Goal: Task Accomplishment & Management: Manage account settings

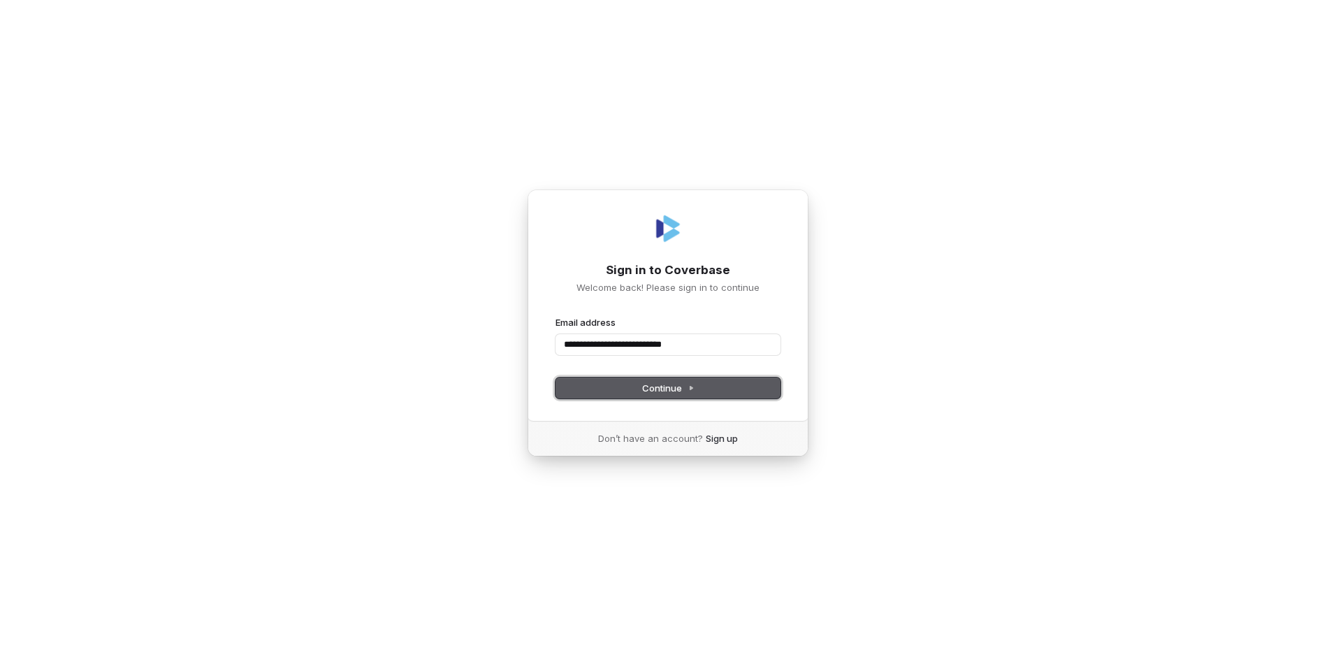
click at [672, 395] on button "Continue" at bounding box center [667, 387] width 225 height 21
type input "**********"
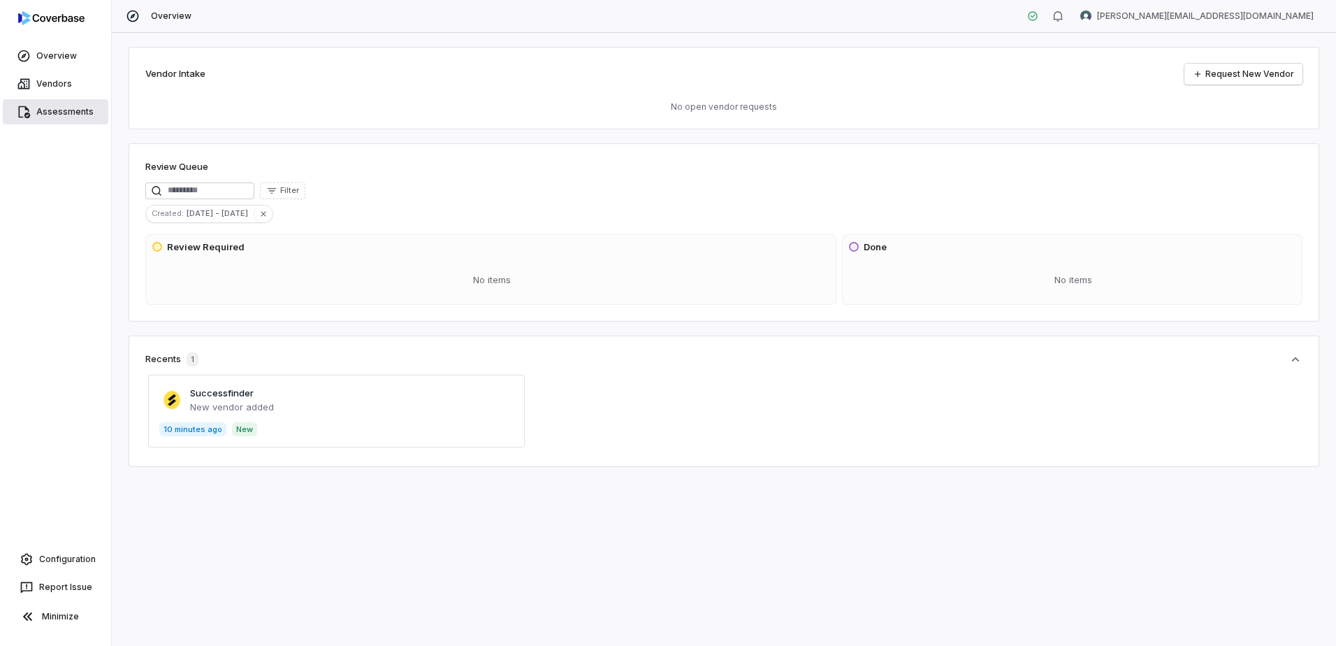
drag, startPoint x: 48, startPoint y: 85, endPoint x: 43, endPoint y: 108, distance: 23.4
click at [48, 85] on link "Vendors" at bounding box center [56, 83] width 106 height 25
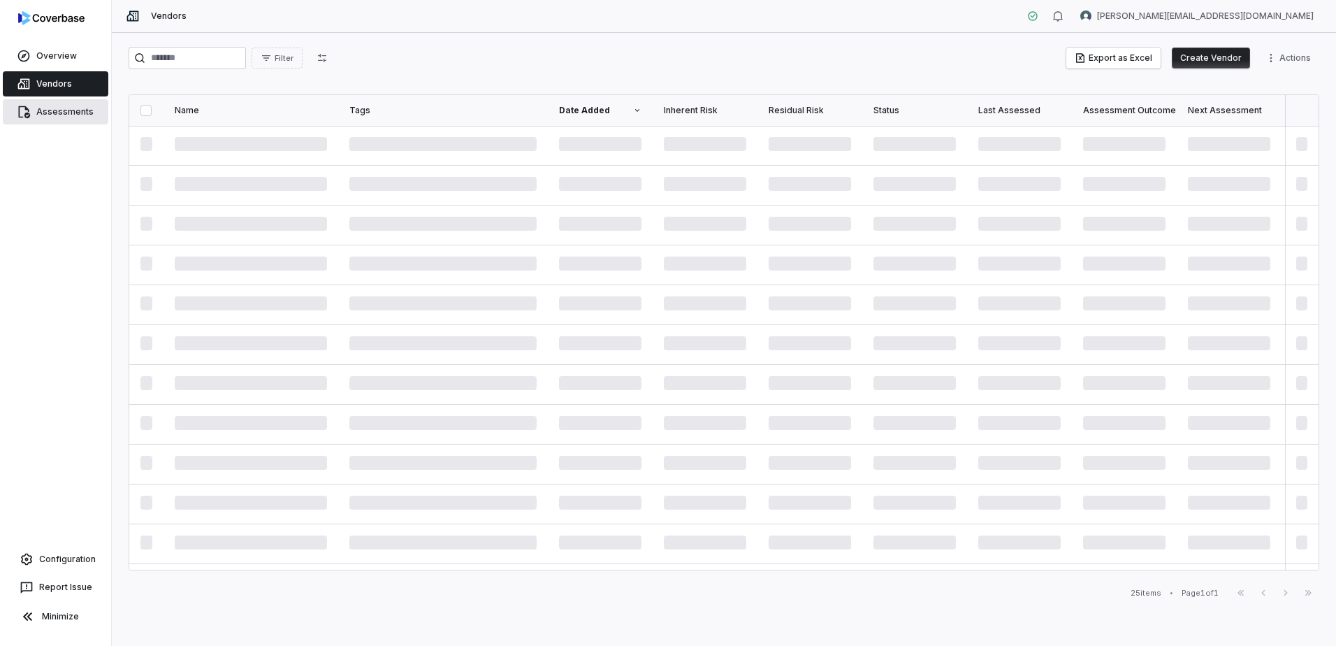
click at [43, 115] on link "Assessments" at bounding box center [56, 111] width 106 height 25
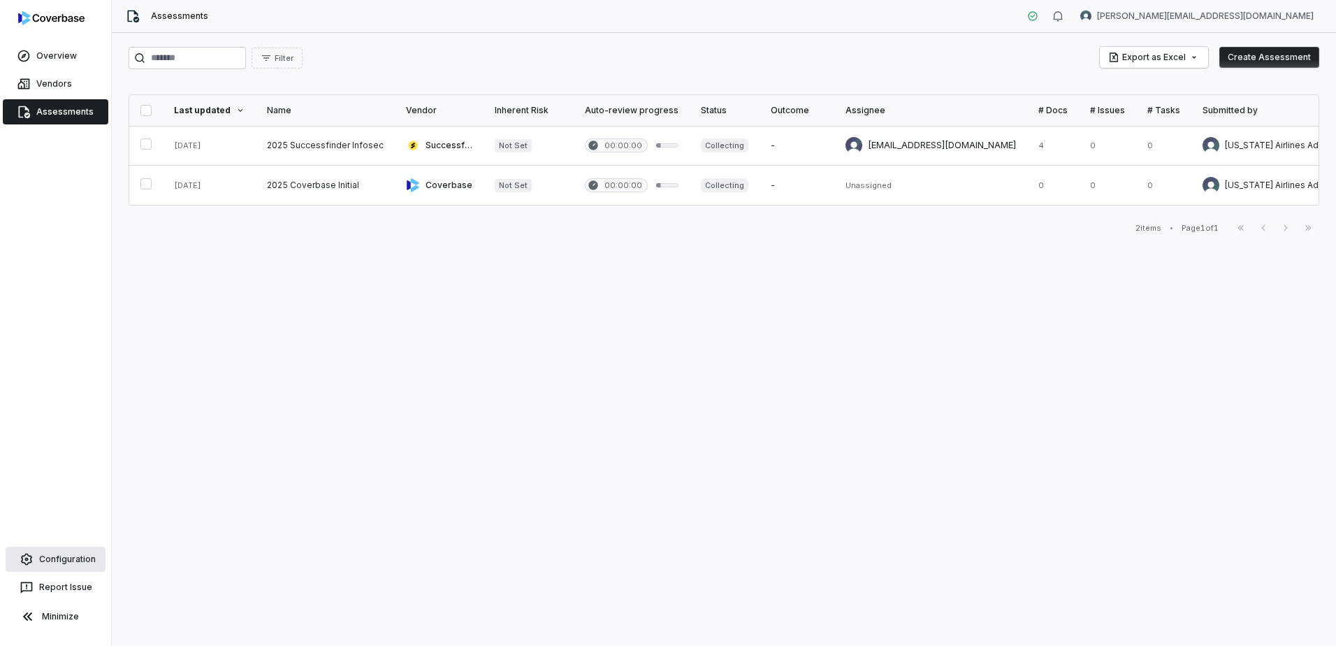
click at [66, 560] on link "Configuration" at bounding box center [56, 558] width 100 height 25
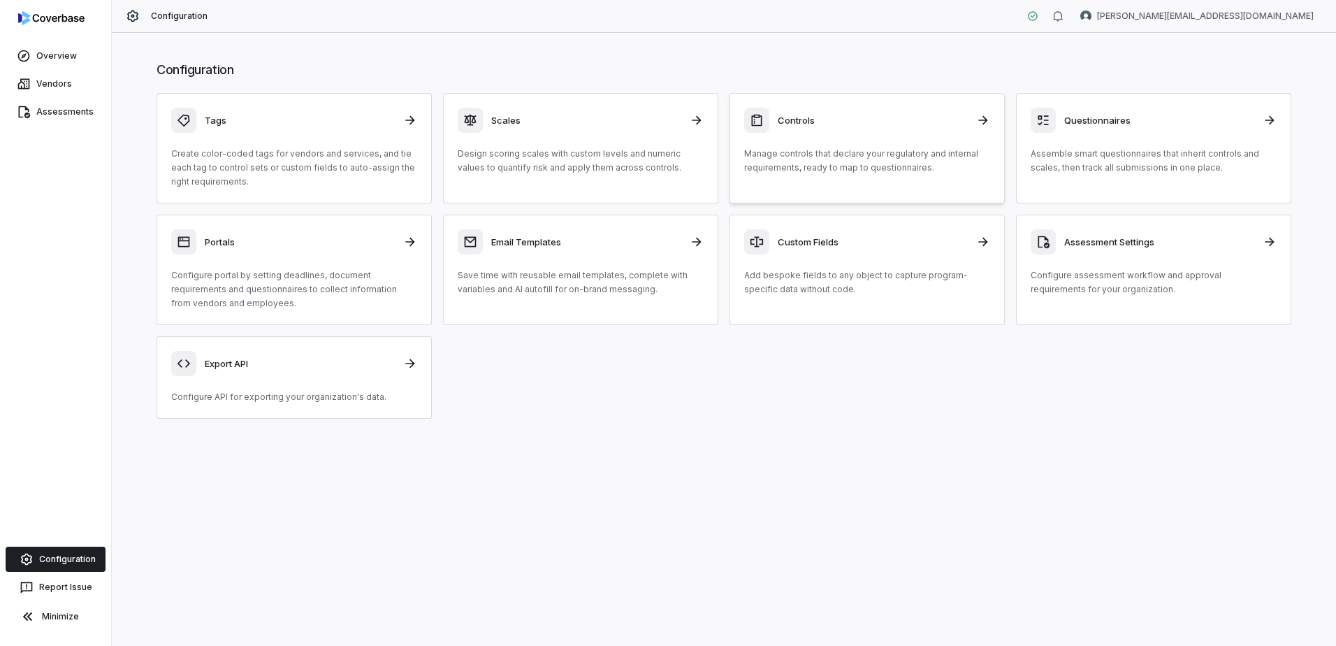
click at [880, 169] on p "Manage controls that declare your regulatory and internal requirements, ready t…" at bounding box center [867, 161] width 246 height 28
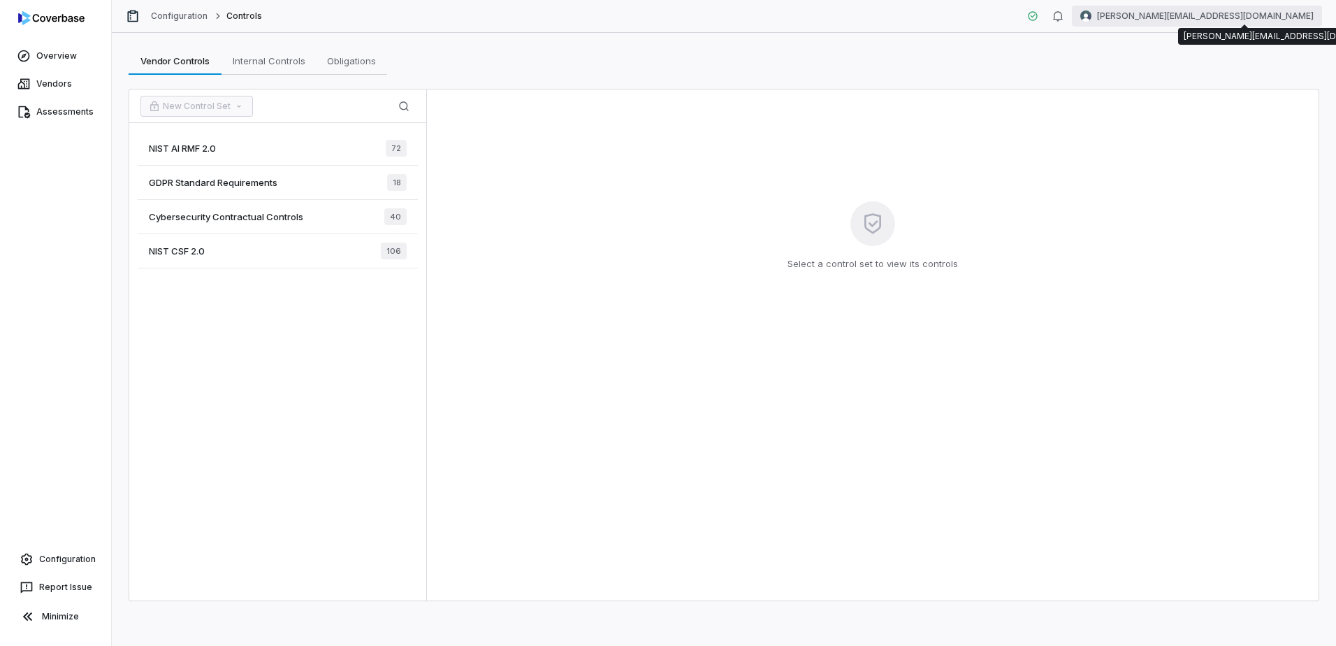
click at [1267, 9] on html "Overview Vendors Assessments Configuration Report Issue Minimize Configuration …" at bounding box center [668, 323] width 1336 height 646
click at [284, 354] on html "Overview Vendors Assessments Configuration Report Issue Minimize Configuration …" at bounding box center [668, 323] width 1336 height 646
click at [209, 138] on div "NIST AI RMF 2.0 72" at bounding box center [278, 148] width 280 height 34
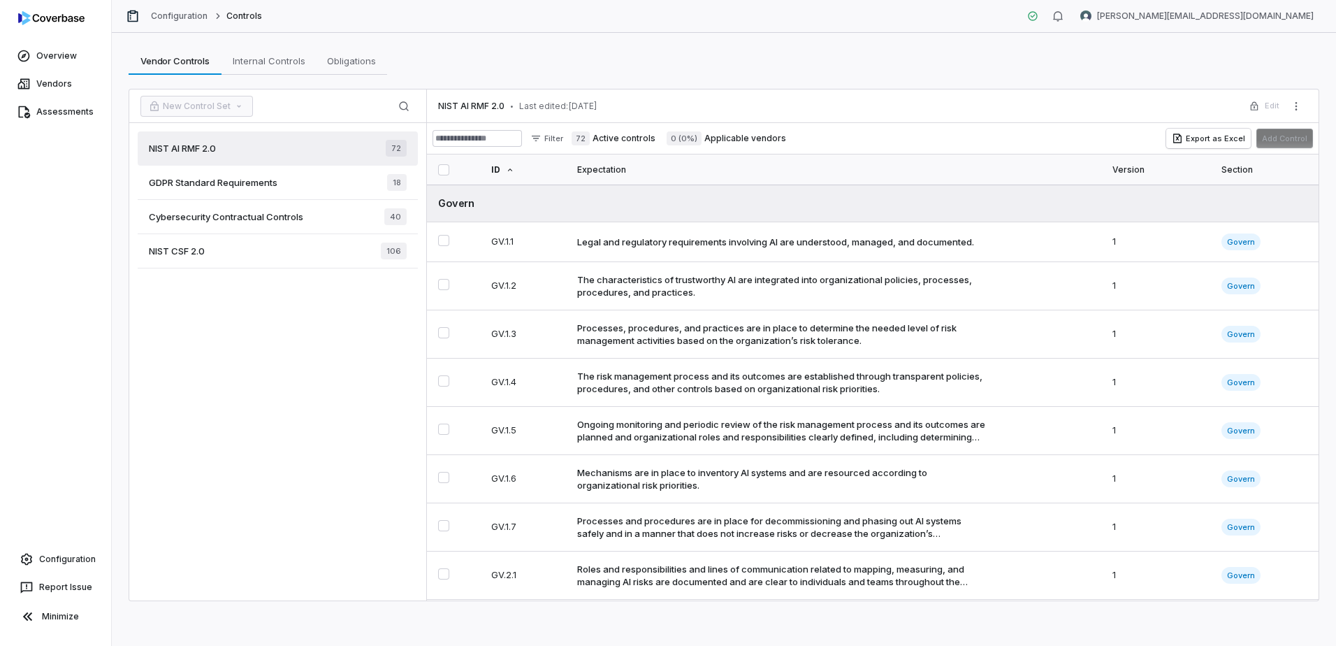
click at [198, 103] on span "New Control Set" at bounding box center [196, 106] width 112 height 21
click at [217, 339] on div "NIST AI RMF 2.0 72 GDPR Standard Requirements 18 Cybersecurity Contractual Cont…" at bounding box center [277, 361] width 297 height 477
click at [235, 107] on span "New Control Set" at bounding box center [196, 106] width 112 height 21
click at [165, 110] on button "New Control Set" at bounding box center [196, 106] width 112 height 21
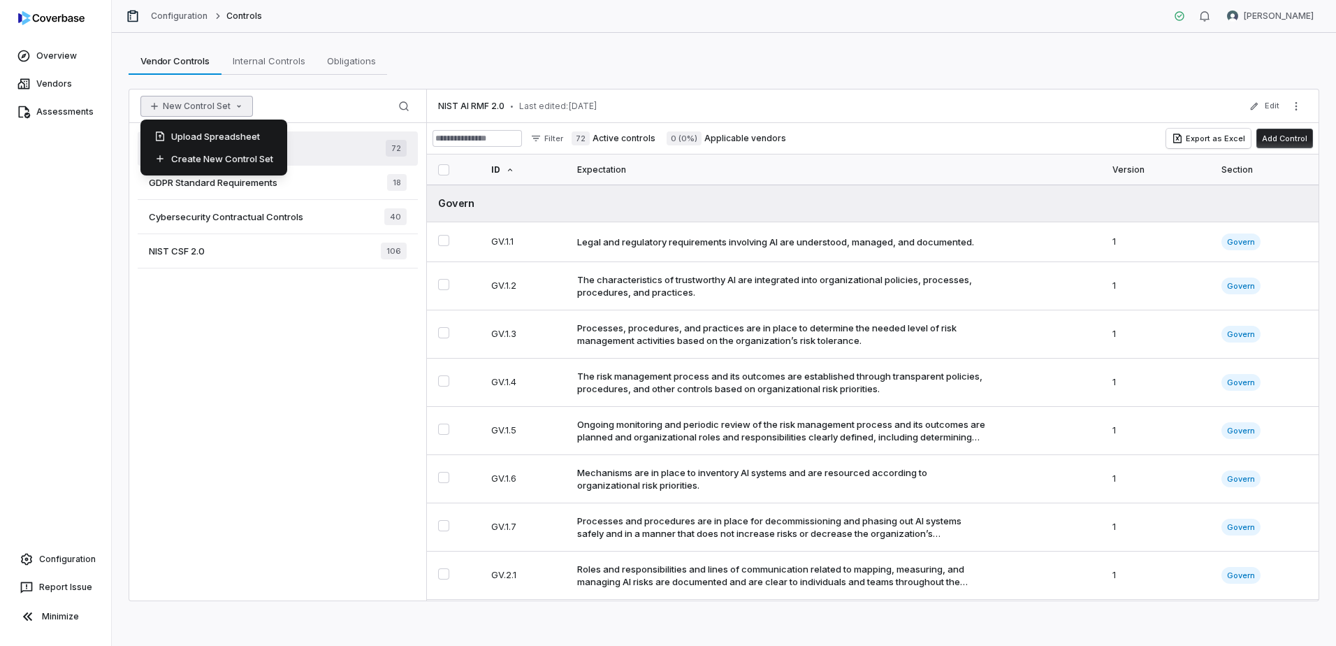
click at [165, 110] on button "New Control Set" at bounding box center [196, 106] width 112 height 21
click at [180, 164] on div "Create New Control Set" at bounding box center [214, 158] width 136 height 22
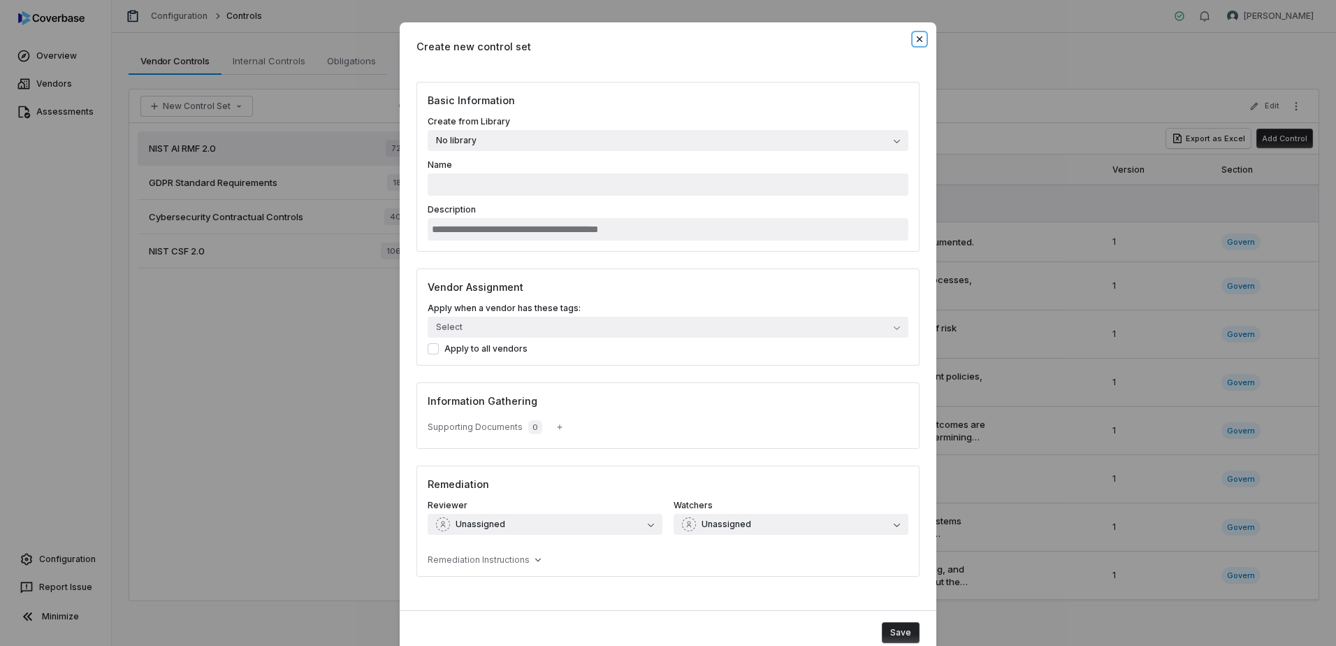
click at [914, 39] on icon "button" at bounding box center [919, 39] width 11 height 11
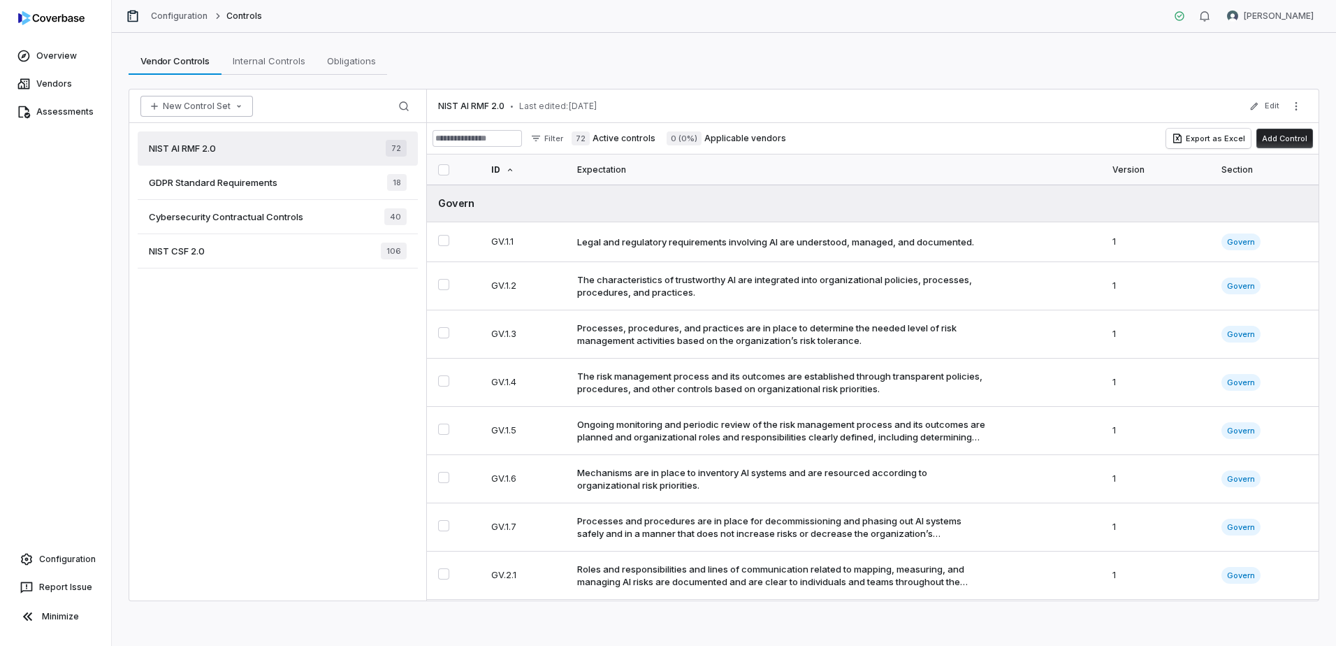
click at [174, 103] on button "New Control Set" at bounding box center [196, 106] width 112 height 21
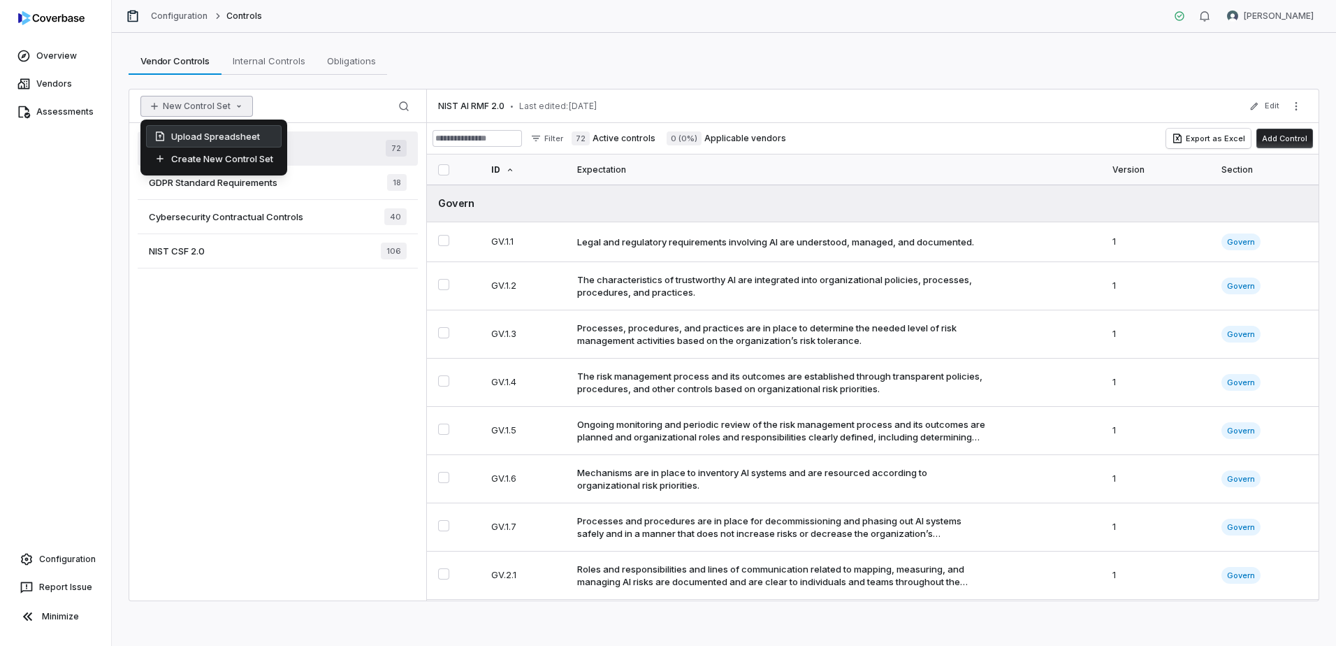
click at [194, 133] on div "Upload Spreadsheet" at bounding box center [214, 136] width 136 height 22
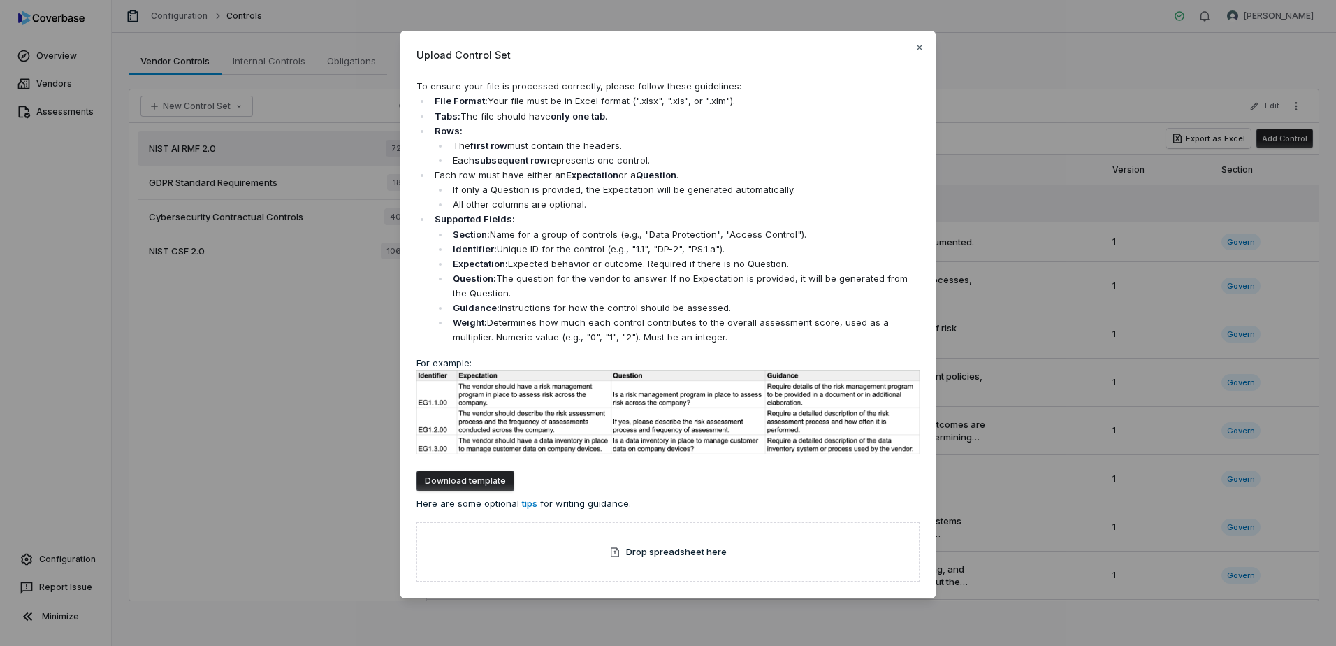
click at [451, 484] on button "Download template" at bounding box center [465, 480] width 98 height 21
drag, startPoint x: 923, startPoint y: 46, endPoint x: 769, endPoint y: 231, distance: 240.1
click at [923, 46] on icon "button" at bounding box center [919, 47] width 11 height 11
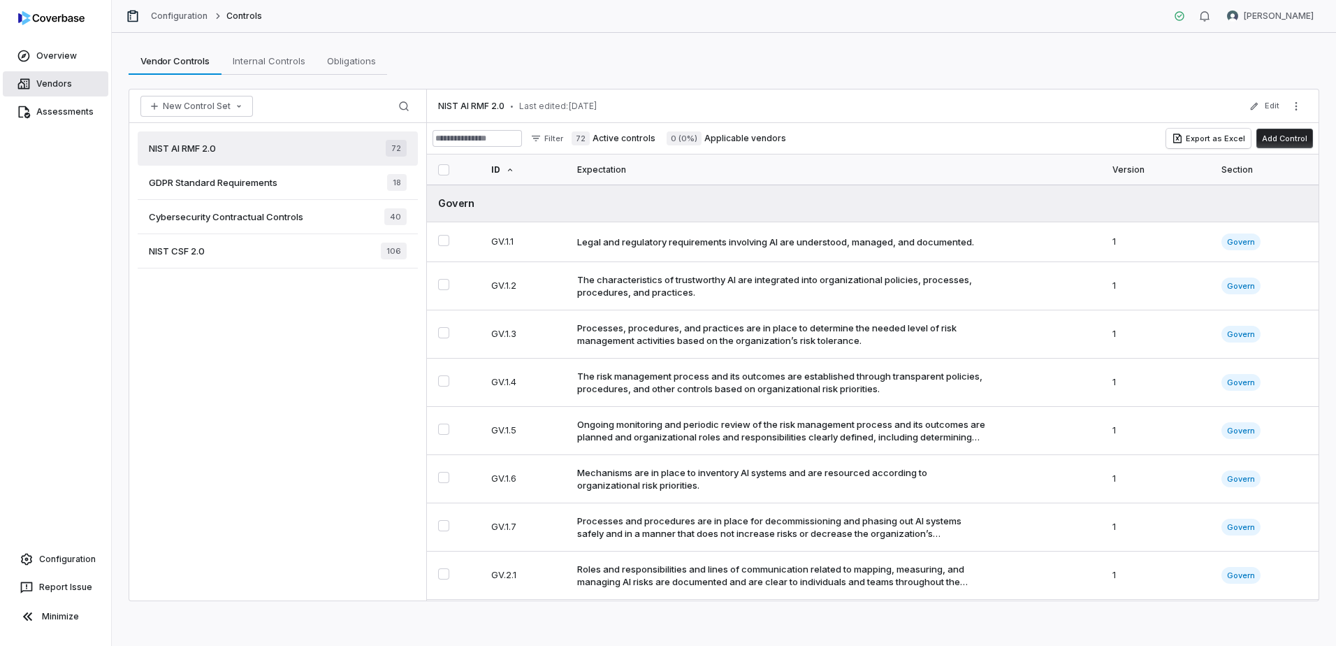
click at [43, 82] on link "Vendors" at bounding box center [56, 83] width 106 height 25
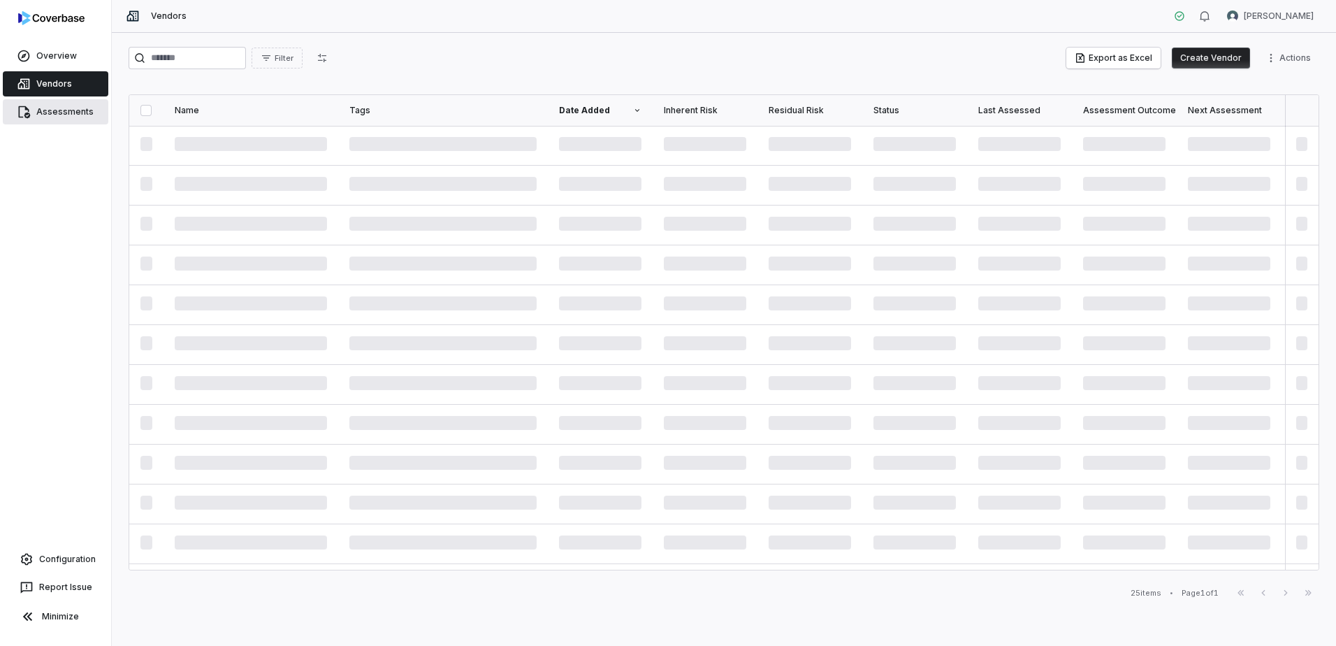
click at [59, 111] on link "Assessments" at bounding box center [56, 111] width 106 height 25
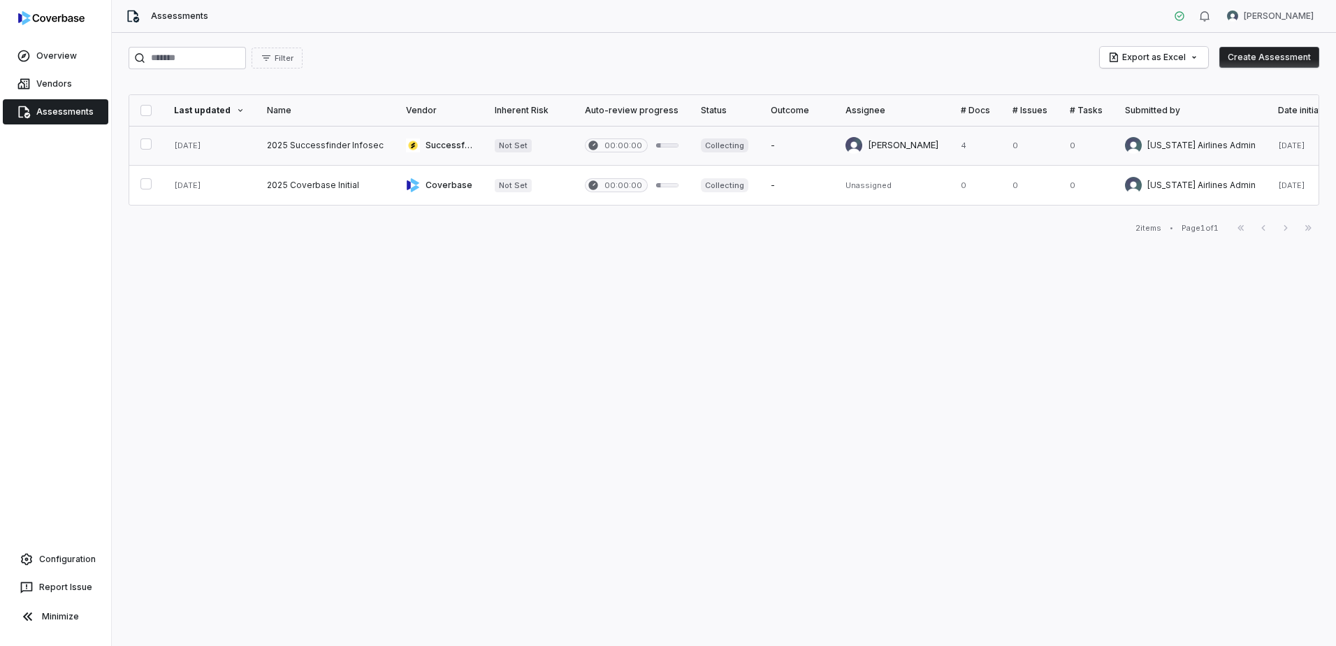
click at [428, 150] on link at bounding box center [439, 145] width 89 height 39
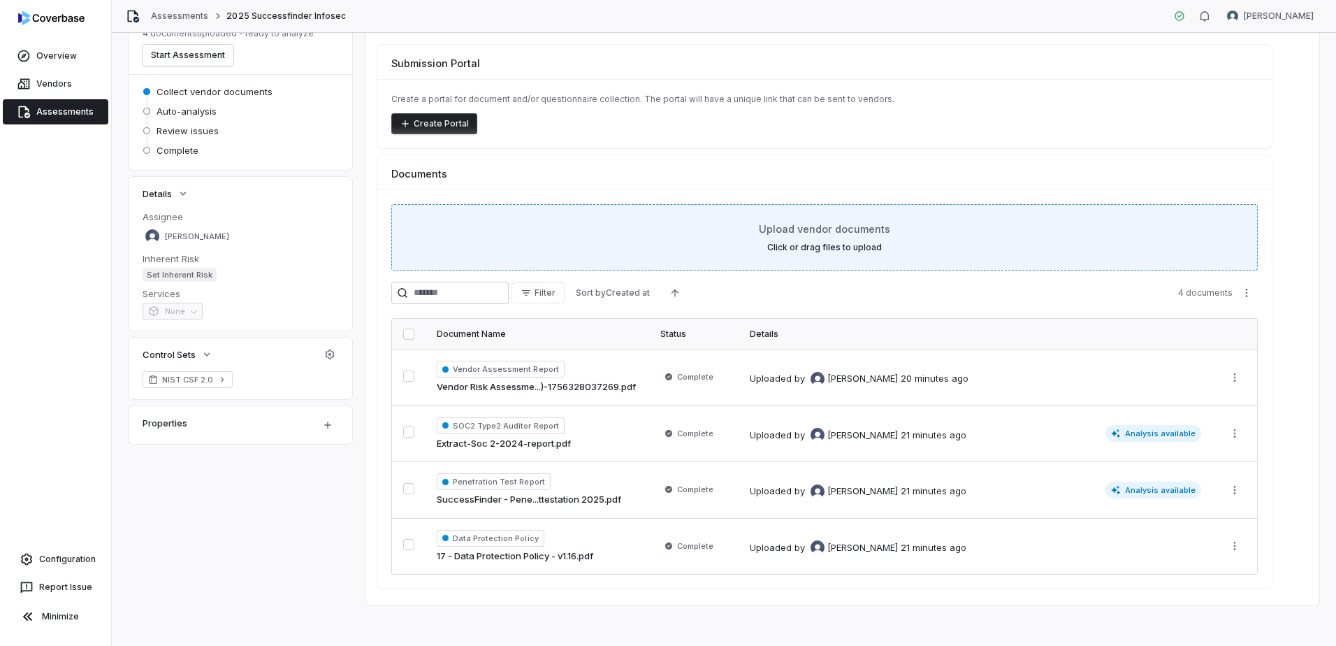
scroll to position [104, 0]
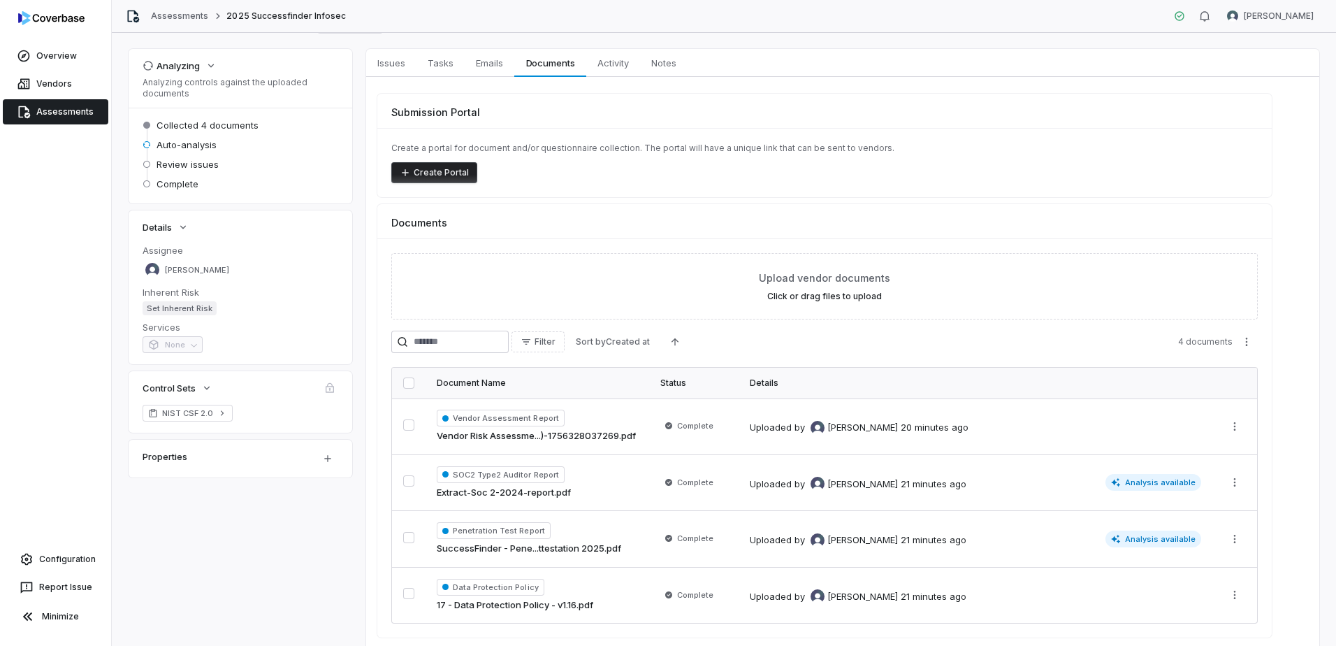
scroll to position [104, 0]
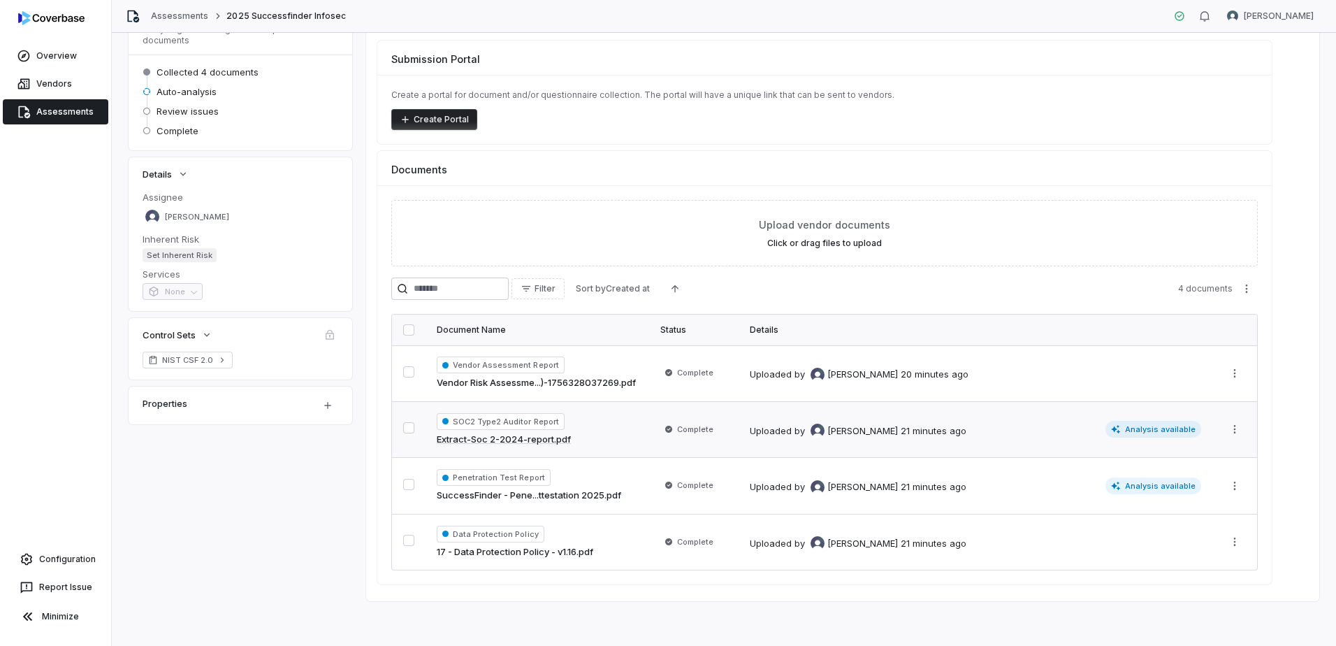
click at [559, 438] on link "Extract-Soc 2-2024-report.pdf" at bounding box center [504, 439] width 134 height 14
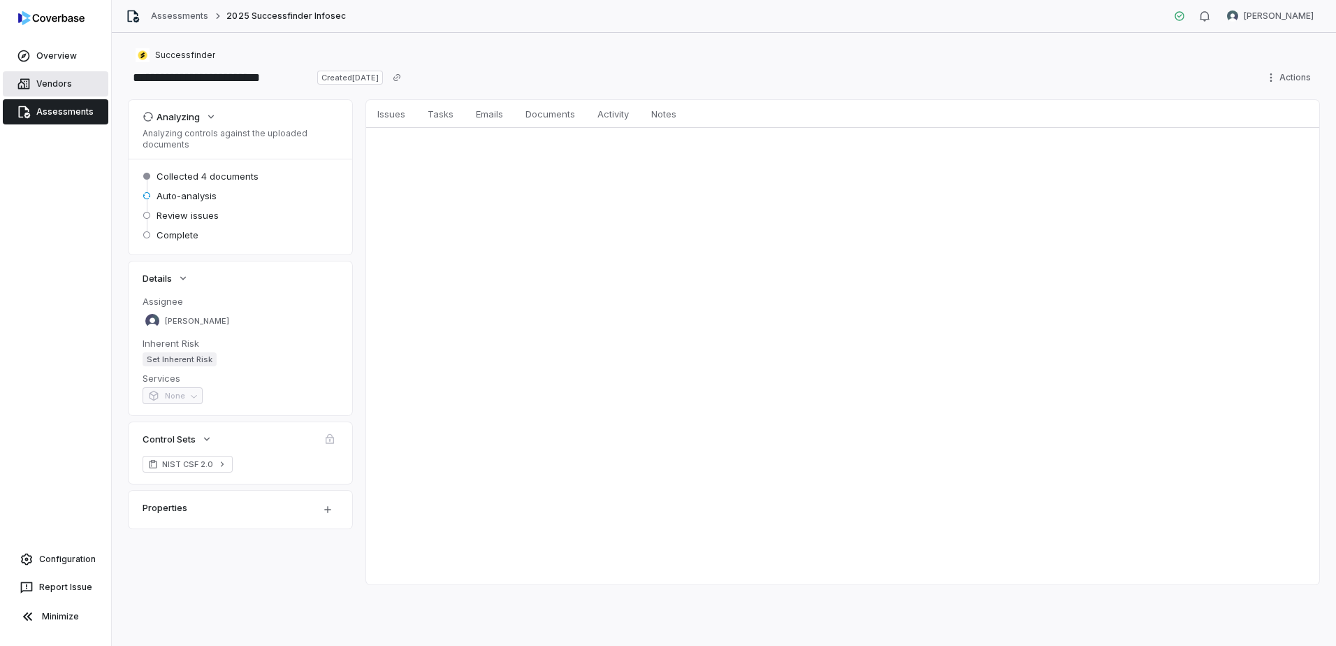
click at [43, 92] on link "Vendors" at bounding box center [56, 83] width 106 height 25
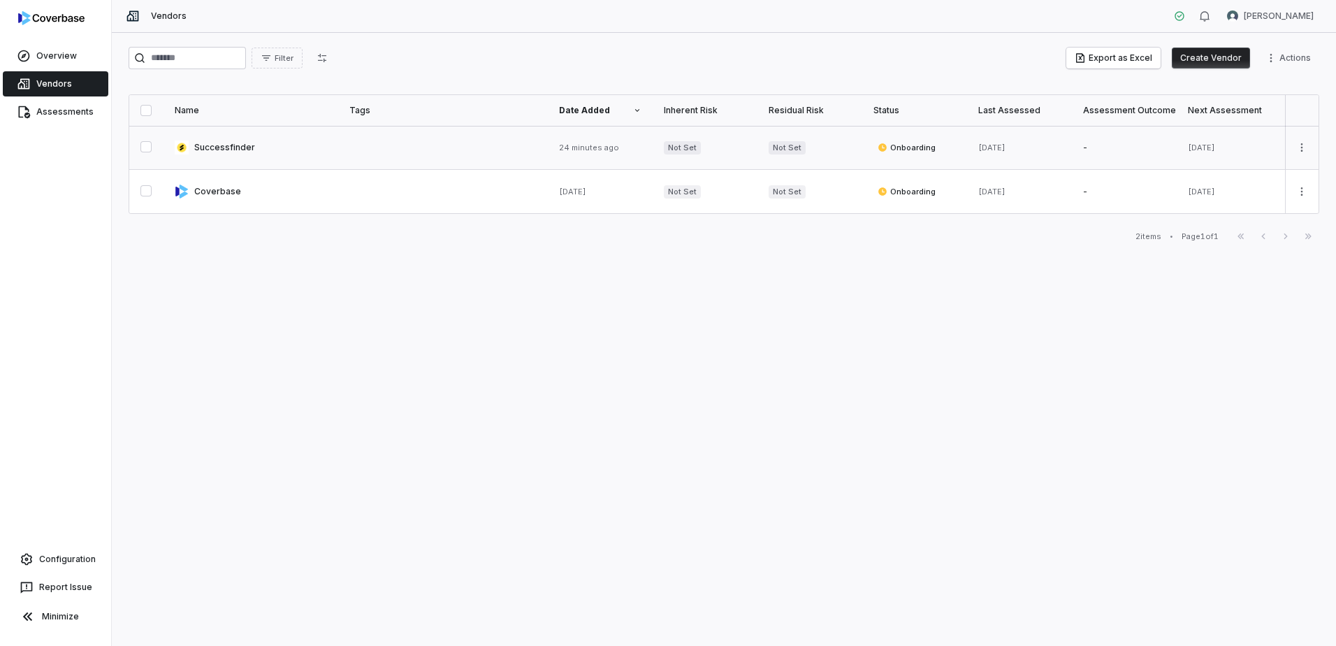
click at [240, 138] on link at bounding box center [250, 147] width 175 height 43
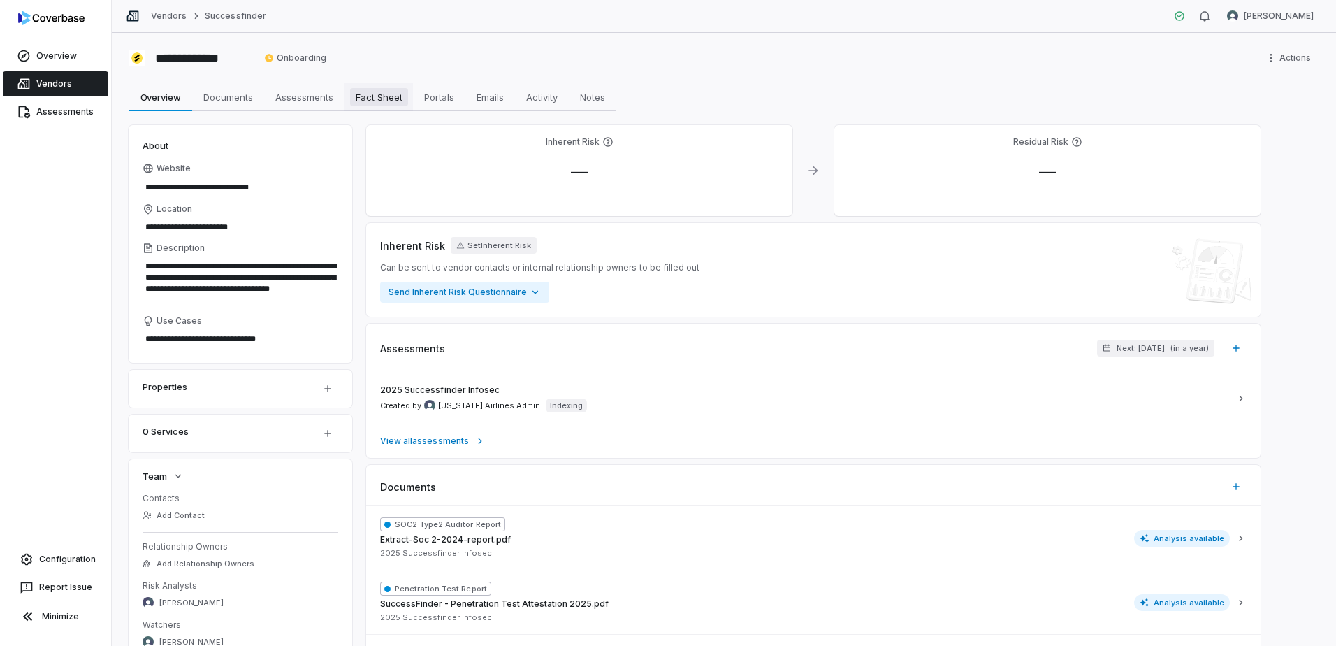
click at [372, 100] on span "Fact Sheet" at bounding box center [379, 97] width 58 height 18
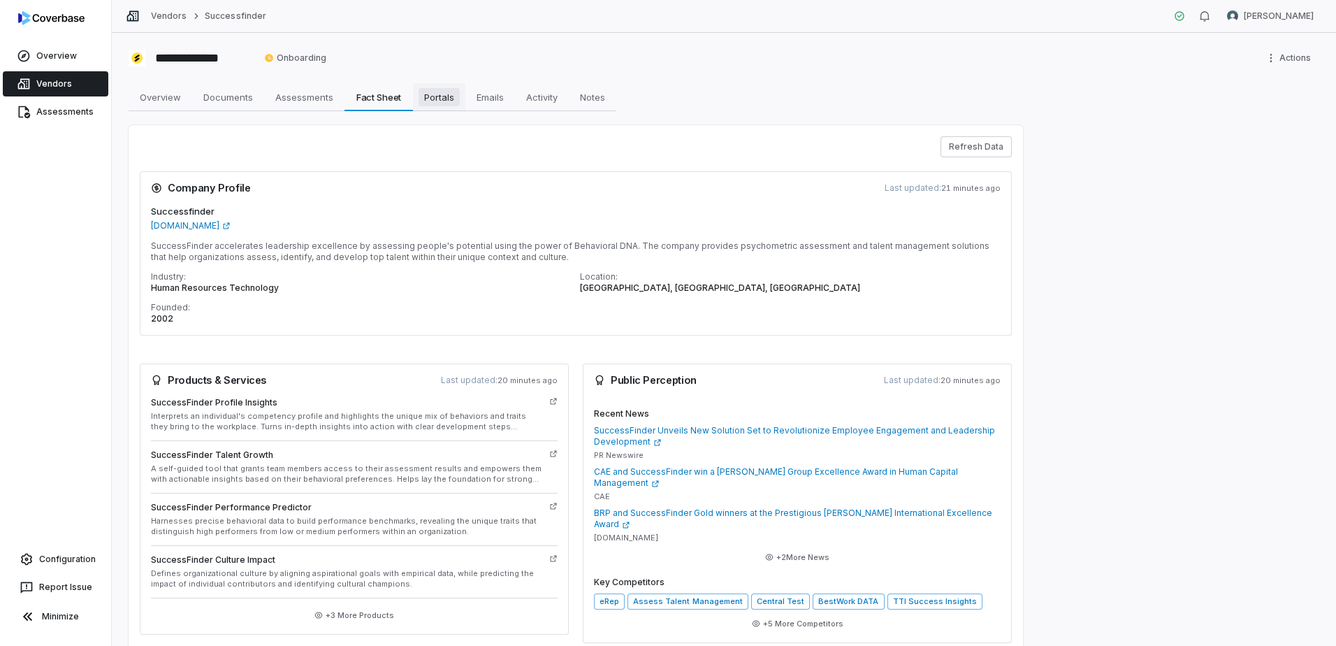
click at [414, 88] on link "Portals Portals" at bounding box center [439, 97] width 52 height 28
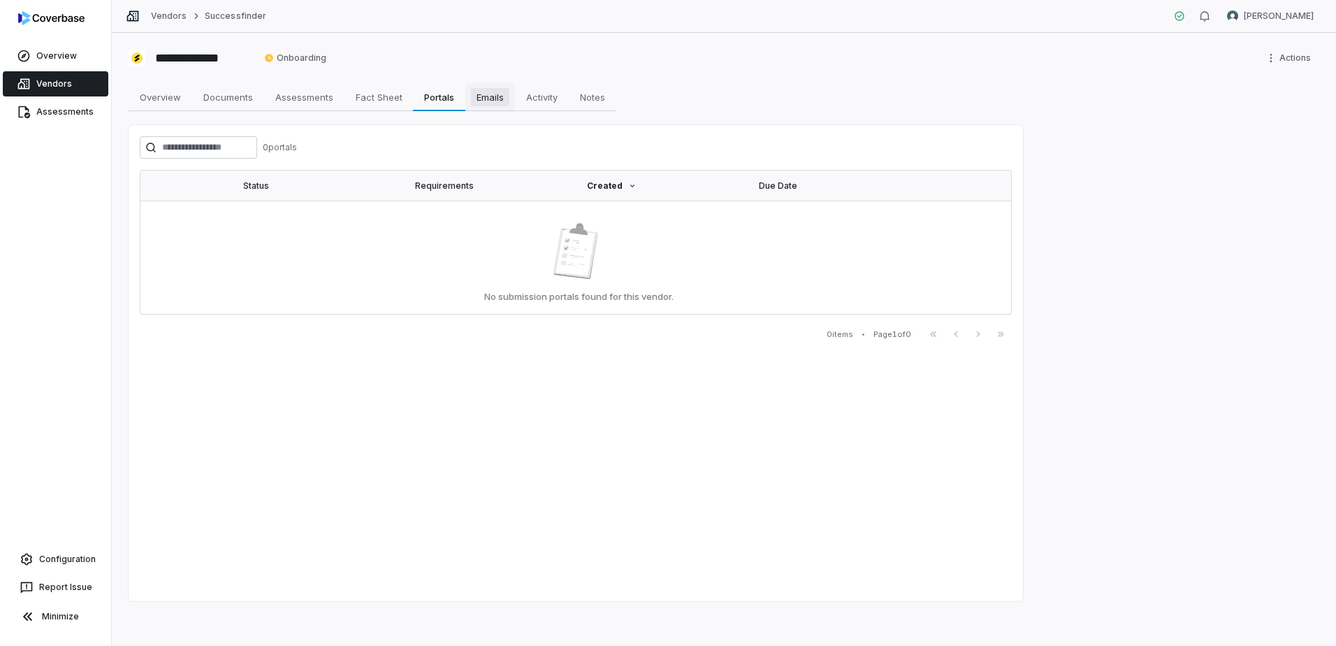
click at [475, 88] on span "Emails" at bounding box center [490, 97] width 38 height 18
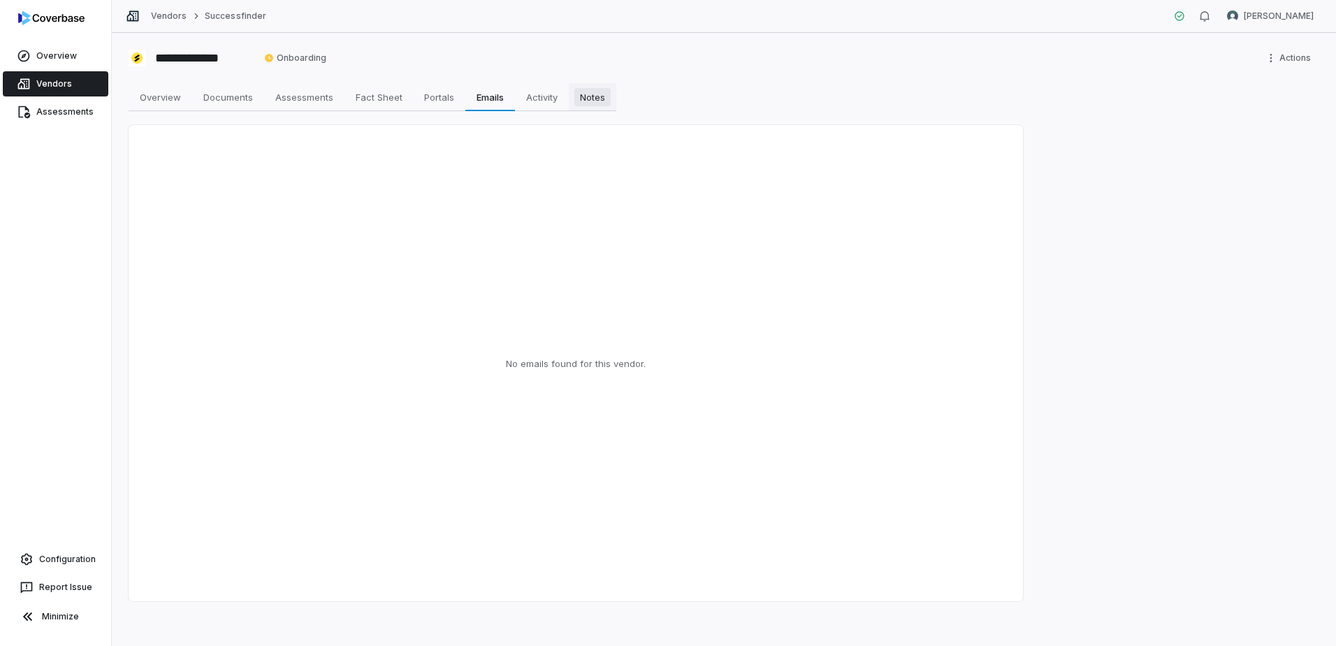
drag, startPoint x: 531, startPoint y: 96, endPoint x: 585, endPoint y: 95, distance: 54.5
click at [531, 95] on span "Activity" at bounding box center [542, 97] width 43 height 18
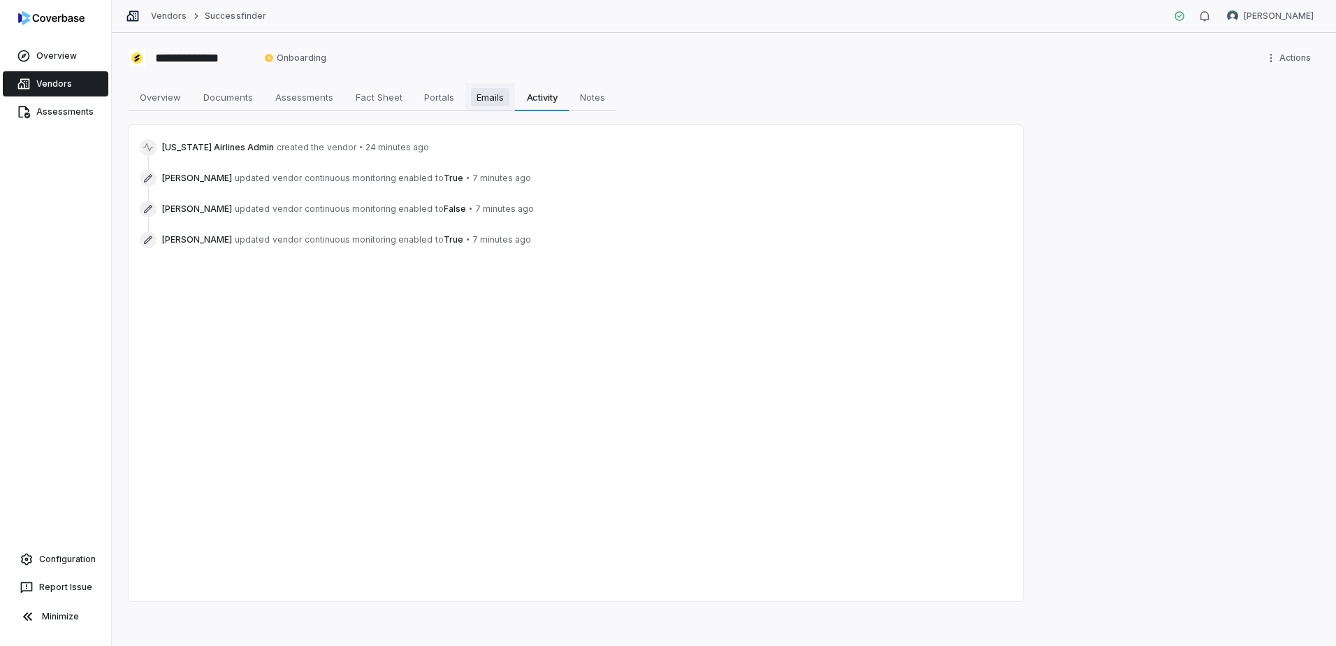
click at [501, 105] on span "Emails" at bounding box center [490, 97] width 38 height 18
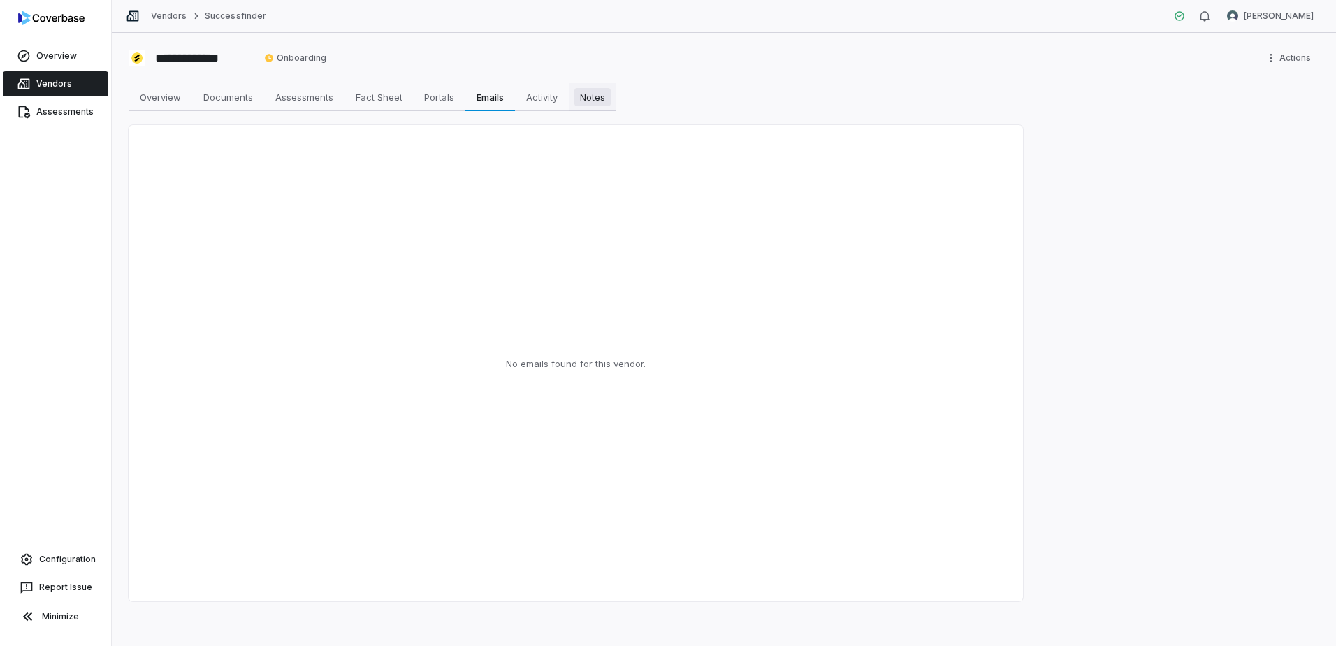
click at [589, 97] on span "Notes" at bounding box center [592, 97] width 36 height 18
click at [558, 105] on span "Activity" at bounding box center [542, 97] width 43 height 18
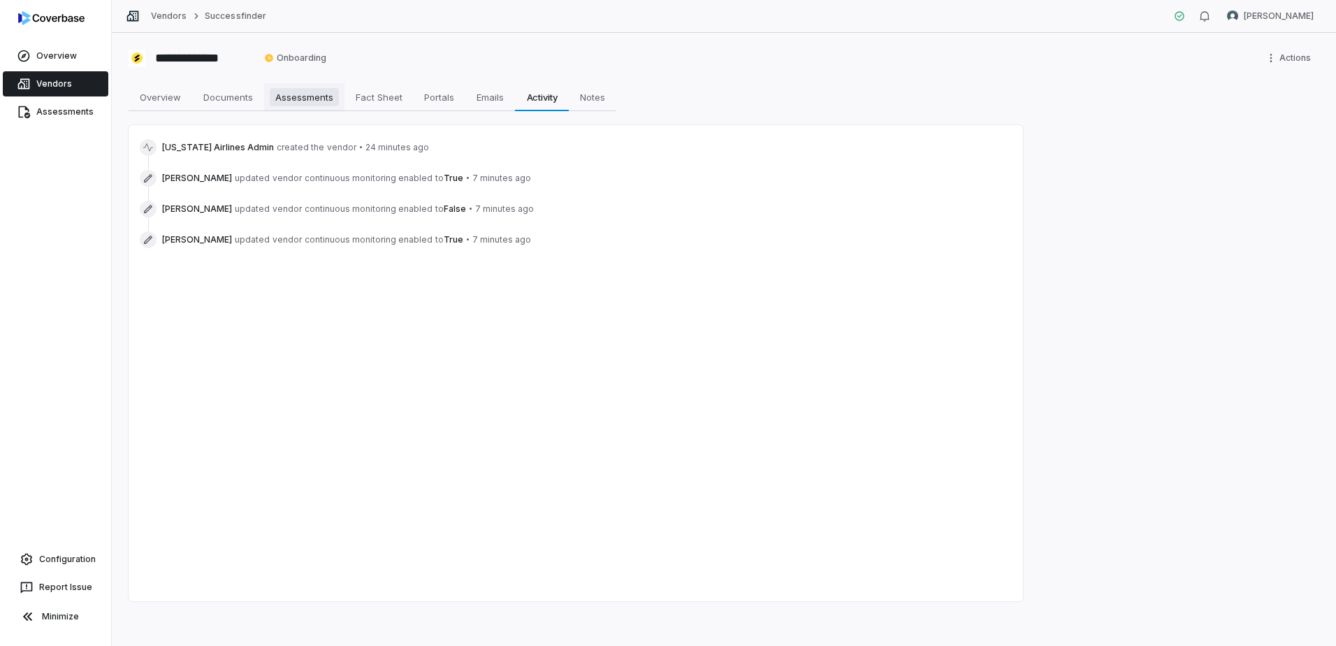
click at [328, 110] on link "Assessments Assessments" at bounding box center [304, 97] width 80 height 28
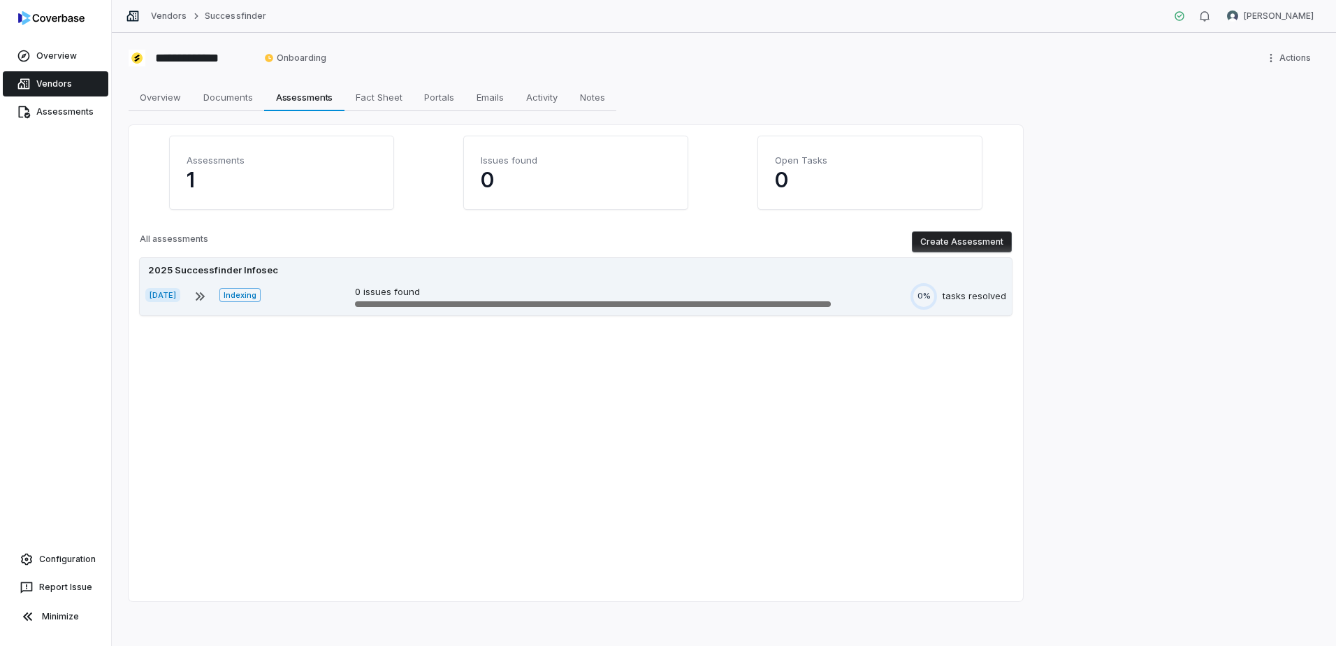
click at [171, 295] on span "[DATE]" at bounding box center [162, 295] width 35 height 14
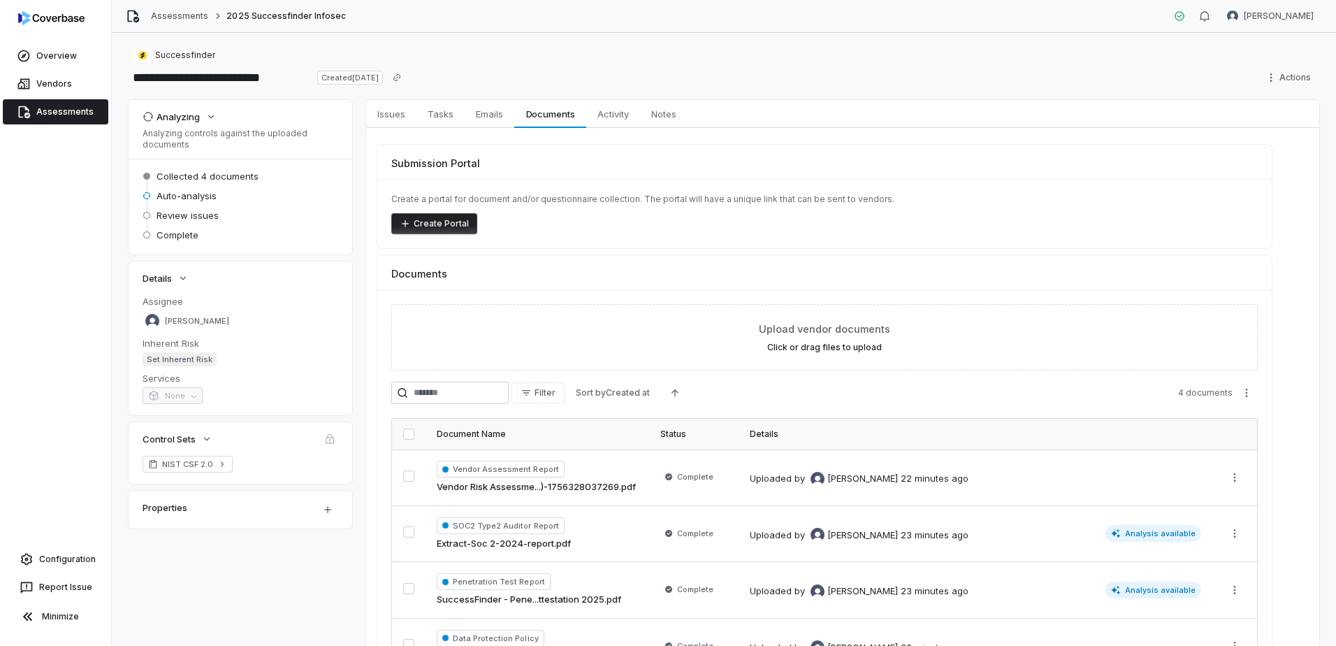
click at [64, 119] on link "Assessments" at bounding box center [56, 111] width 106 height 25
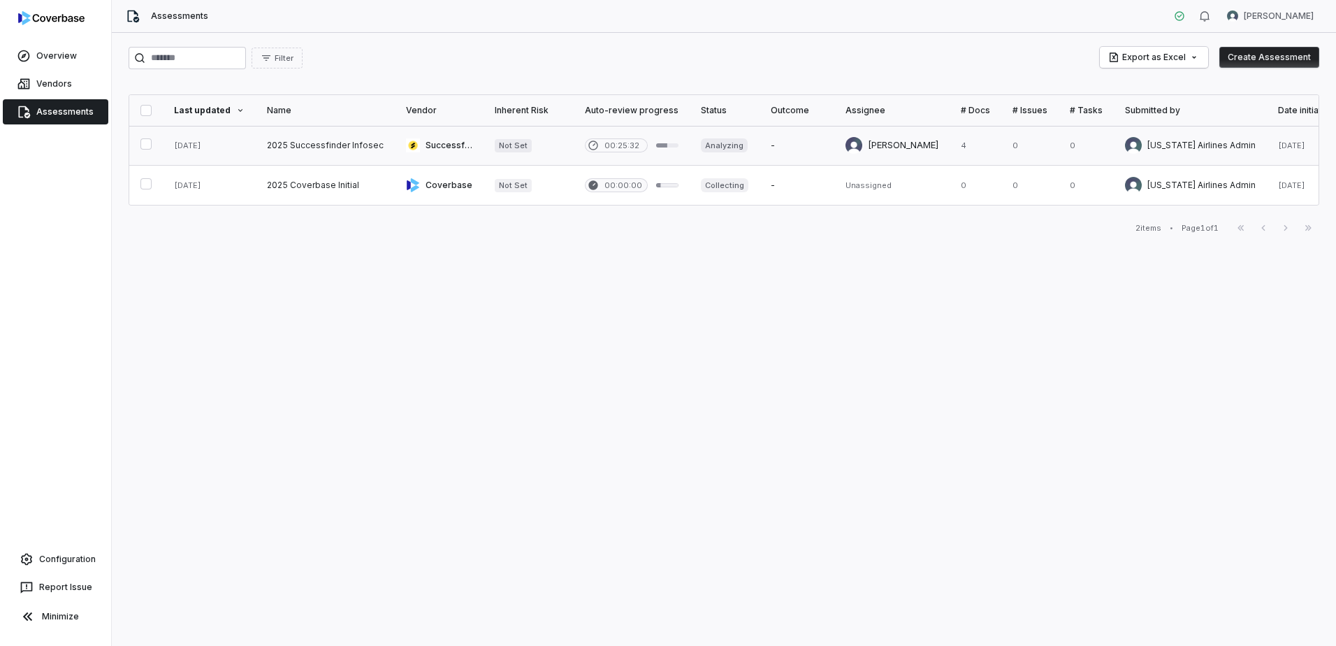
click at [340, 142] on link at bounding box center [325, 145] width 139 height 39
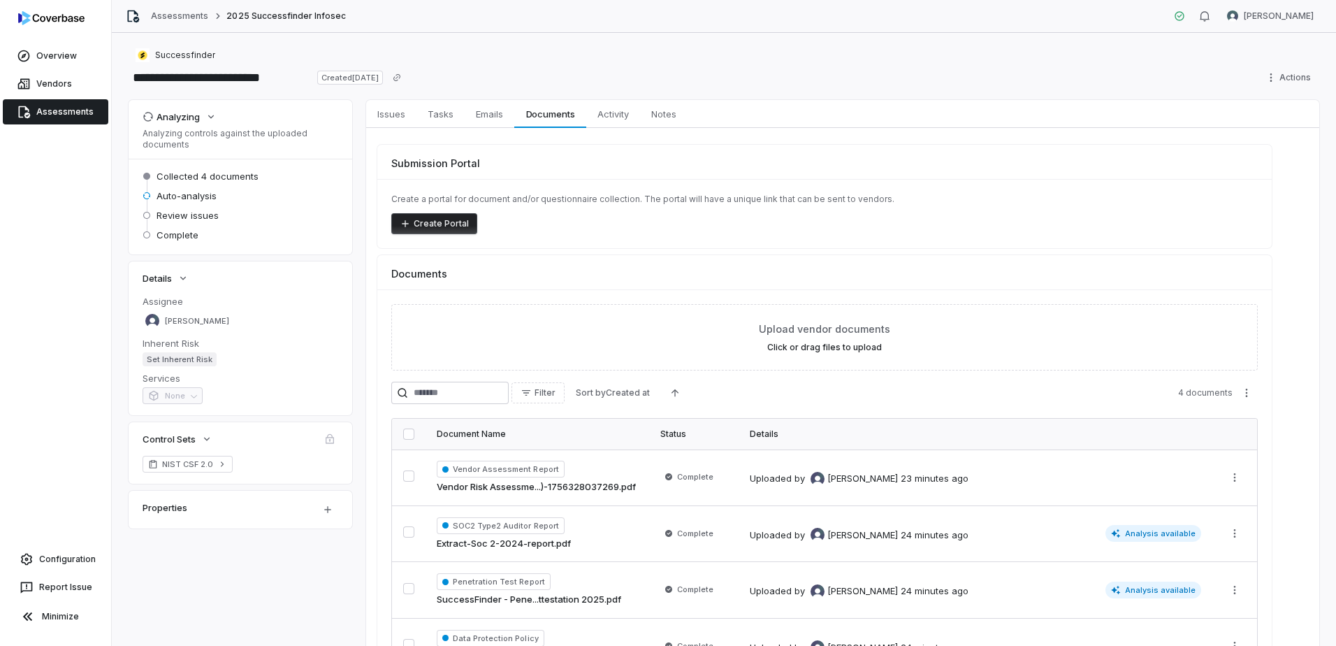
click at [54, 112] on link "Assessments" at bounding box center [56, 111] width 106 height 25
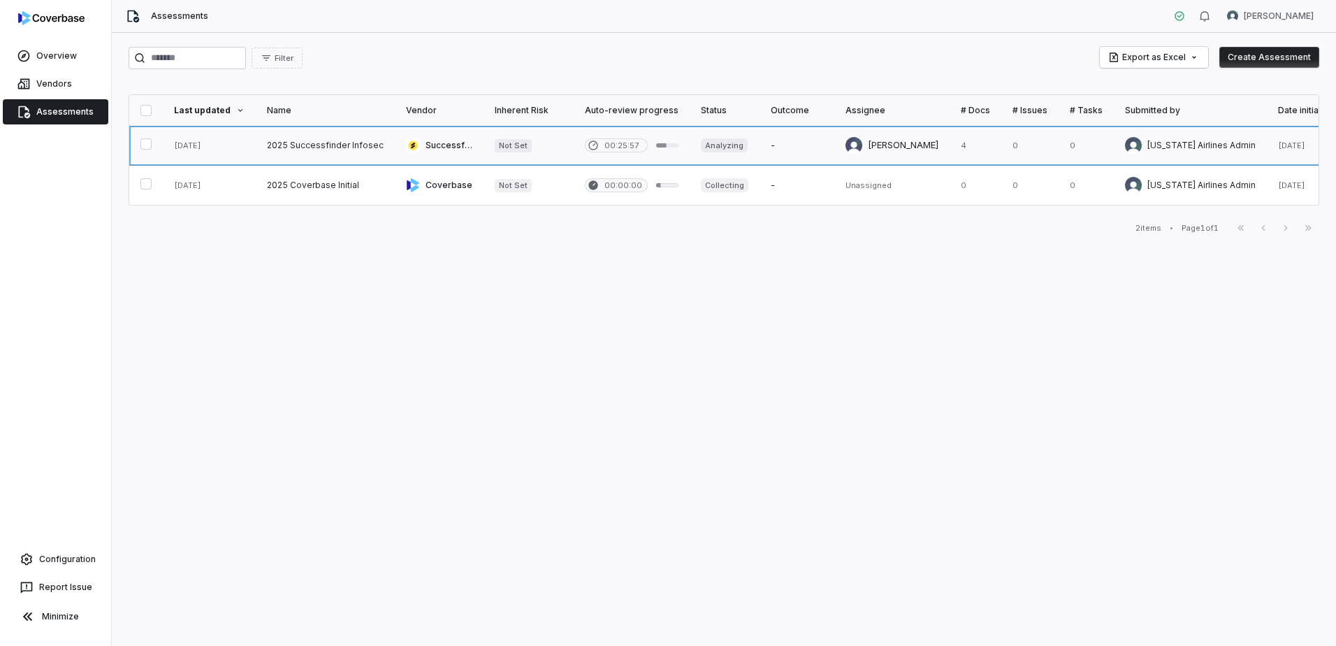
click at [430, 144] on link at bounding box center [439, 145] width 89 height 39
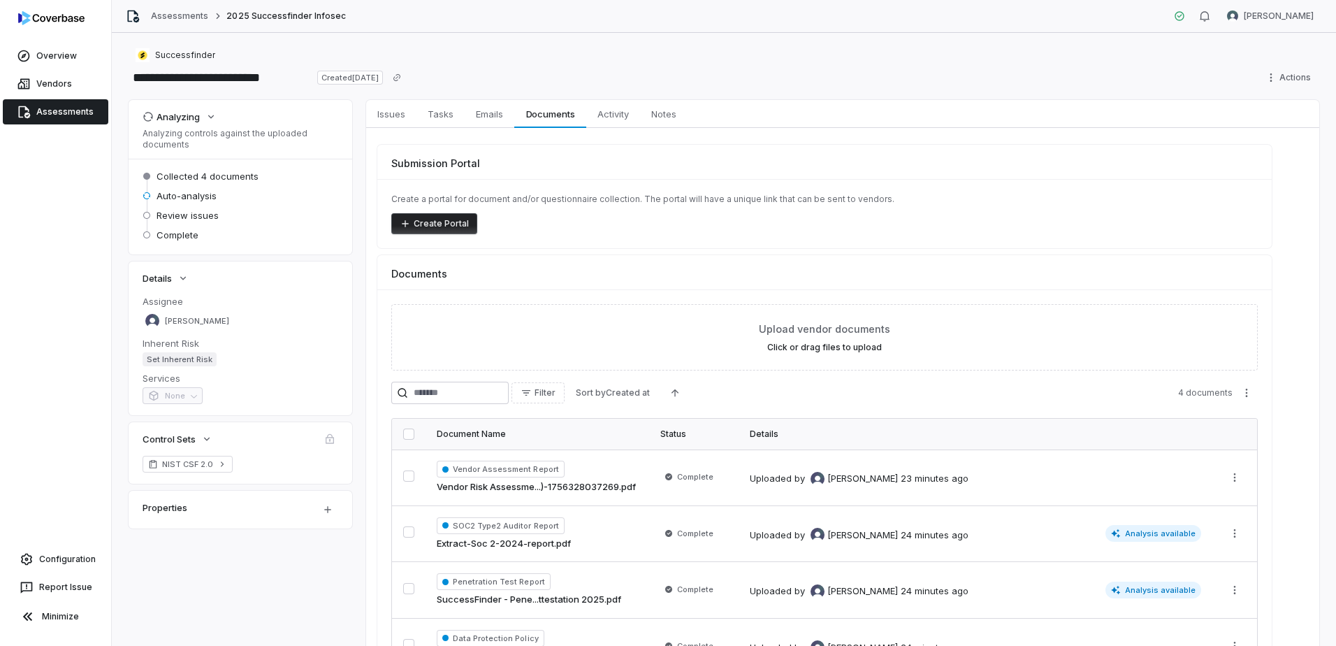
click at [69, 69] on div "Overview" at bounding box center [55, 56] width 111 height 28
click at [68, 80] on link "Vendors" at bounding box center [56, 83] width 106 height 25
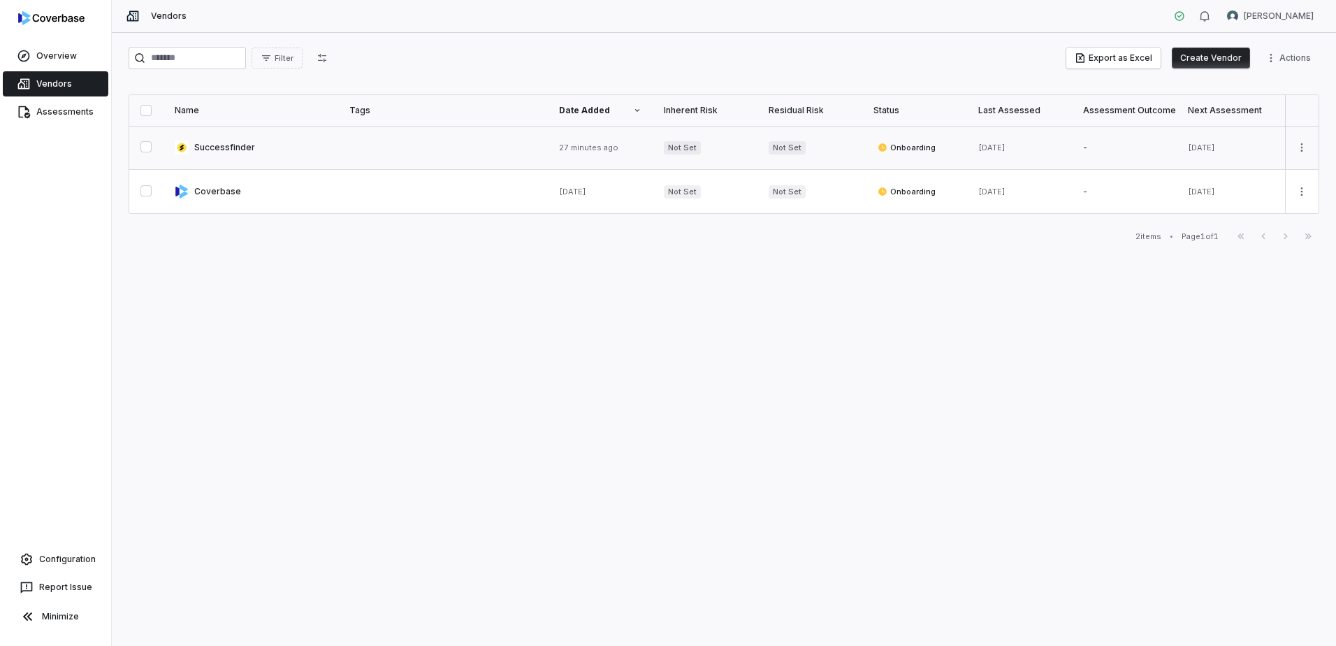
click at [231, 158] on link at bounding box center [250, 147] width 175 height 43
type textarea "*"
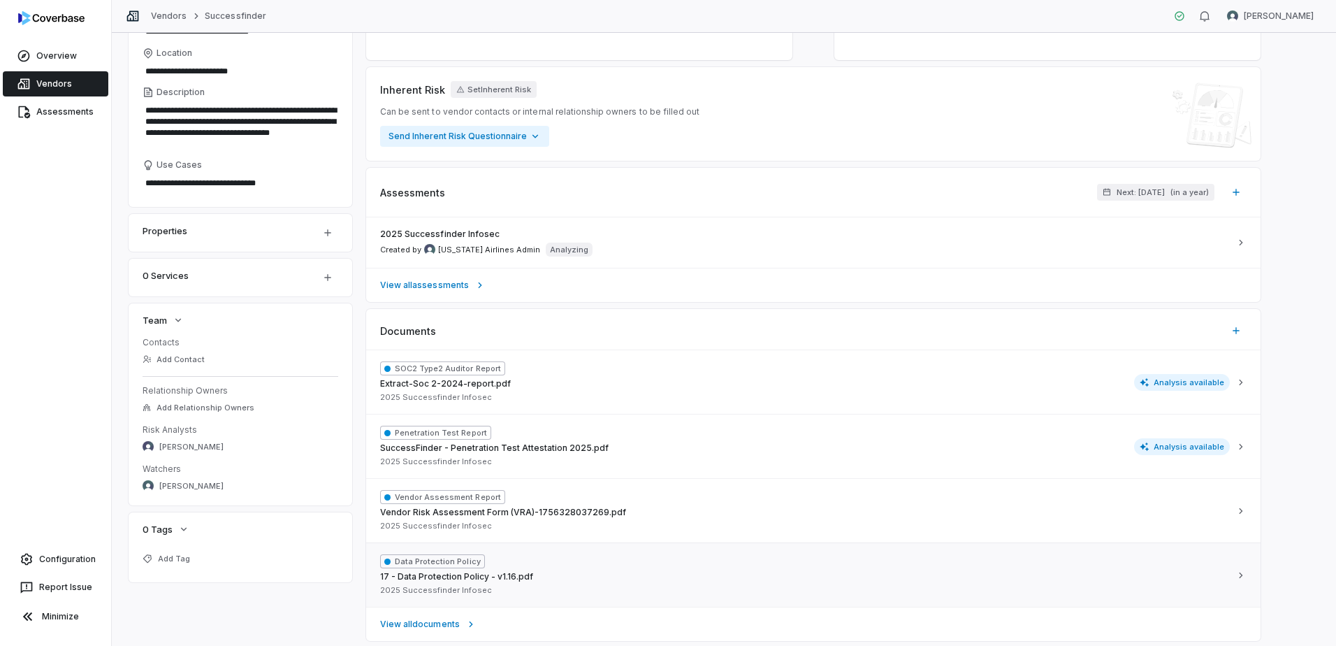
scroll to position [290, 0]
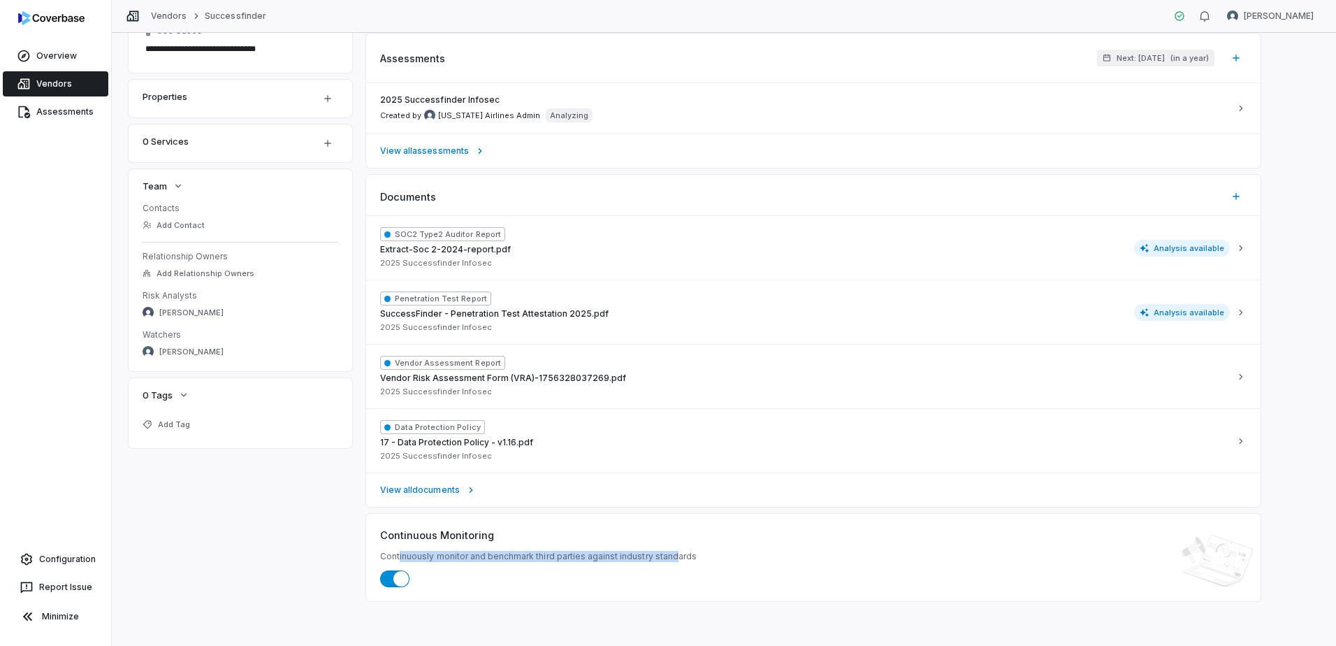
drag, startPoint x: 672, startPoint y: 558, endPoint x: 398, endPoint y: 558, distance: 273.9
click at [398, 558] on span "Continuously monitor and benchmark third parties against industry standards" at bounding box center [538, 556] width 317 height 11
drag, startPoint x: 398, startPoint y: 558, endPoint x: 335, endPoint y: 549, distance: 63.4
click at [335, 549] on div "**********" at bounding box center [724, 218] width 1191 height 766
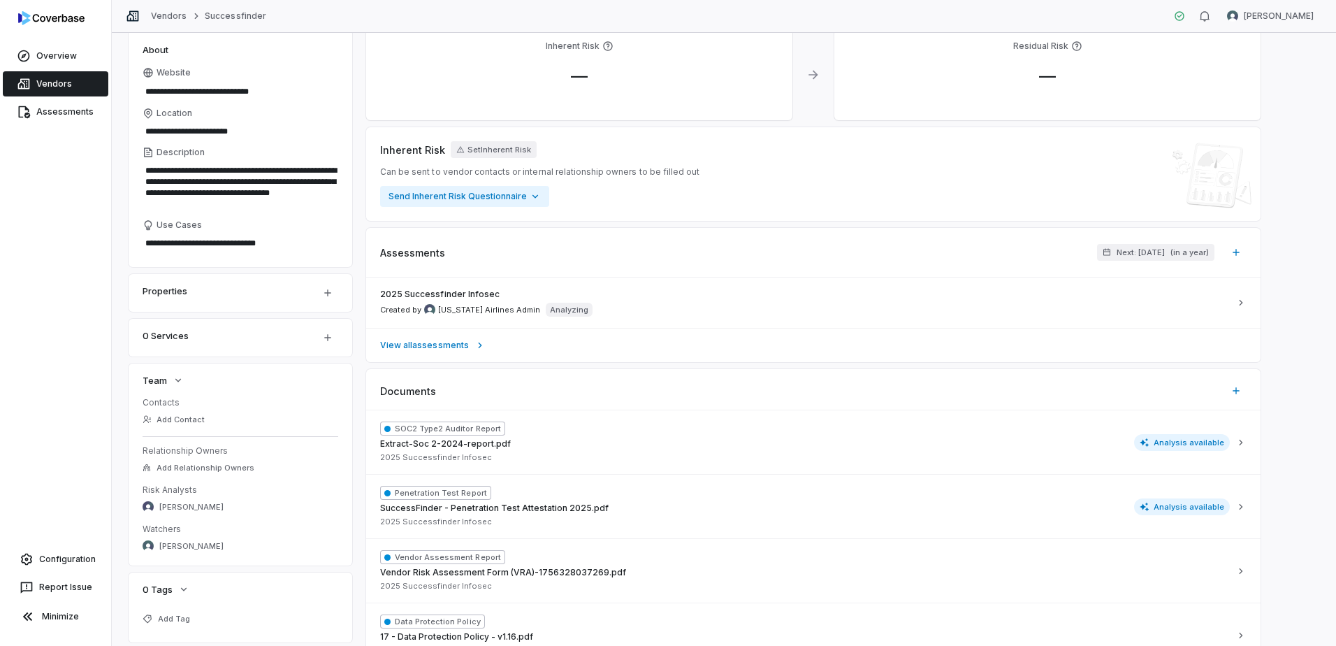
scroll to position [0, 0]
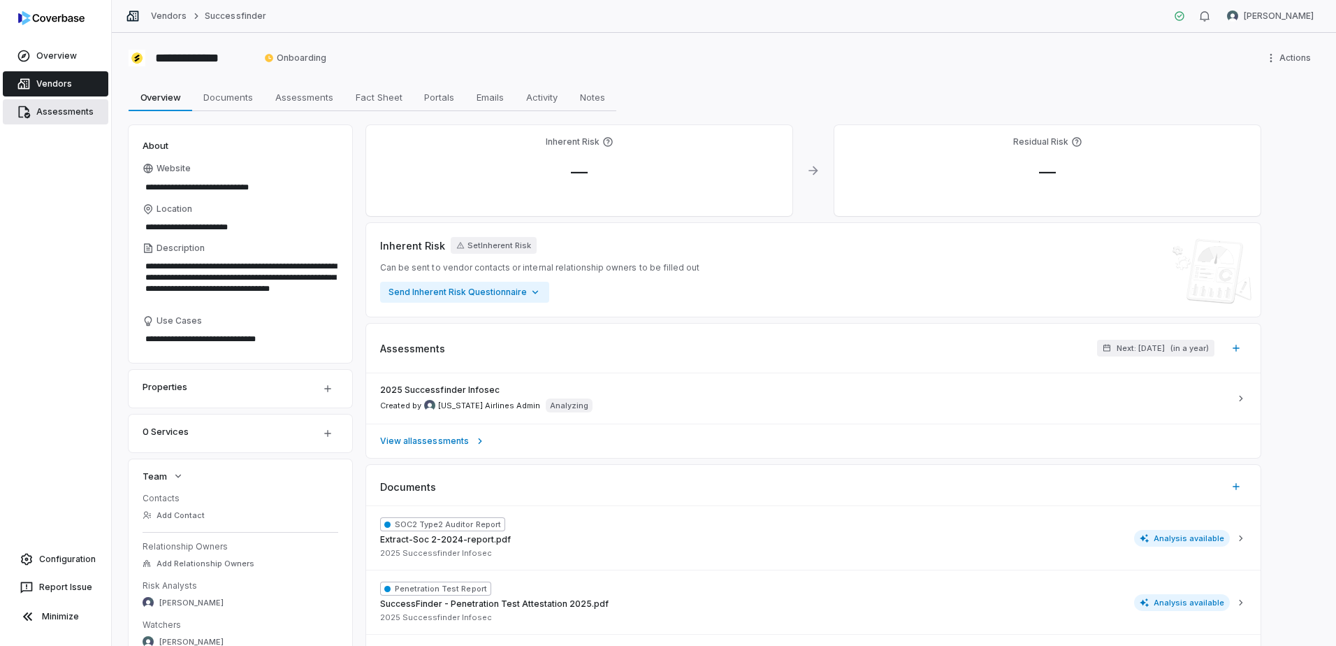
click at [20, 107] on icon at bounding box center [25, 112] width 12 height 13
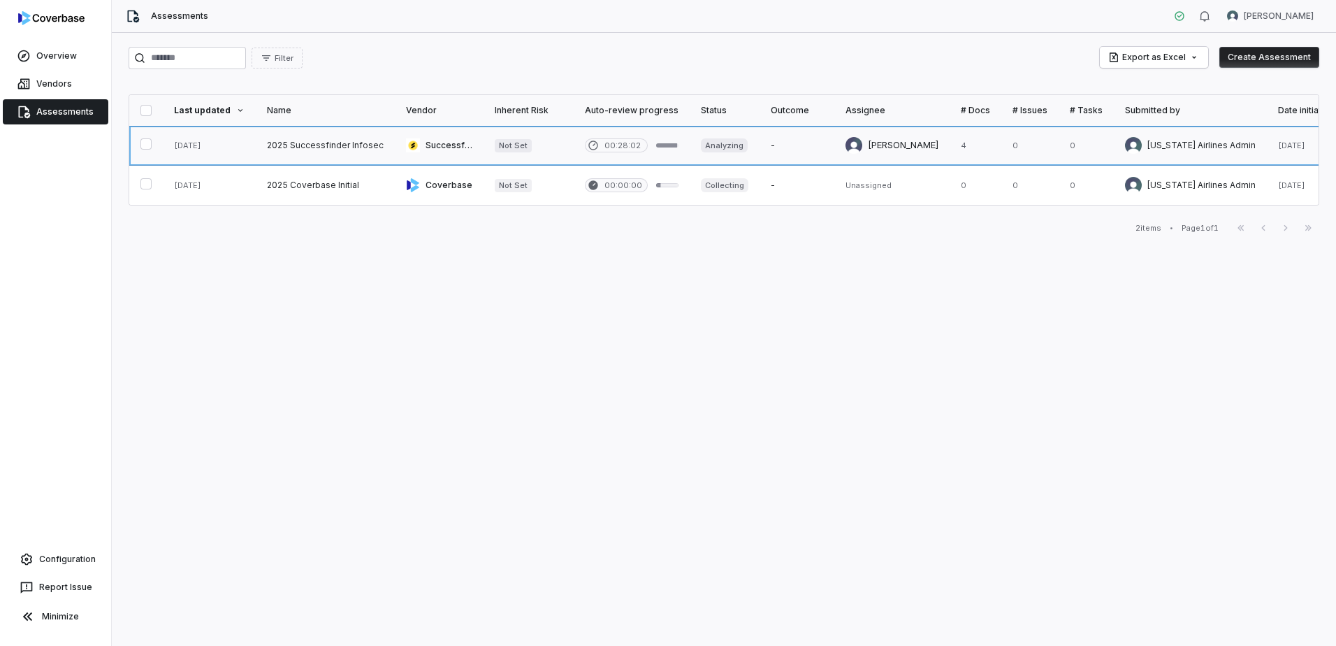
click at [327, 138] on link at bounding box center [325, 145] width 139 height 39
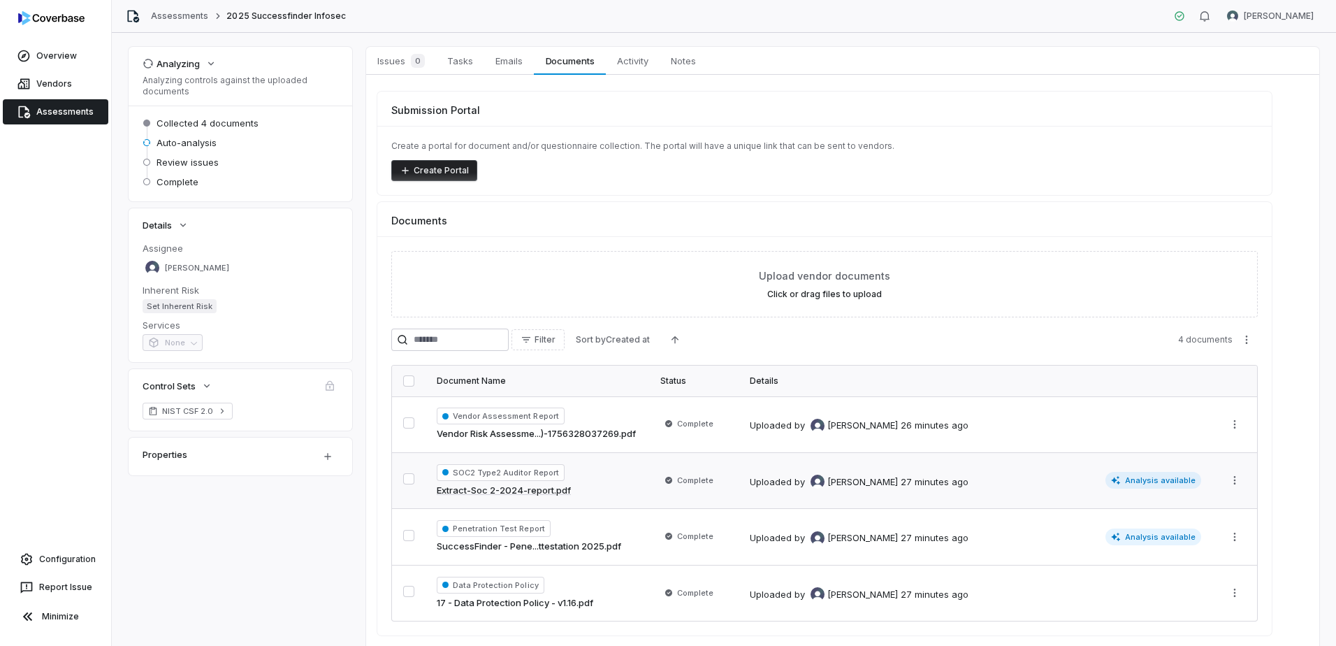
scroll to position [104, 0]
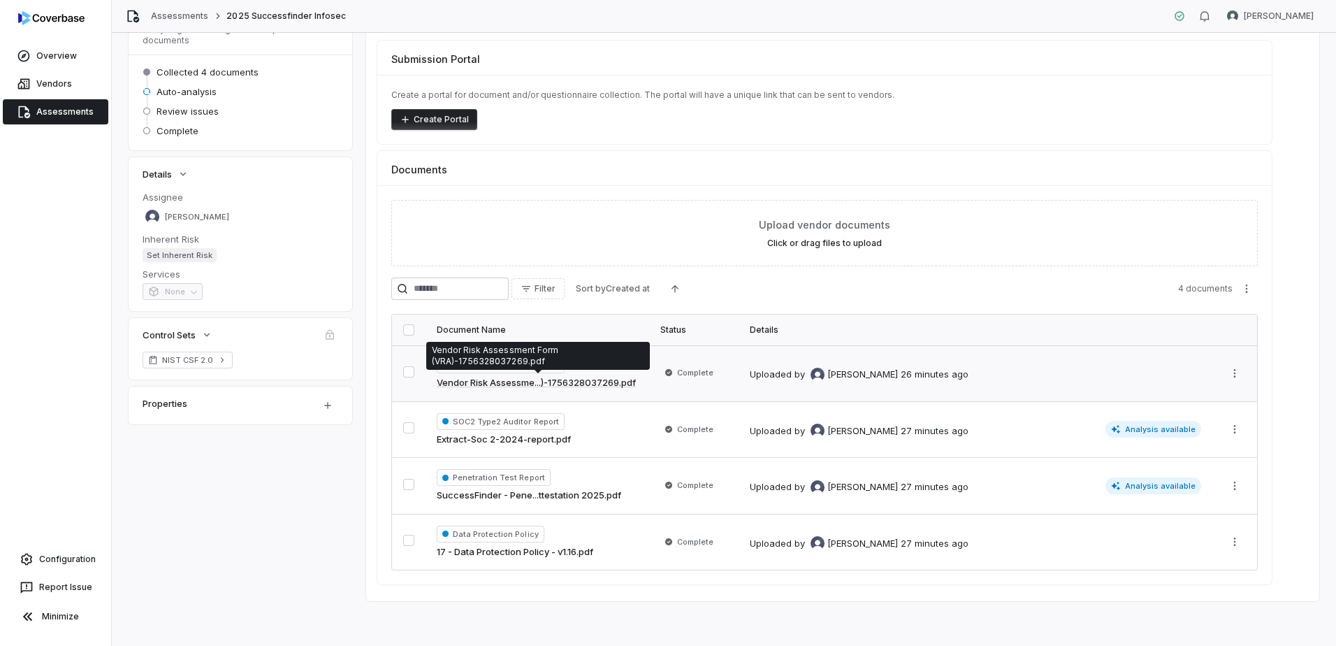
click at [618, 374] on div "Vendor Assessment Report Vendor Risk Assessme...)-1756328037269.pdf" at bounding box center [537, 373] width 201 height 34
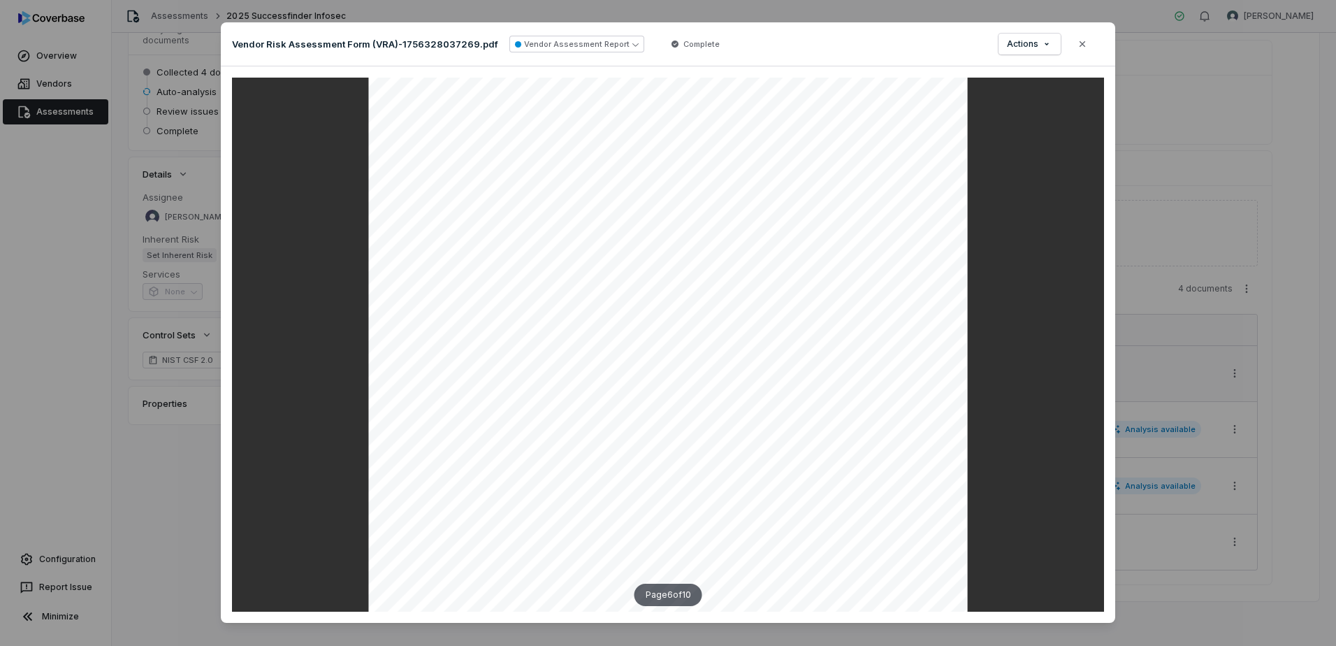
scroll to position [4472, 0]
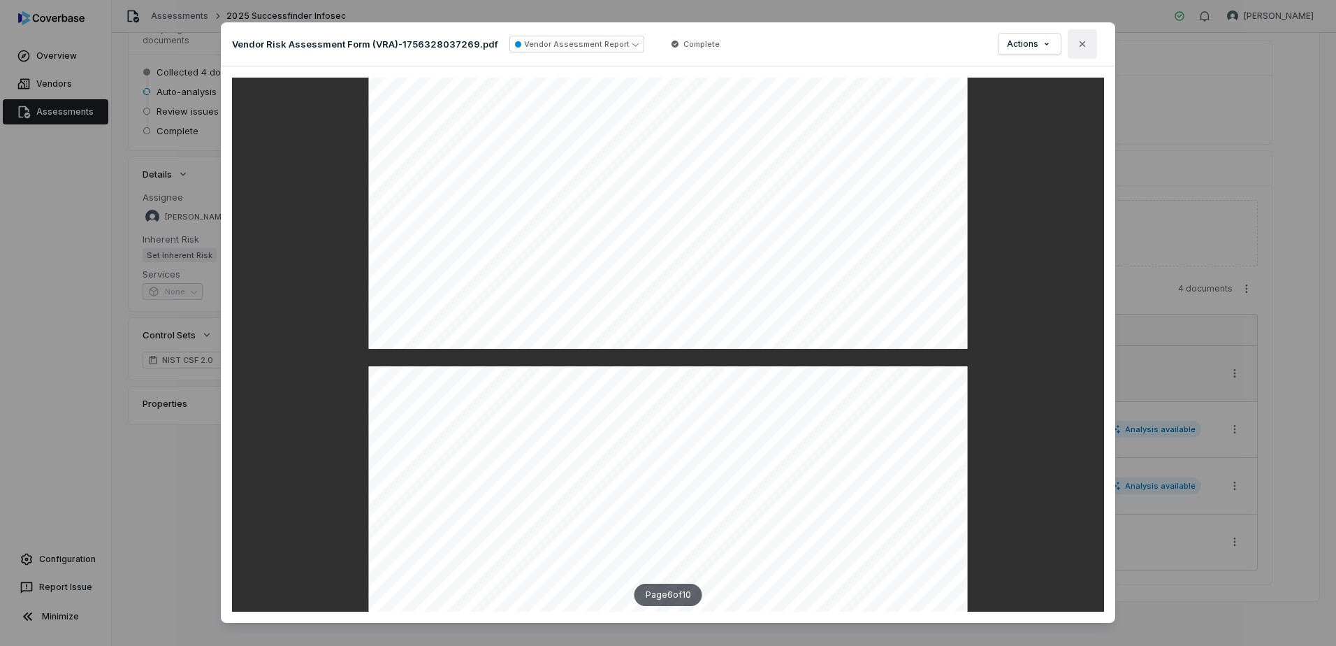
click at [1084, 46] on icon "button" at bounding box center [1082, 43] width 11 height 11
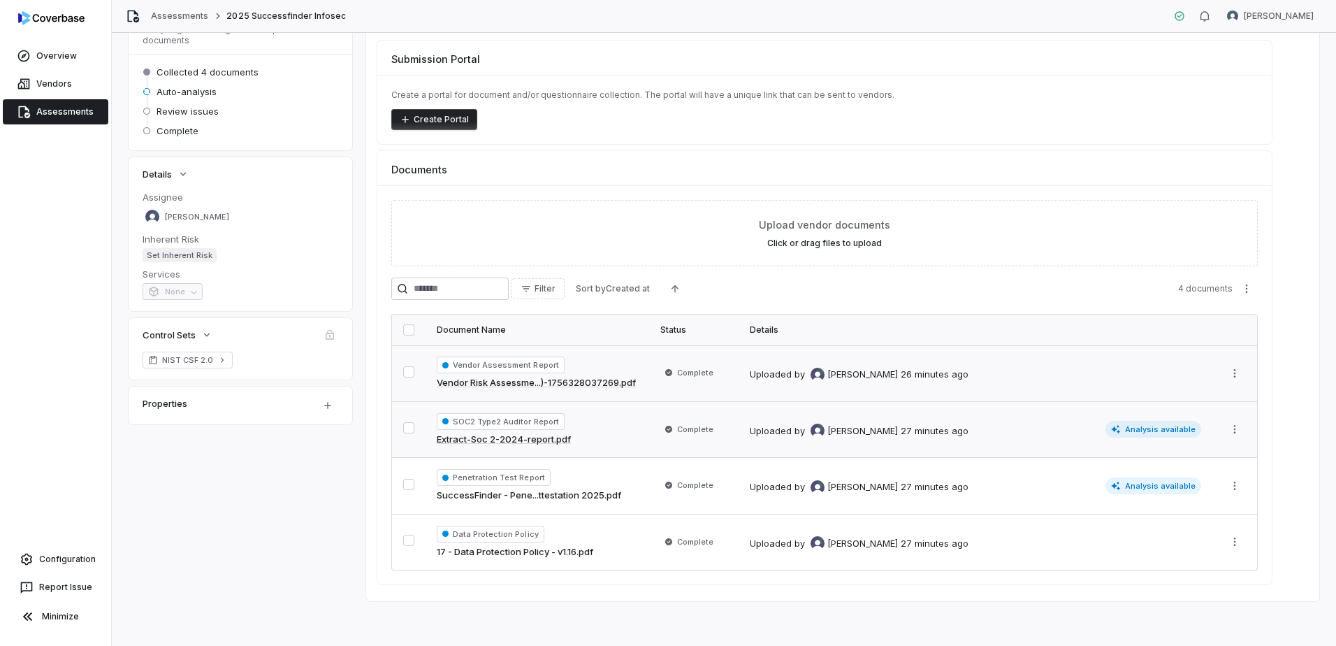
click at [1086, 442] on td "Uploaded by Luke Taylor 27 minutes ago Analysis available" at bounding box center [976, 429] width 474 height 57
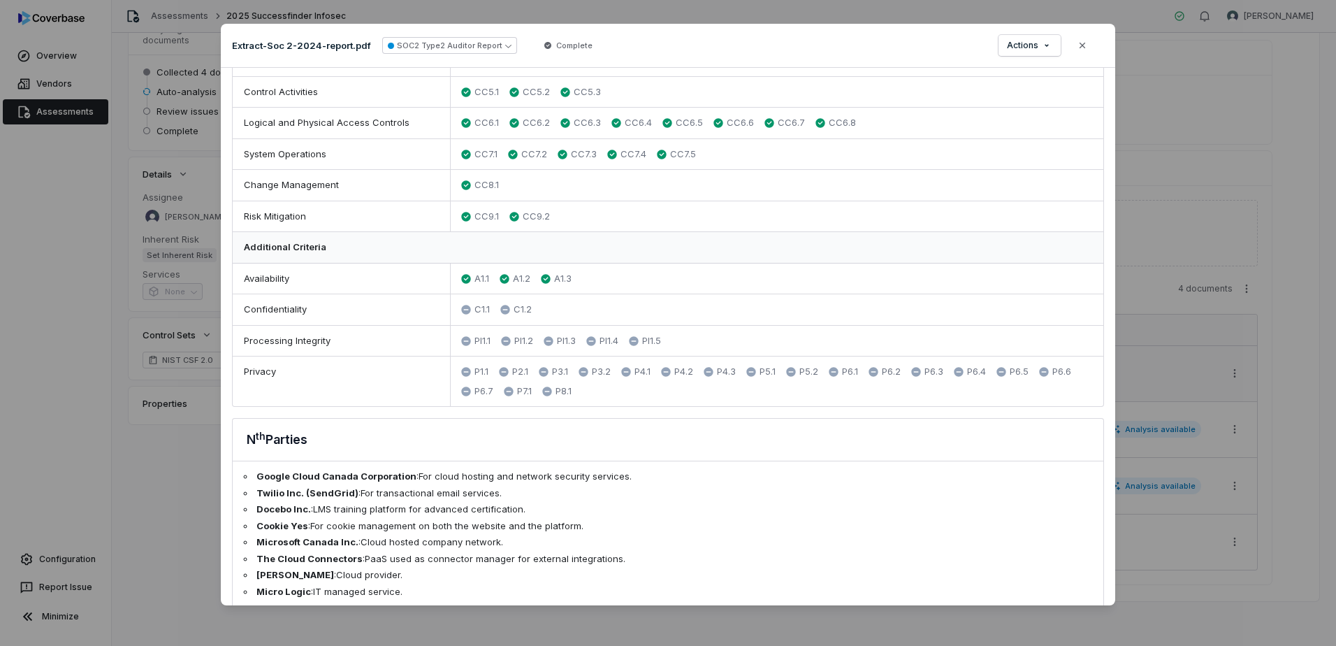
scroll to position [639, 0]
click at [1033, 41] on div "Document Preview Extract-Soc 2-2024-report.pdf SOC2 Type2 Auditor Report Comple…" at bounding box center [668, 322] width 1336 height 642
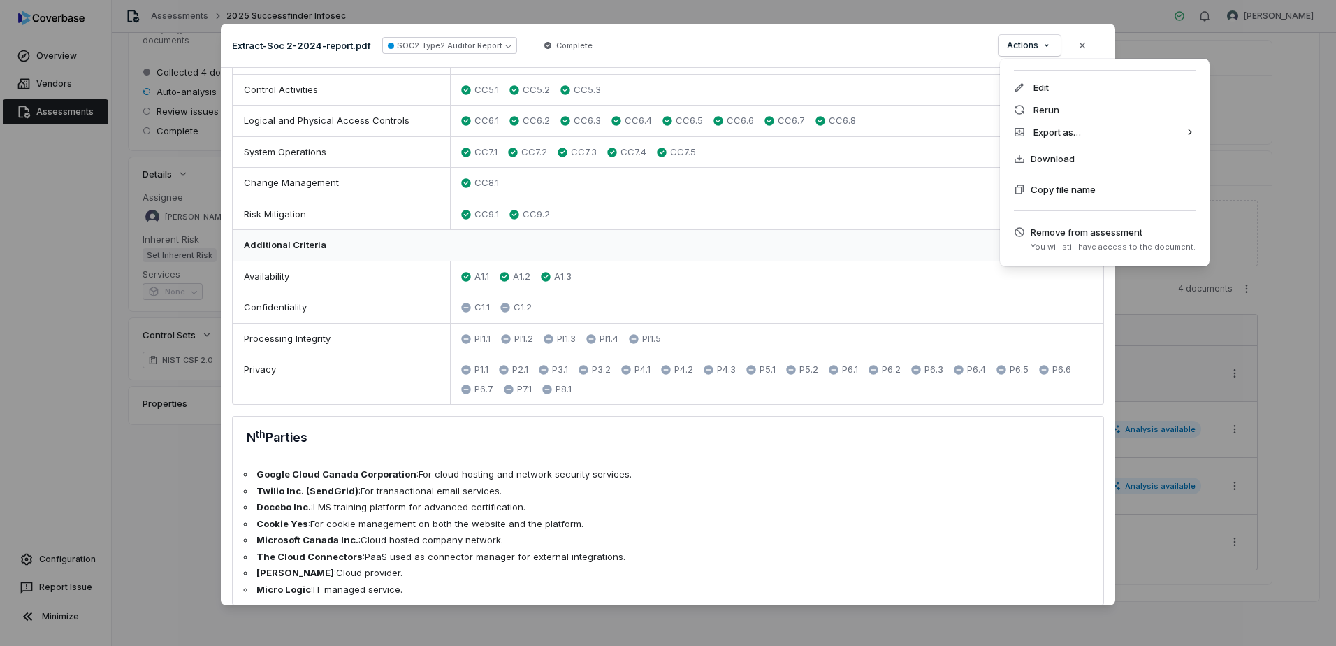
click at [1084, 42] on div "Document Preview Extract-Soc 2-2024-report.pdf SOC2 Type2 Auditor Report Comple…" at bounding box center [668, 322] width 1336 height 642
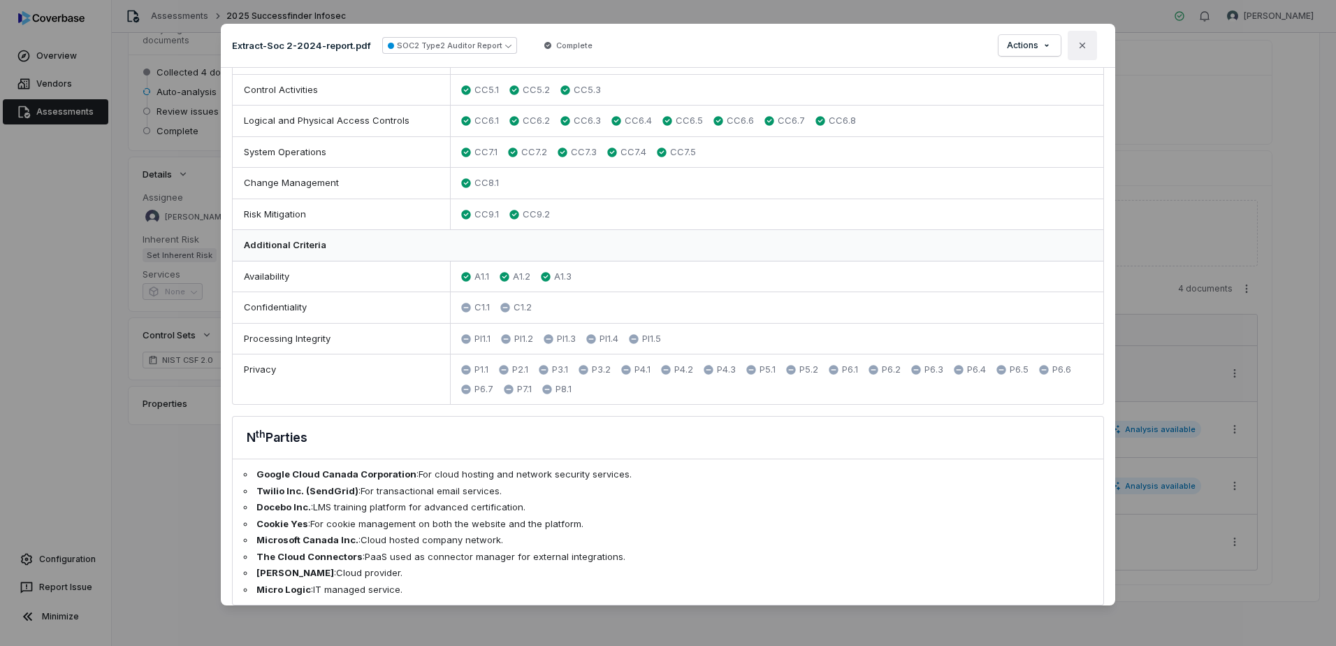
click at [1084, 43] on icon "button" at bounding box center [1082, 45] width 11 height 11
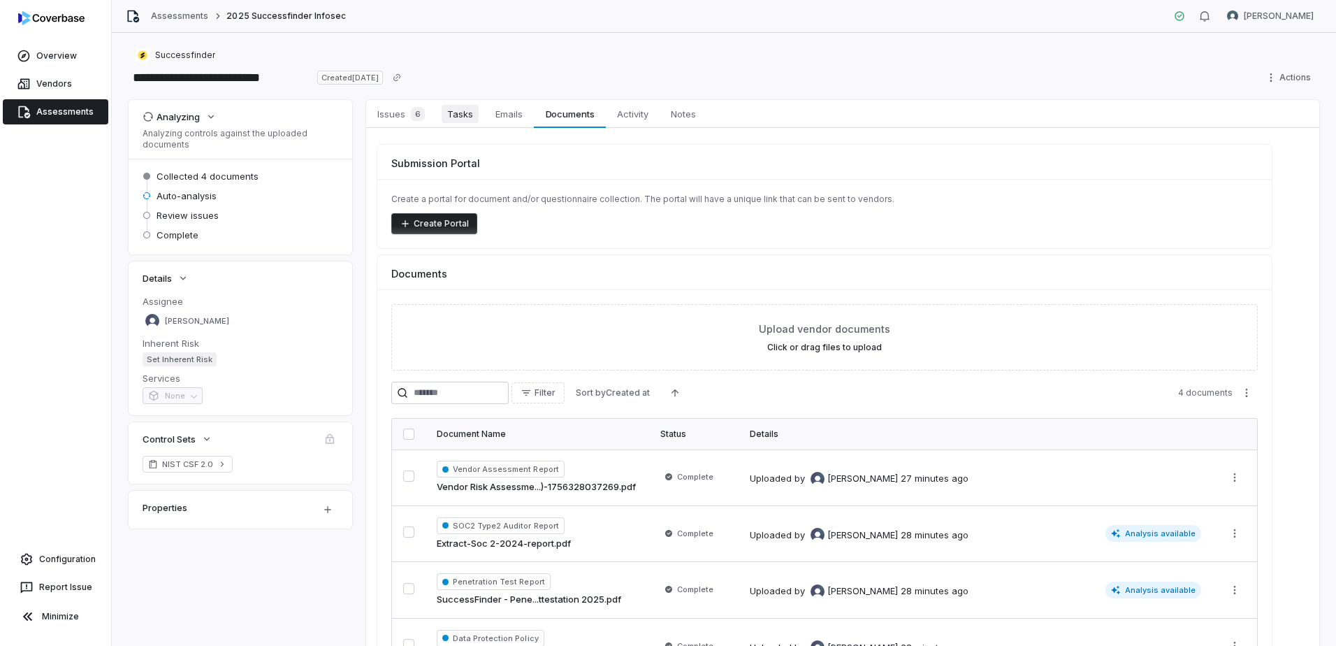
click at [442, 108] on span "Tasks" at bounding box center [460, 114] width 37 height 18
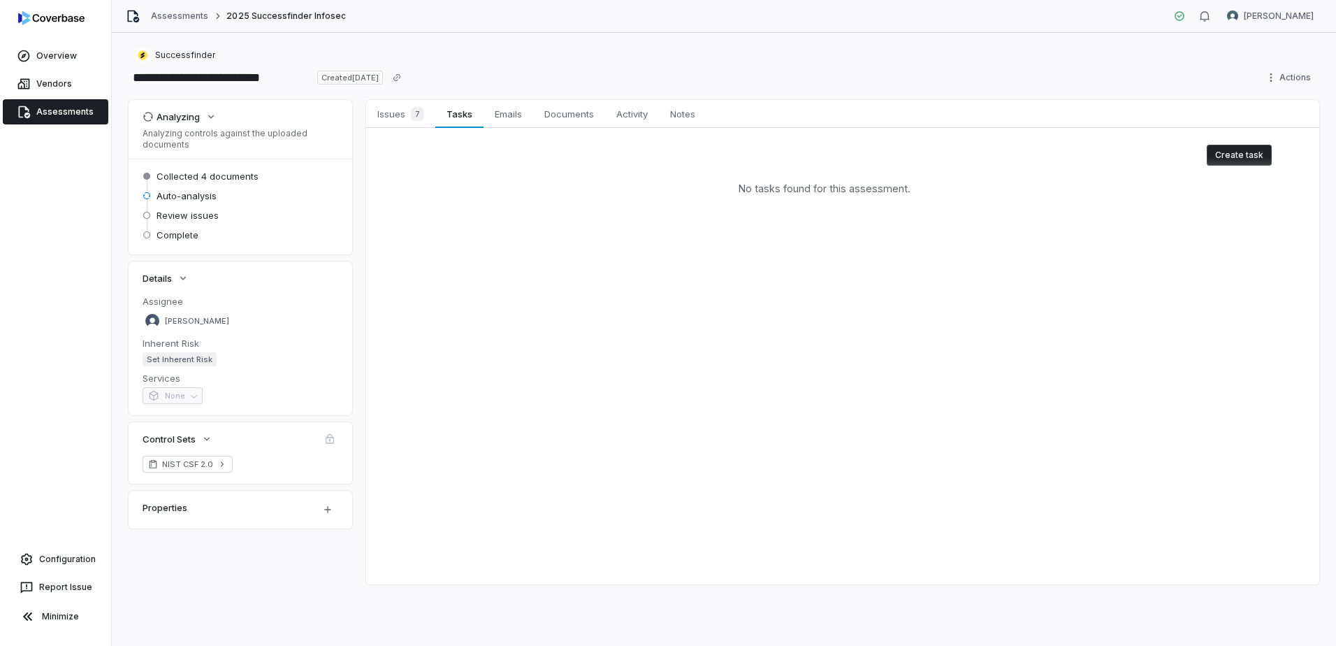
click at [62, 115] on link "Assessments" at bounding box center [56, 111] width 106 height 25
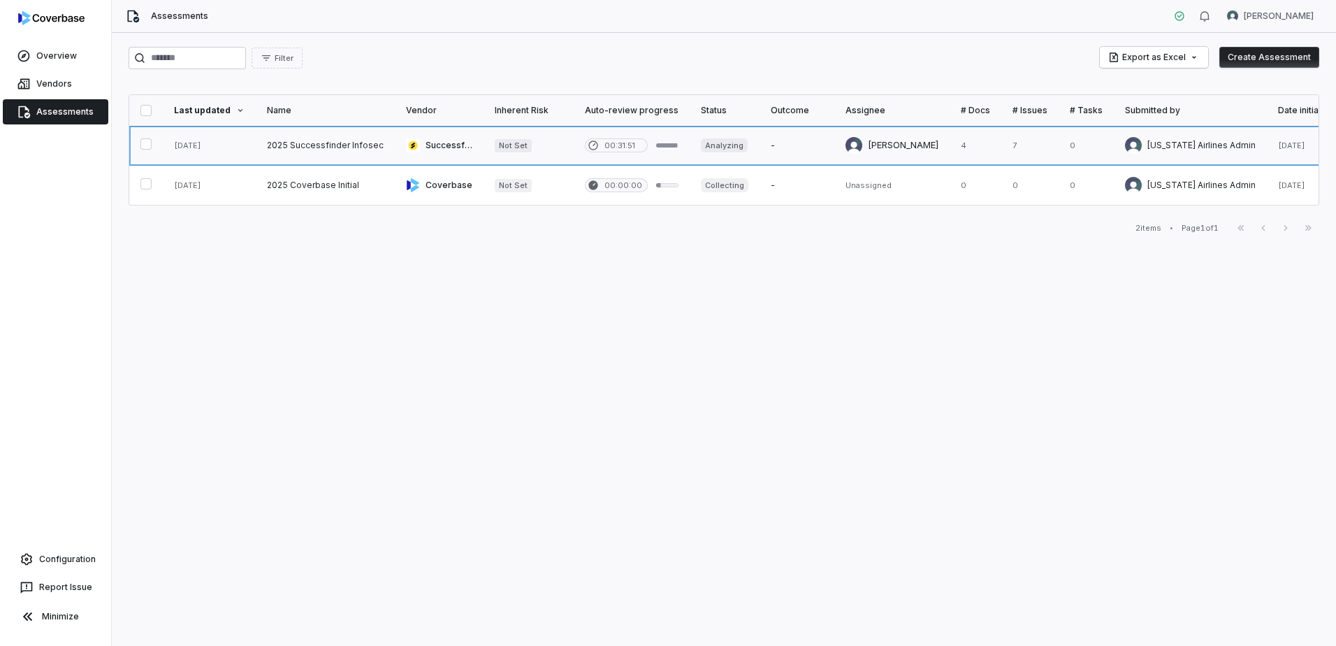
click at [1003, 150] on link at bounding box center [1029, 145] width 57 height 39
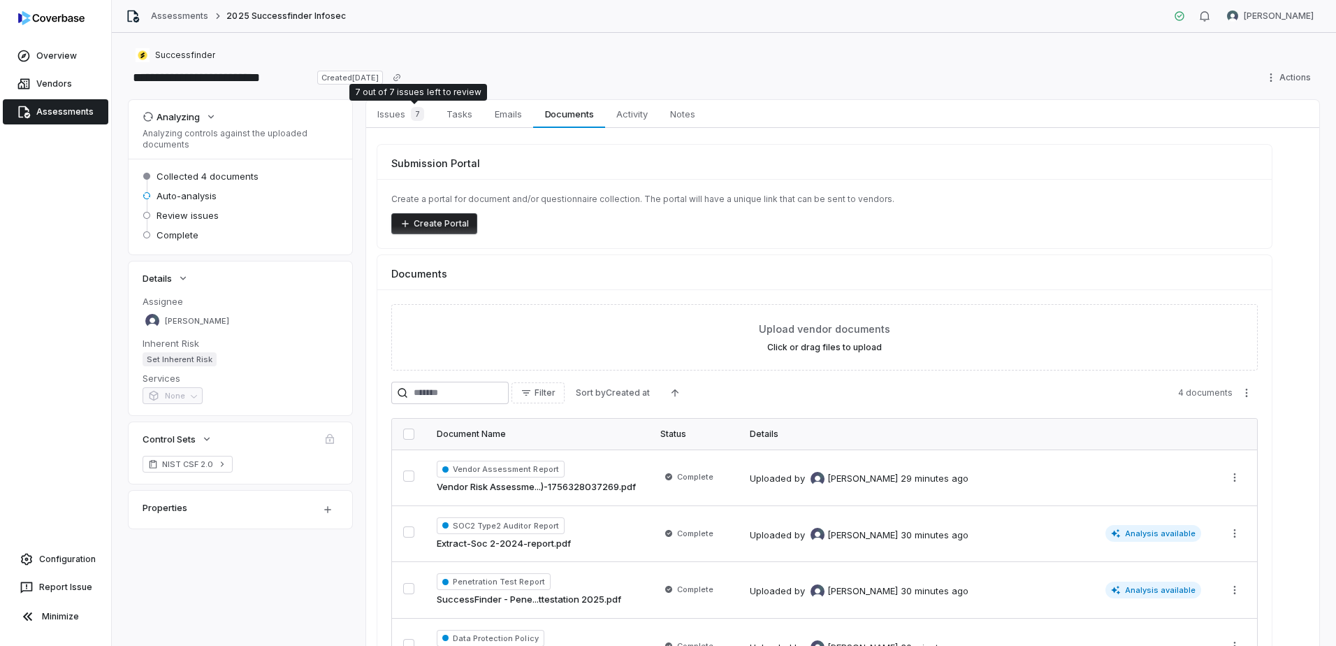
click at [361, 106] on div "Analyzing Analyzing controls against the uploaded documents Collected 4 documen…" at bounding box center [724, 402] width 1191 height 605
click at [401, 112] on span "Issues 7" at bounding box center [401, 114] width 58 height 20
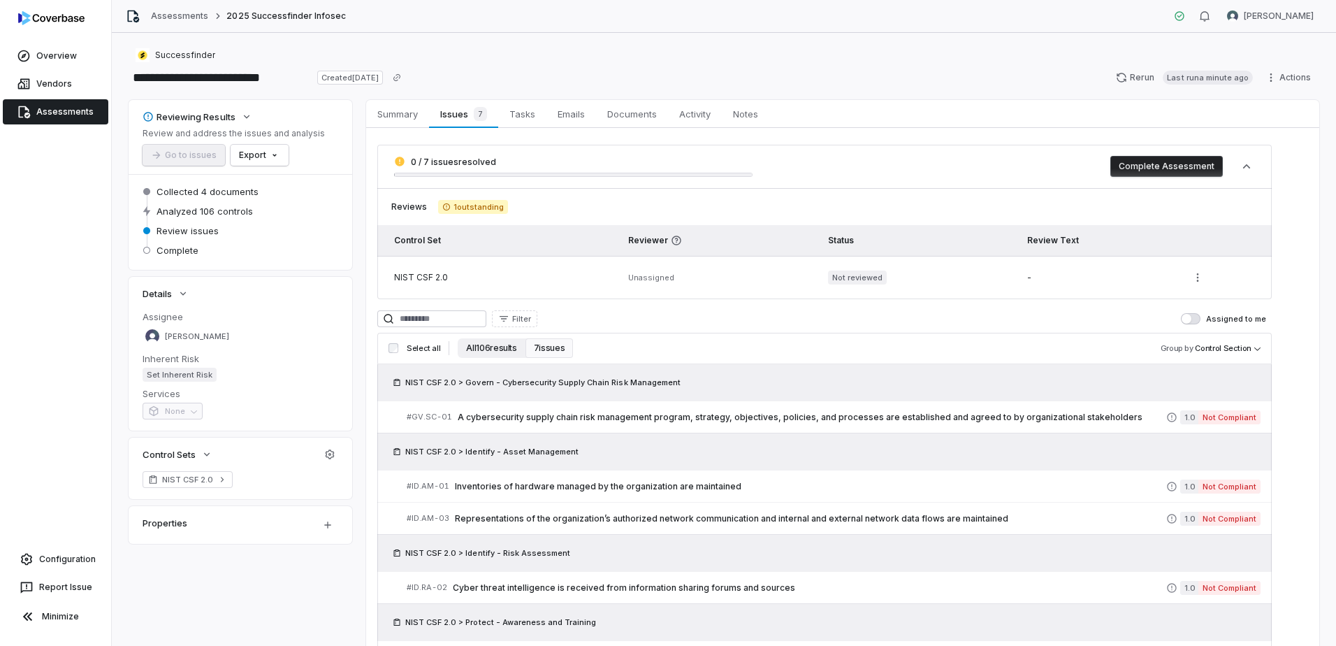
click at [474, 342] on button "All 106 results" at bounding box center [491, 348] width 67 height 20
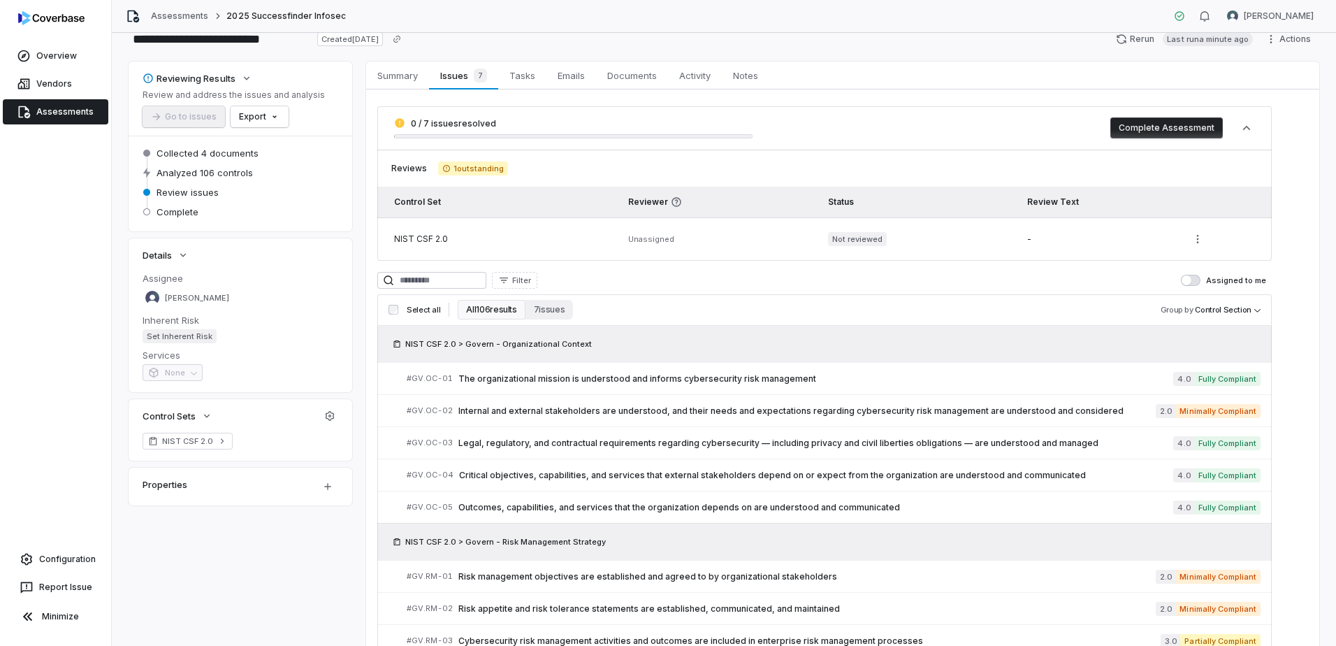
scroll to position [70, 0]
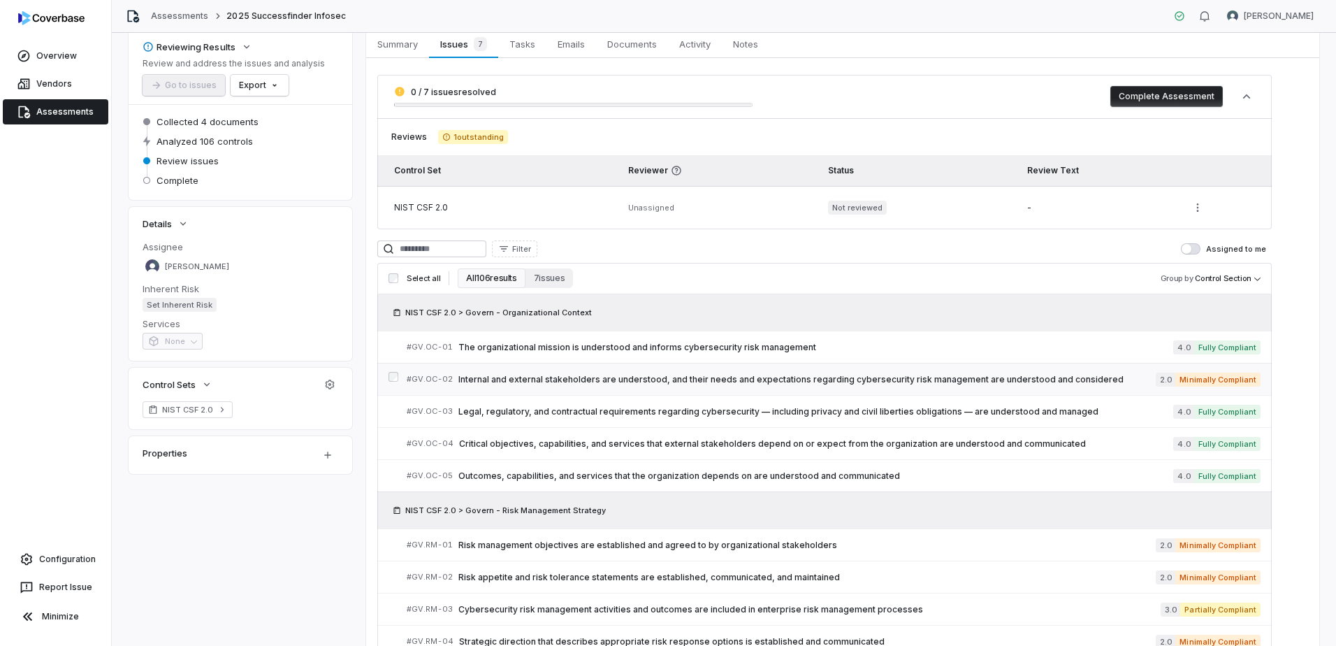
click at [975, 376] on span "Internal and external stakeholders are understood, and their needs and expectat…" at bounding box center [806, 379] width 697 height 11
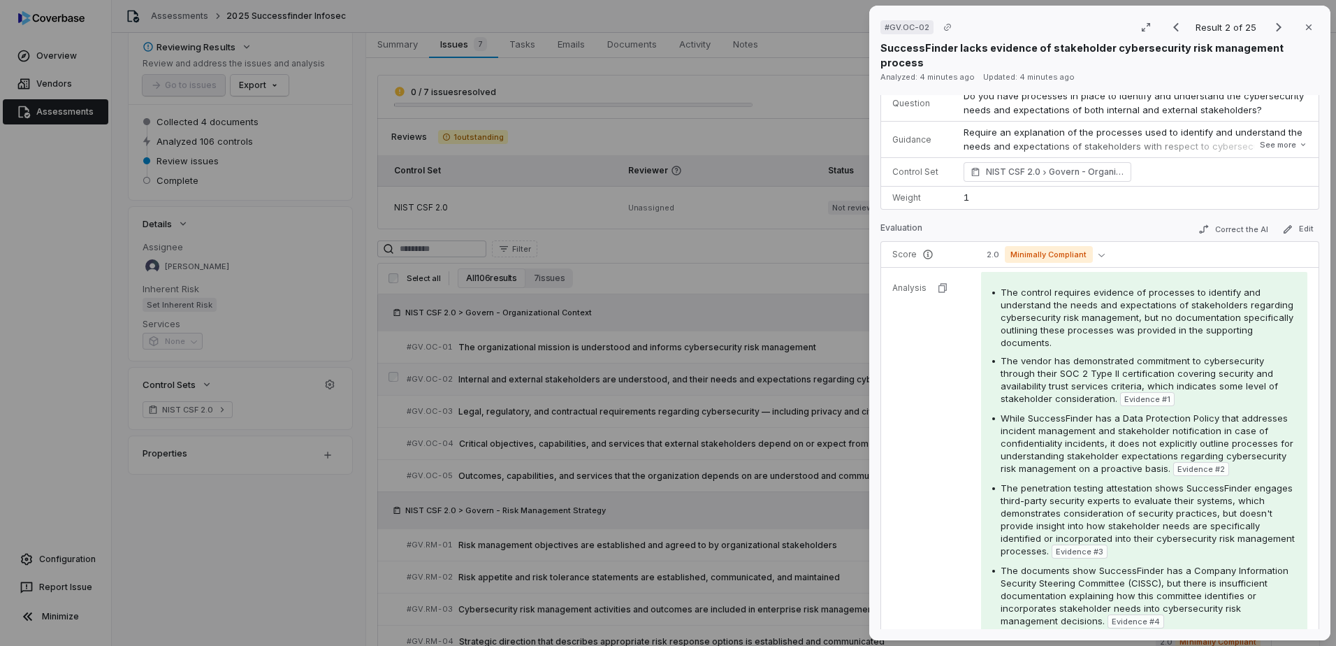
scroll to position [140, 0]
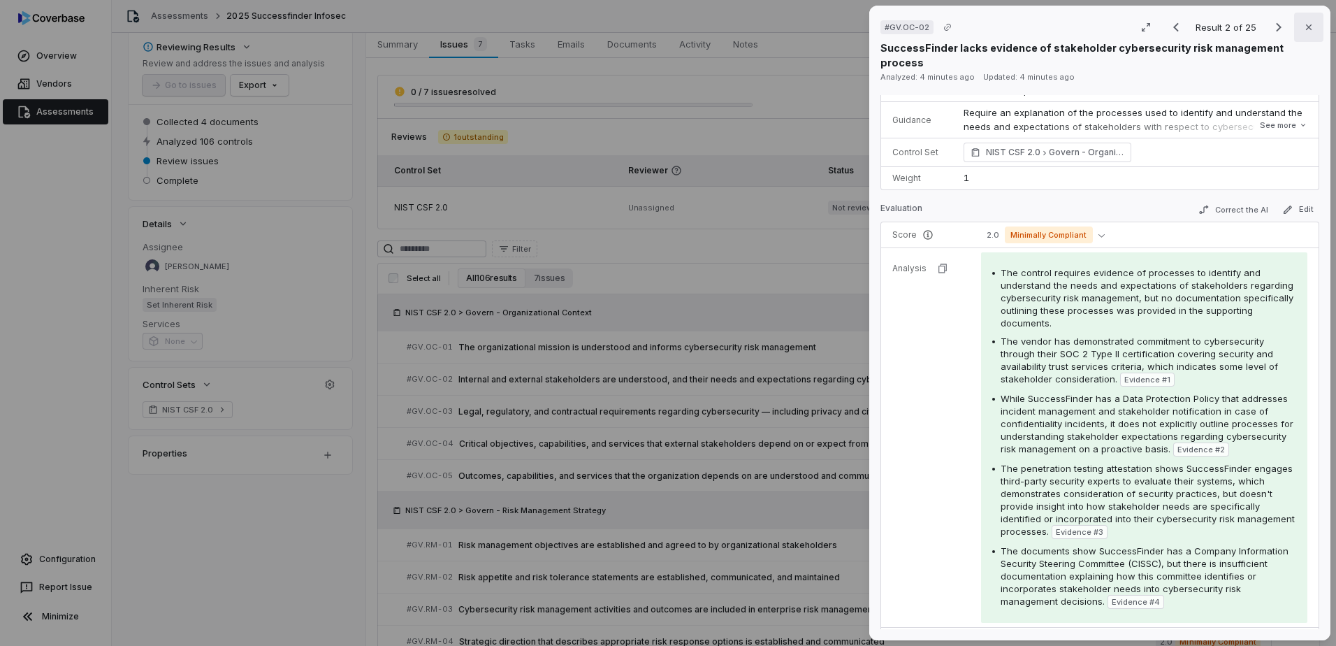
click at [1300, 36] on button "Close" at bounding box center [1308, 27] width 29 height 29
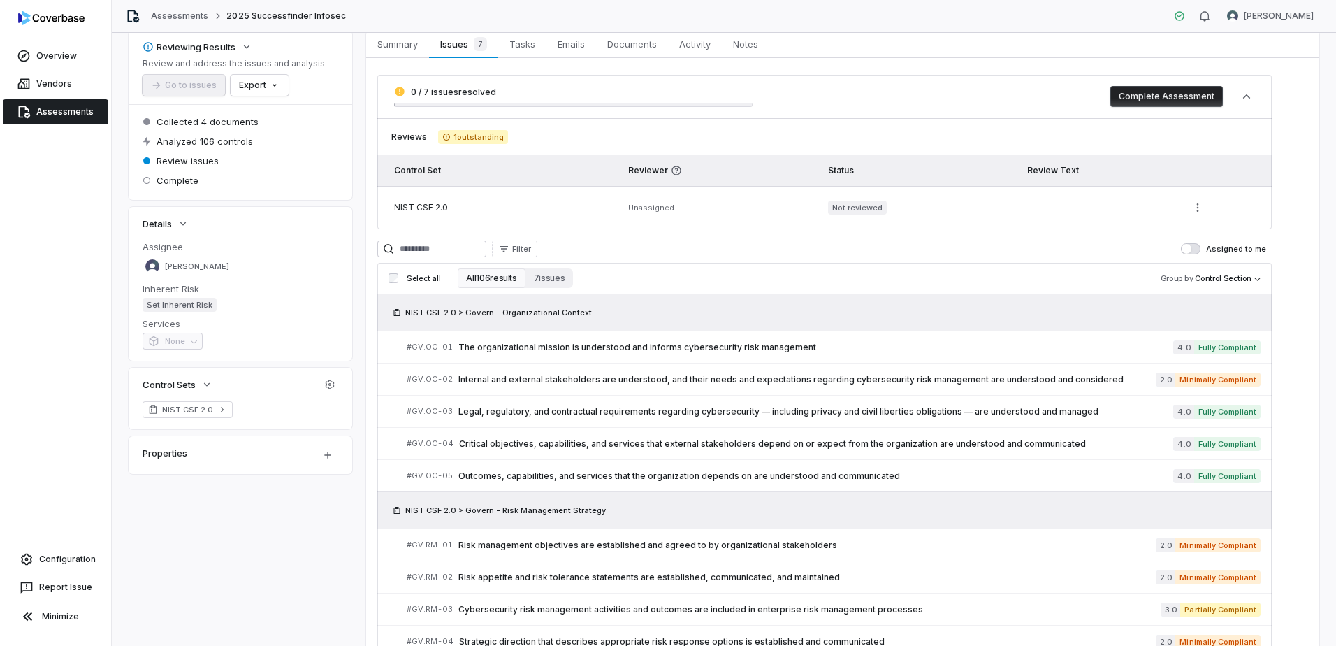
click at [578, 279] on h3 "Select all All 106 results 7 issues Group by Control Section" at bounding box center [824, 278] width 883 height 20
click at [569, 279] on button "7 issues" at bounding box center [549, 278] width 48 height 20
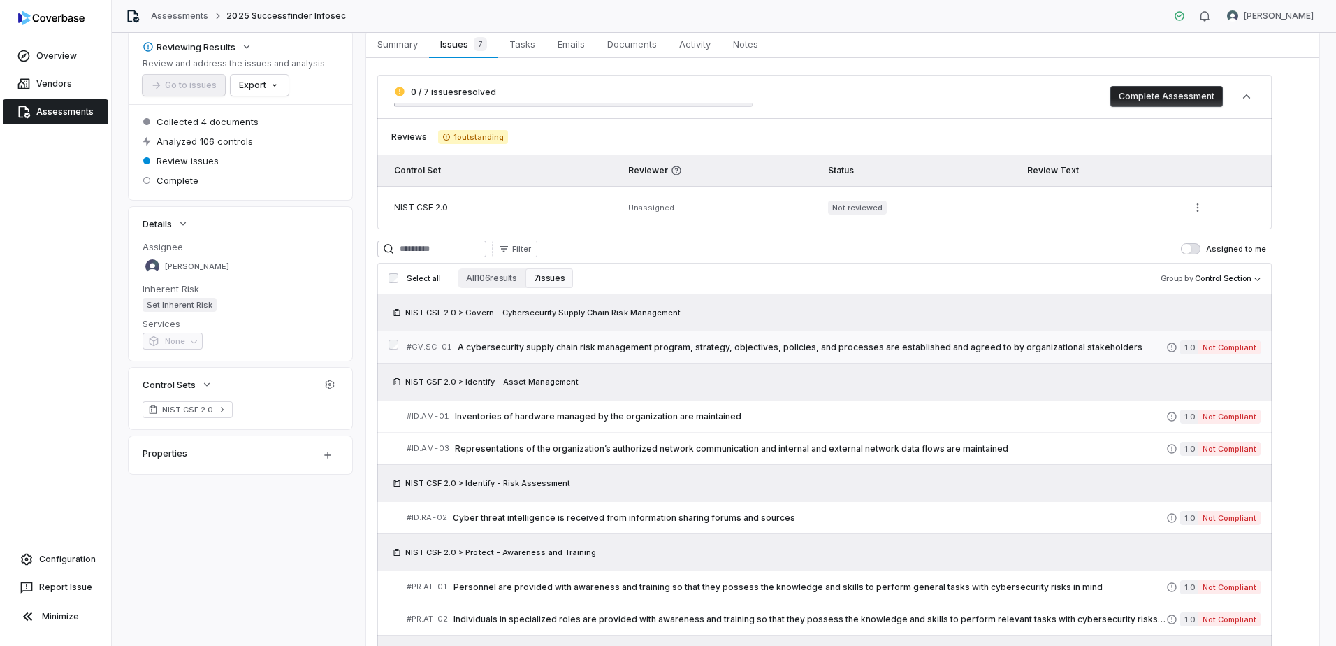
click at [1246, 349] on span "Not Compliant" at bounding box center [1229, 347] width 62 height 14
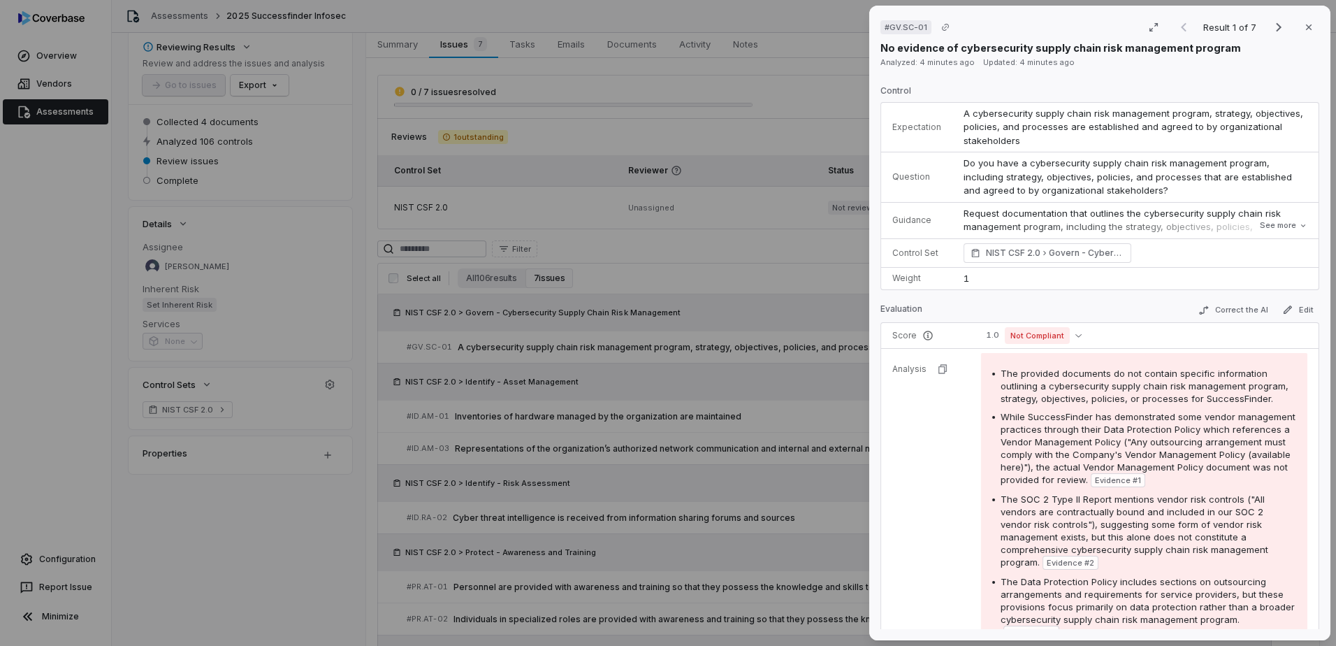
scroll to position [70, 0]
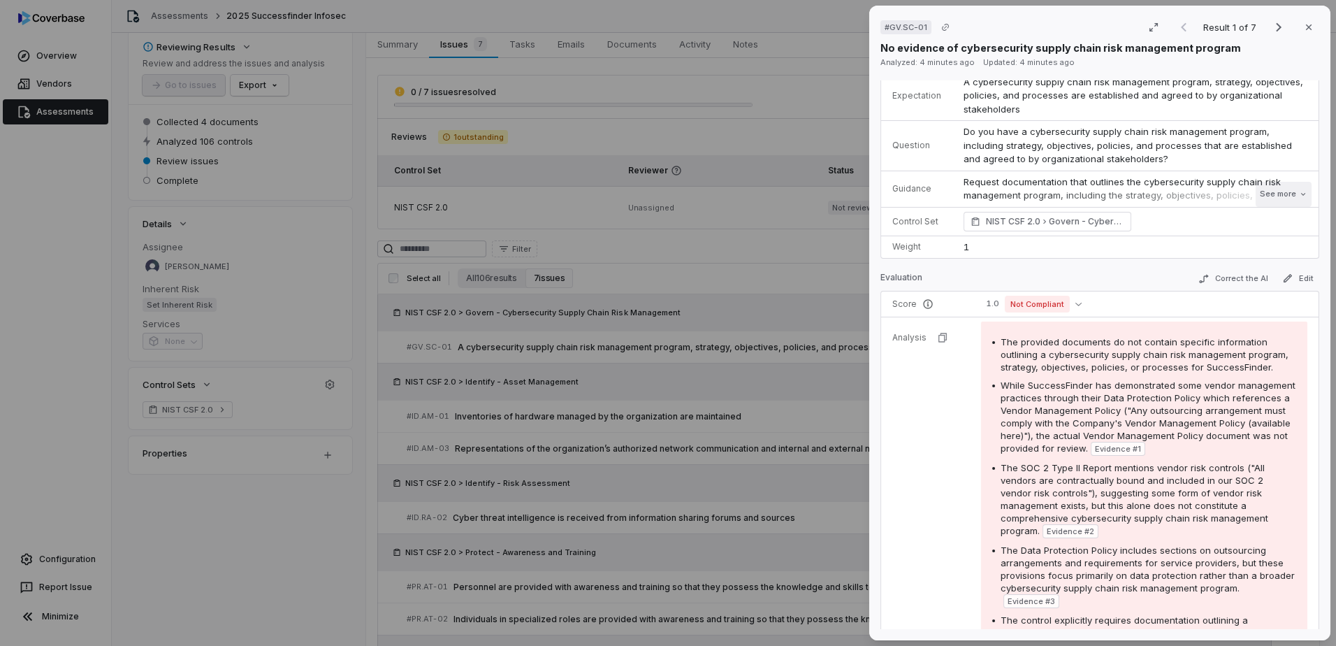
click at [1299, 192] on icon at bounding box center [1303, 194] width 8 height 8
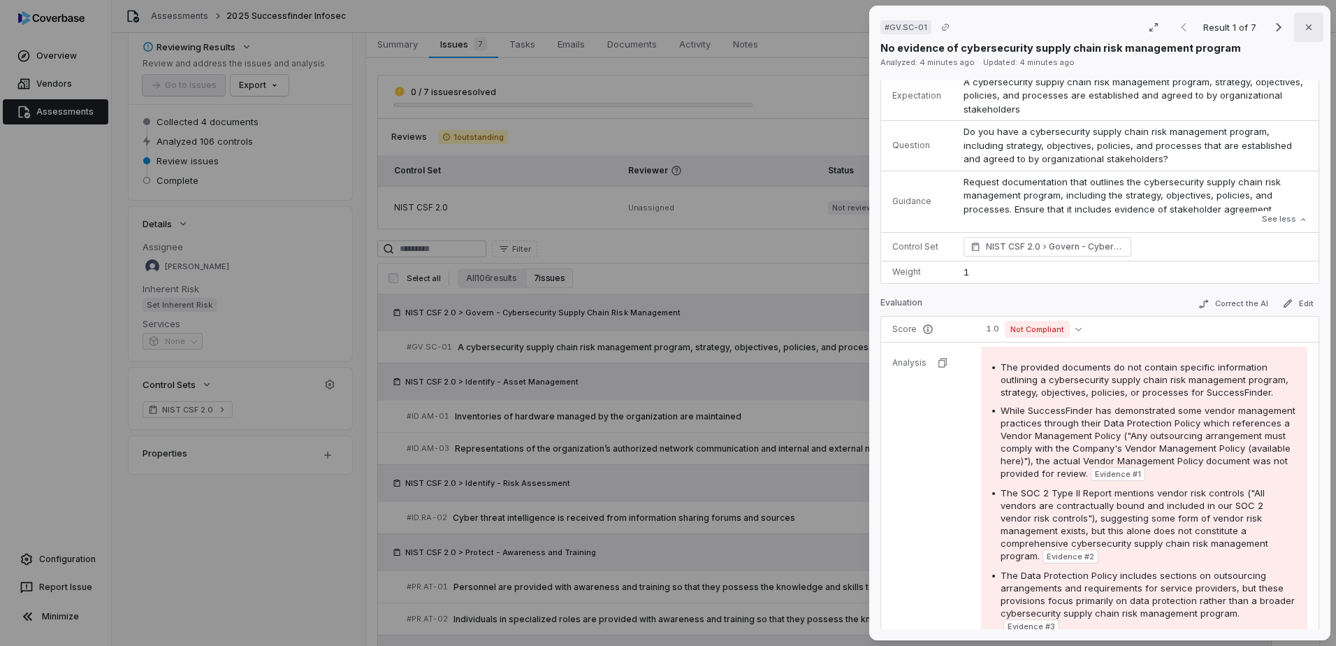
click at [1305, 27] on icon "button" at bounding box center [1308, 27] width 11 height 11
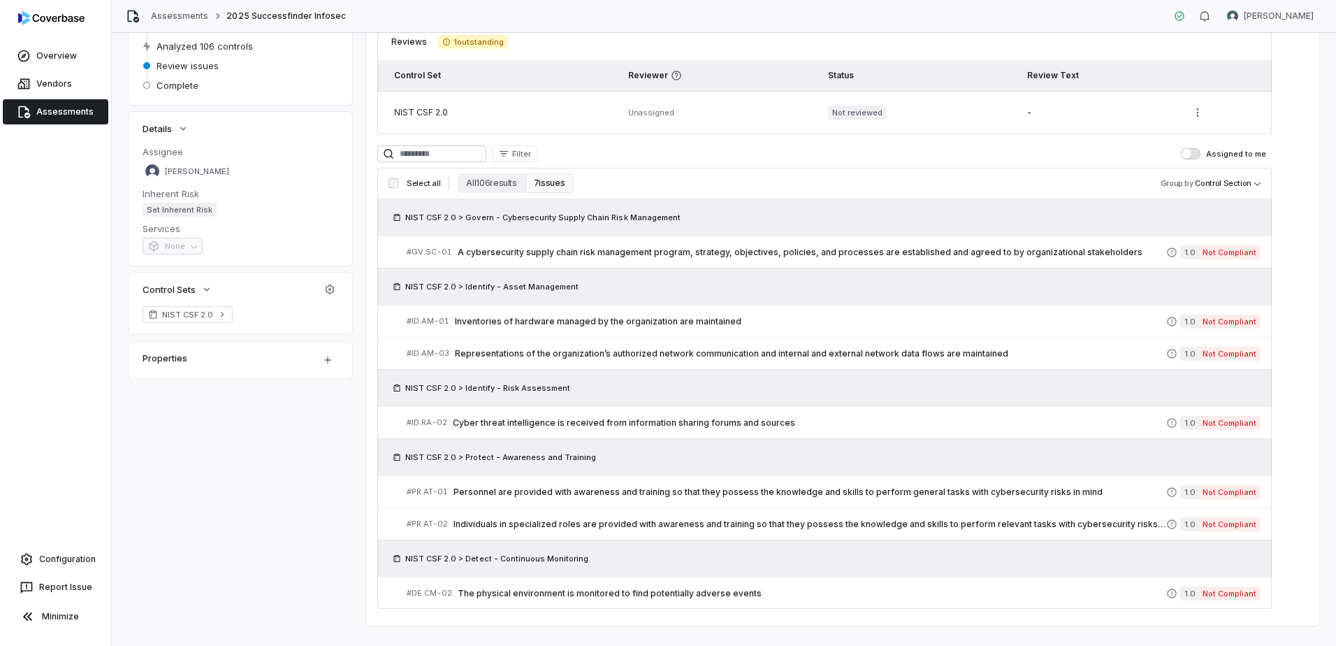
scroll to position [189, 0]
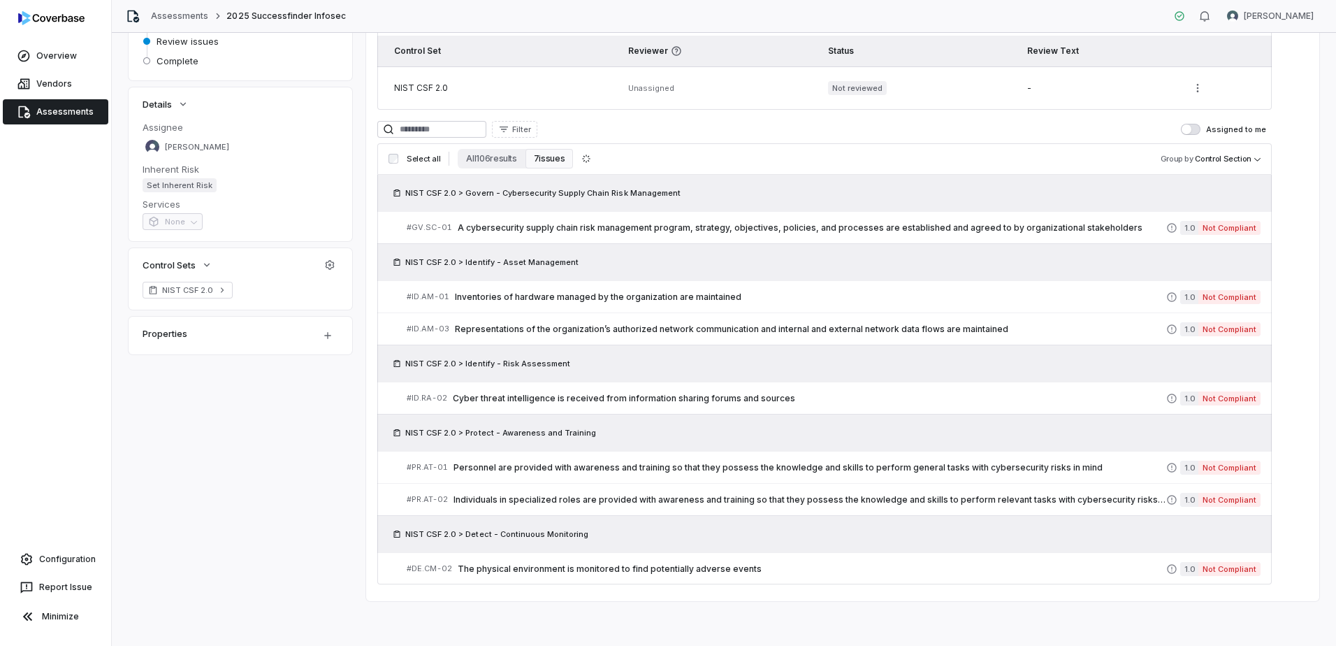
click at [486, 168] on div "Select all All 106 results 7 issues Group by Control Section" at bounding box center [824, 158] width 894 height 31
click at [490, 161] on button "All 106 results" at bounding box center [491, 159] width 67 height 20
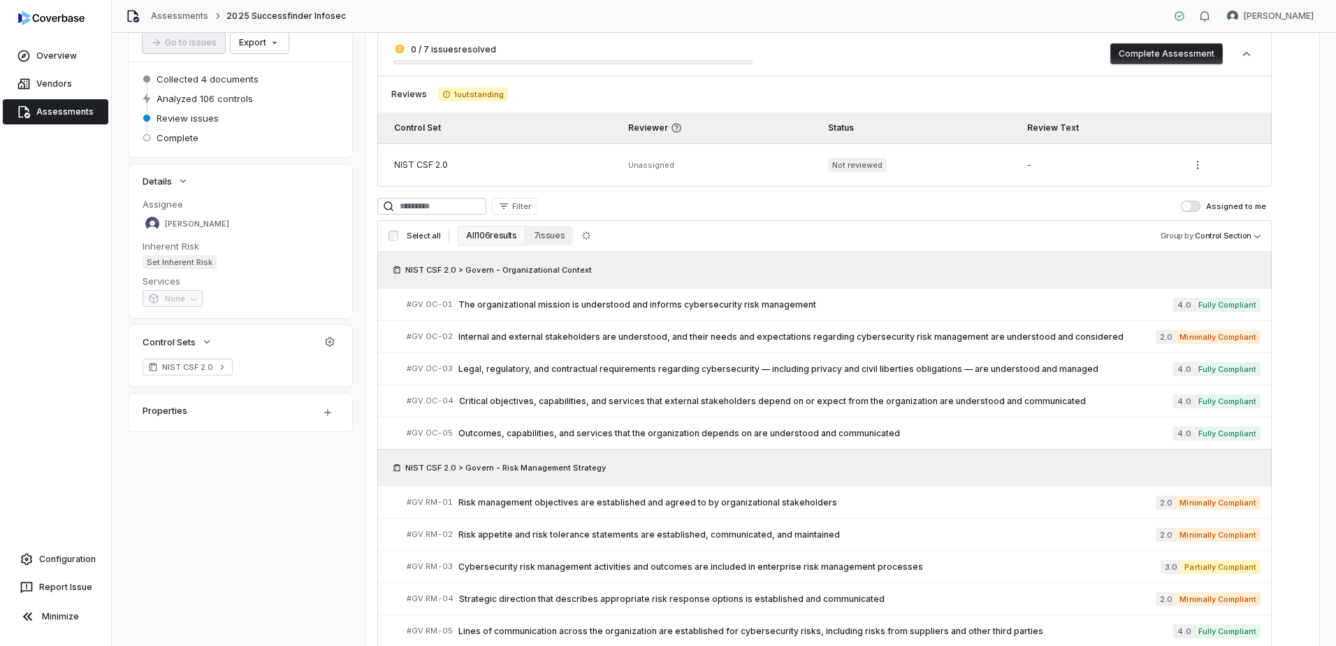
scroll to position [0, 0]
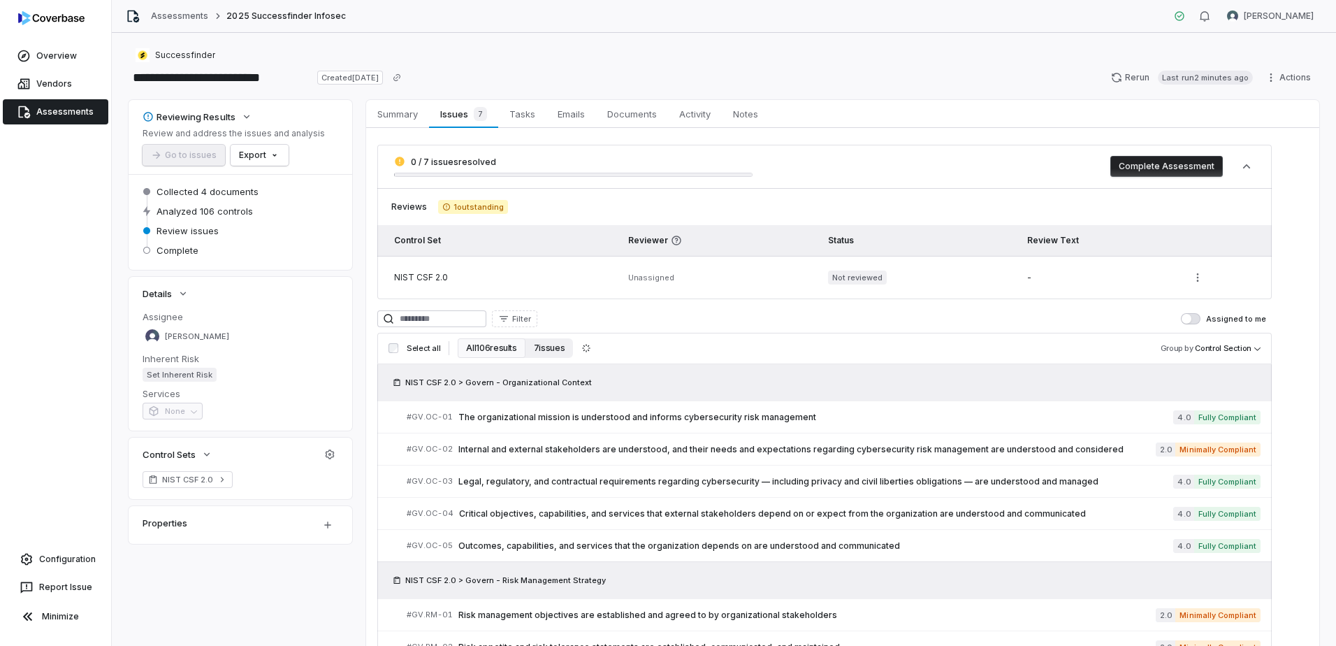
click at [559, 352] on button "7 issues" at bounding box center [549, 348] width 48 height 20
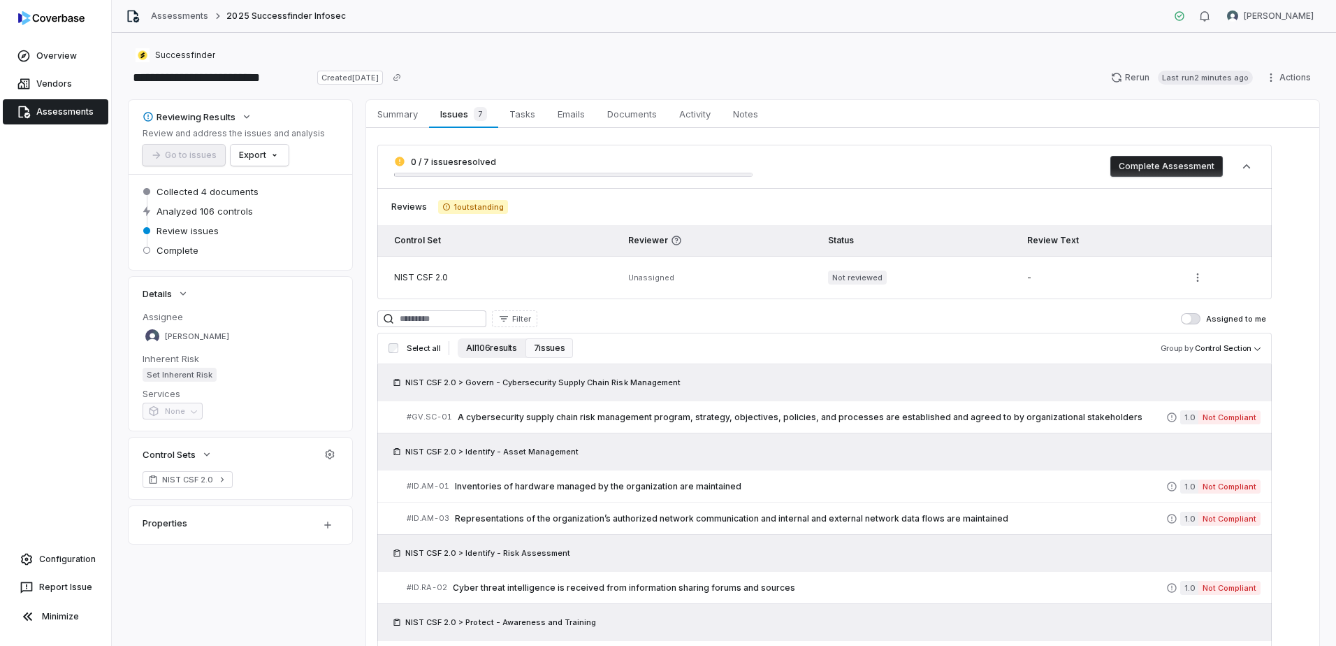
click at [482, 351] on button "All 106 results" at bounding box center [491, 348] width 67 height 20
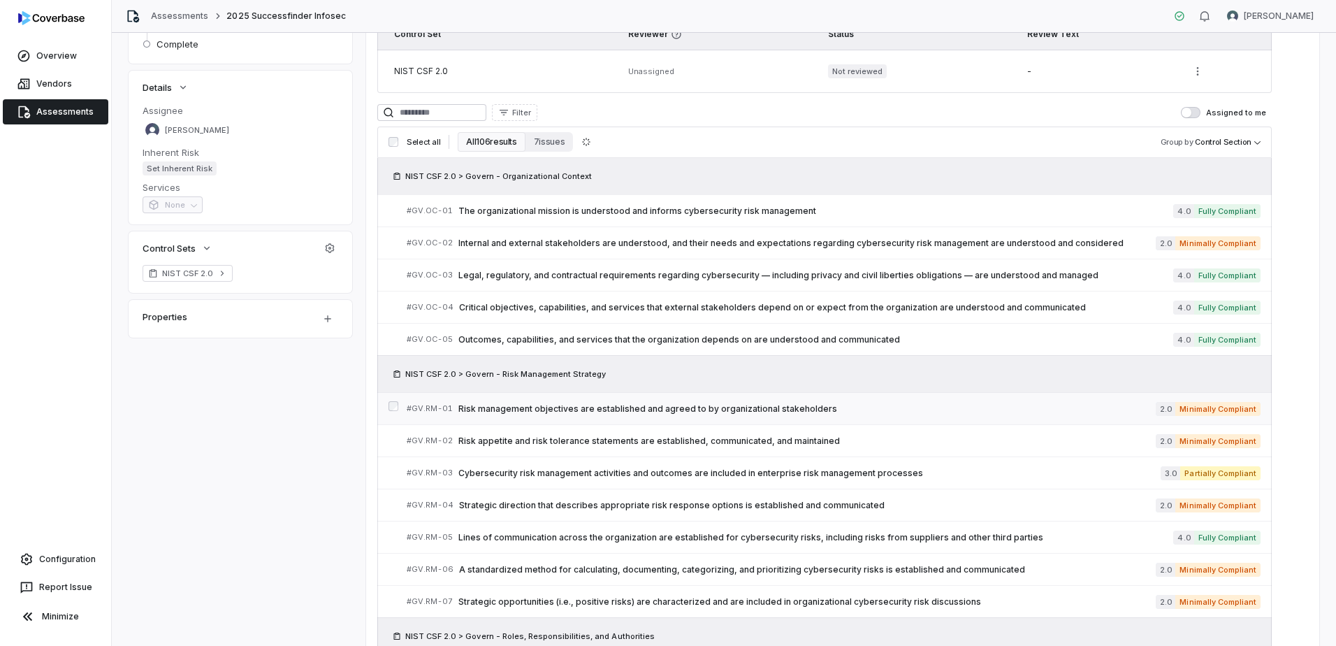
scroll to position [210, 0]
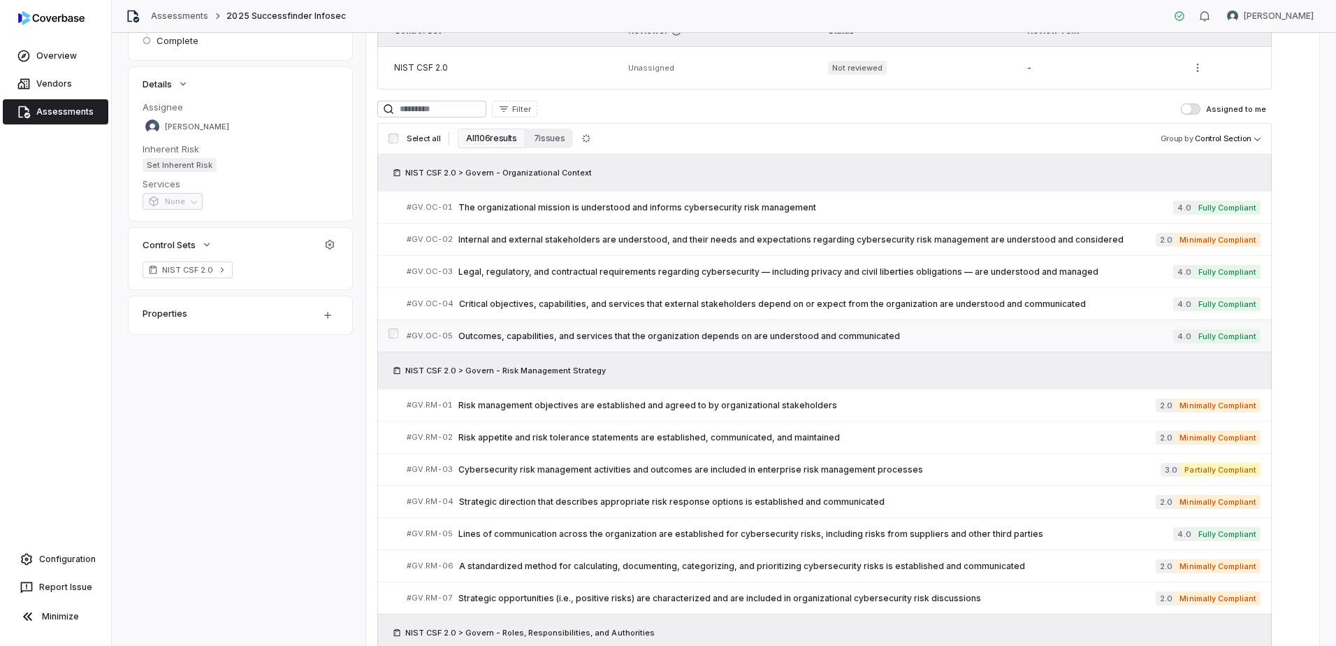
click at [1214, 329] on span "Fully Compliant" at bounding box center [1227, 336] width 66 height 14
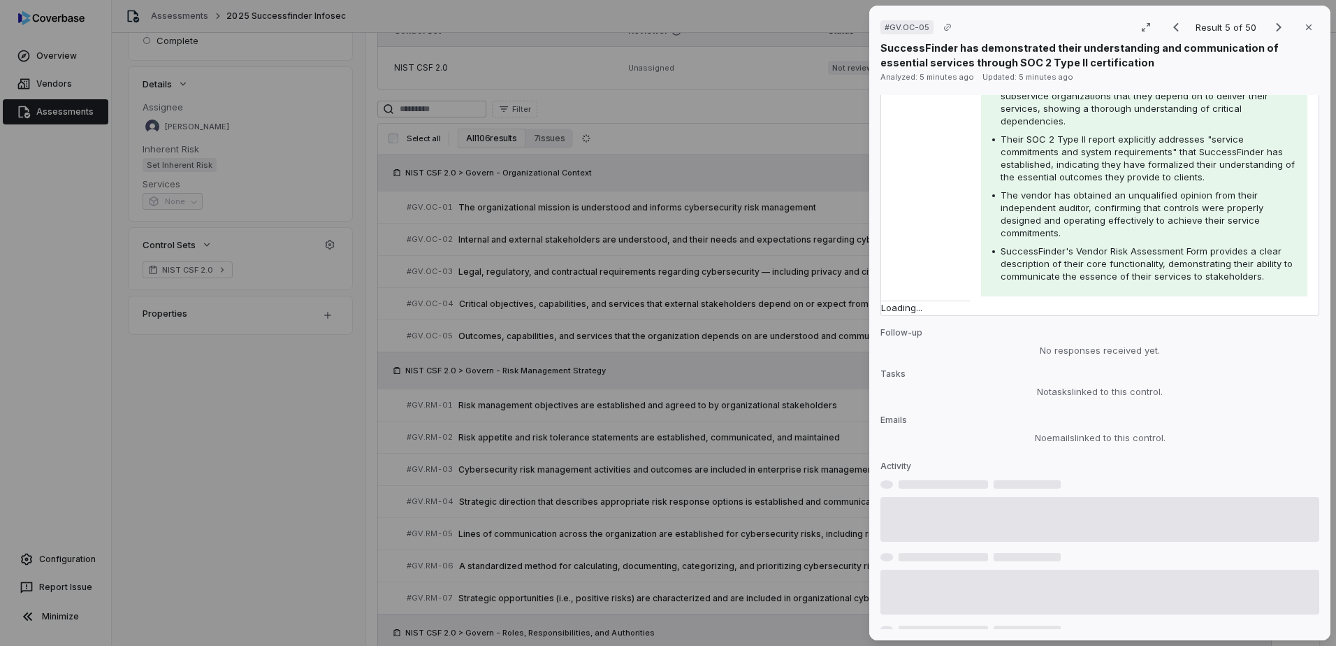
scroll to position [349, 0]
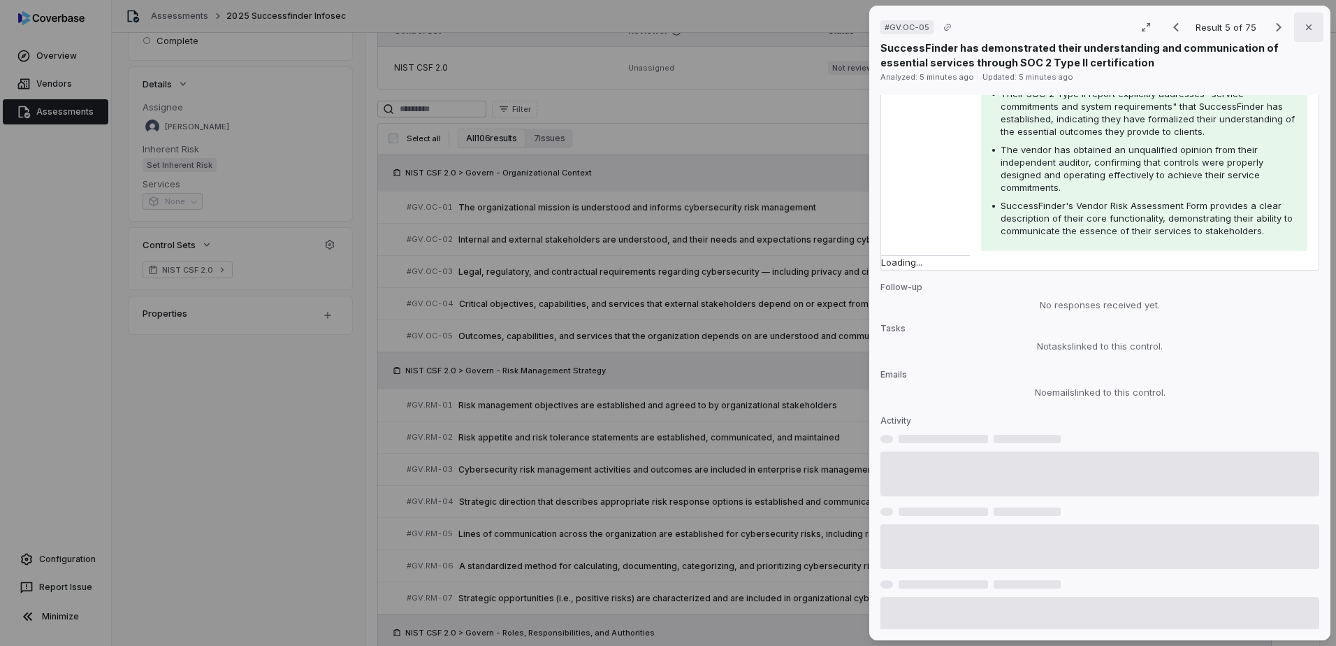
click at [1303, 31] on icon "button" at bounding box center [1308, 27] width 11 height 11
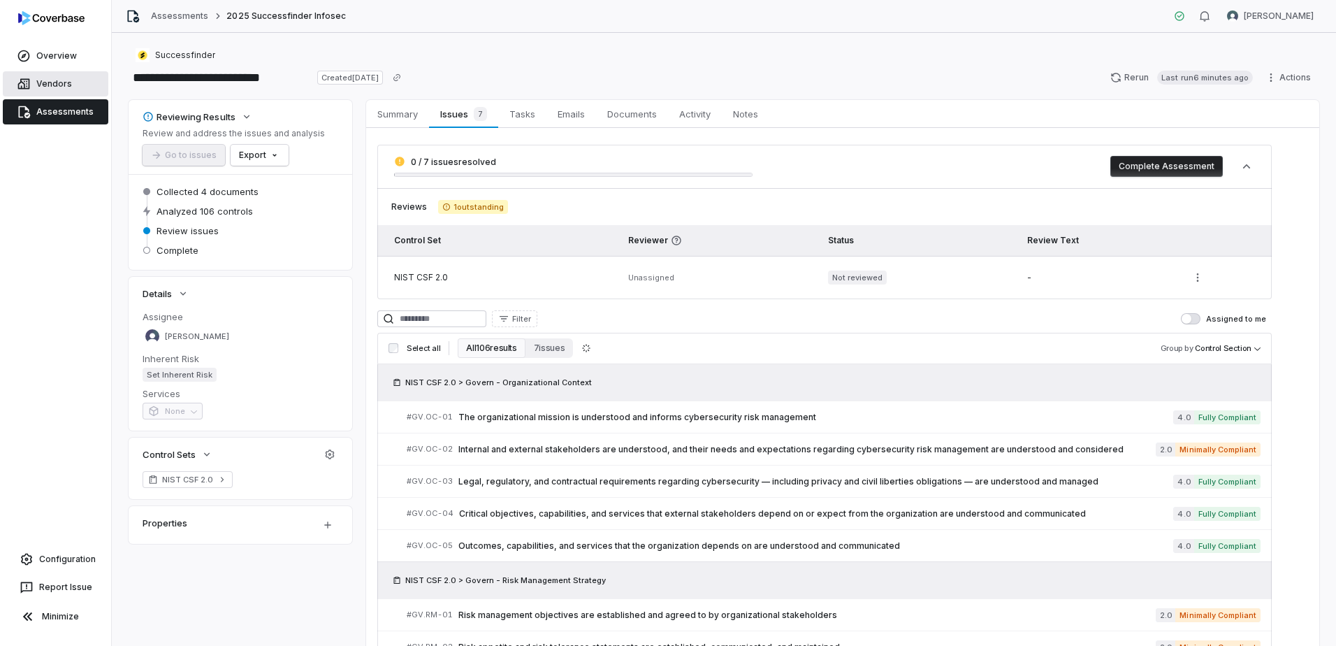
click at [55, 89] on link "Vendors" at bounding box center [56, 83] width 106 height 25
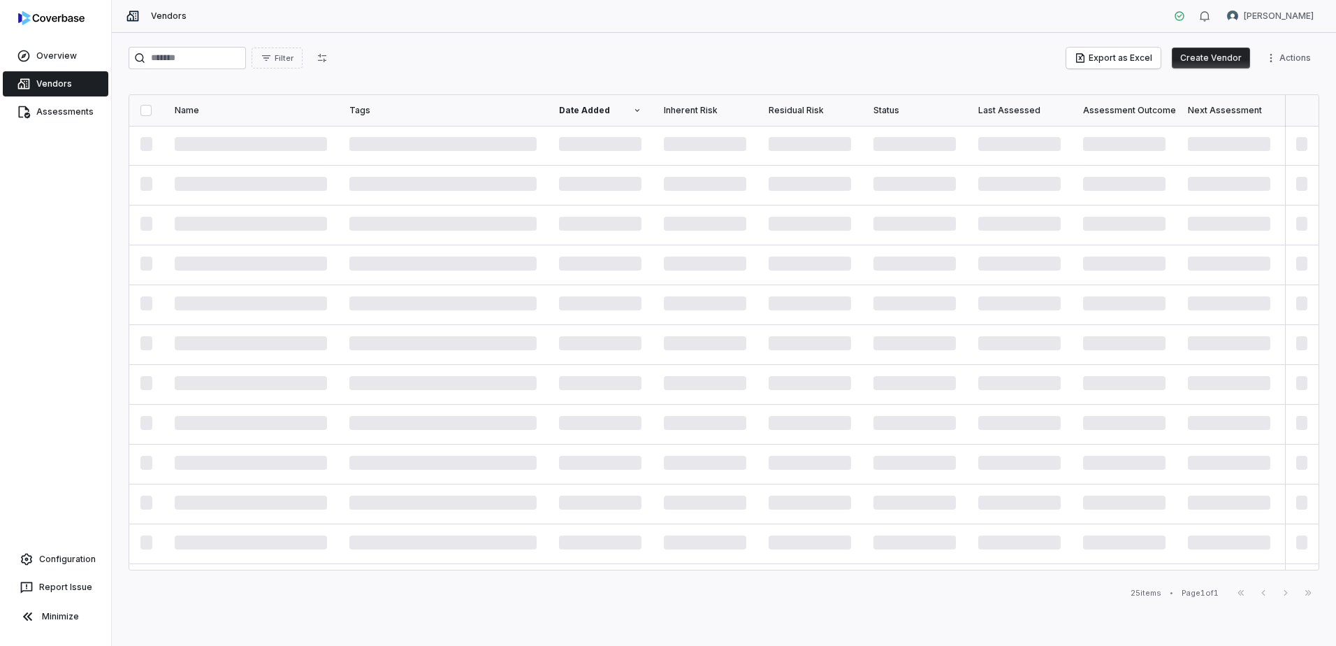
click at [1209, 63] on button "Create Vendor" at bounding box center [1211, 58] width 78 height 21
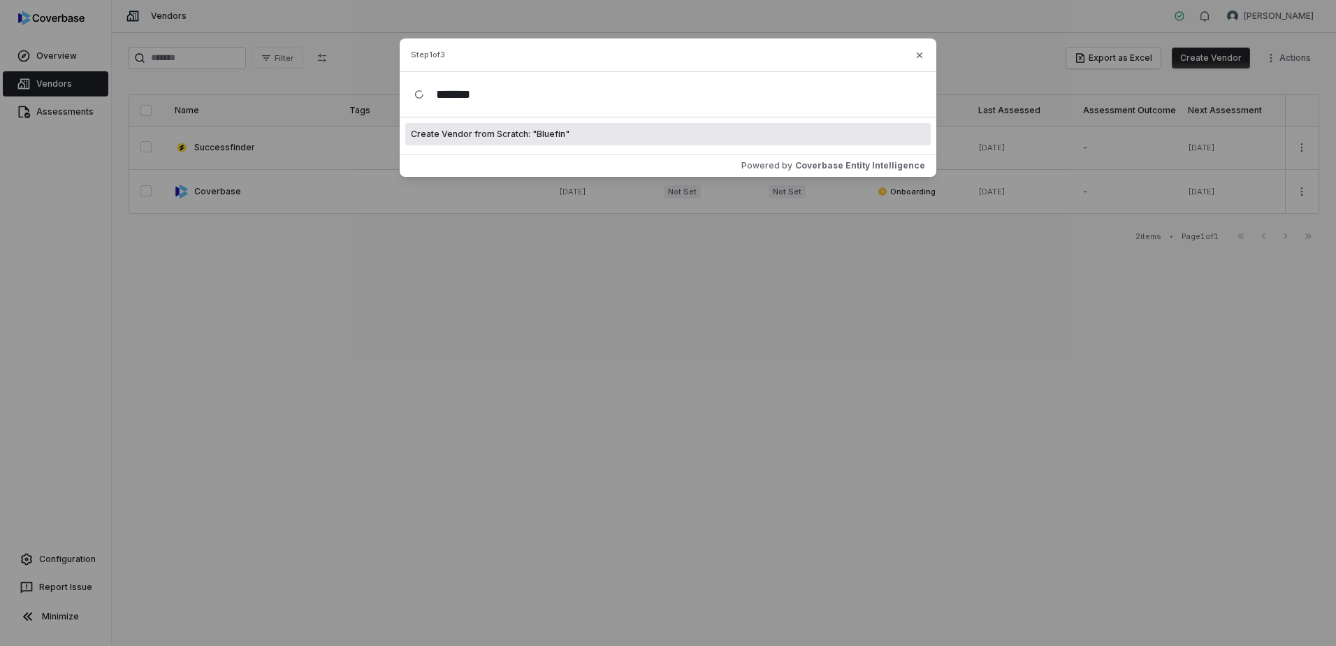
type input "*******"
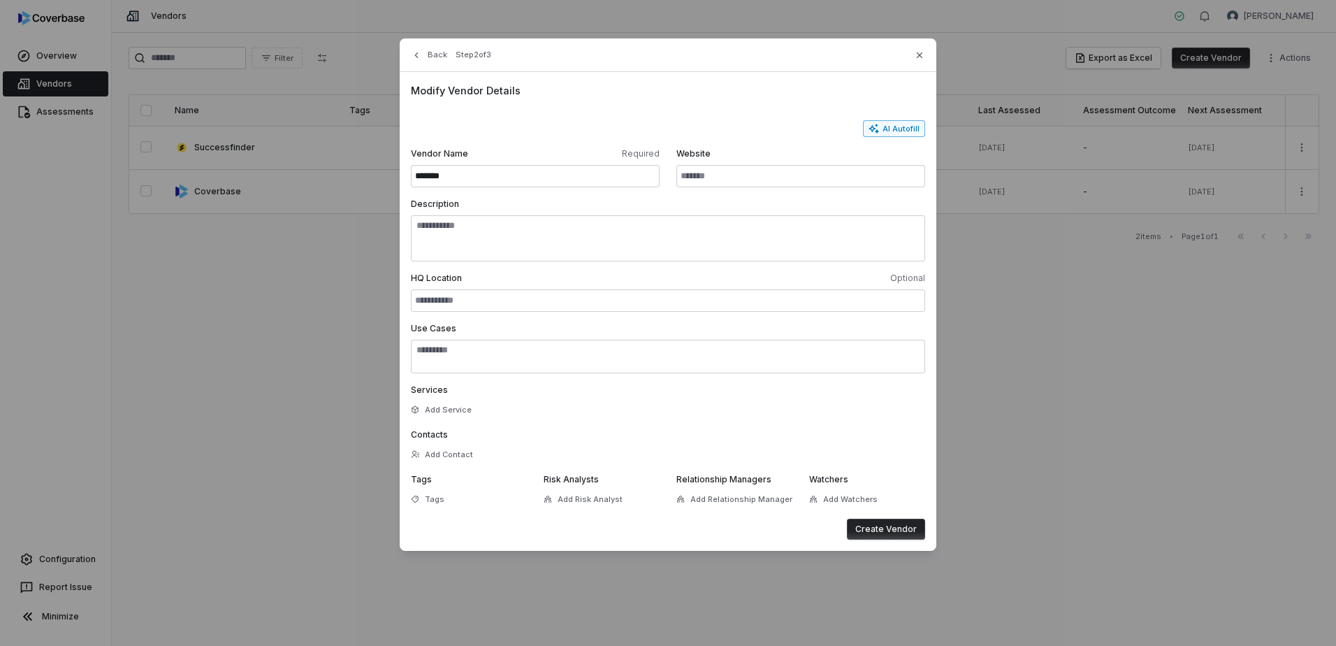
click at [878, 129] on icon "button" at bounding box center [873, 128] width 11 height 11
type input "**********"
type textarea "**********"
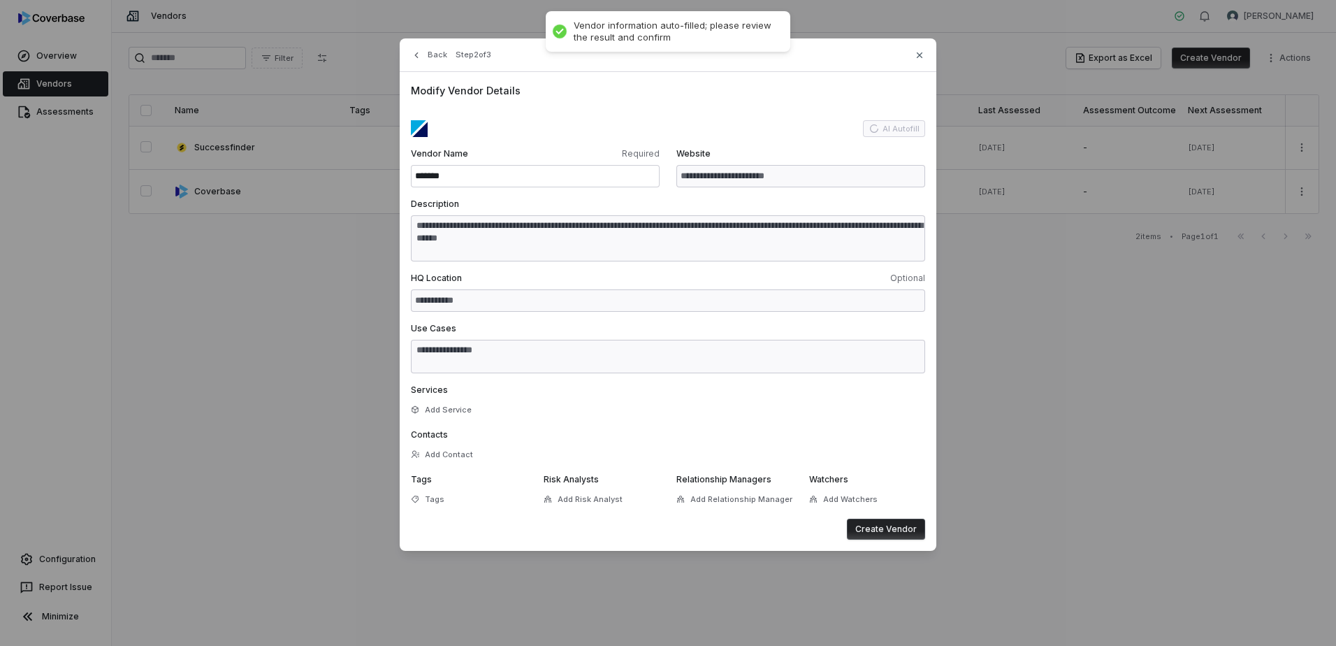
type textarea "**********"
click at [901, 523] on button "Create Vendor" at bounding box center [886, 528] width 78 height 21
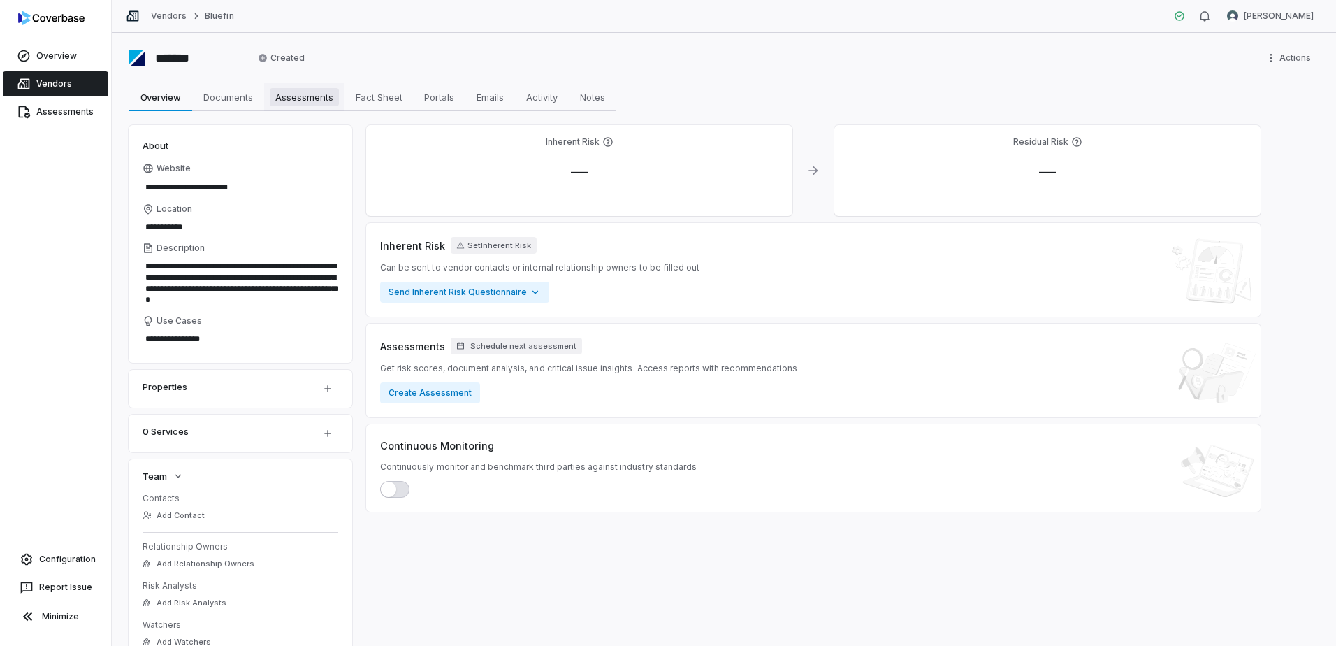
click at [291, 103] on span "Assessments" at bounding box center [304, 97] width 69 height 18
type textarea "*"
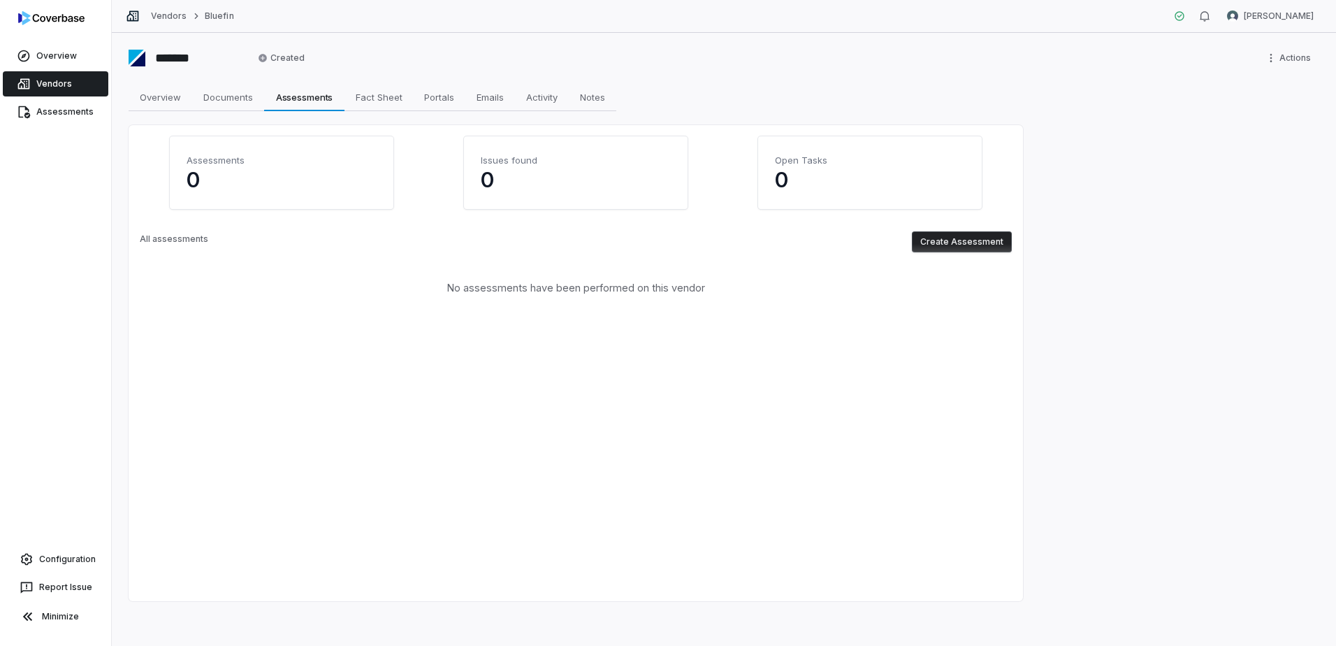
click at [940, 242] on button "Create Assessment" at bounding box center [962, 241] width 100 height 21
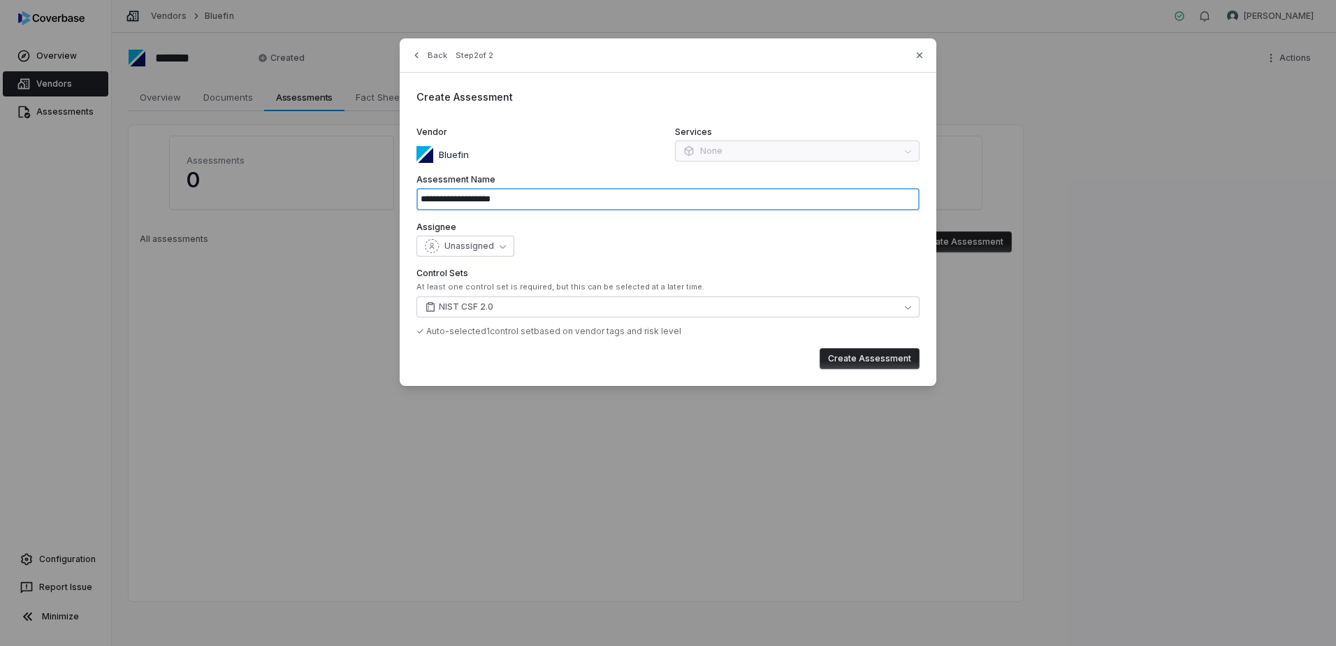
click at [604, 198] on input "**********" at bounding box center [667, 199] width 503 height 22
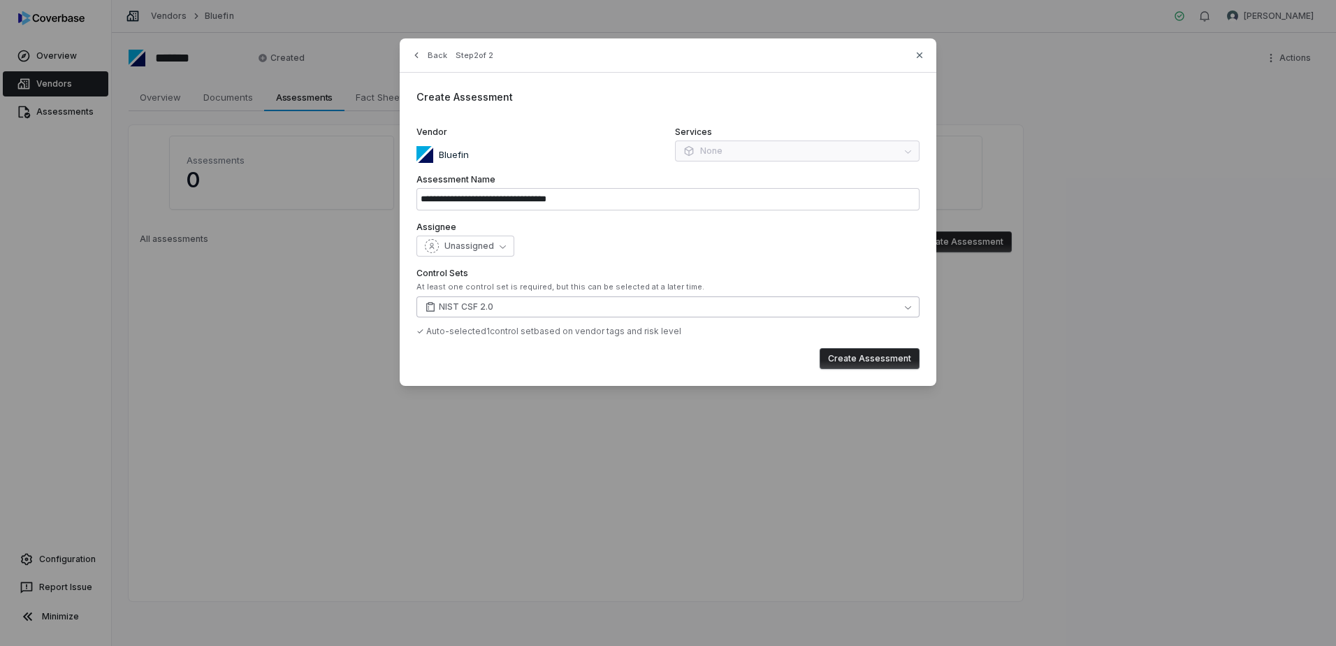
click at [623, 310] on button "NIST CSF 2.0" at bounding box center [667, 306] width 503 height 21
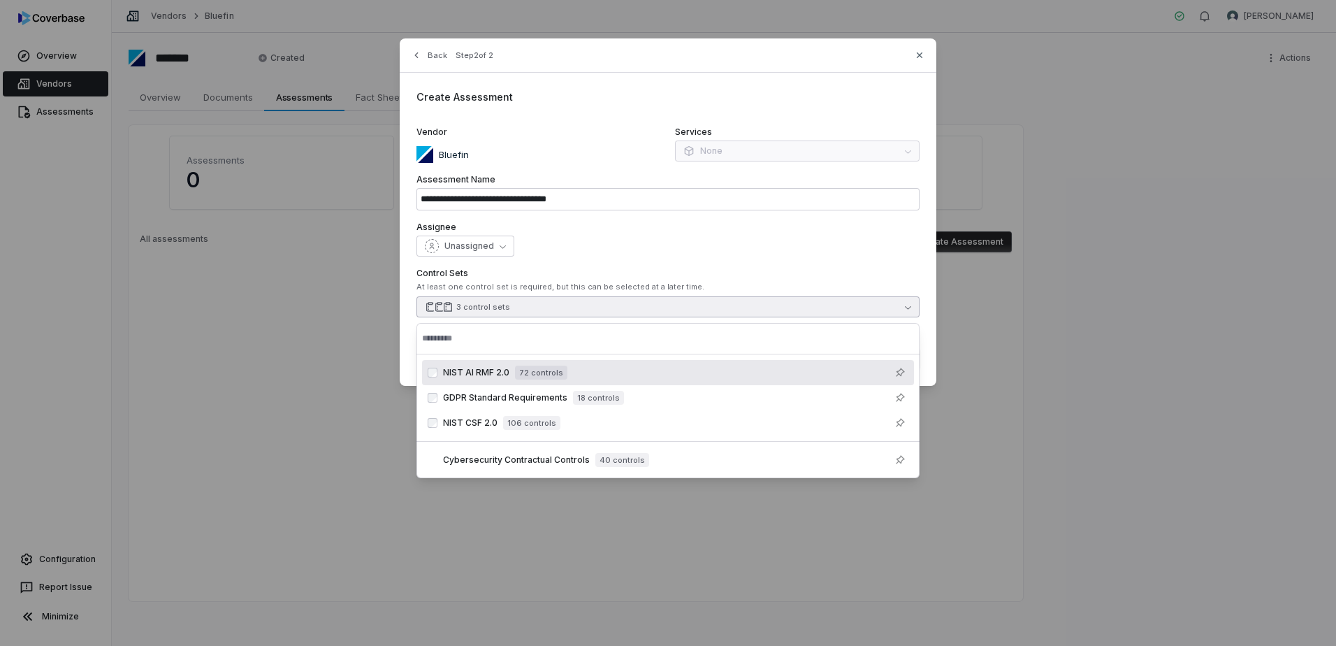
click at [456, 374] on span "NIST AI RMF 2.0" at bounding box center [476, 372] width 66 height 11
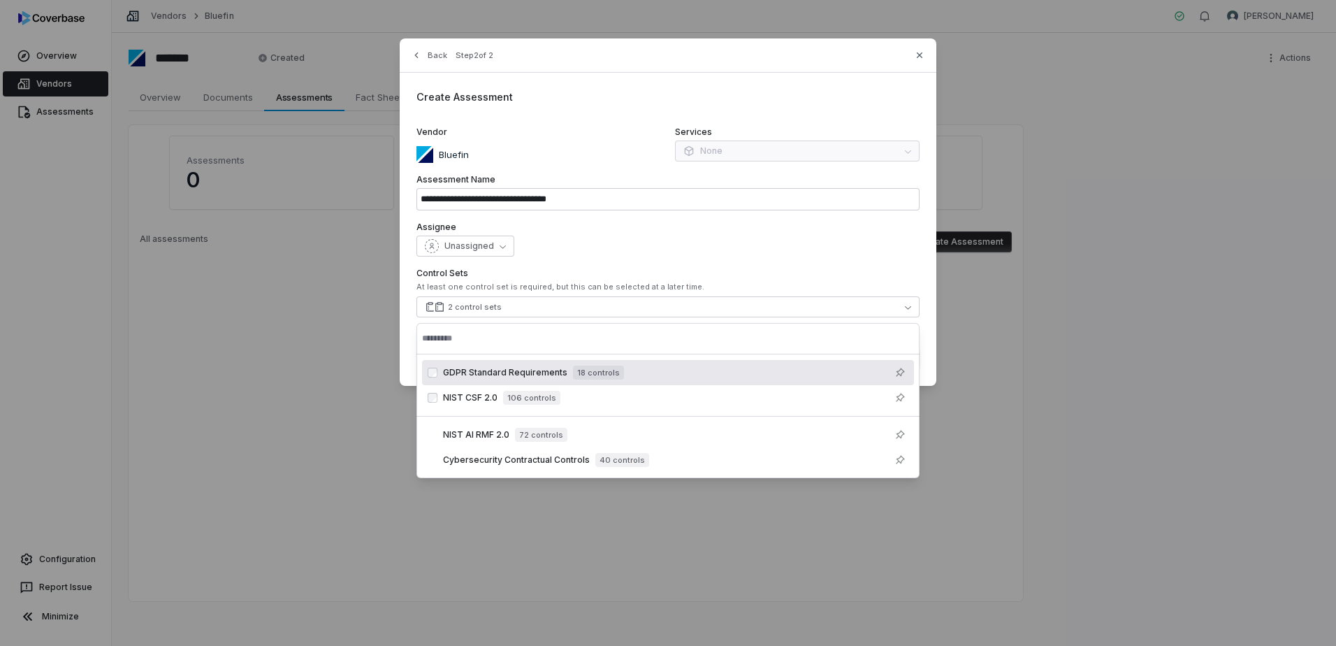
click at [646, 275] on label "Control Sets" at bounding box center [667, 273] width 503 height 11
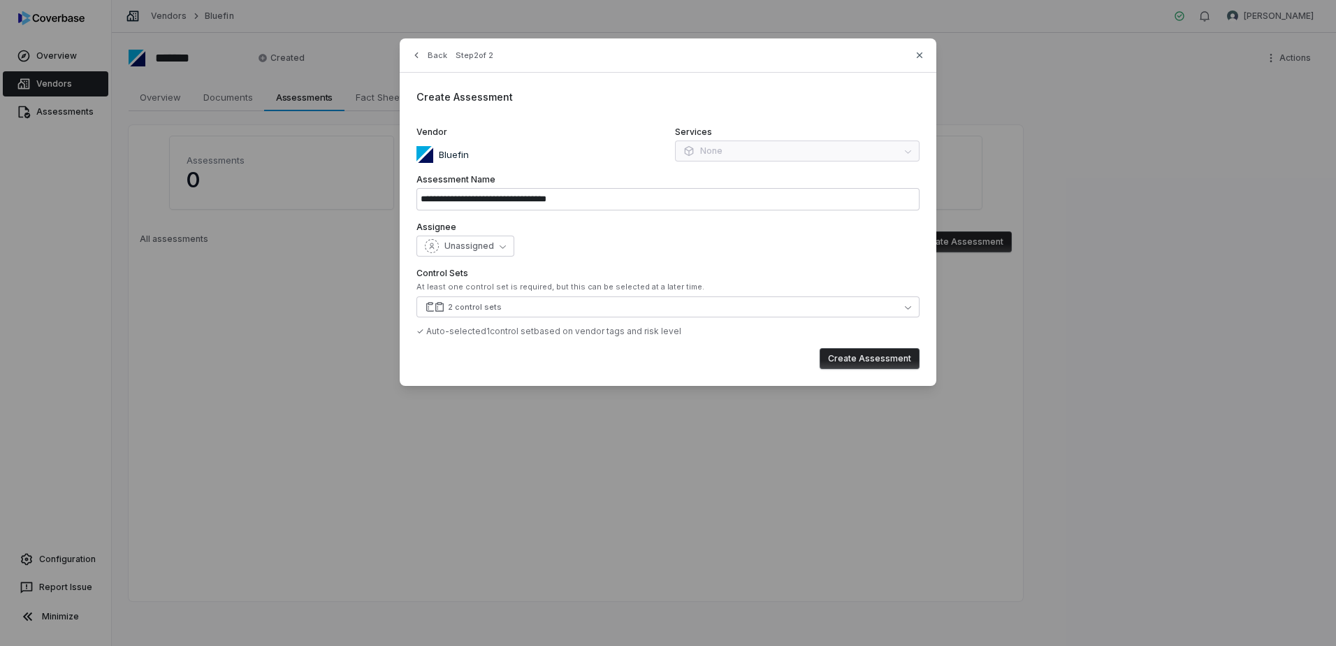
click at [904, 361] on button "Create Assessment" at bounding box center [870, 358] width 100 height 21
type input "**********"
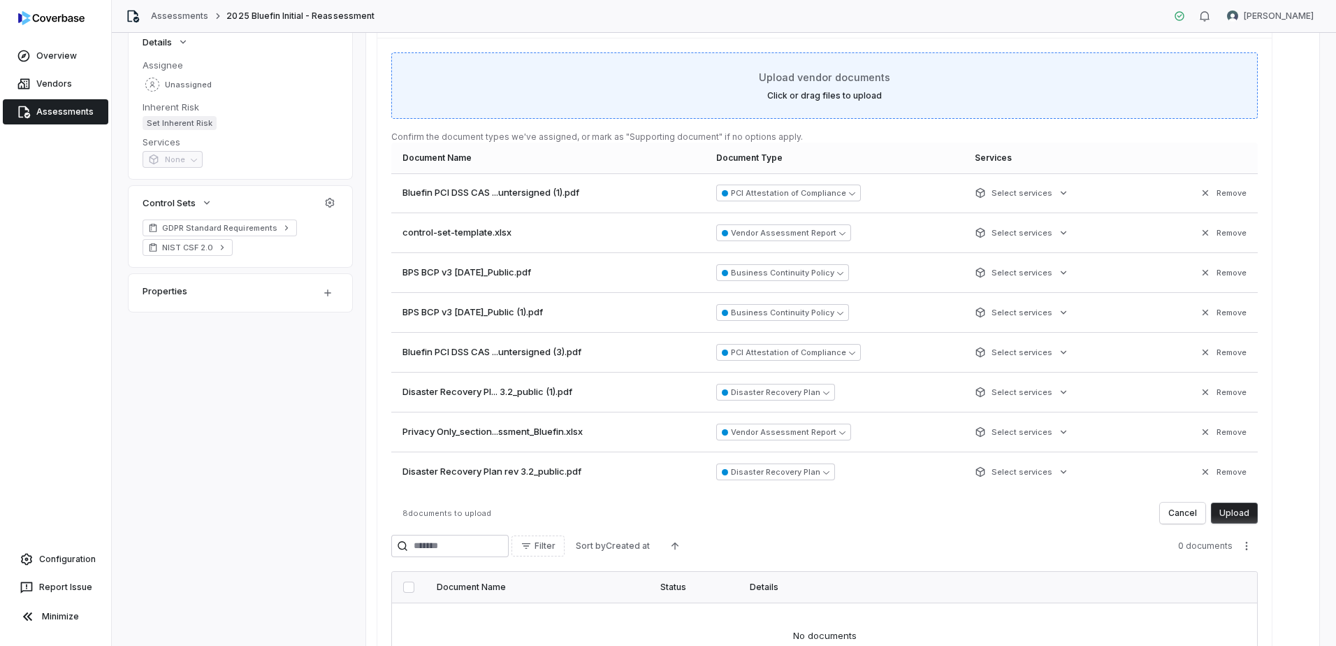
scroll to position [279, 0]
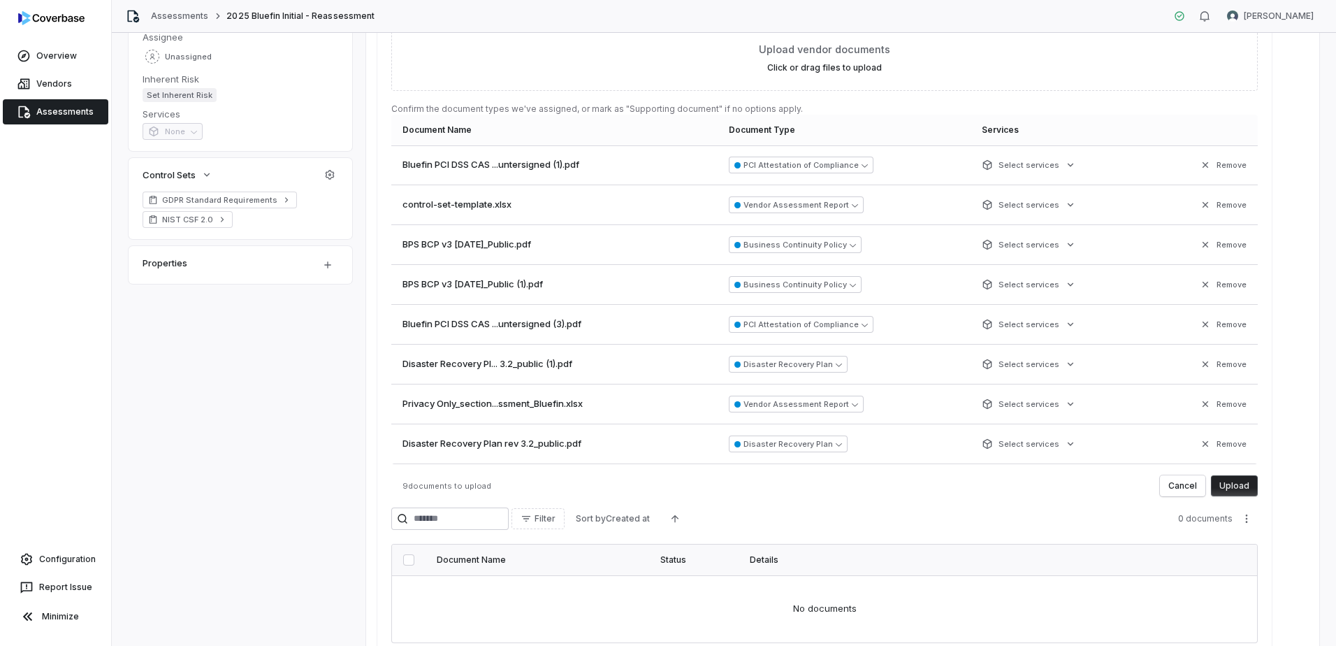
click at [1244, 489] on button "Upload" at bounding box center [1234, 485] width 47 height 21
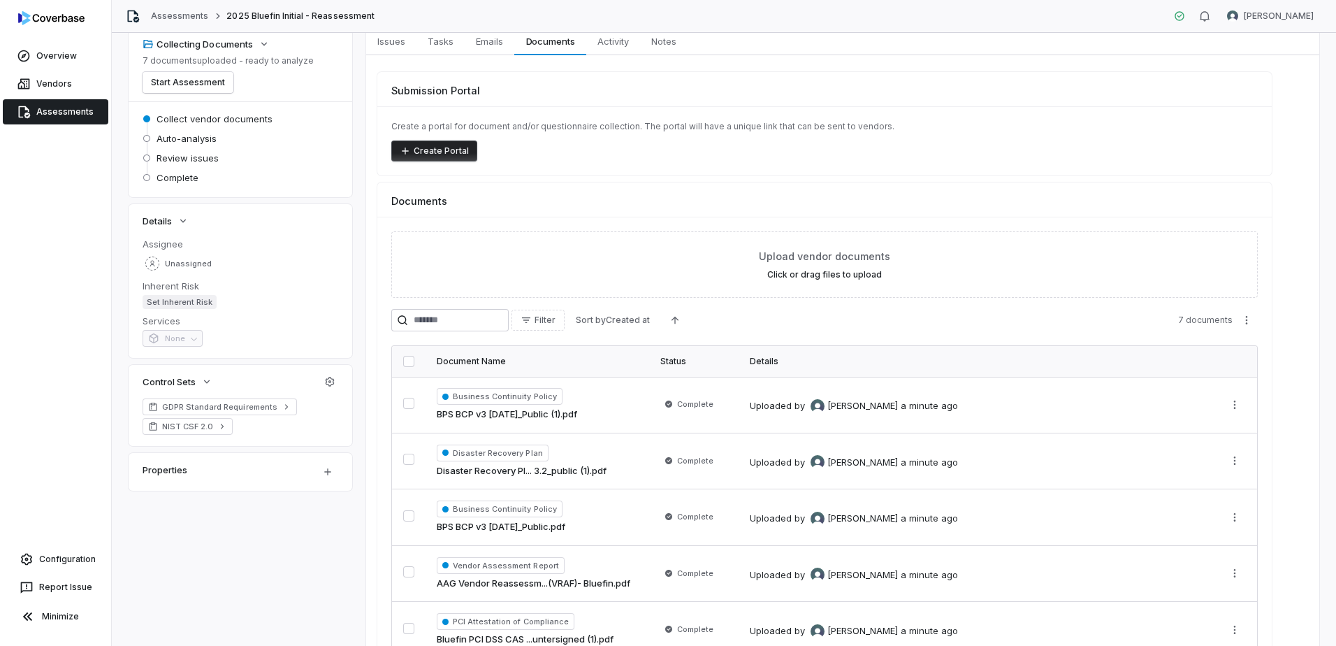
scroll to position [0, 0]
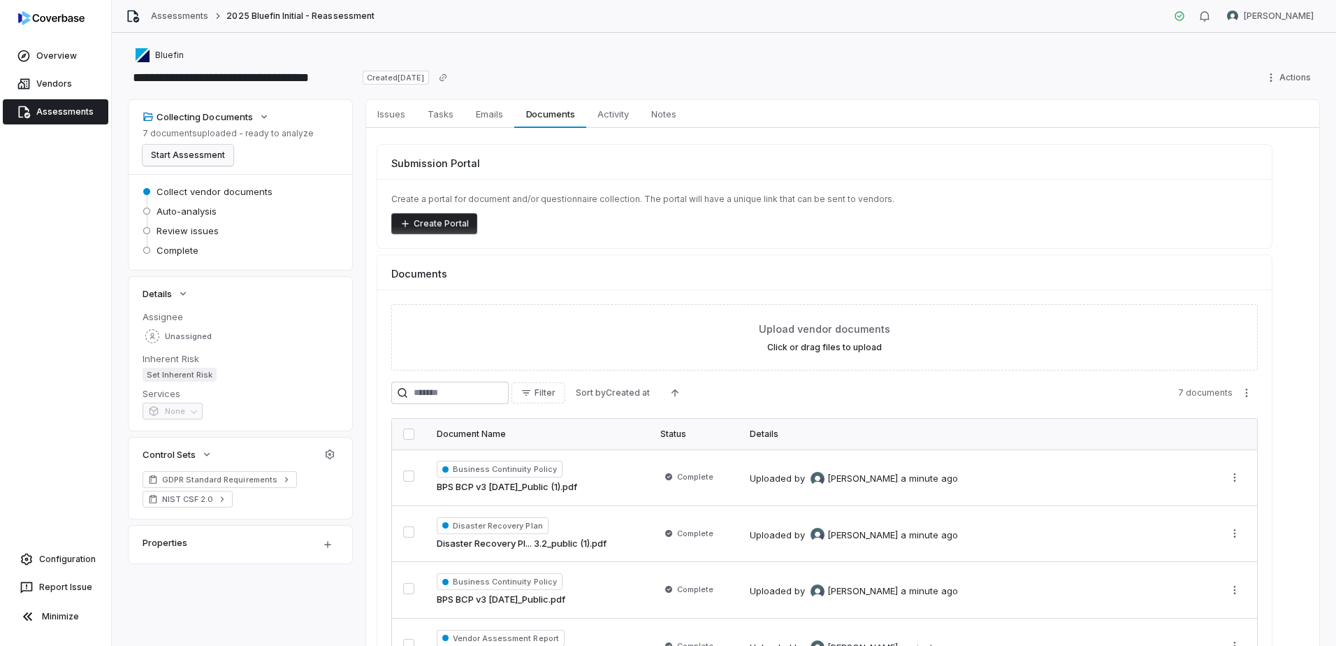
click at [206, 157] on button "Start Assessment" at bounding box center [188, 155] width 91 height 21
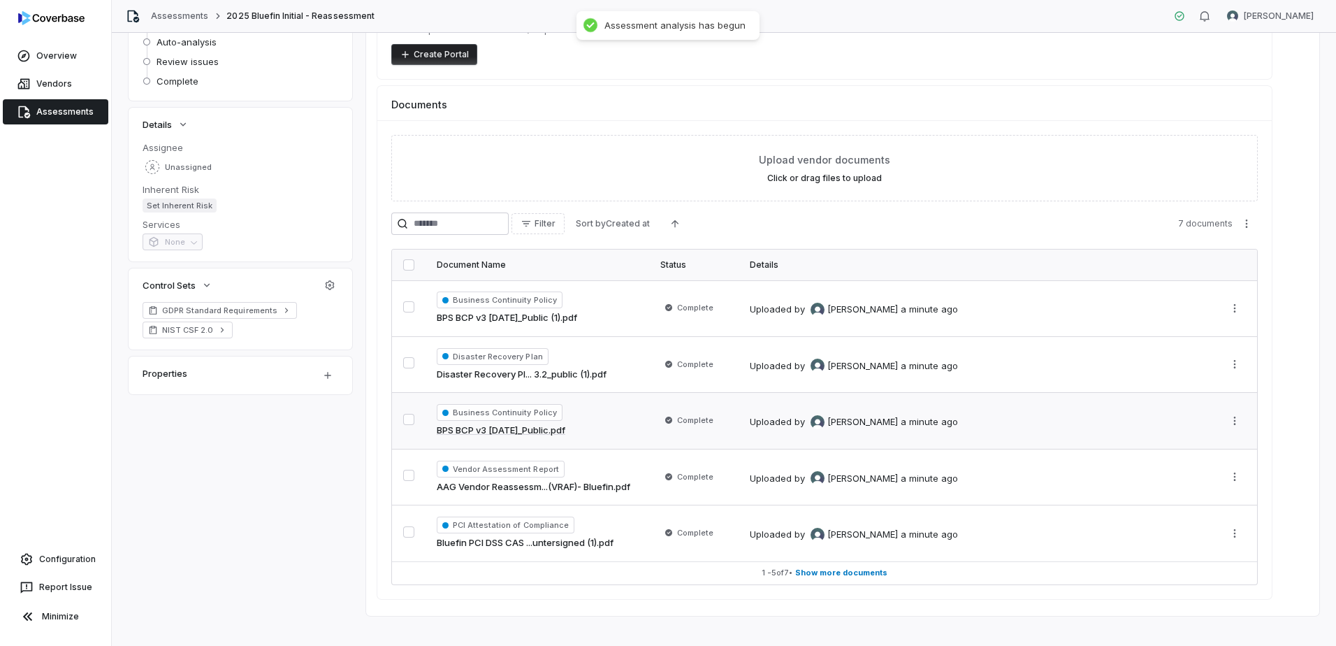
scroll to position [184, 0]
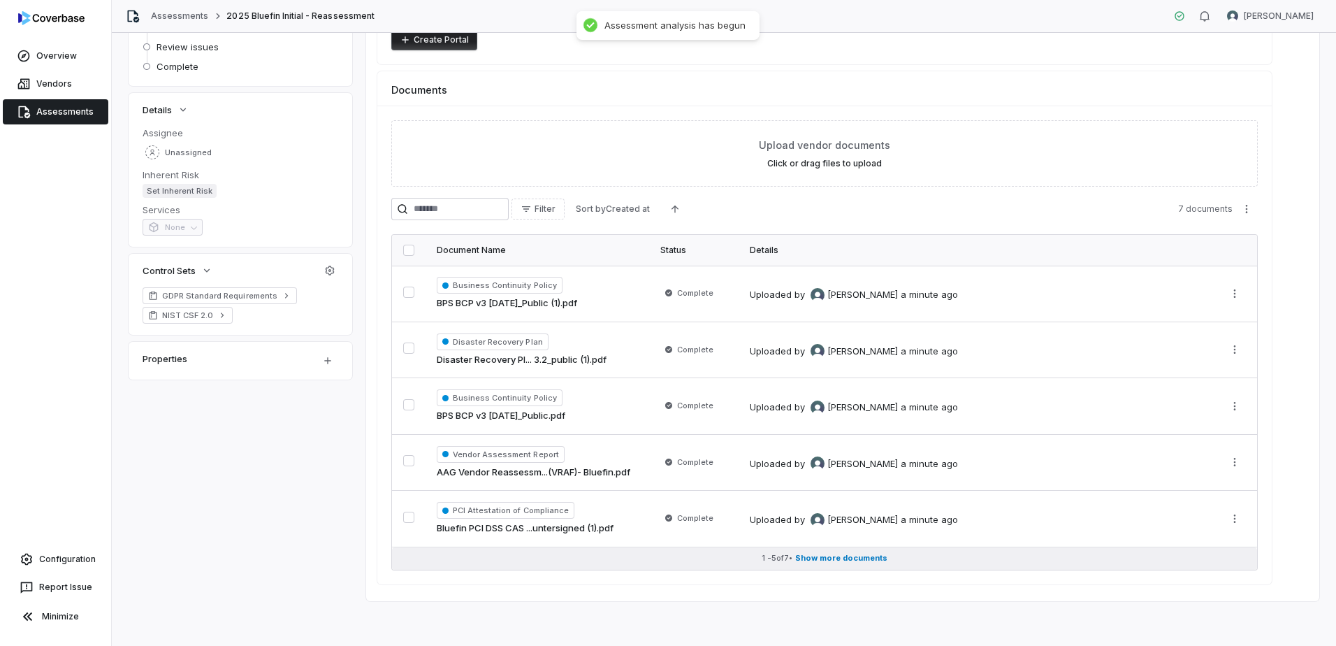
click at [838, 560] on span "Show more documents" at bounding box center [841, 558] width 92 height 10
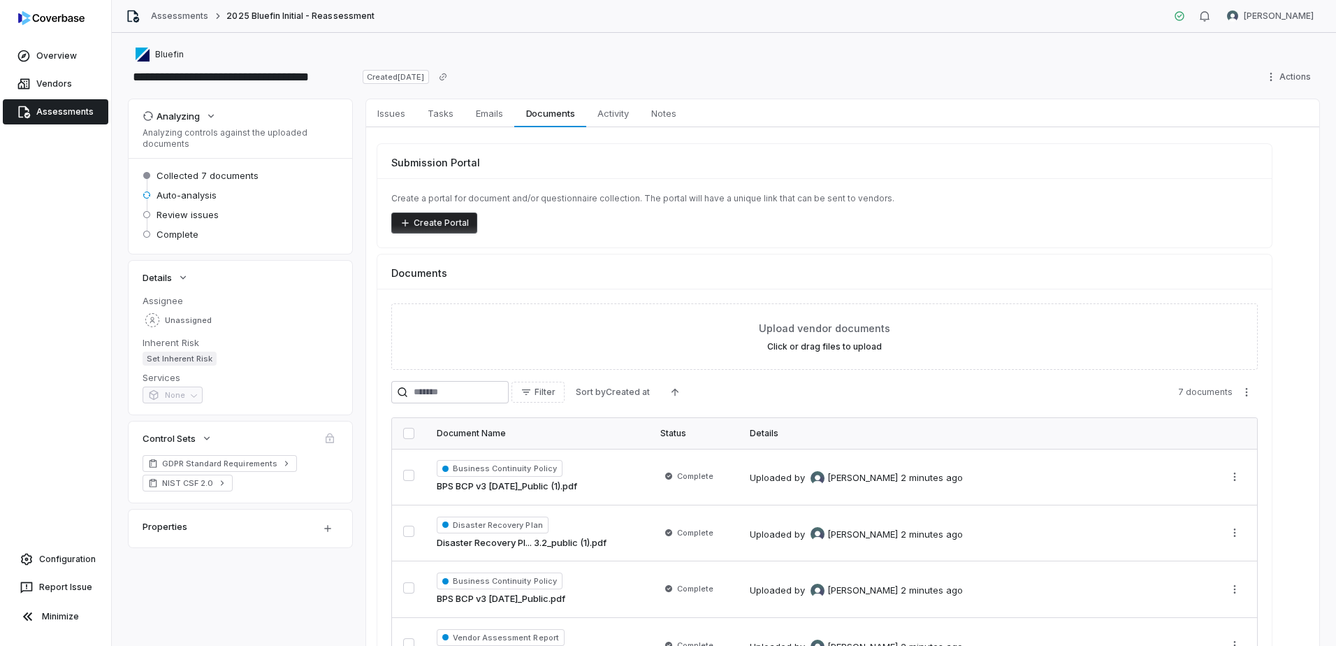
scroll to position [0, 0]
click at [57, 104] on link "Assessments" at bounding box center [56, 111] width 106 height 25
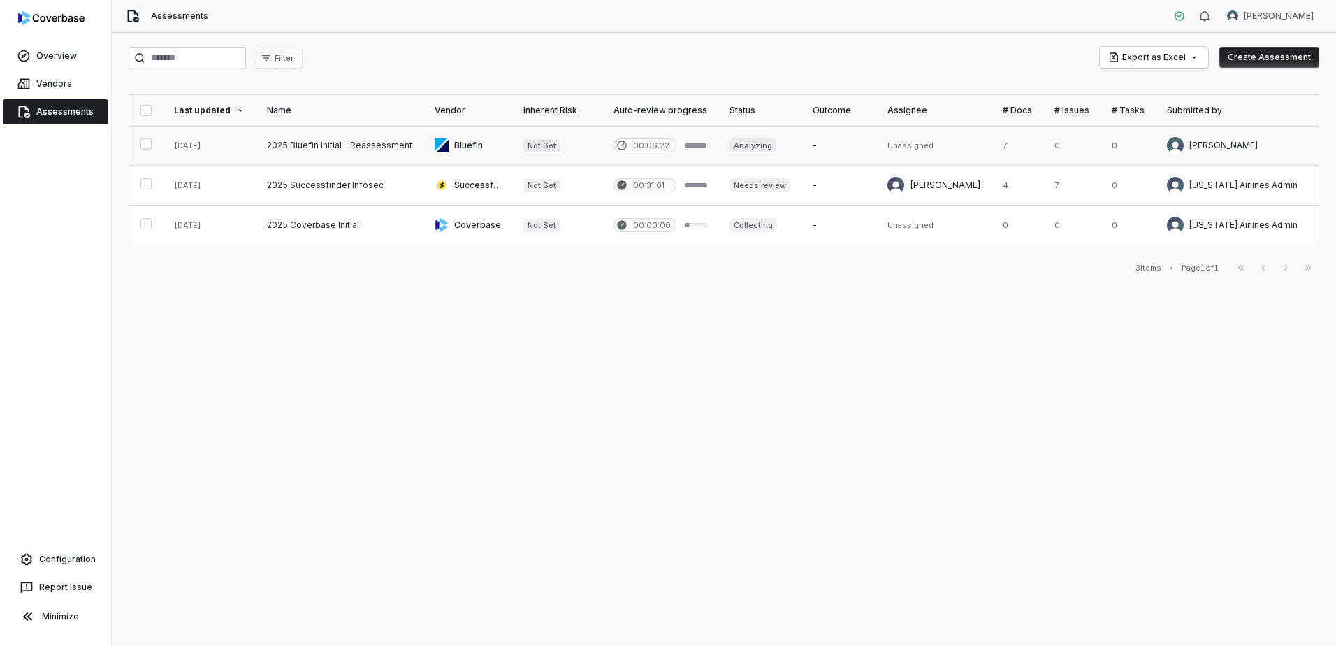
click at [351, 136] on link at bounding box center [340, 145] width 168 height 39
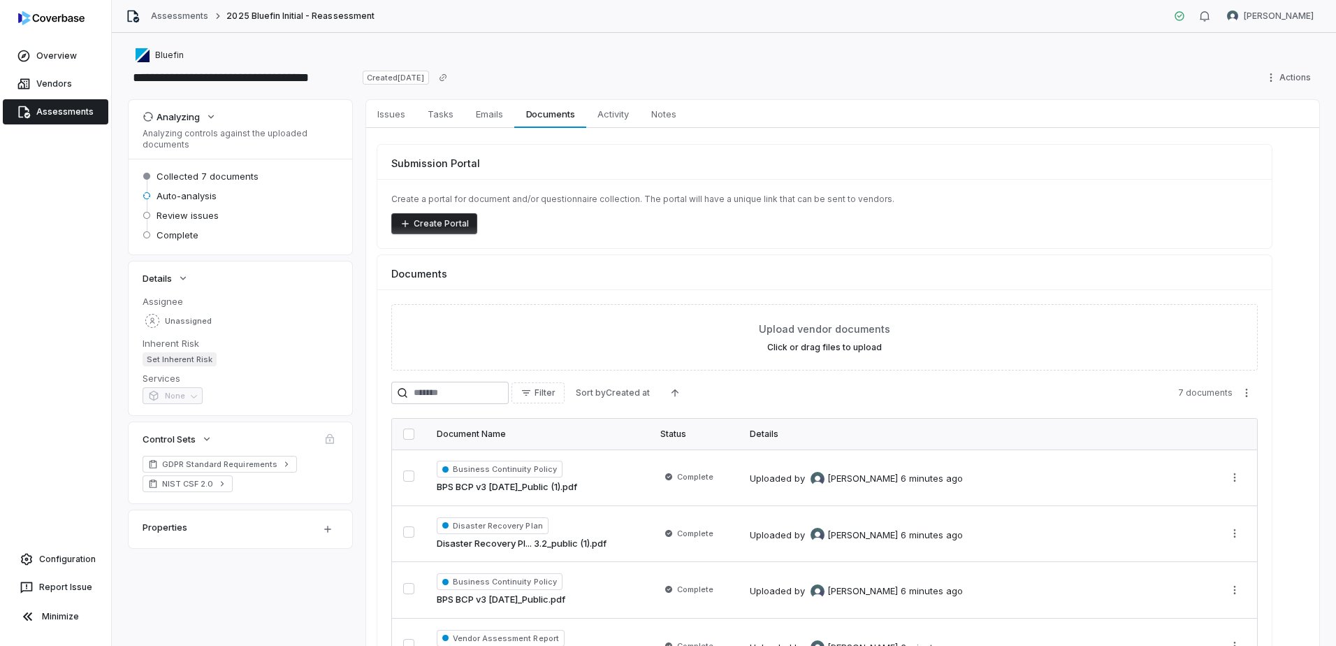
click at [48, 111] on link "Assessments" at bounding box center [56, 111] width 106 height 25
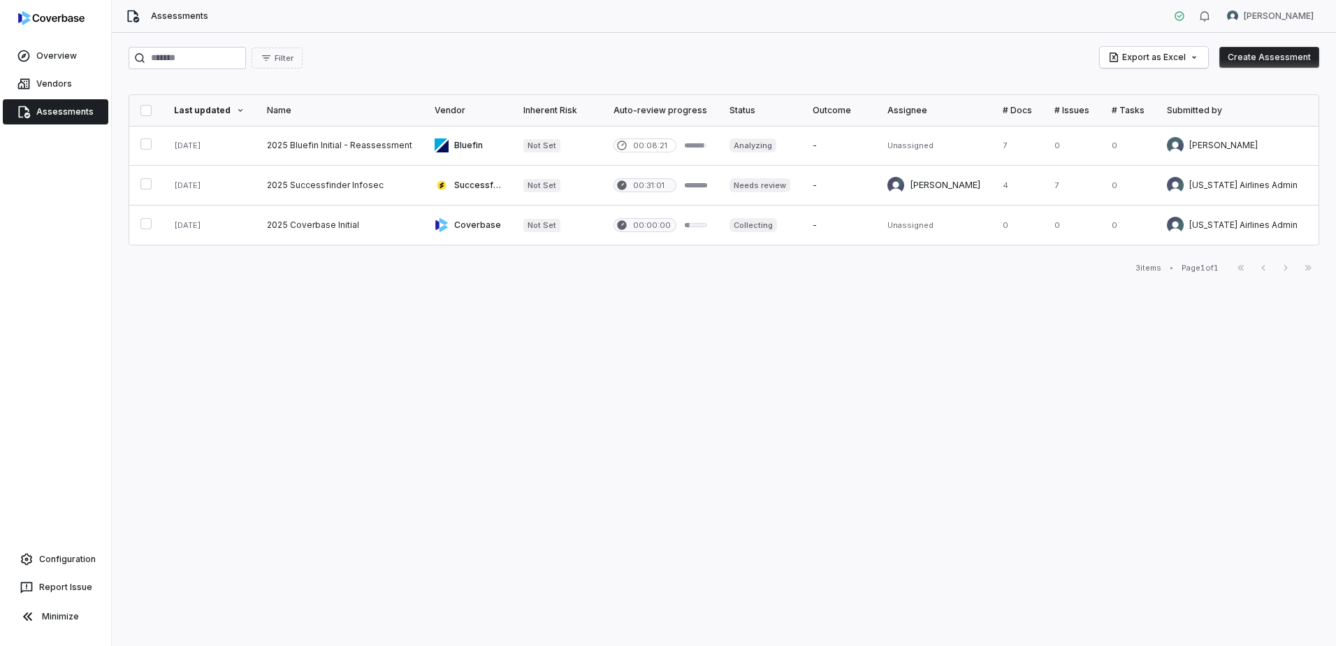
click at [1276, 63] on button "Create Assessment" at bounding box center [1269, 57] width 100 height 21
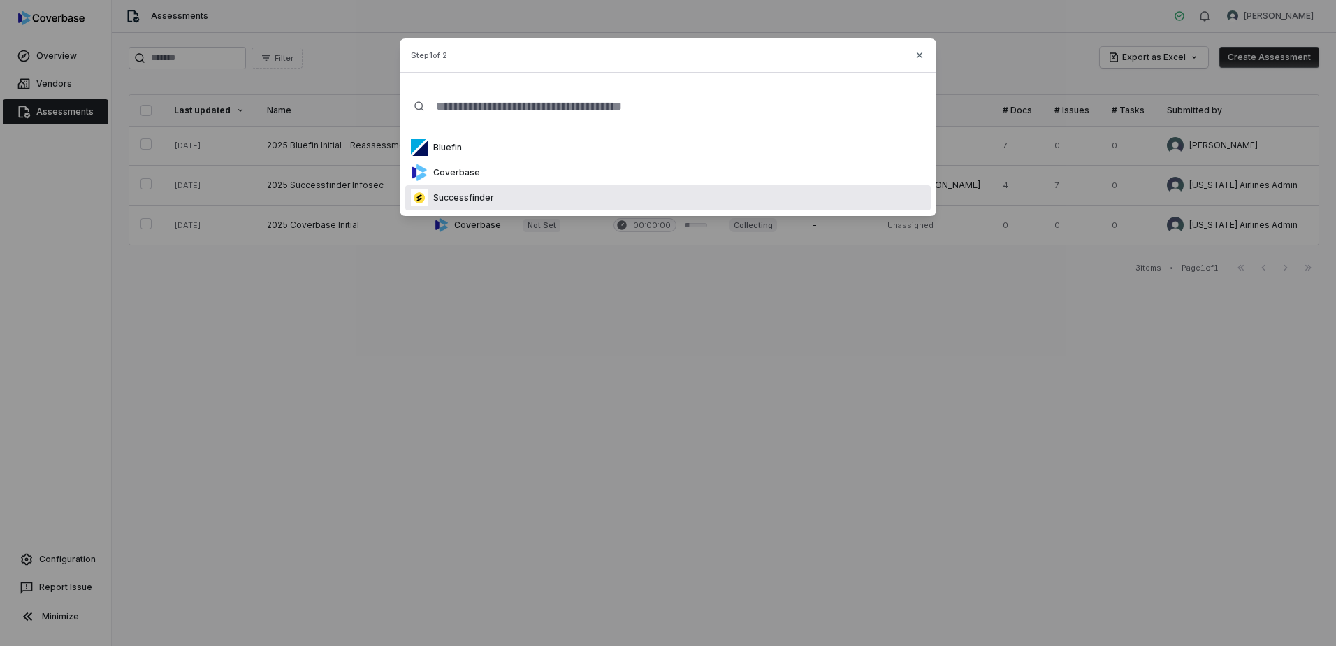
click at [373, 261] on div "Step 1 of 2 Bluefin Coverbase Successfinder Close" at bounding box center [668, 323] width 1336 height 646
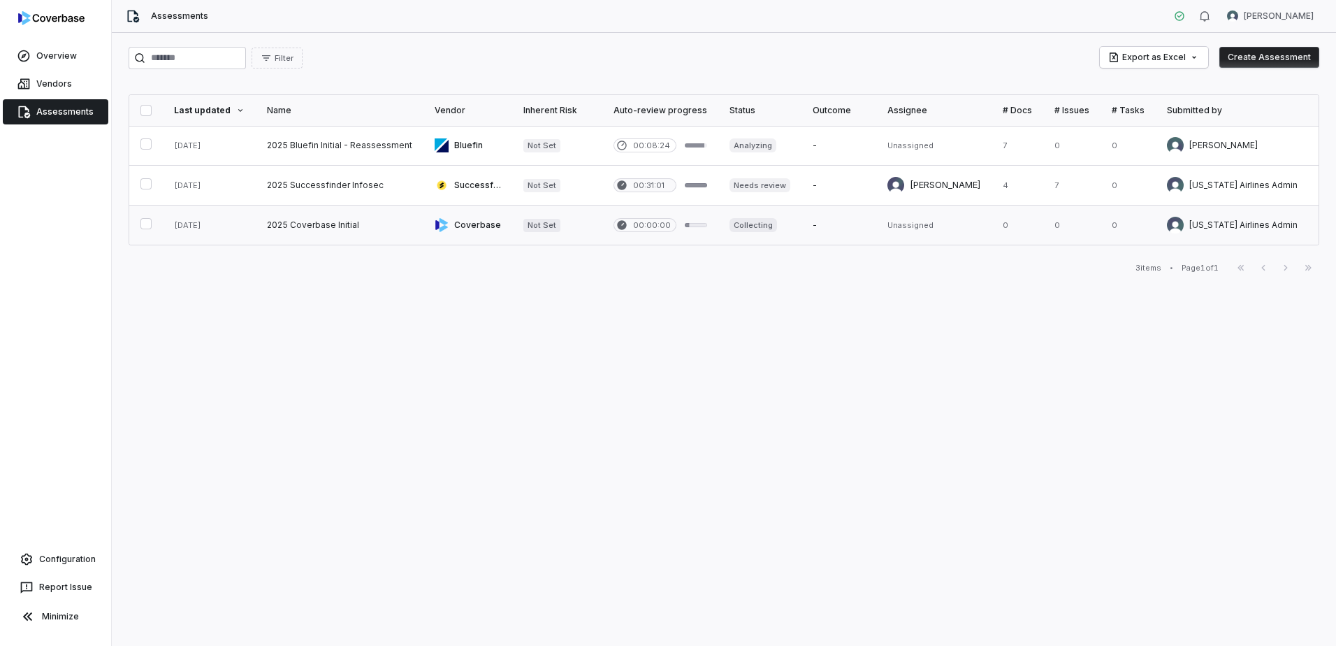
click at [310, 219] on link at bounding box center [340, 224] width 168 height 39
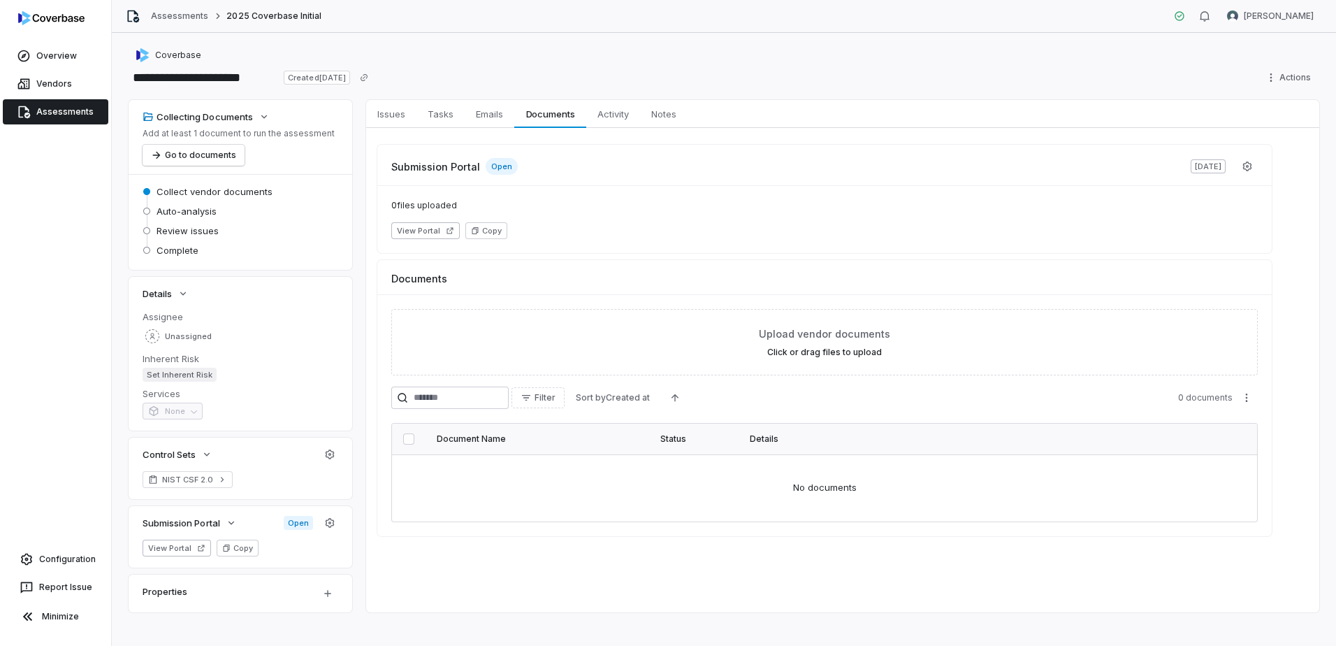
click at [71, 106] on link "Assessments" at bounding box center [56, 111] width 106 height 25
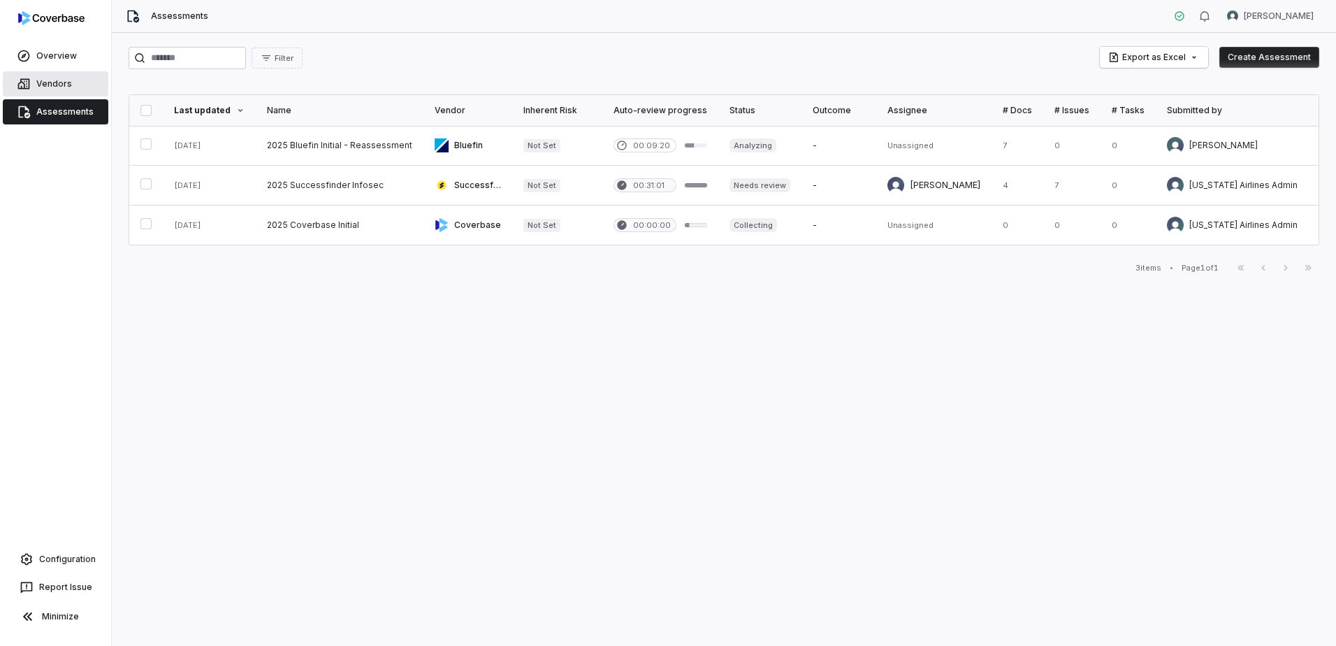
click at [83, 84] on link "Vendors" at bounding box center [56, 83] width 106 height 25
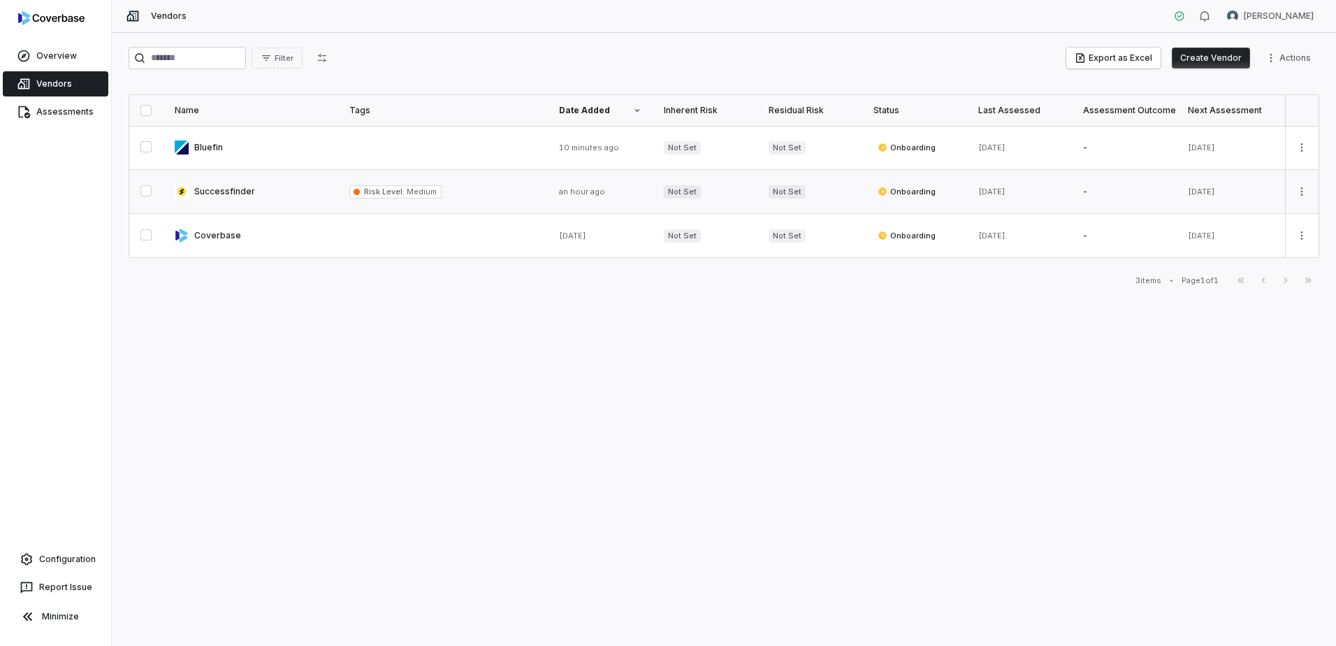
click at [216, 187] on link at bounding box center [250, 191] width 175 height 43
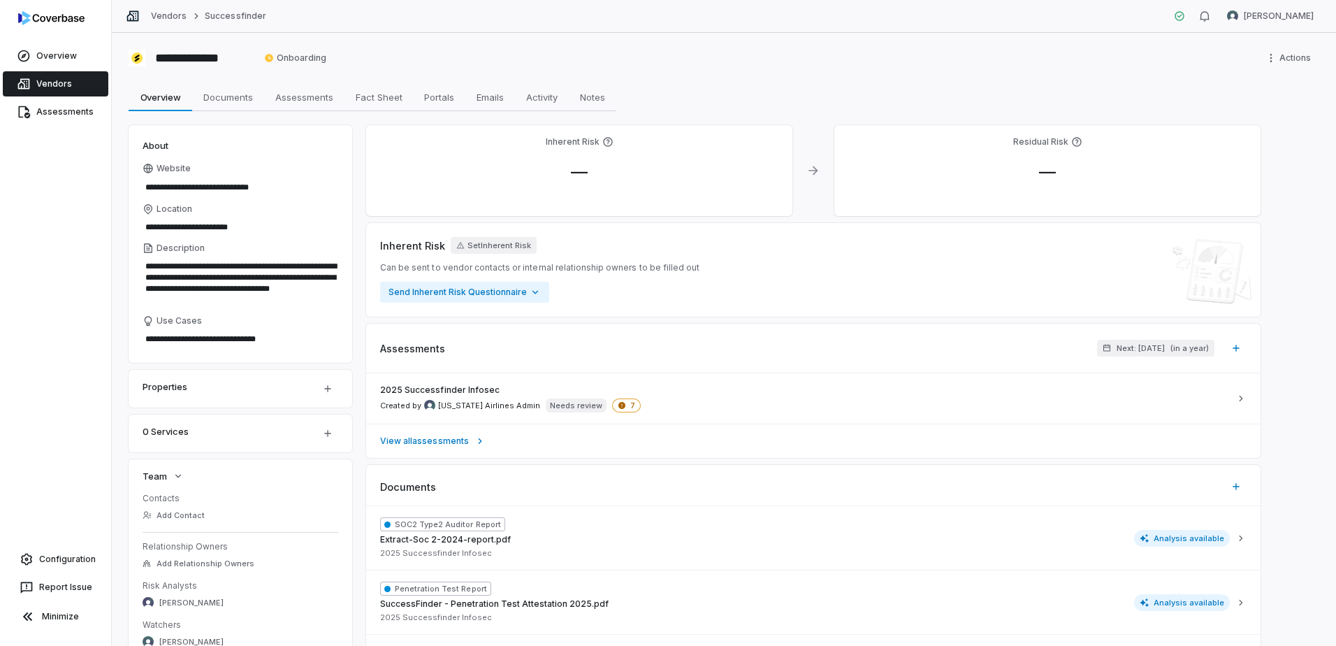
click at [73, 86] on link "Vendors" at bounding box center [56, 83] width 106 height 25
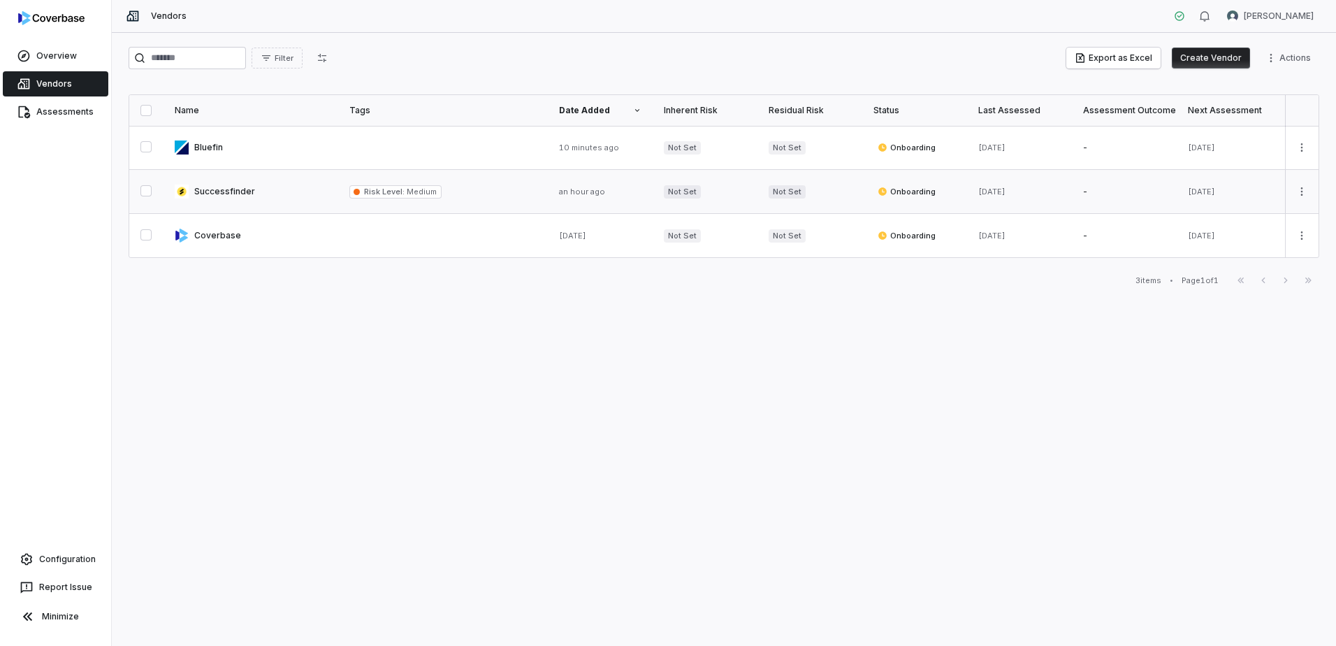
click at [248, 196] on link at bounding box center [250, 191] width 175 height 43
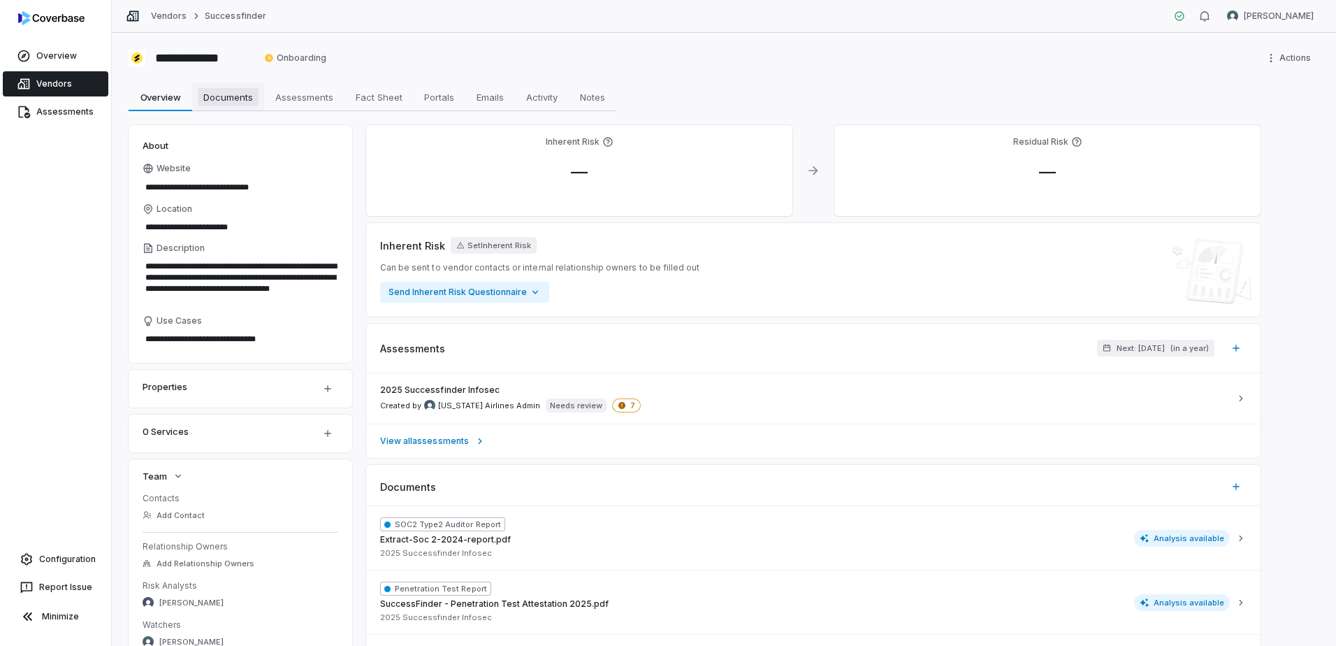
click at [239, 101] on span "Documents" at bounding box center [228, 97] width 61 height 18
type textarea "*"
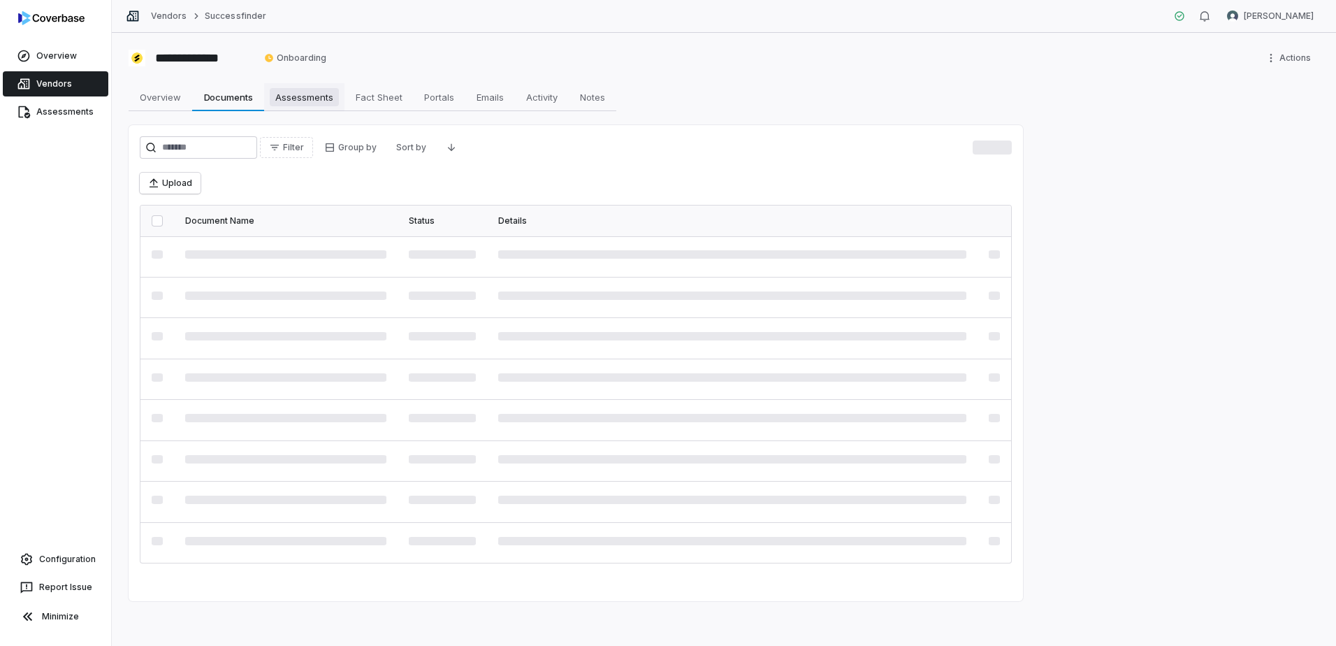
click at [266, 99] on link "Assessments Assessments" at bounding box center [304, 97] width 80 height 28
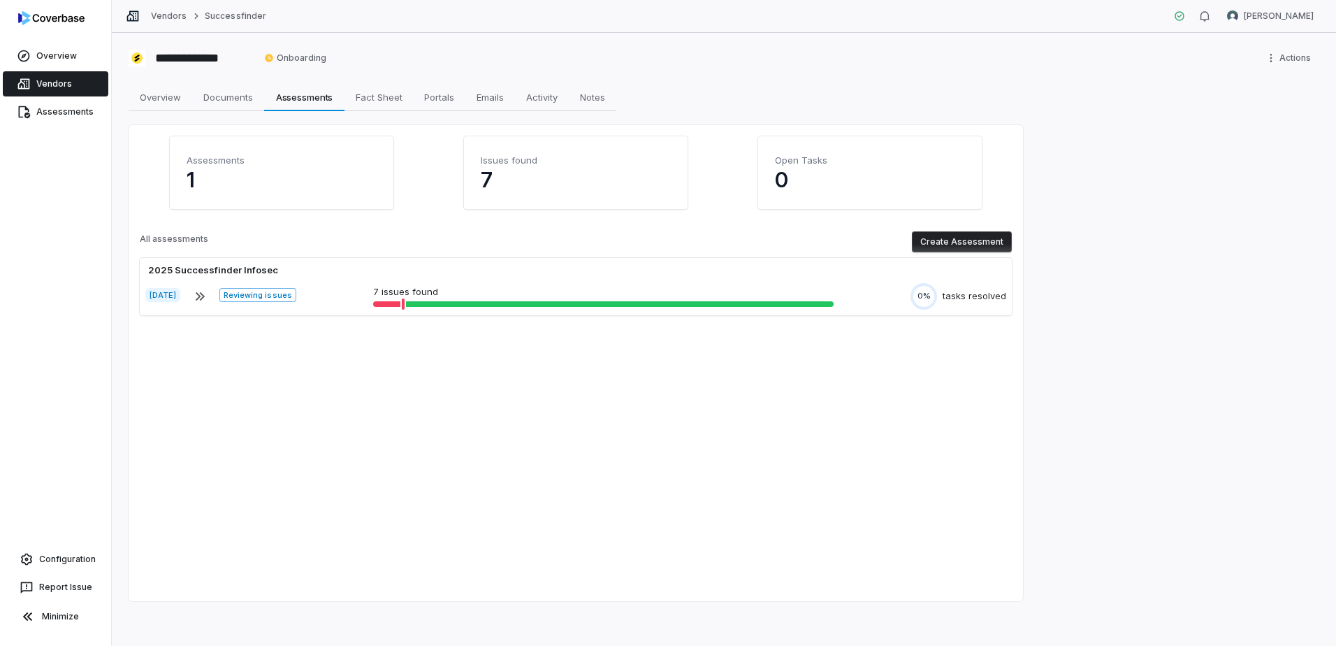
click at [996, 240] on button "Create Assessment" at bounding box center [962, 241] width 100 height 21
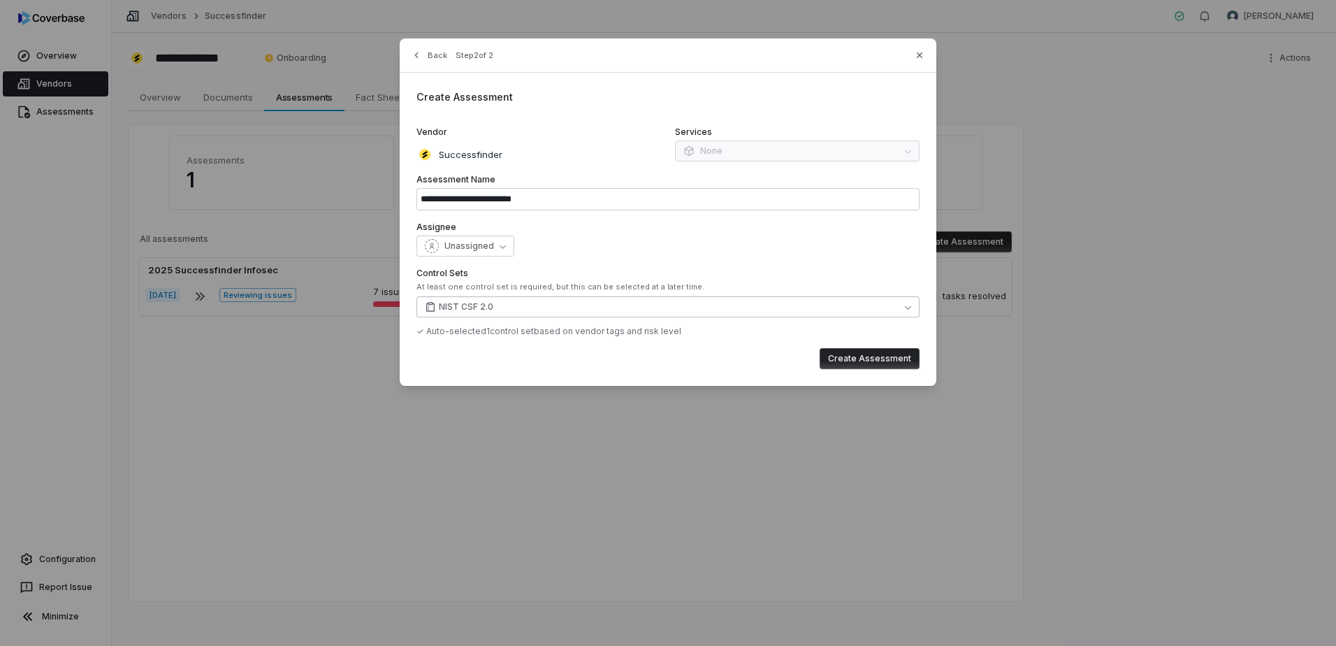
click at [481, 305] on span "NIST CSF 2.0" at bounding box center [466, 306] width 54 height 11
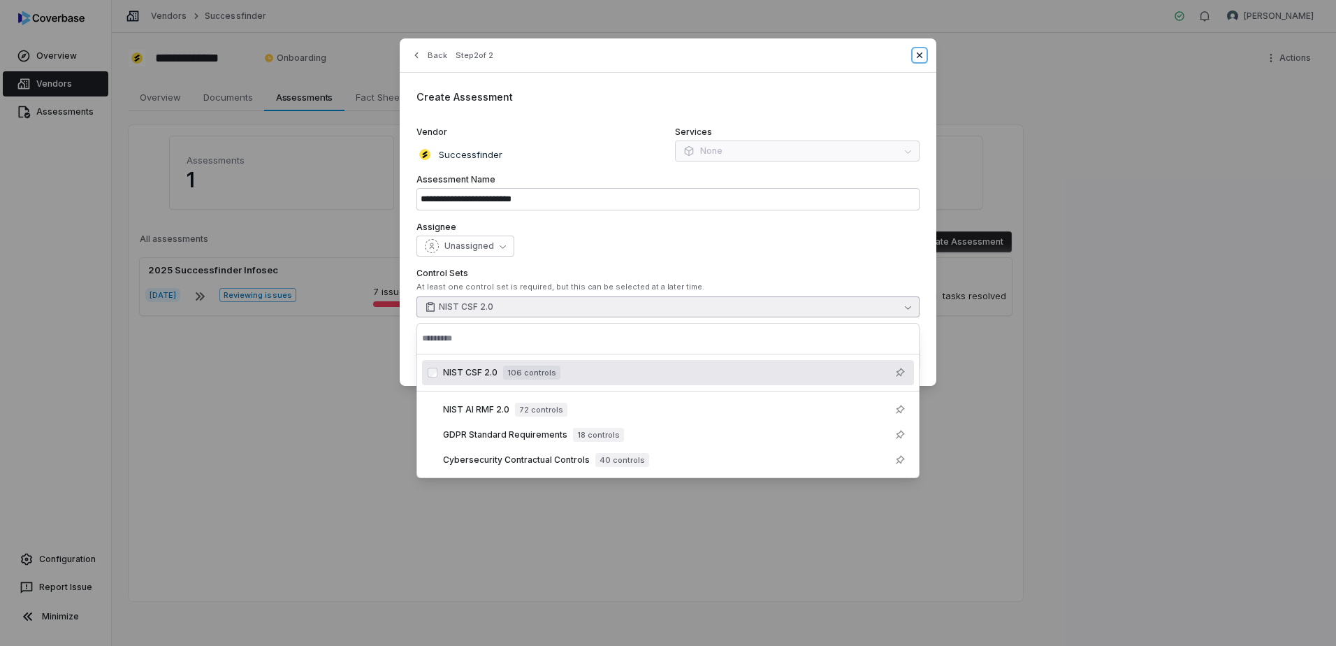
click at [920, 57] on icon "button" at bounding box center [920, 55] width 6 height 6
type input "**********"
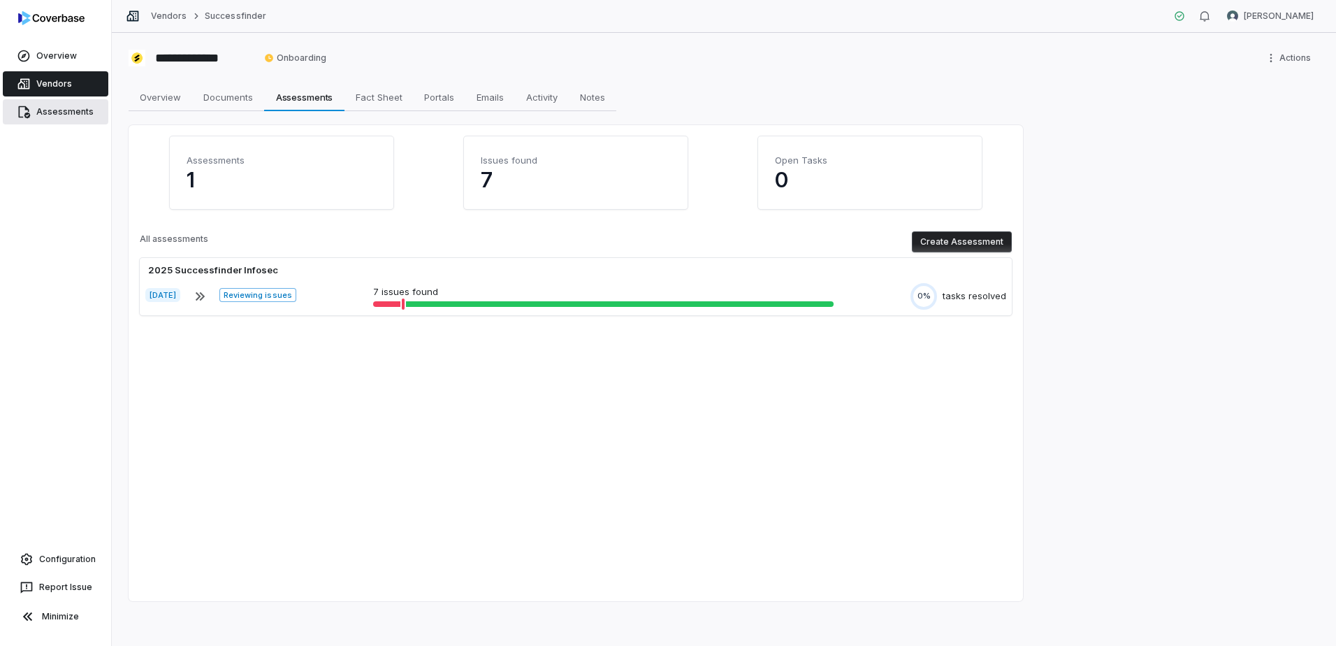
click at [49, 112] on link "Assessments" at bounding box center [56, 111] width 106 height 25
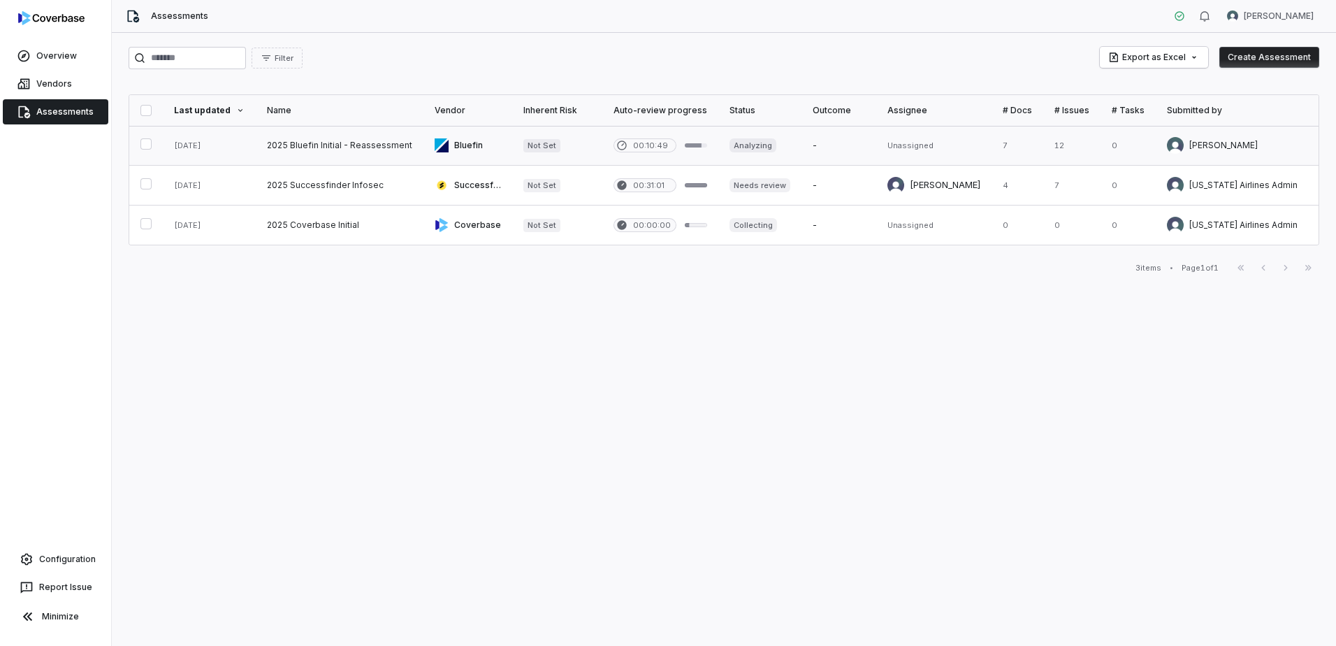
click at [323, 149] on link at bounding box center [340, 145] width 168 height 39
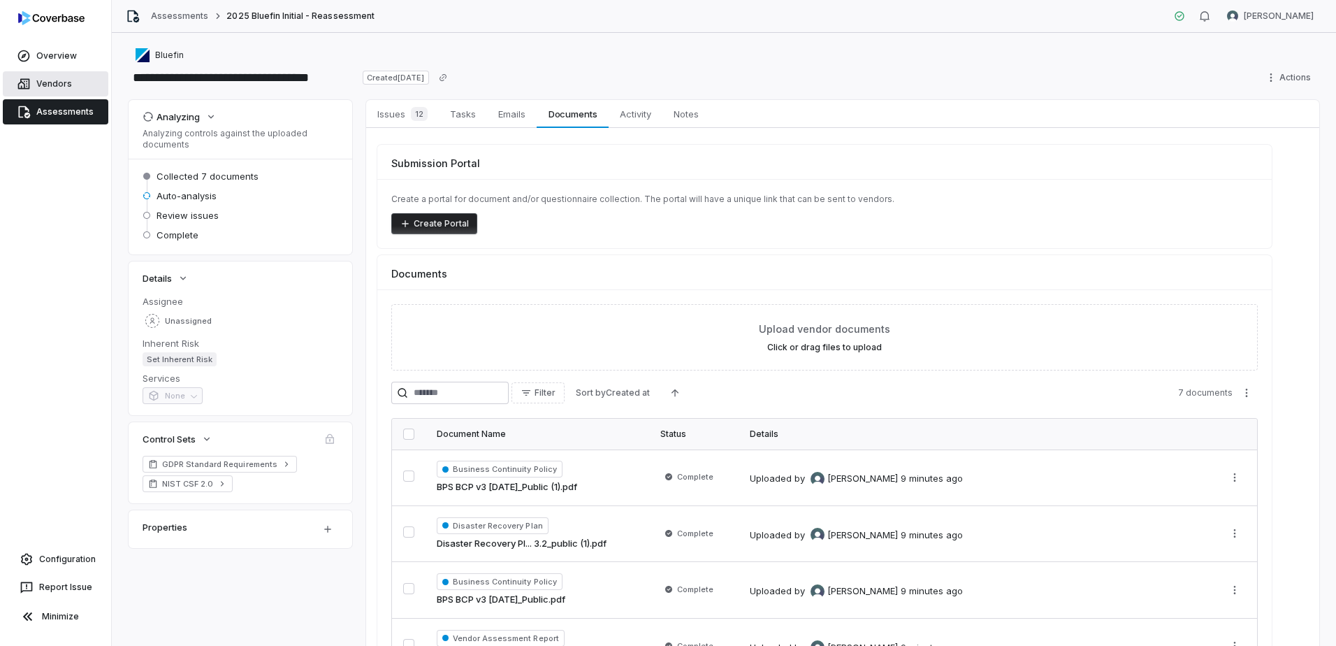
click at [45, 74] on link "Vendors" at bounding box center [56, 83] width 106 height 25
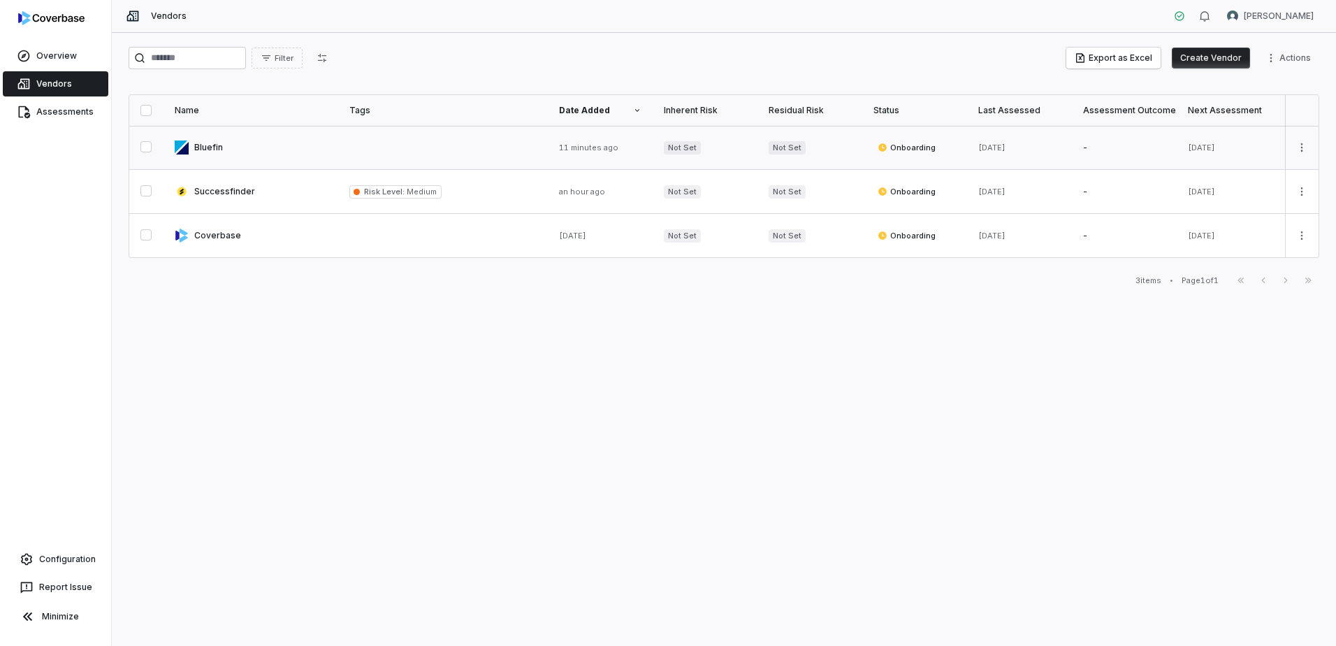
click at [201, 157] on link at bounding box center [250, 147] width 175 height 43
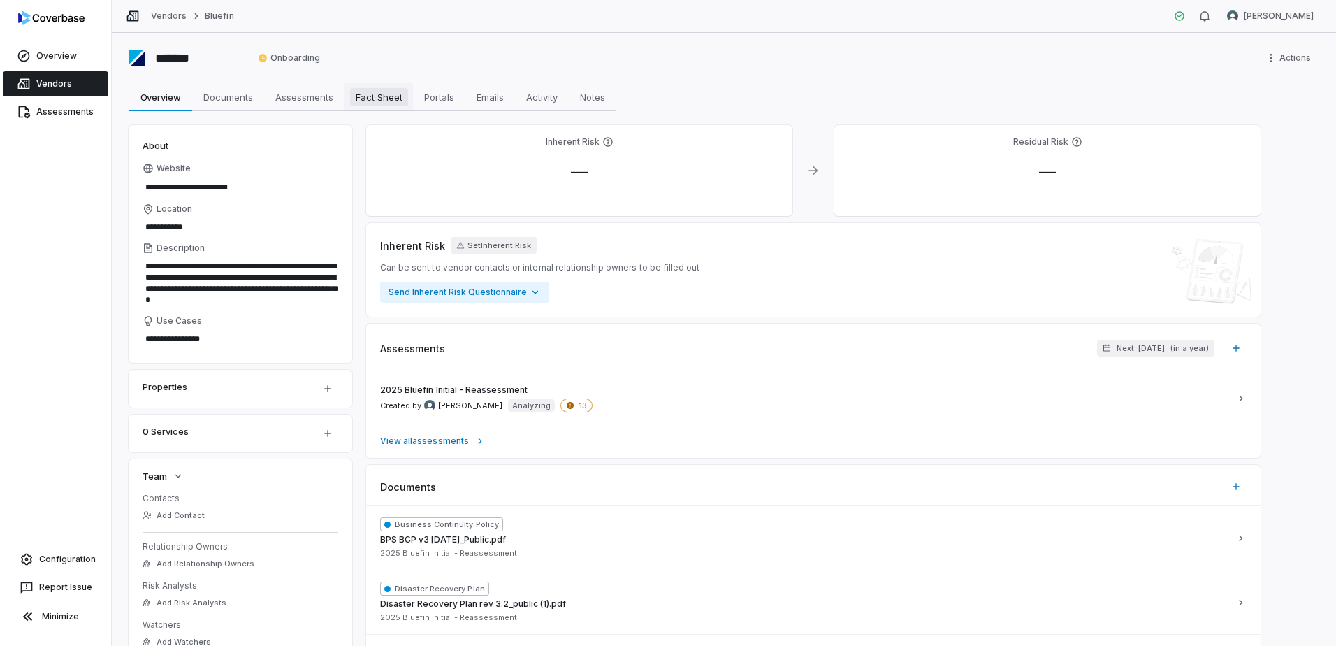
click at [370, 100] on span "Fact Sheet" at bounding box center [379, 97] width 58 height 18
type textarea "*"
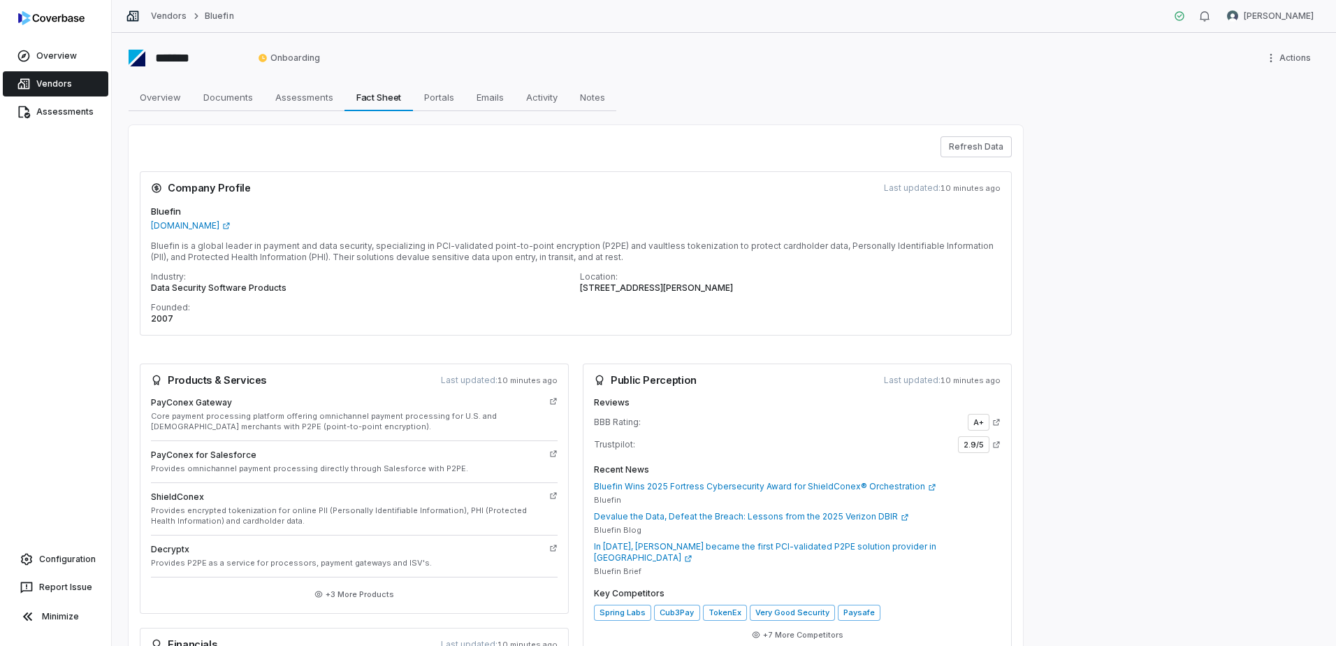
scroll to position [441, 0]
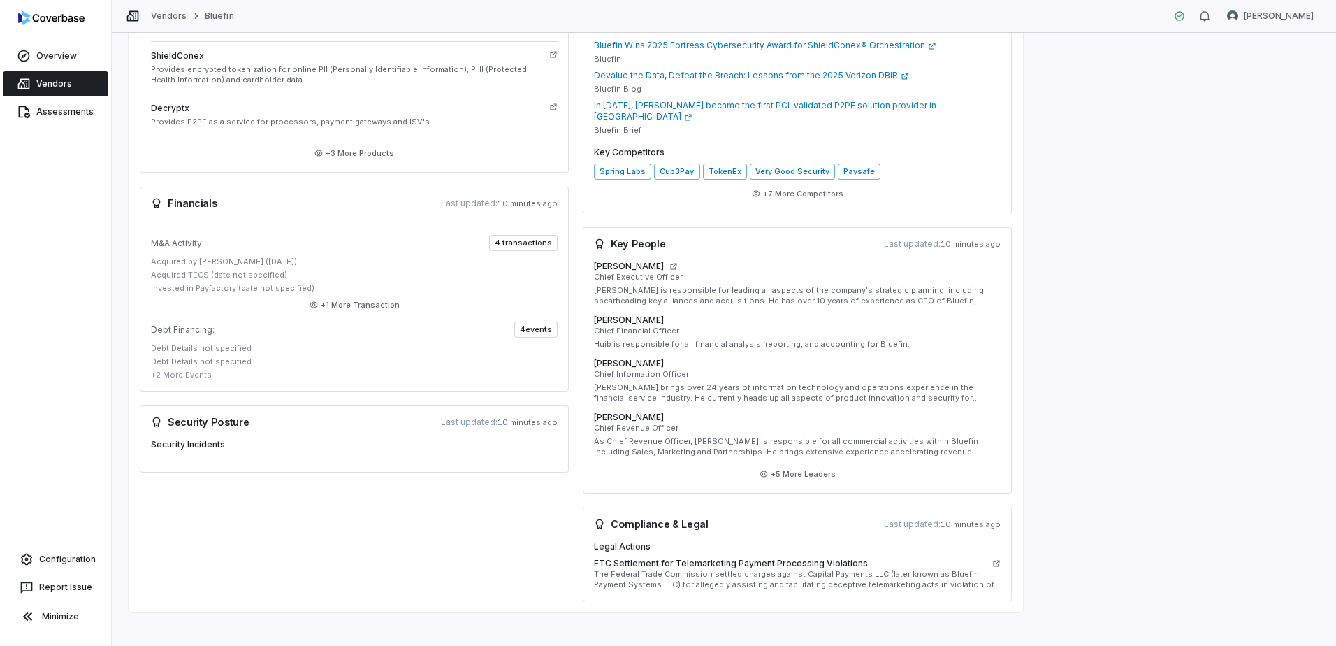
click at [995, 546] on div "Legal Actions FTC Settlement for Telemarketing Payment Processing Violations Th…" at bounding box center [797, 565] width 407 height 49
click at [996, 559] on icon at bounding box center [996, 563] width 8 height 8
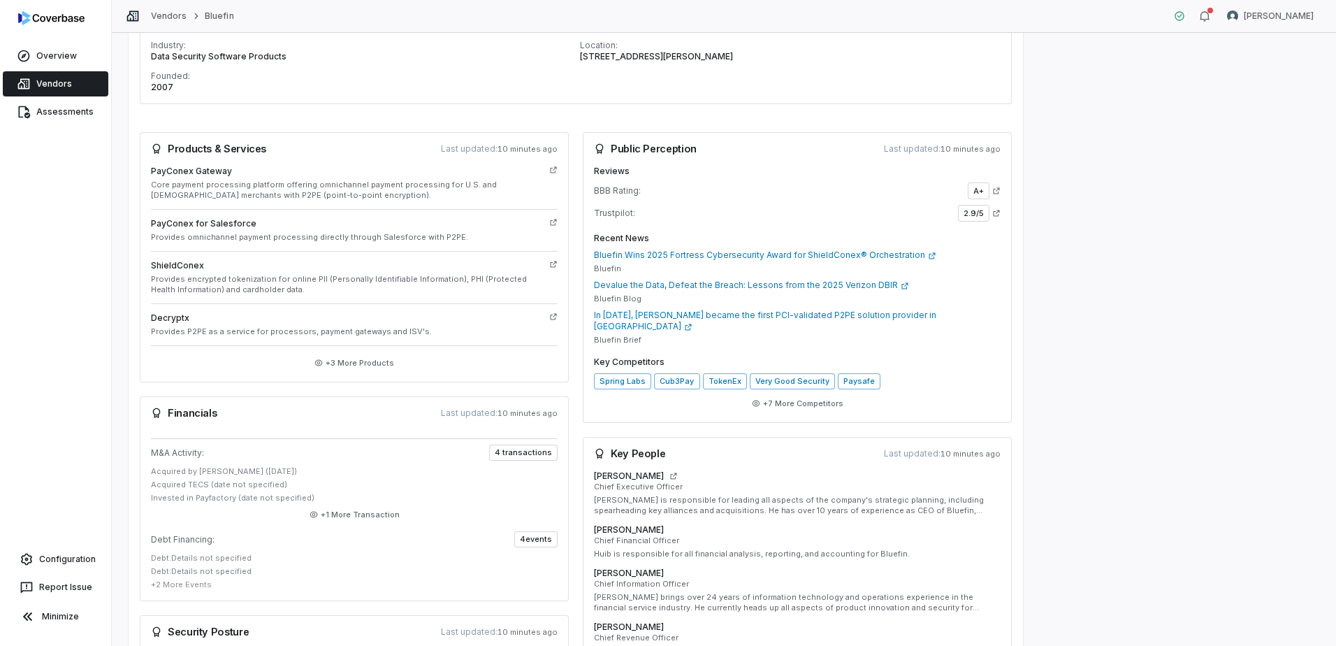
scroll to position [161, 0]
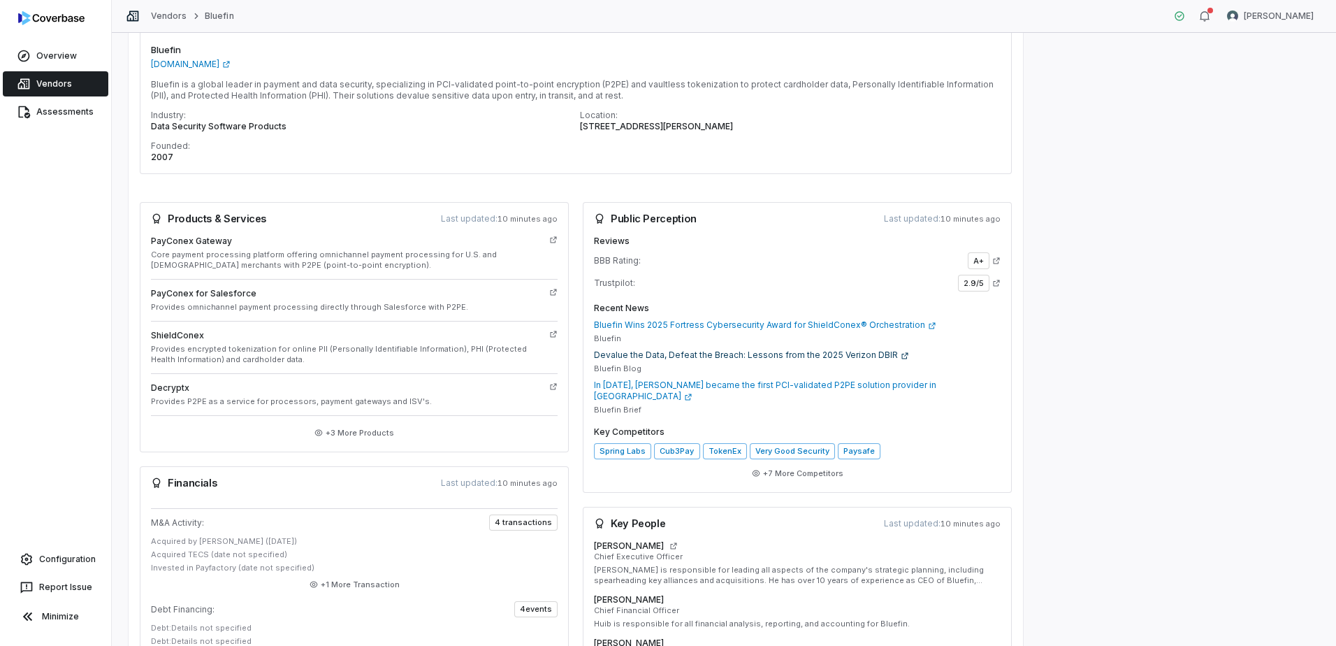
click at [643, 355] on link "Devalue the Data, Defeat the Breach: Lessons from the 2025 Verizon DBIR" at bounding box center [797, 354] width 407 height 11
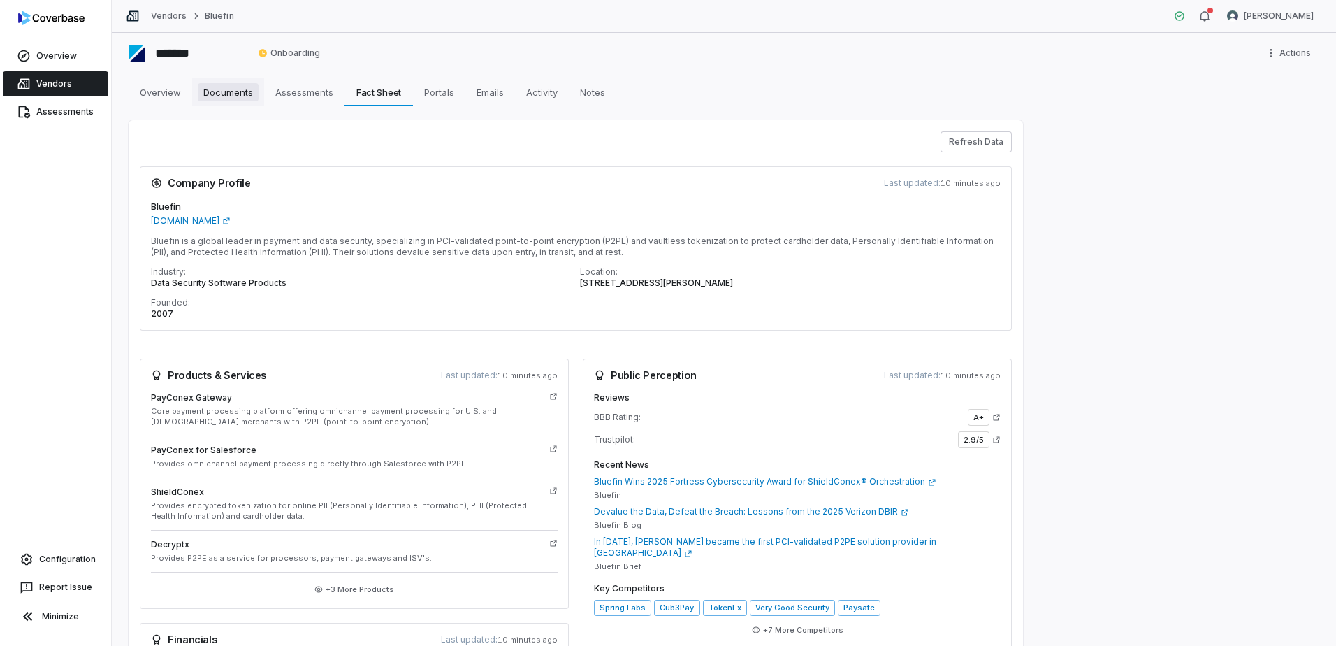
scroll to position [0, 0]
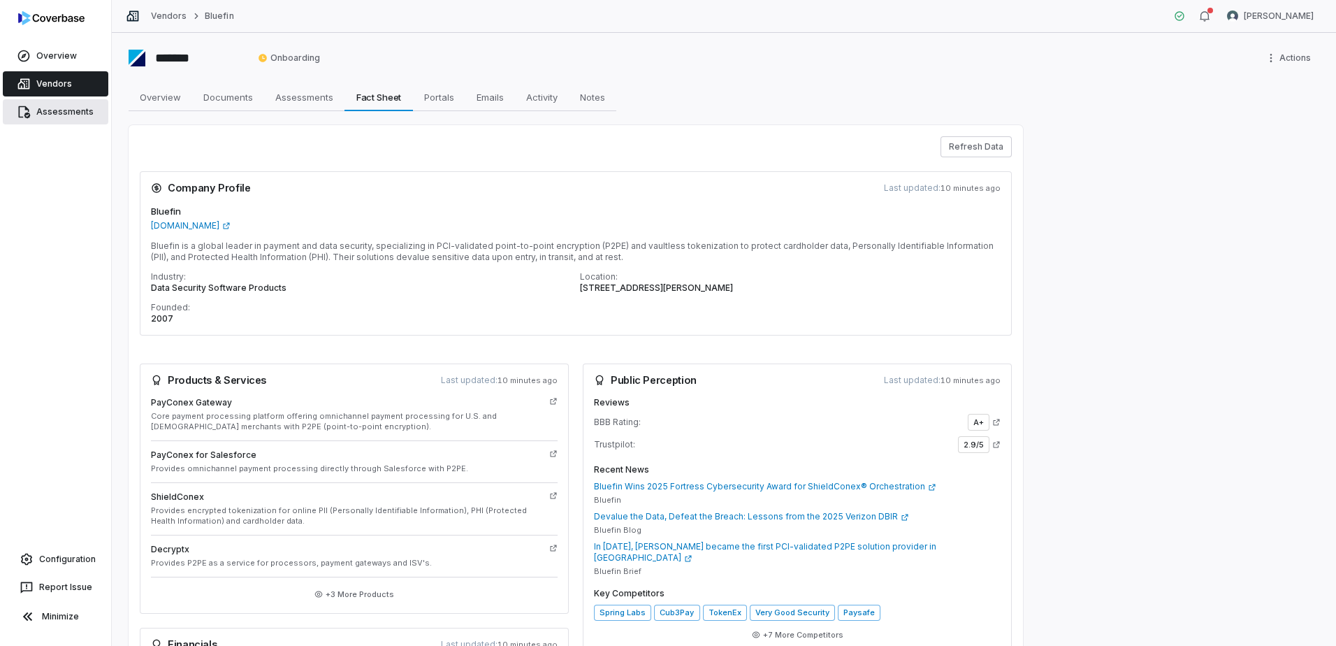
click at [73, 110] on link "Assessments" at bounding box center [56, 111] width 106 height 25
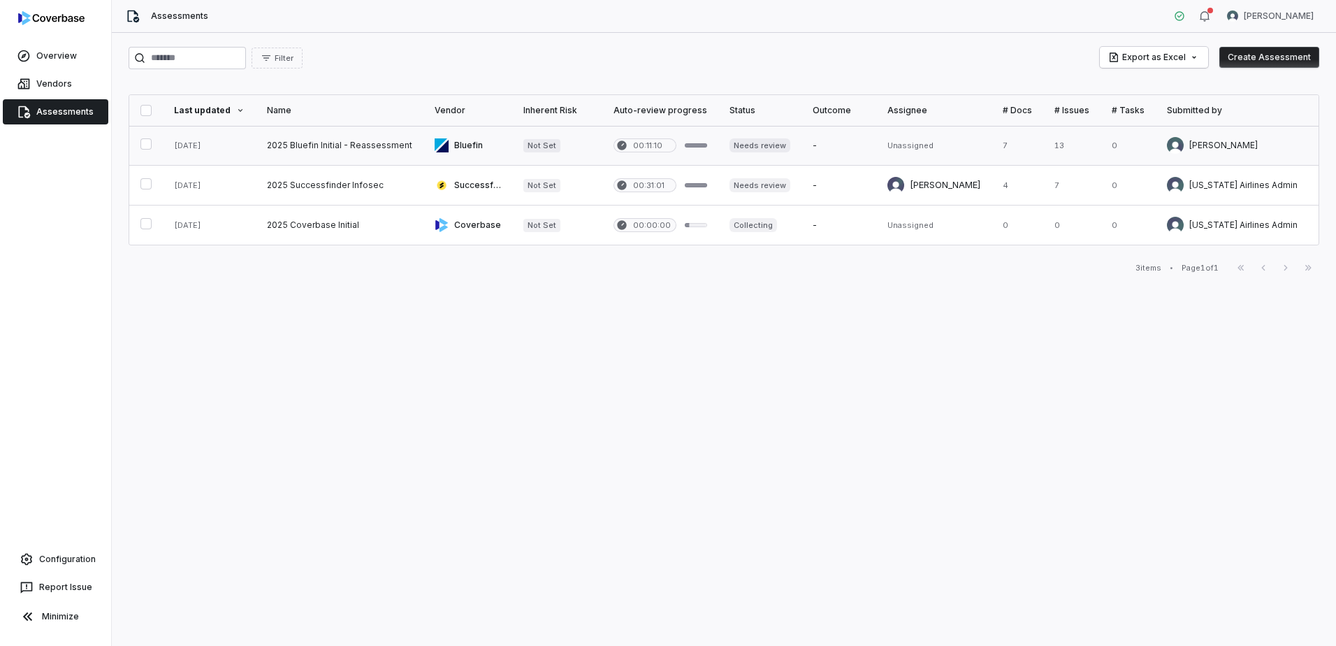
click at [301, 141] on link at bounding box center [340, 145] width 168 height 39
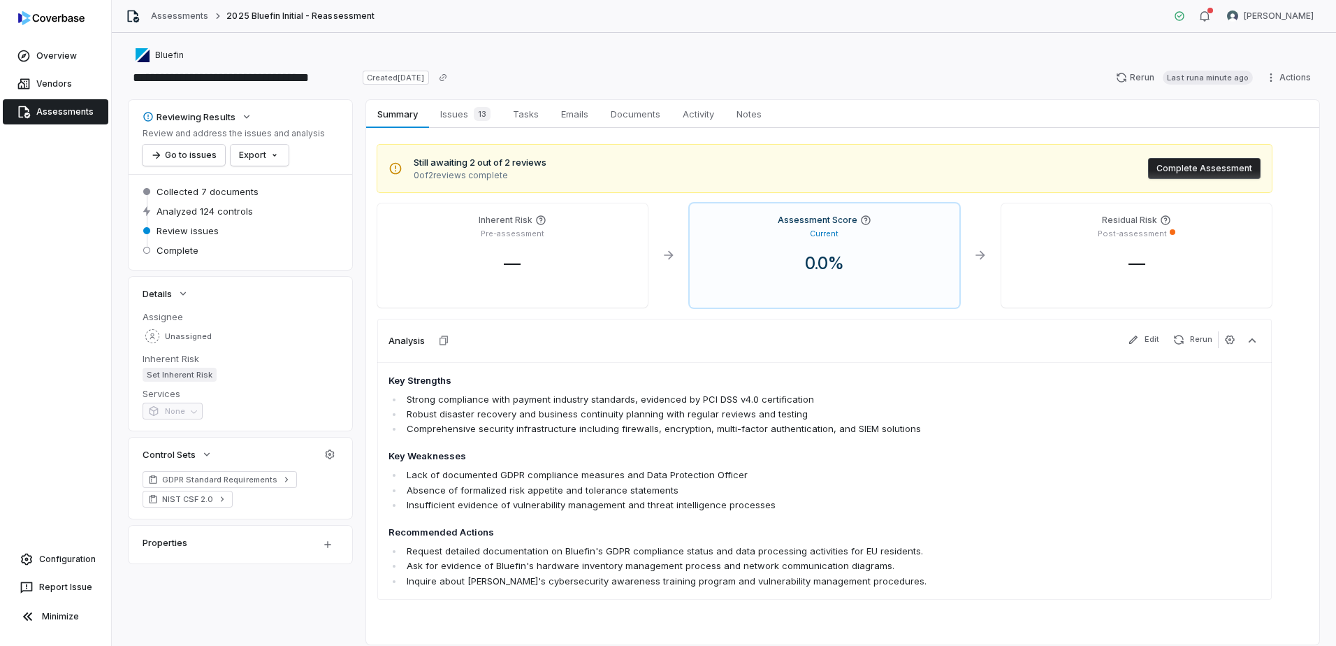
scroll to position [43, 0]
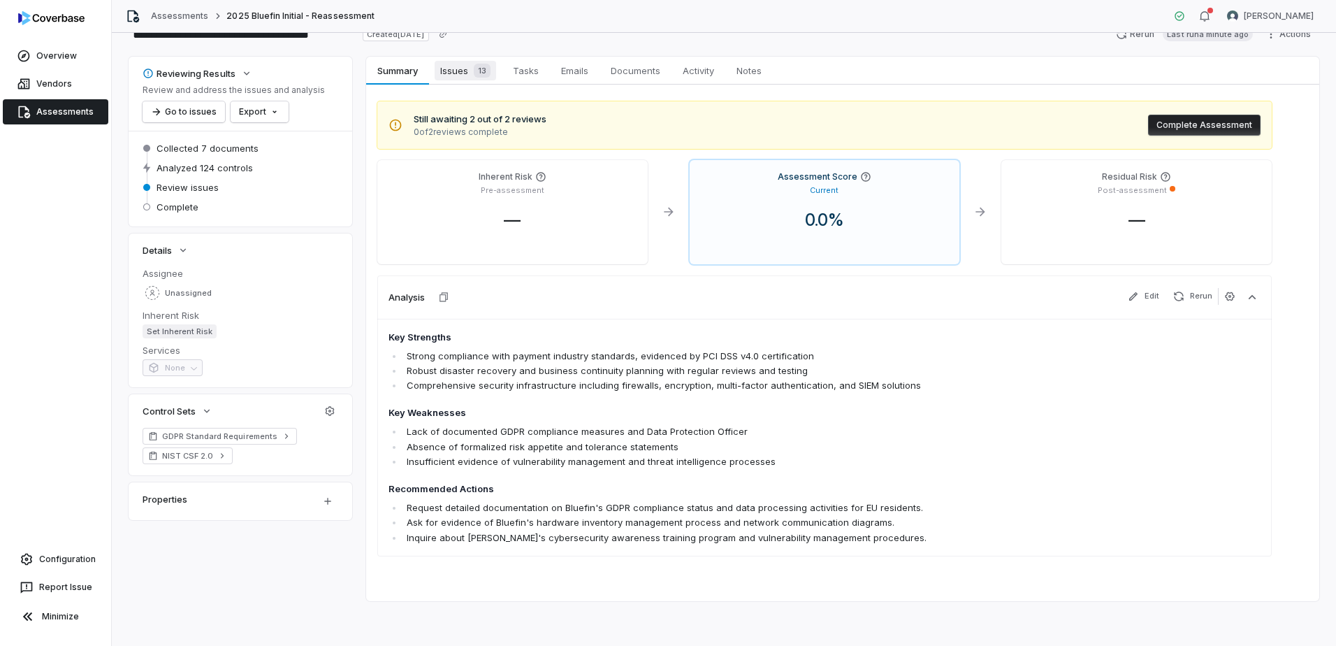
click at [456, 64] on span "Issues 13" at bounding box center [465, 71] width 61 height 20
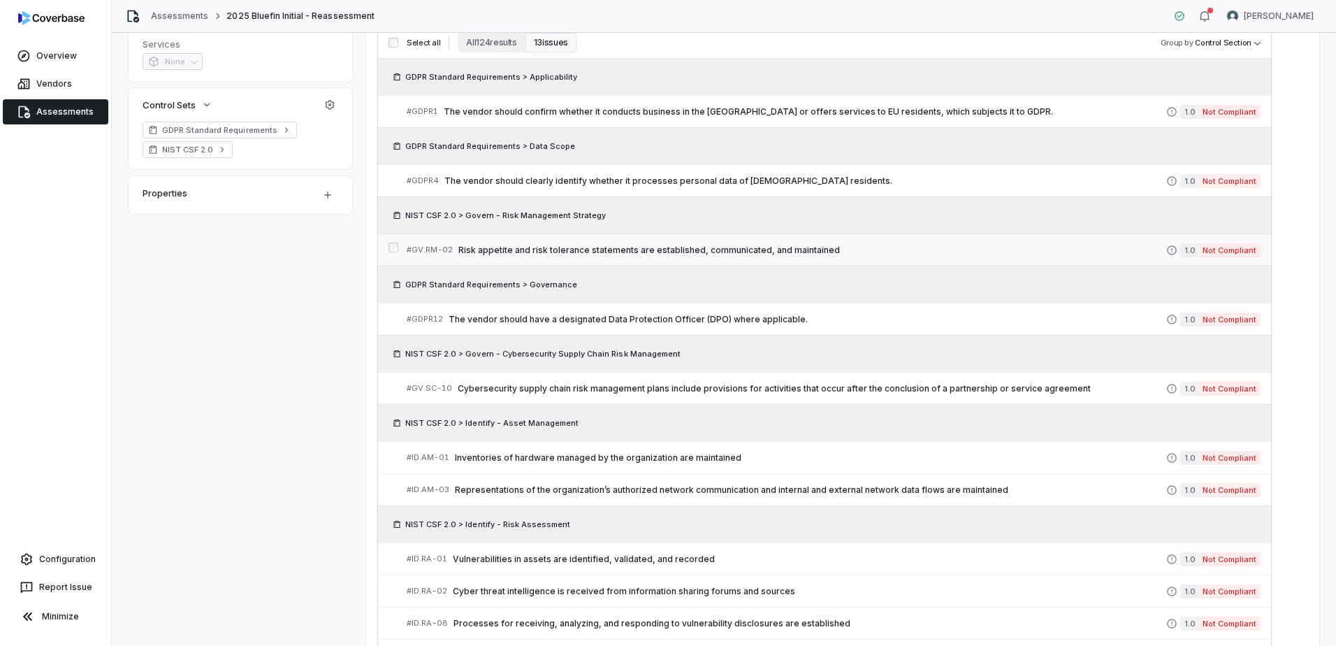
scroll to position [140, 0]
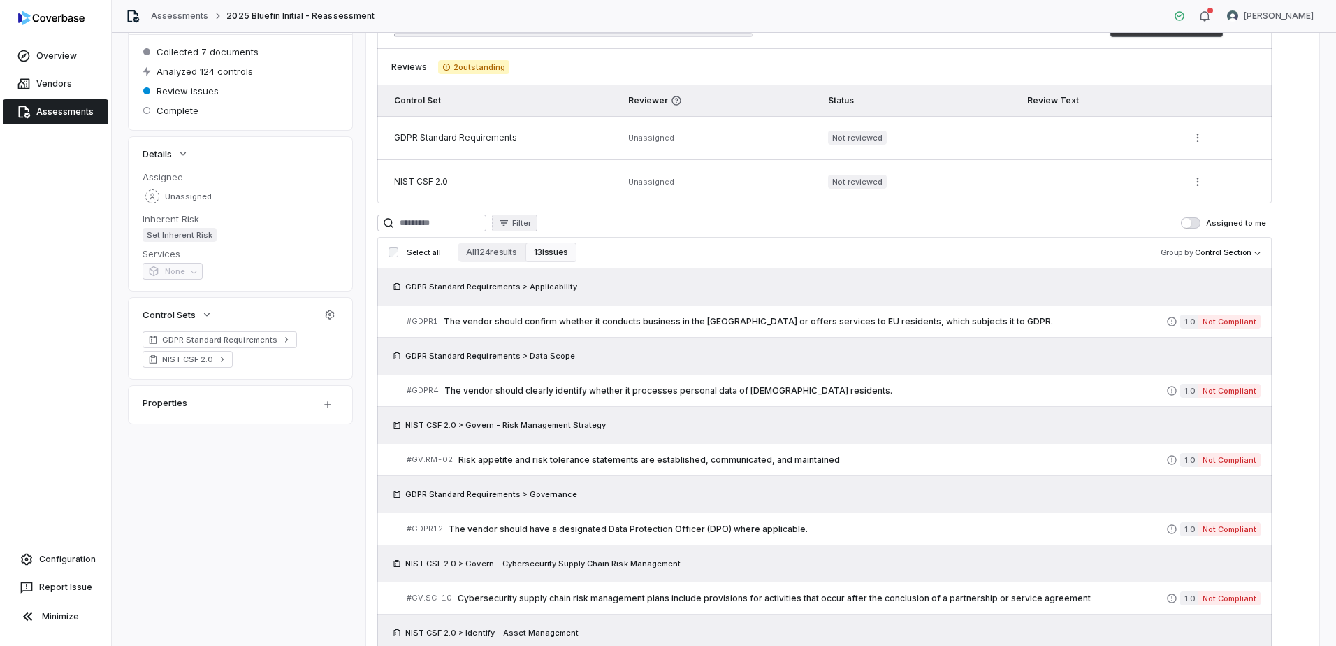
click at [531, 221] on span "Filter" at bounding box center [521, 223] width 19 height 10
click at [604, 331] on div "Control Set" at bounding box center [598, 330] width 129 height 22
click at [595, 314] on div "NIST CSF 2.0" at bounding box center [598, 316] width 129 height 22
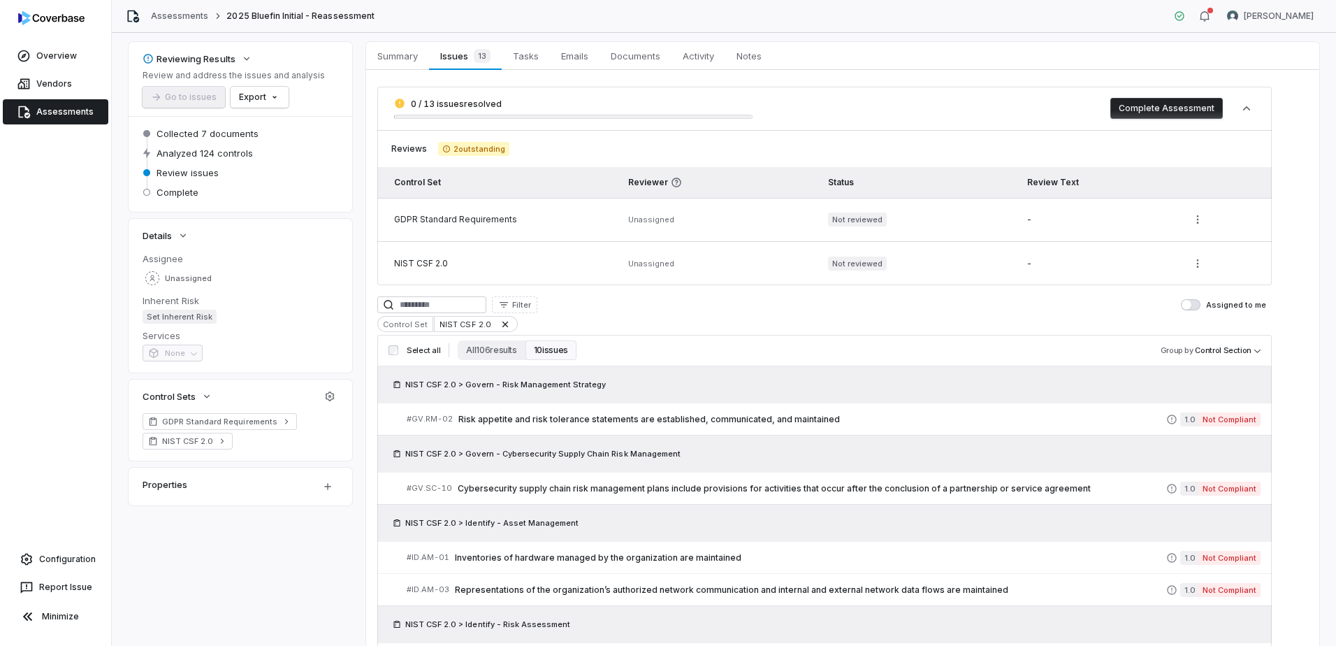
scroll to position [34, 0]
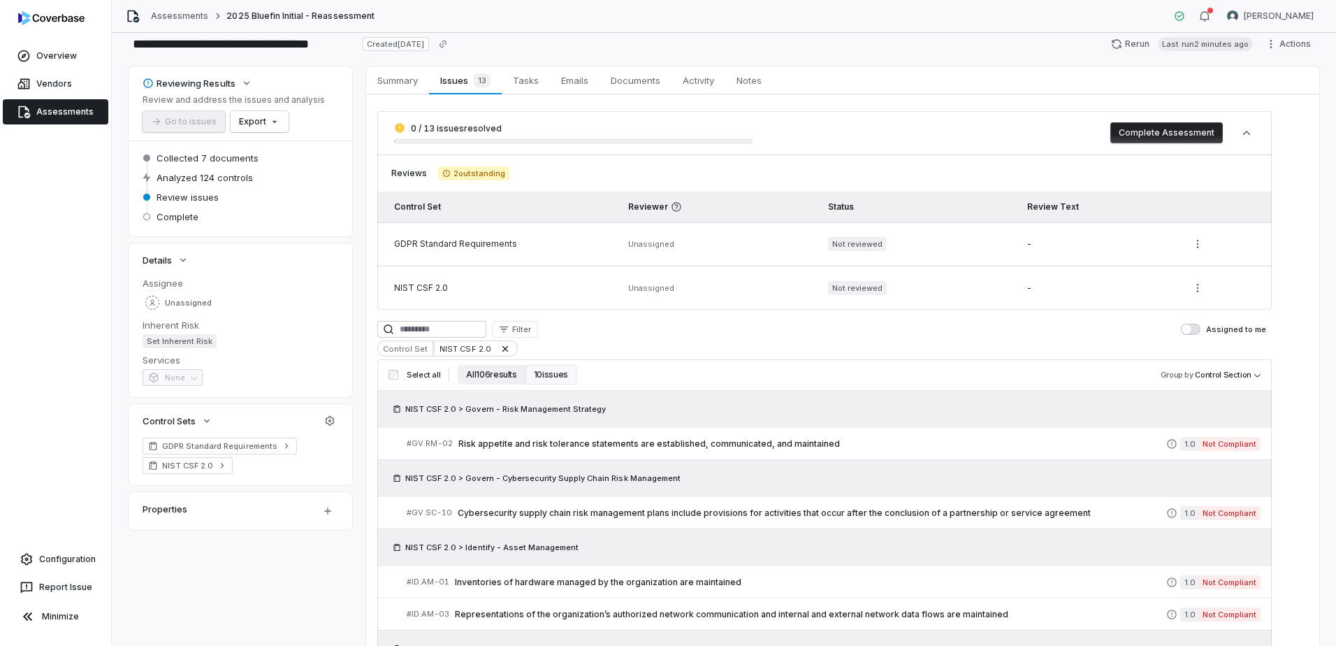
click at [502, 368] on button "All 106 results" at bounding box center [491, 375] width 67 height 20
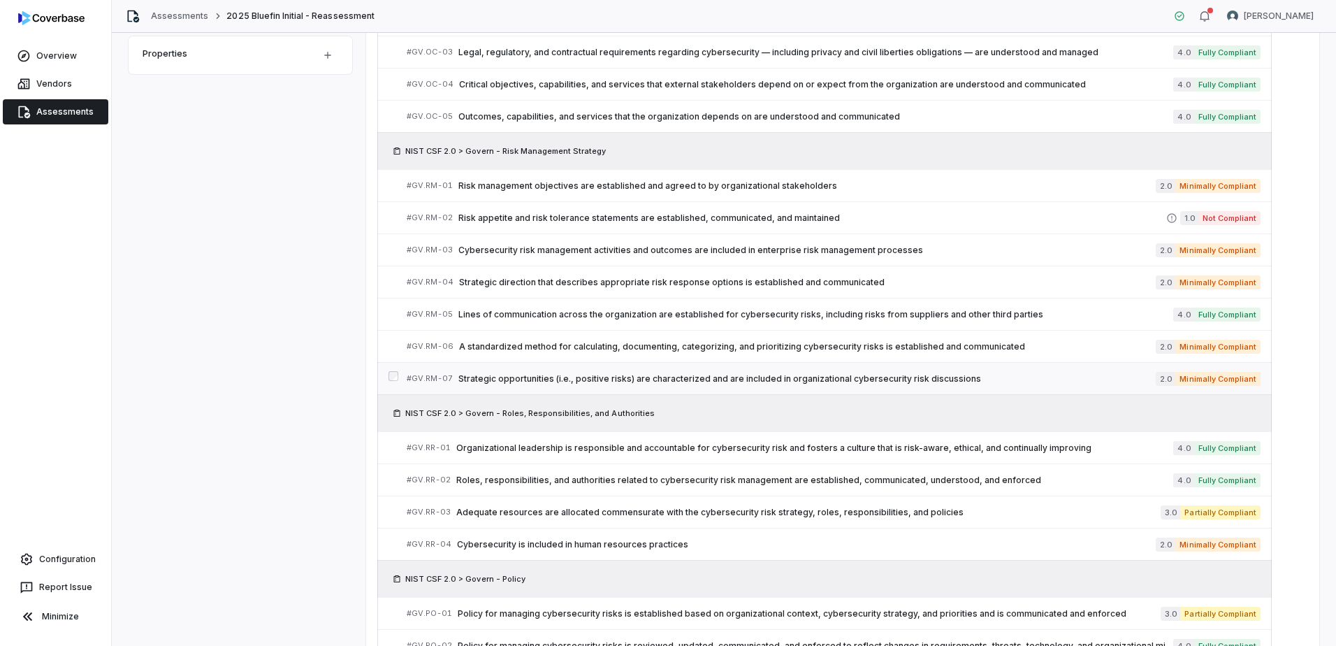
scroll to position [140, 0]
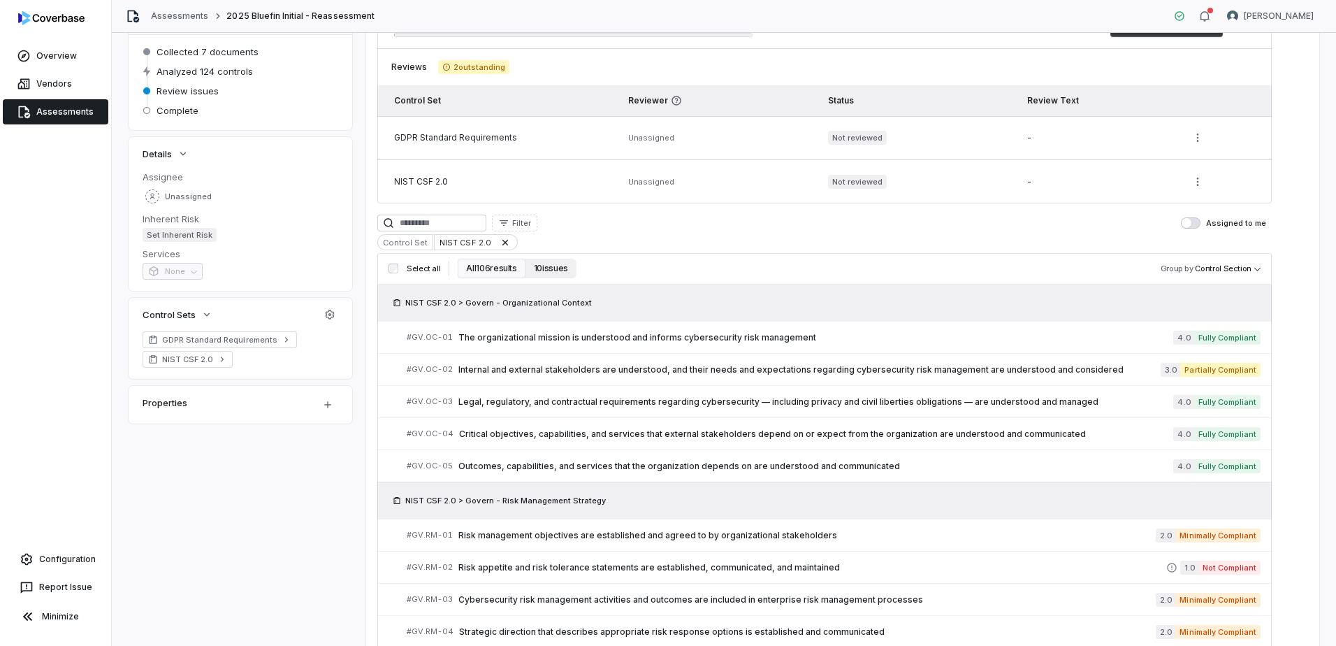
click at [566, 266] on button "10 issues" at bounding box center [550, 269] width 51 height 20
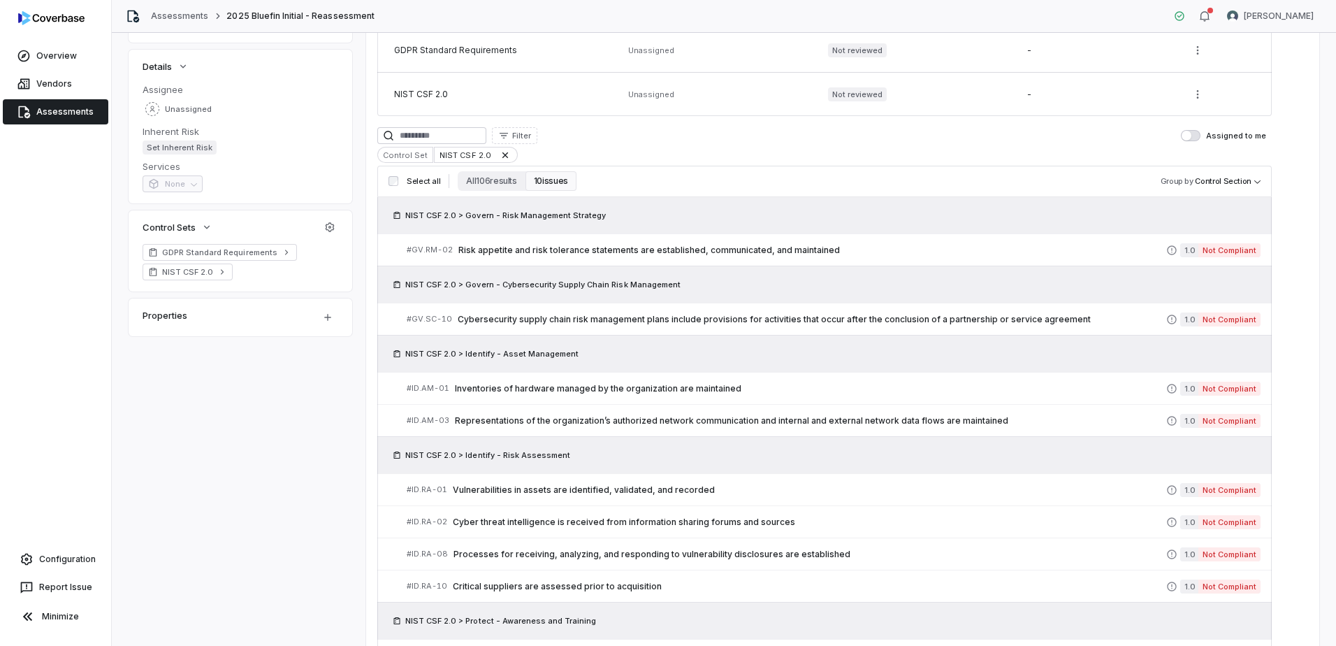
scroll to position [70, 0]
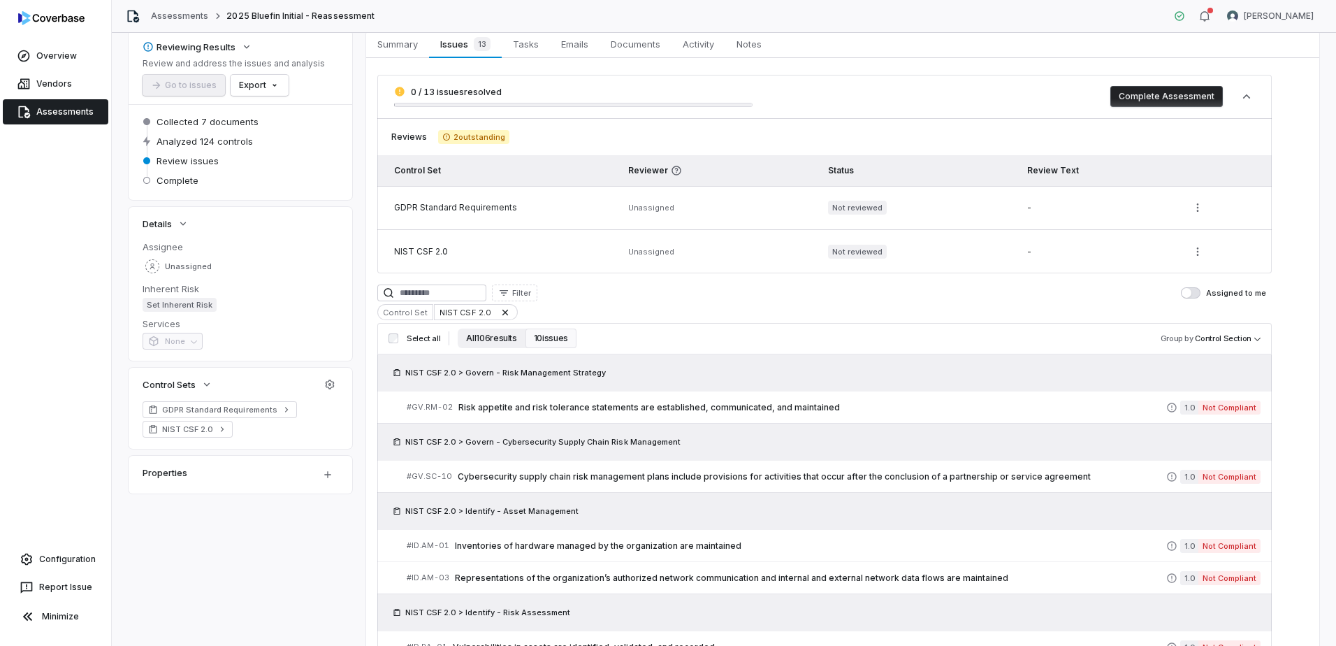
click at [476, 337] on button "All 106 results" at bounding box center [491, 338] width 67 height 20
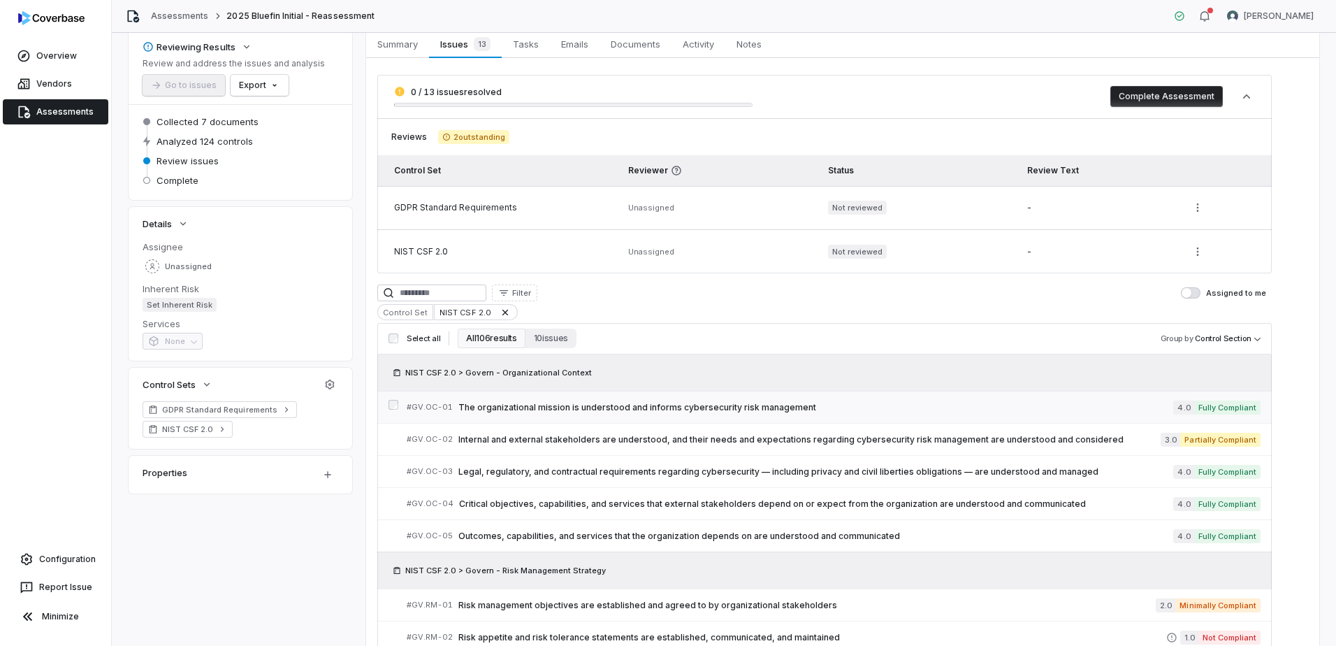
click at [658, 406] on span "The organizational mission is understood and informs cybersecurity risk managem…" at bounding box center [815, 407] width 715 height 11
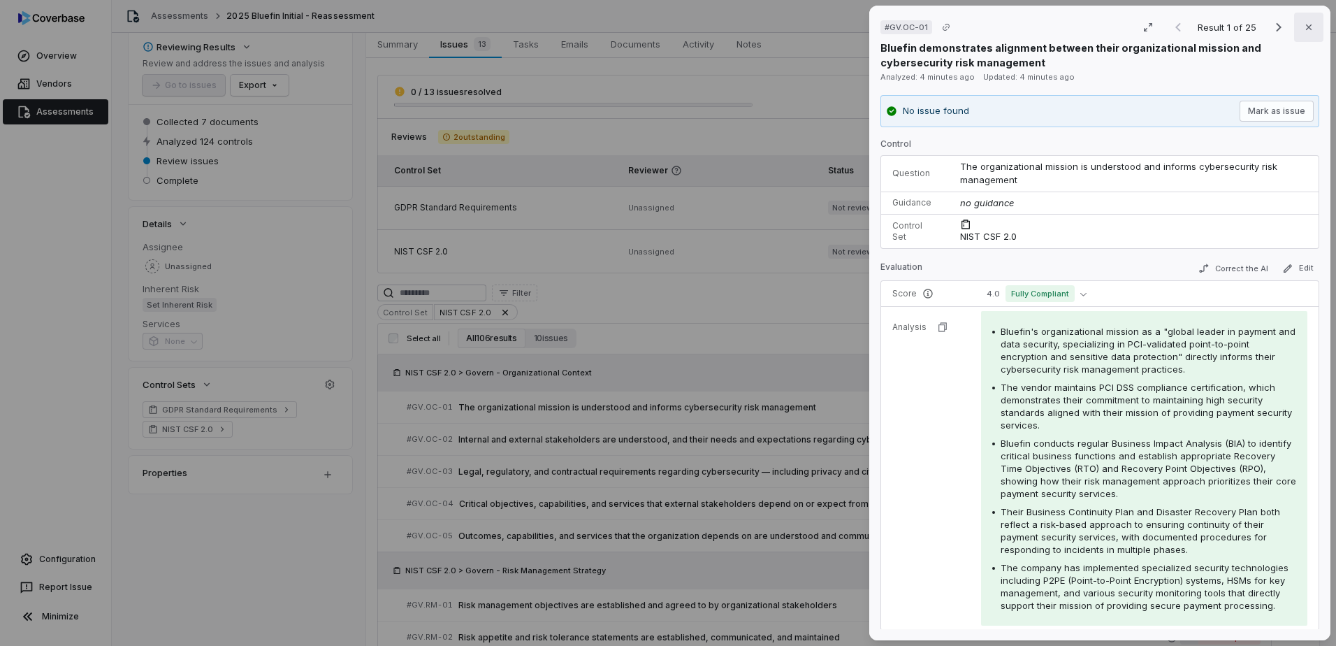
click at [1303, 22] on icon "button" at bounding box center [1308, 27] width 11 height 11
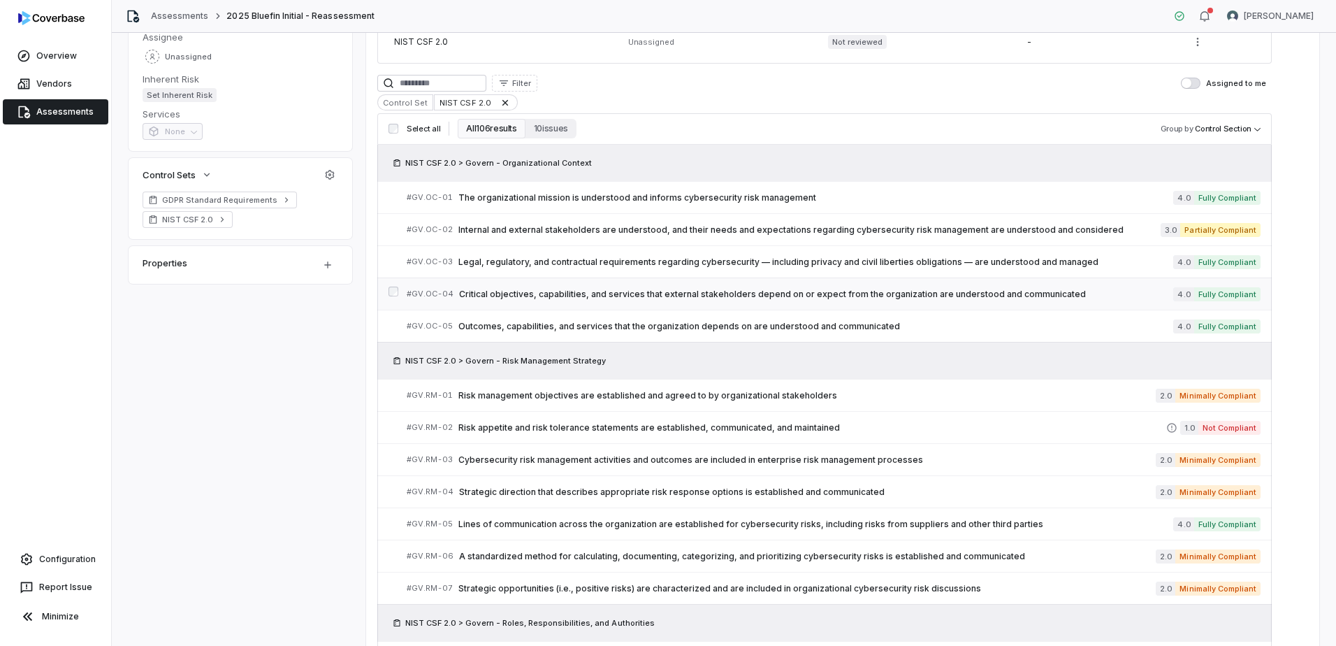
scroll to position [349, 0]
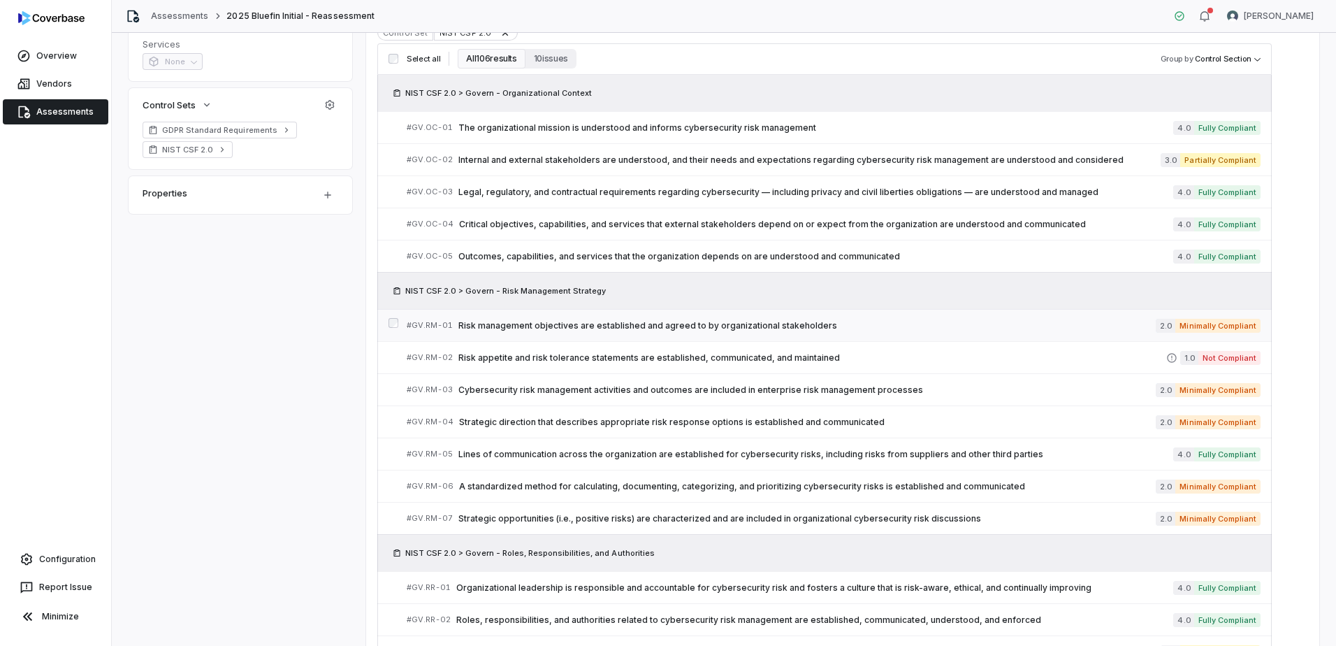
click at [785, 330] on span "Risk management objectives are established and agreed to by organizational stak…" at bounding box center [806, 325] width 697 height 11
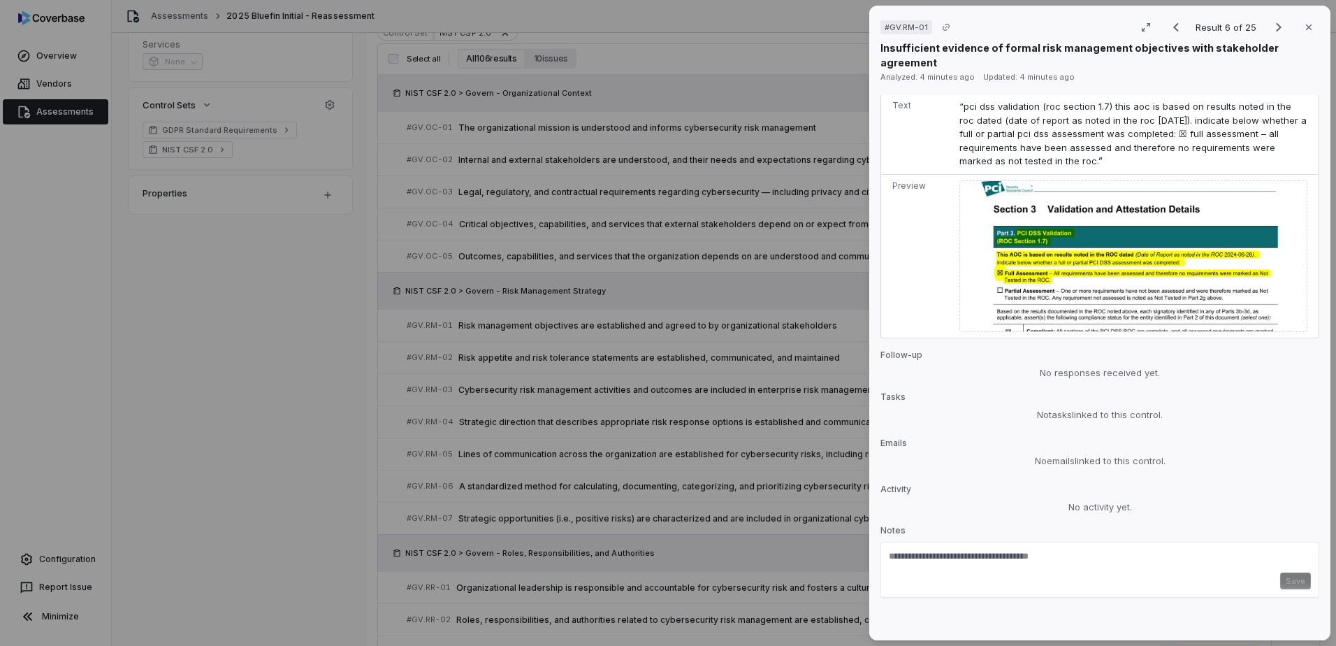
scroll to position [1205, 0]
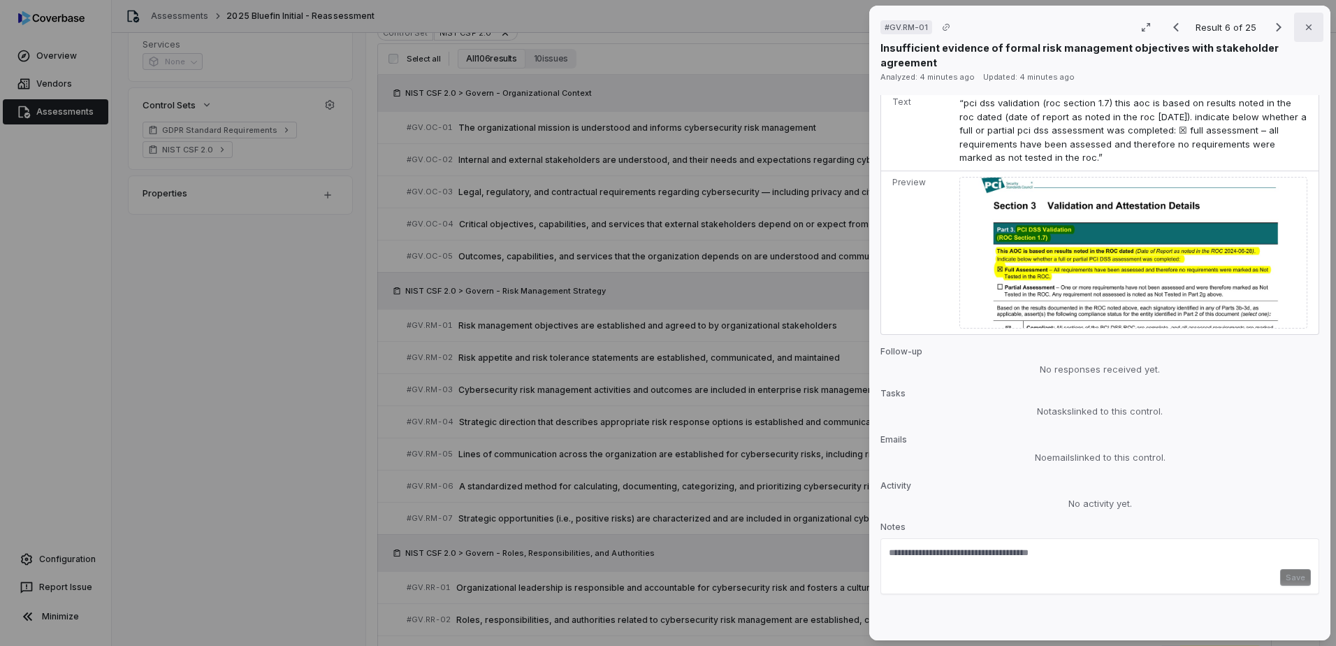
click at [1304, 33] on button "Close" at bounding box center [1308, 27] width 29 height 29
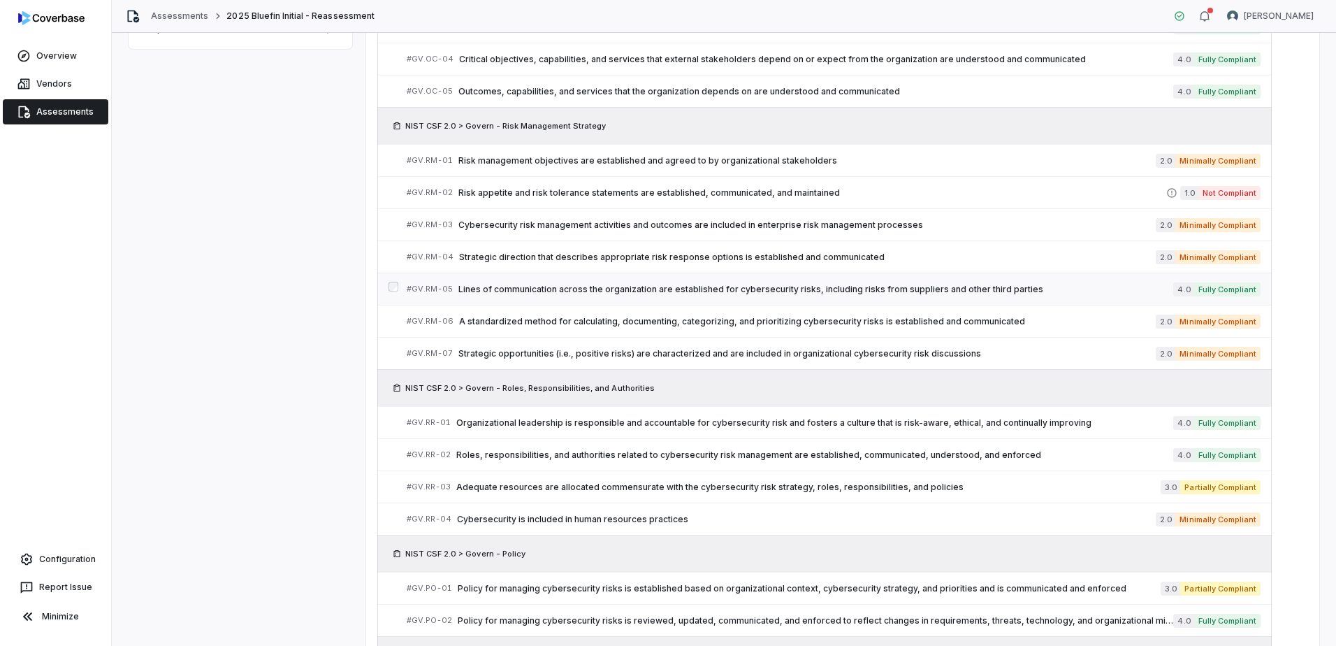
scroll to position [559, 0]
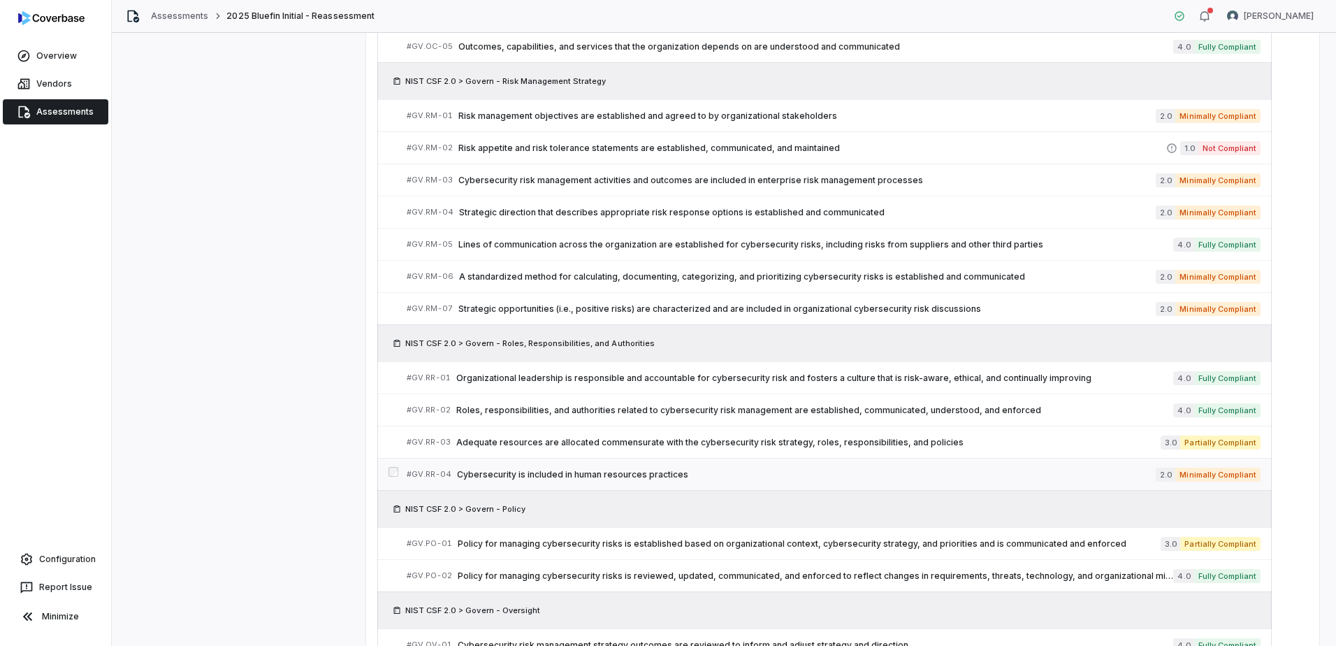
click at [701, 472] on span "Cybersecurity is included in human resources practices" at bounding box center [806, 474] width 699 height 11
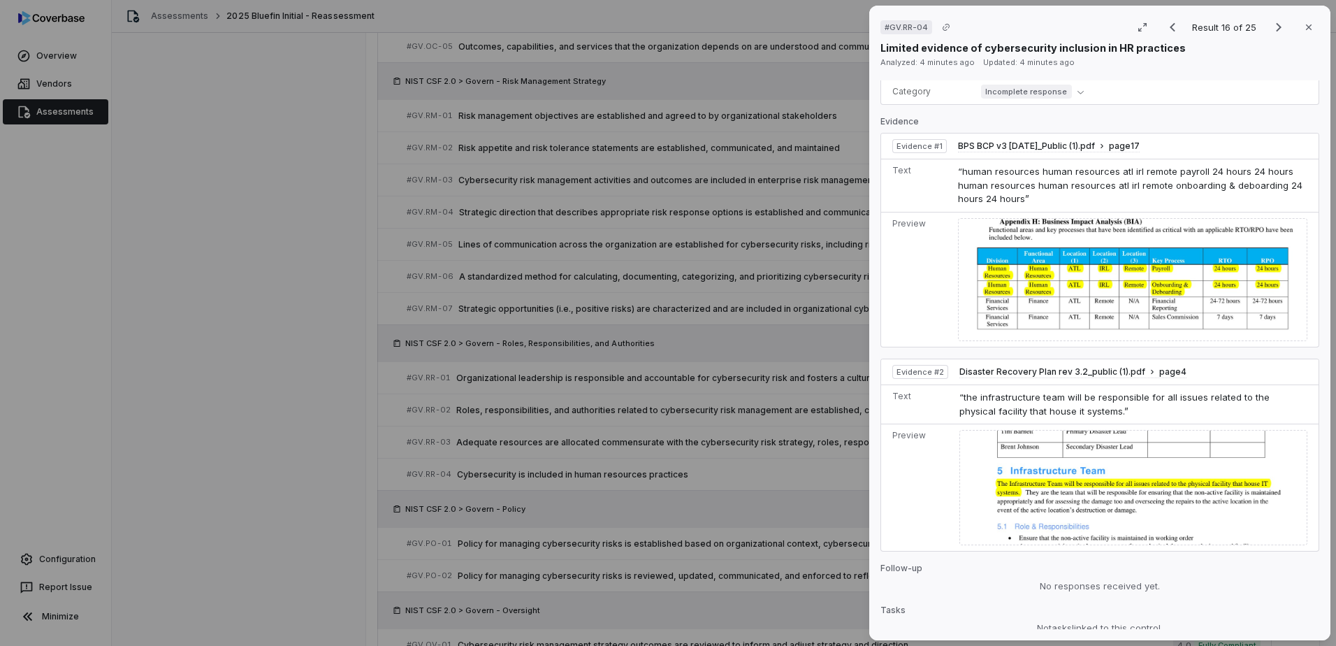
scroll to position [521, 0]
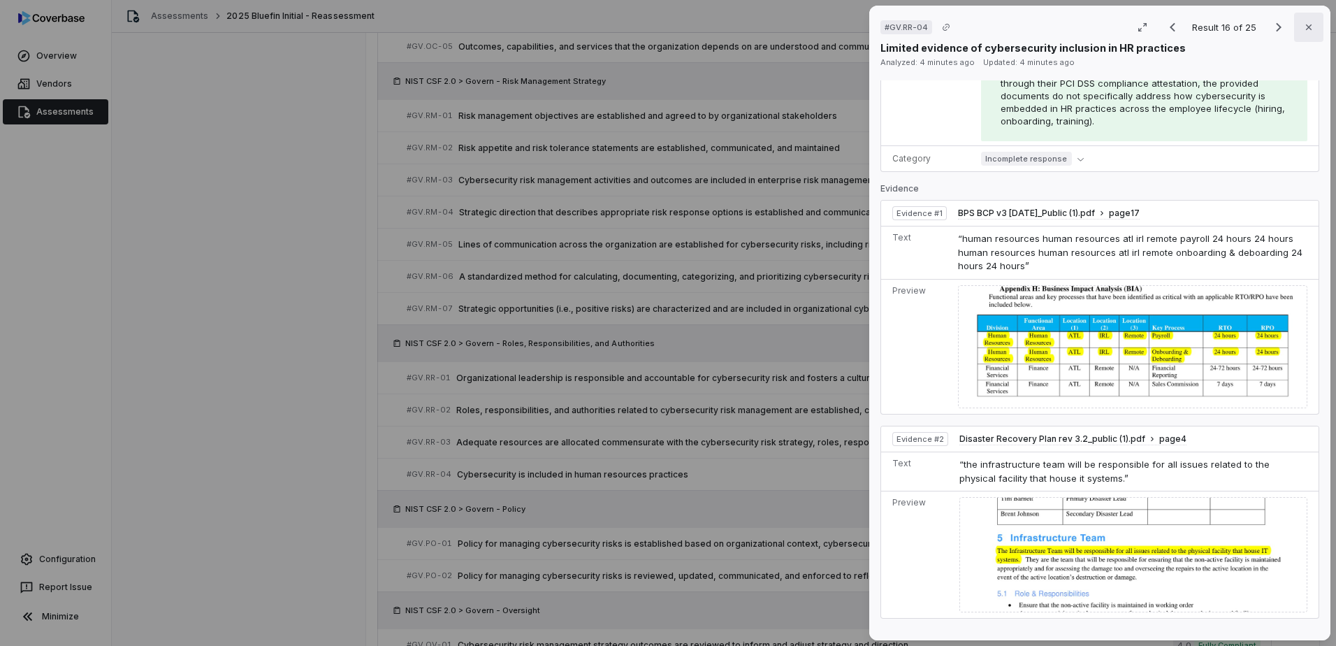
click at [1303, 22] on icon "button" at bounding box center [1308, 27] width 11 height 11
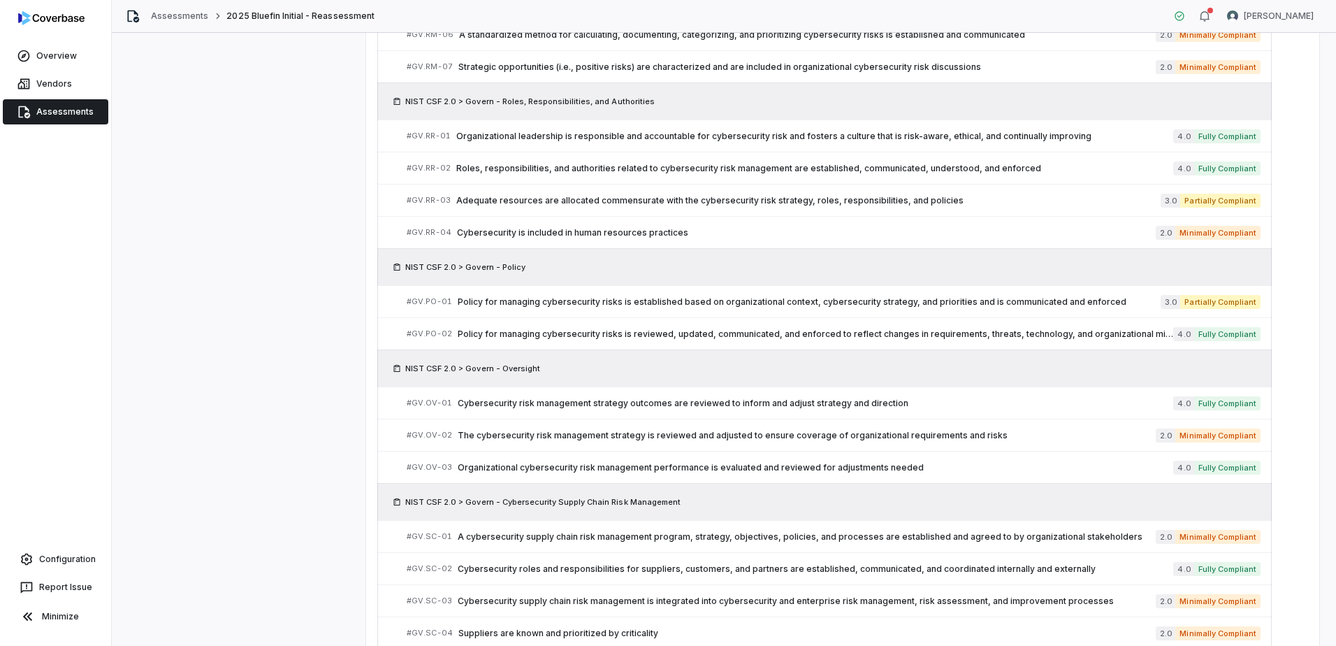
scroll to position [904, 0]
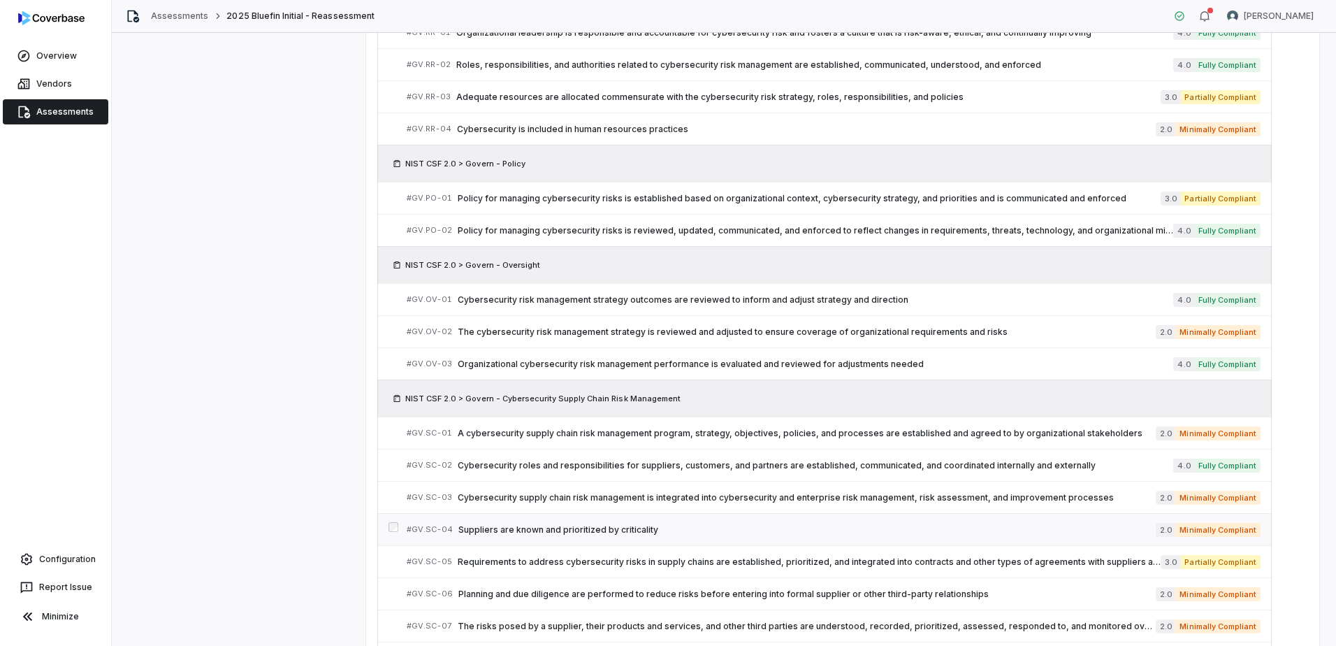
click at [582, 526] on span "Suppliers are known and prioritized by criticality" at bounding box center [806, 529] width 697 height 11
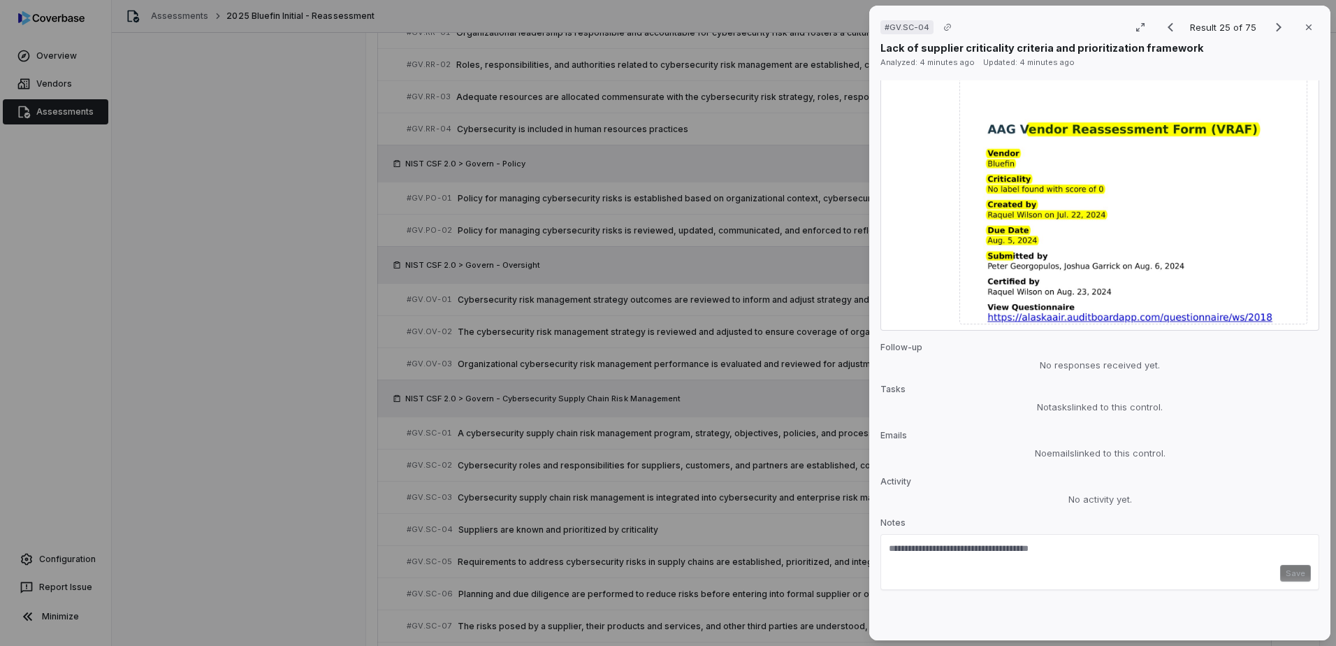
scroll to position [1801, 0]
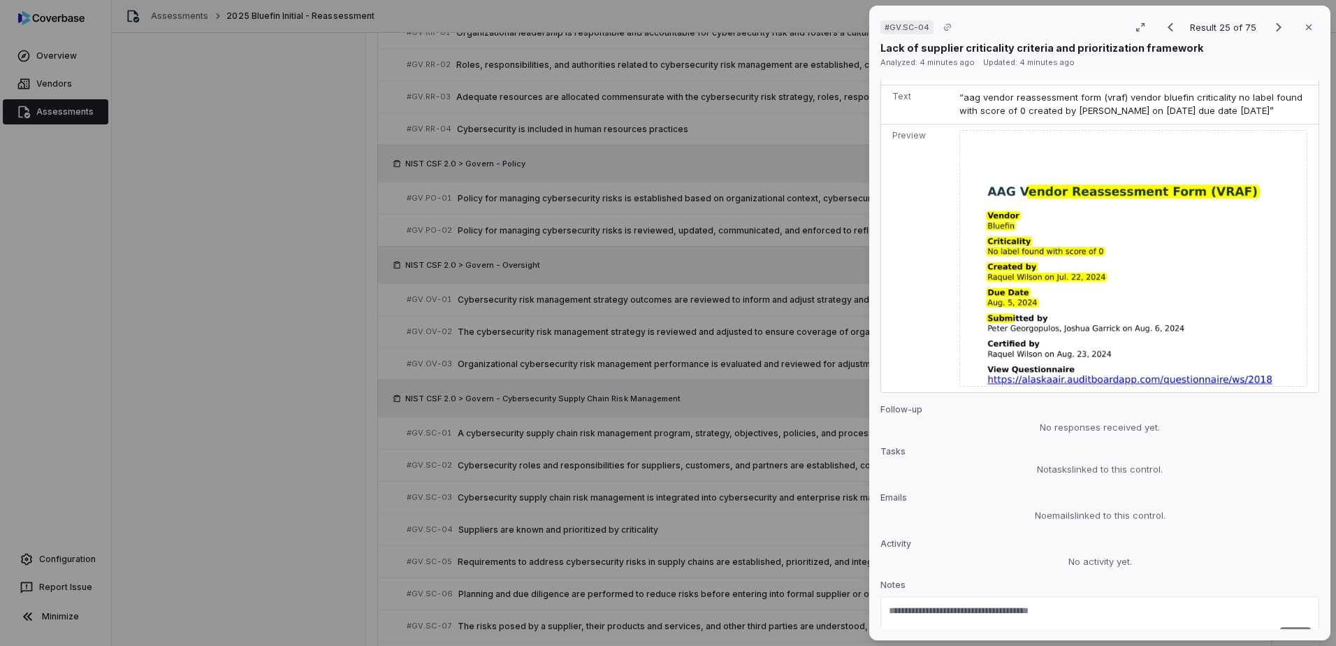
click at [1140, 261] on img at bounding box center [1133, 258] width 348 height 256
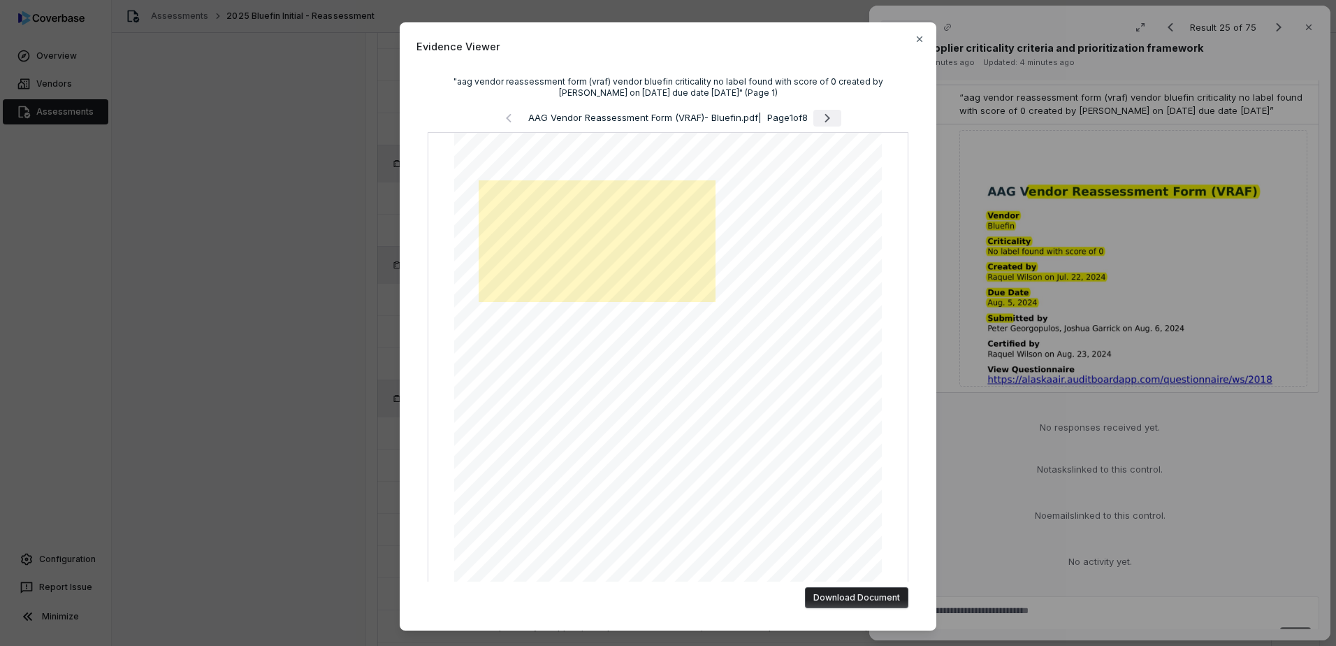
click at [827, 116] on icon "Next page" at bounding box center [827, 118] width 17 height 17
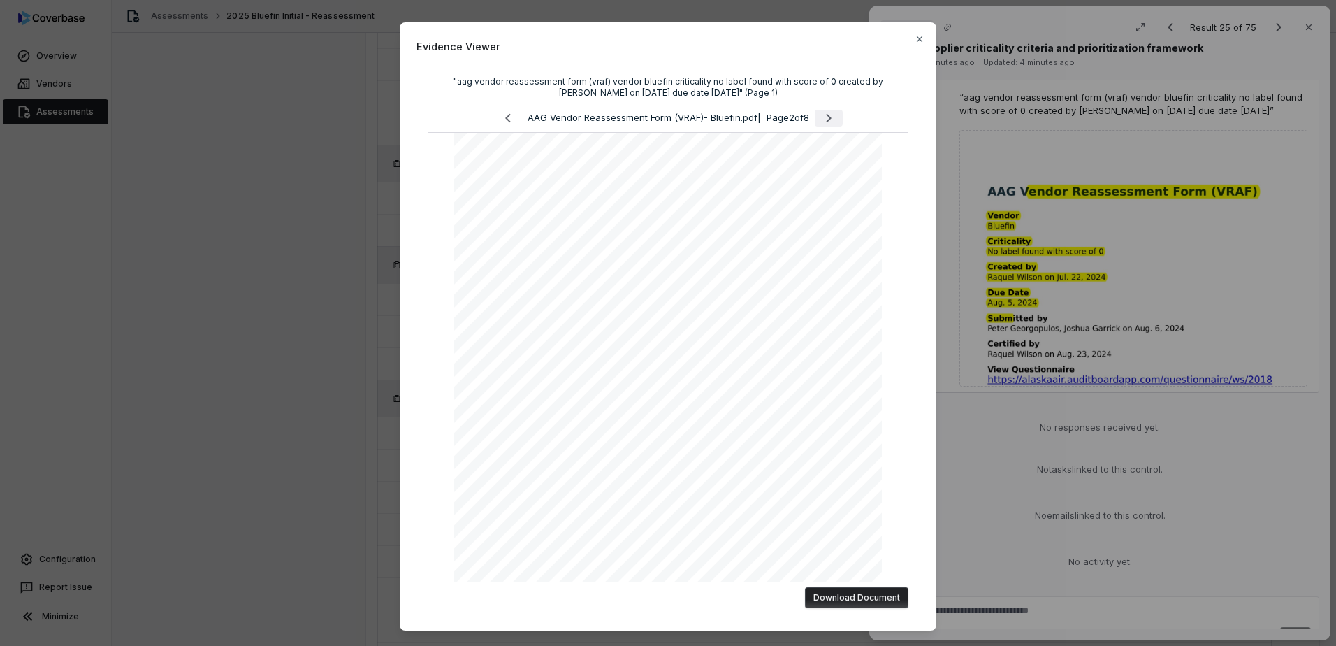
click at [827, 116] on icon "Next page" at bounding box center [828, 118] width 17 height 17
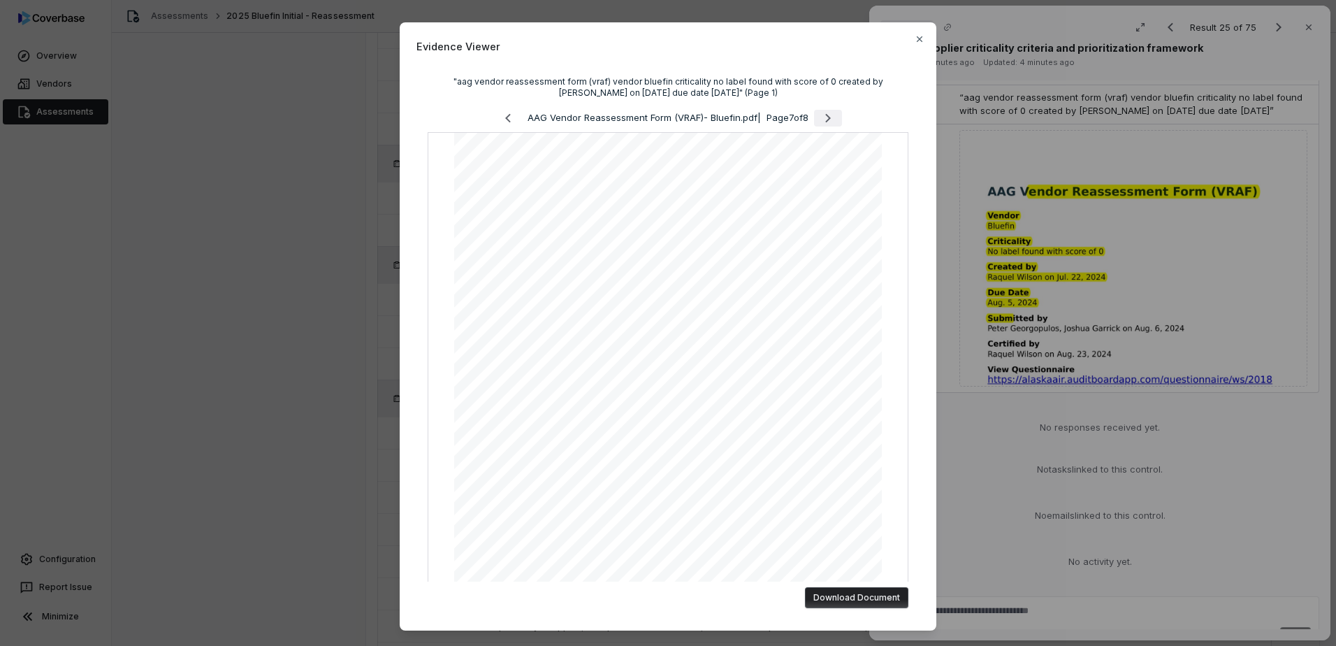
click at [827, 116] on icon "Next page" at bounding box center [828, 118] width 17 height 17
click at [827, 116] on div "AAG Vendor Reassessment Form (VRAF)- Bluefin.pdf | Page 8 of 8" at bounding box center [668, 118] width 481 height 17
click at [505, 116] on icon "Previous page" at bounding box center [508, 118] width 6 height 9
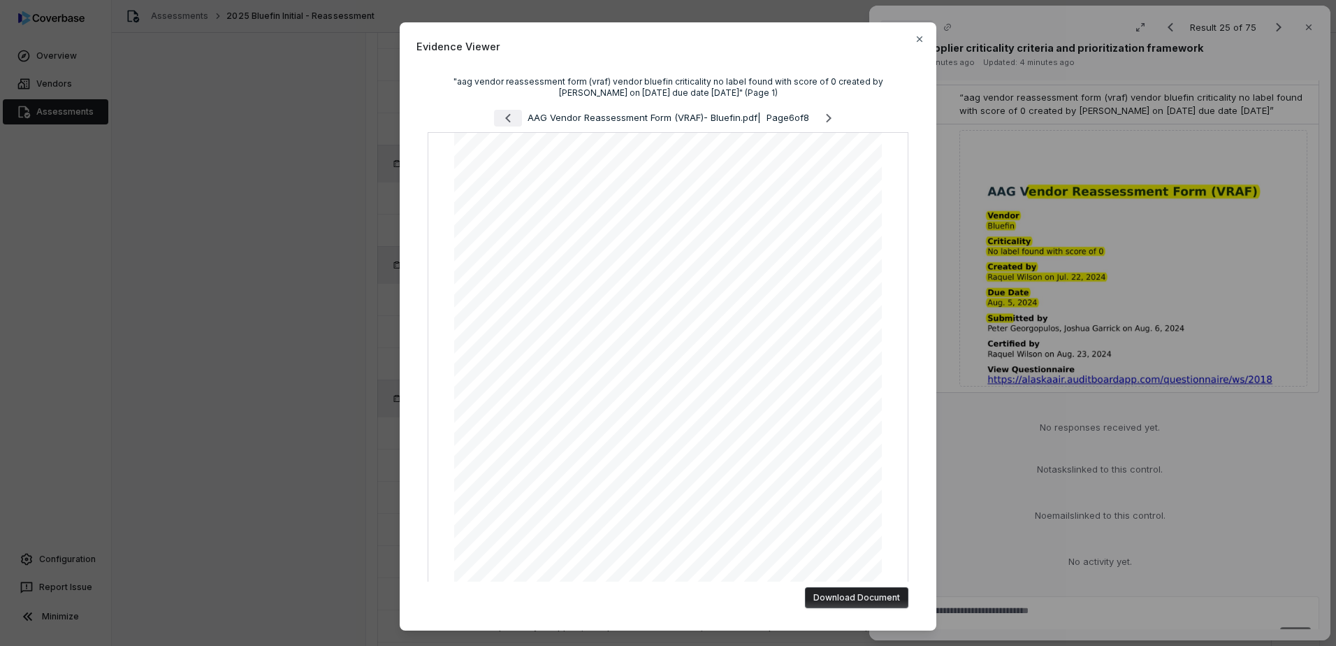
click at [505, 116] on icon "Previous page" at bounding box center [508, 118] width 6 height 9
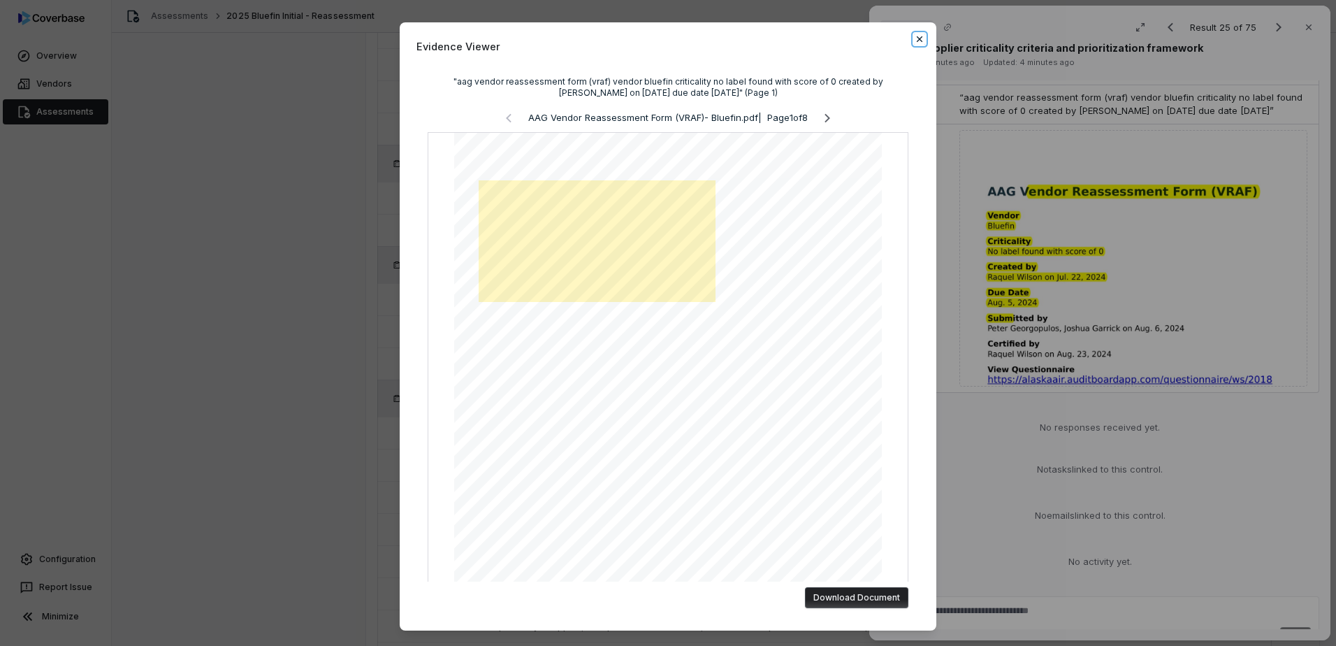
click at [914, 42] on icon "button" at bounding box center [919, 39] width 11 height 11
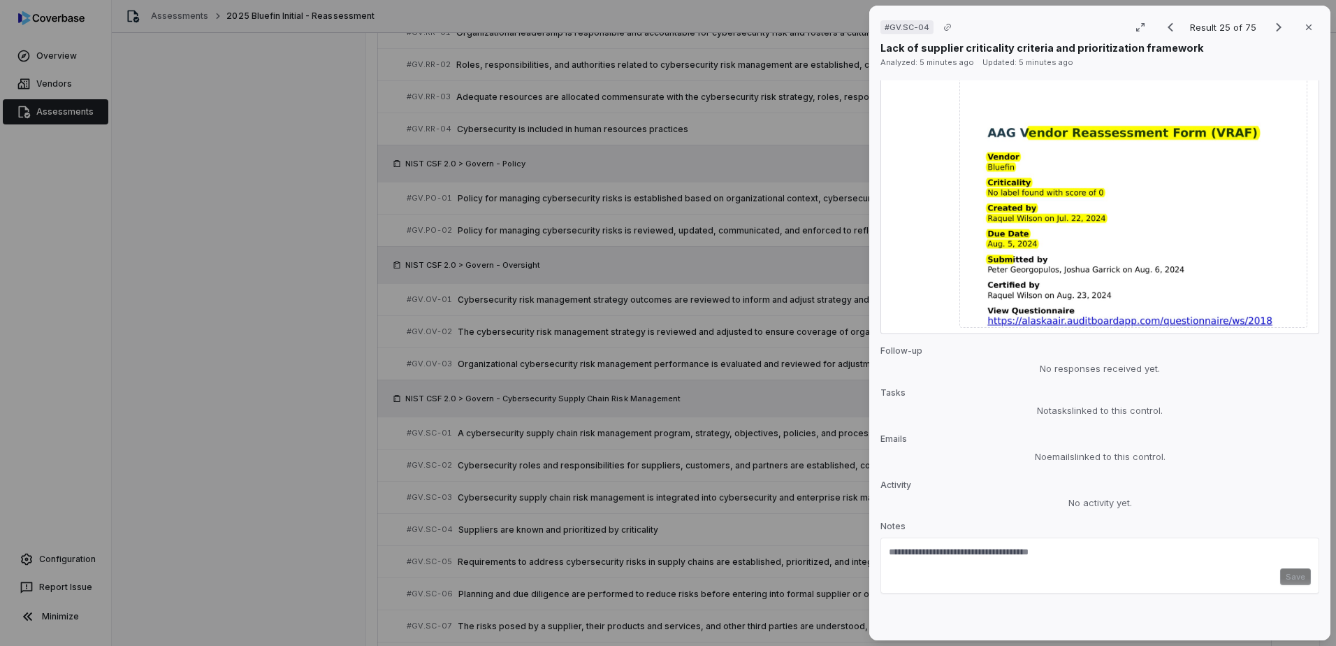
scroll to position [1870, 0]
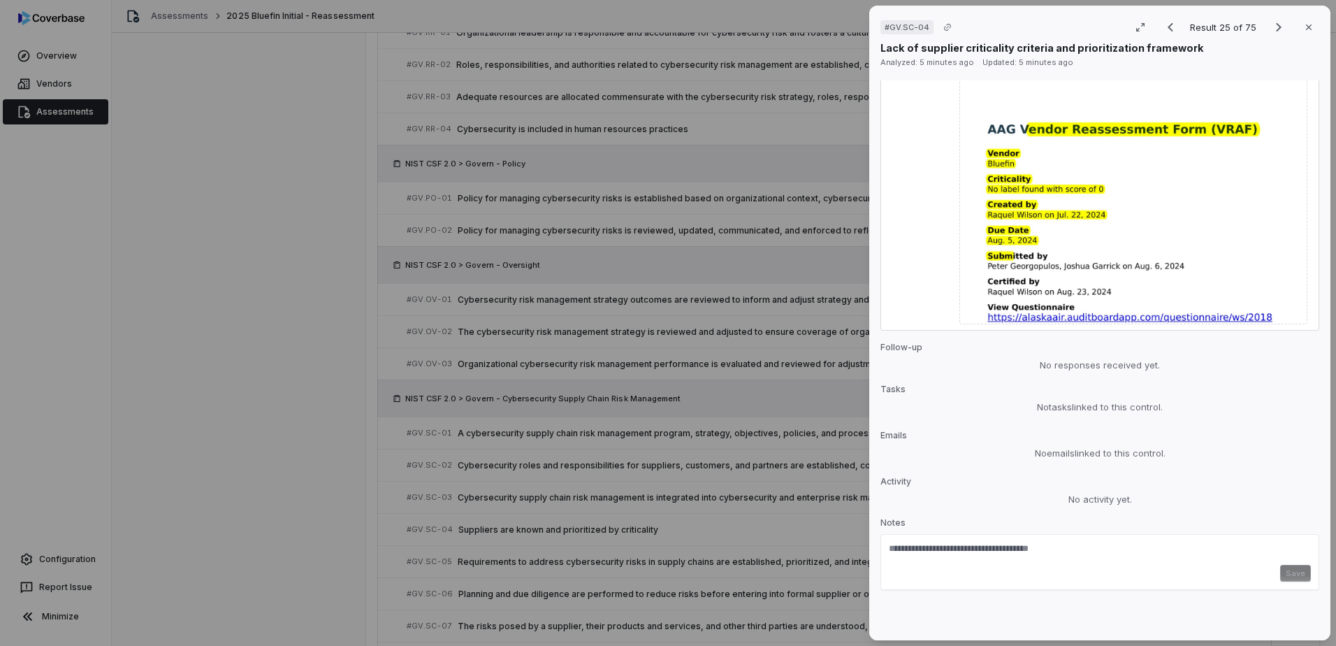
drag, startPoint x: 1302, startPoint y: 21, endPoint x: 849, endPoint y: 305, distance: 534.3
click at [1302, 21] on button "Close" at bounding box center [1308, 27] width 29 height 29
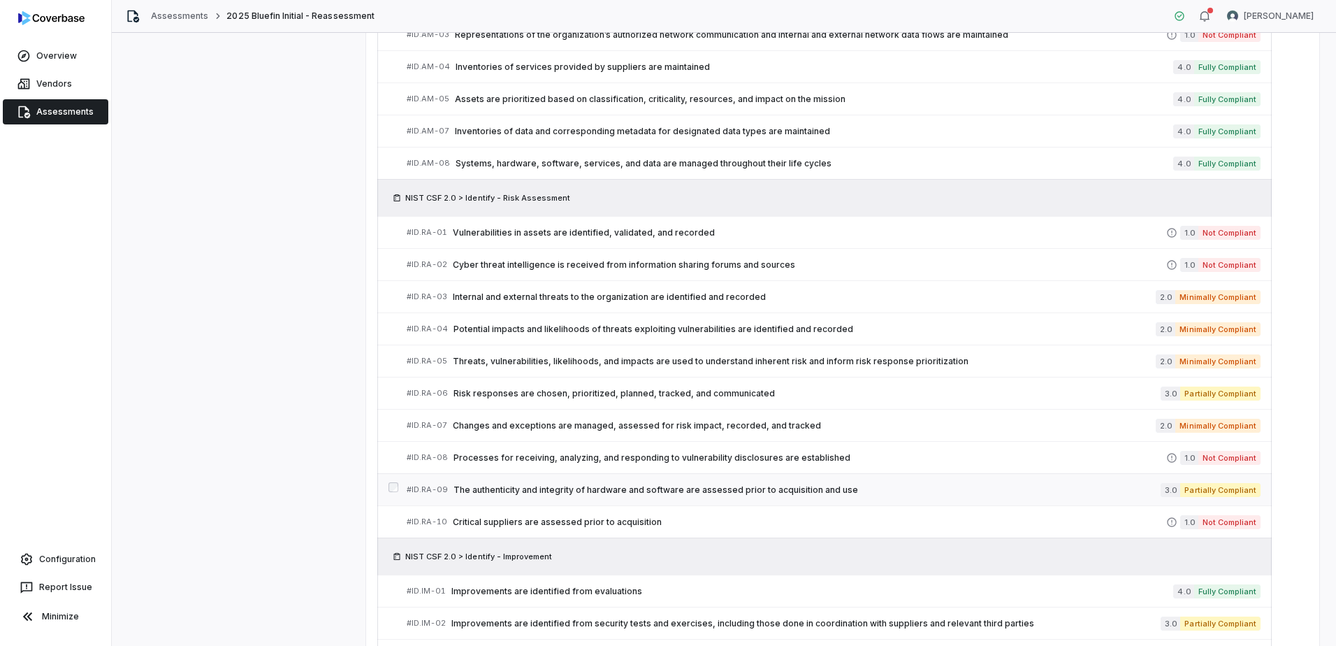
scroll to position [1743, 0]
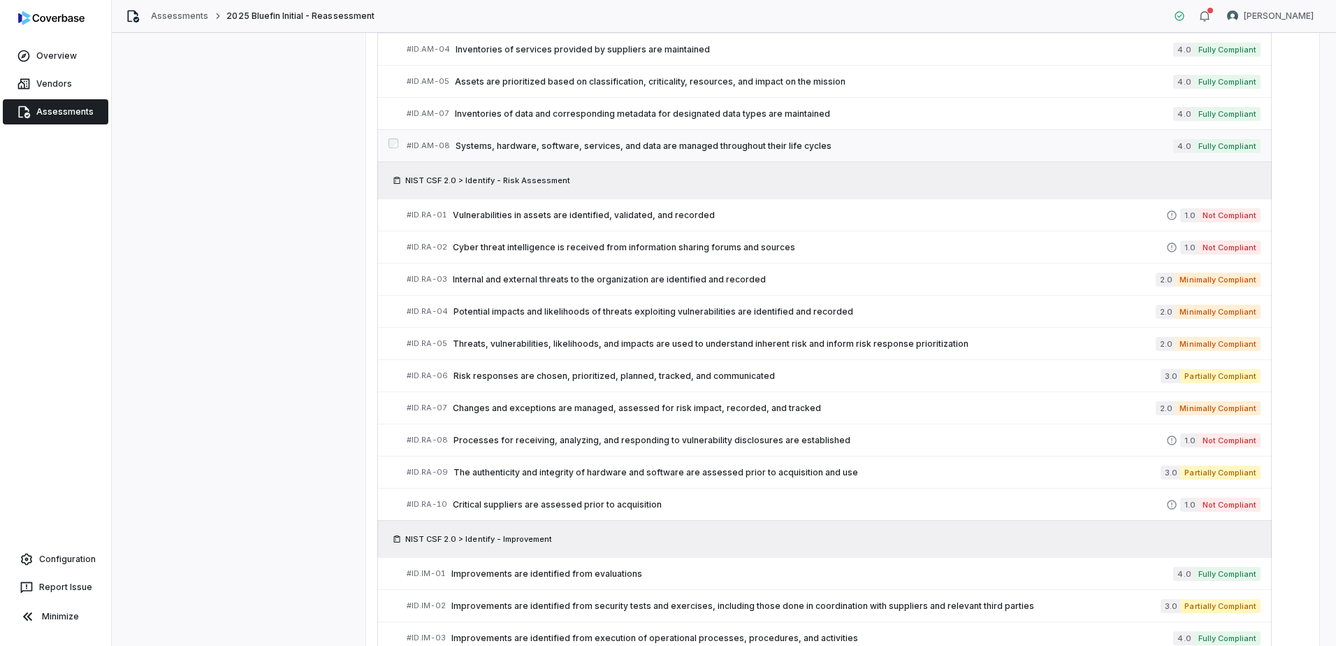
click at [665, 149] on span "Systems, hardware, software, services, and data are managed throughout their li…" at bounding box center [815, 145] width 718 height 11
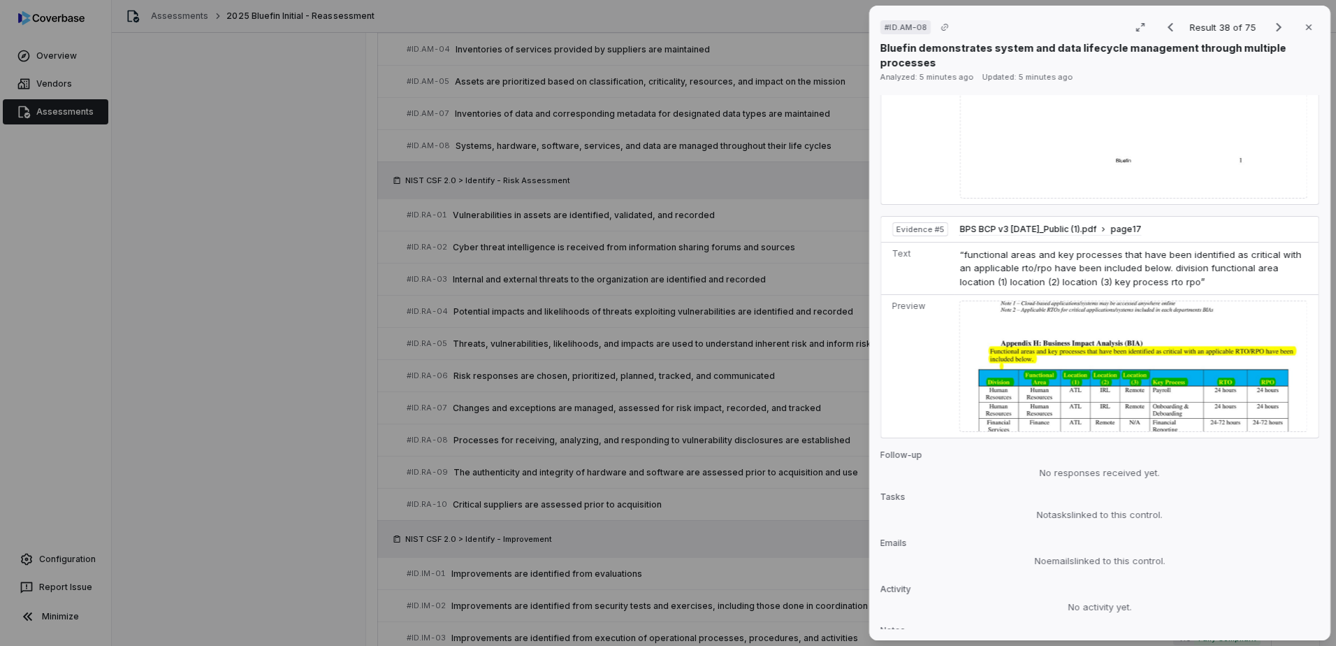
scroll to position [1716, 0]
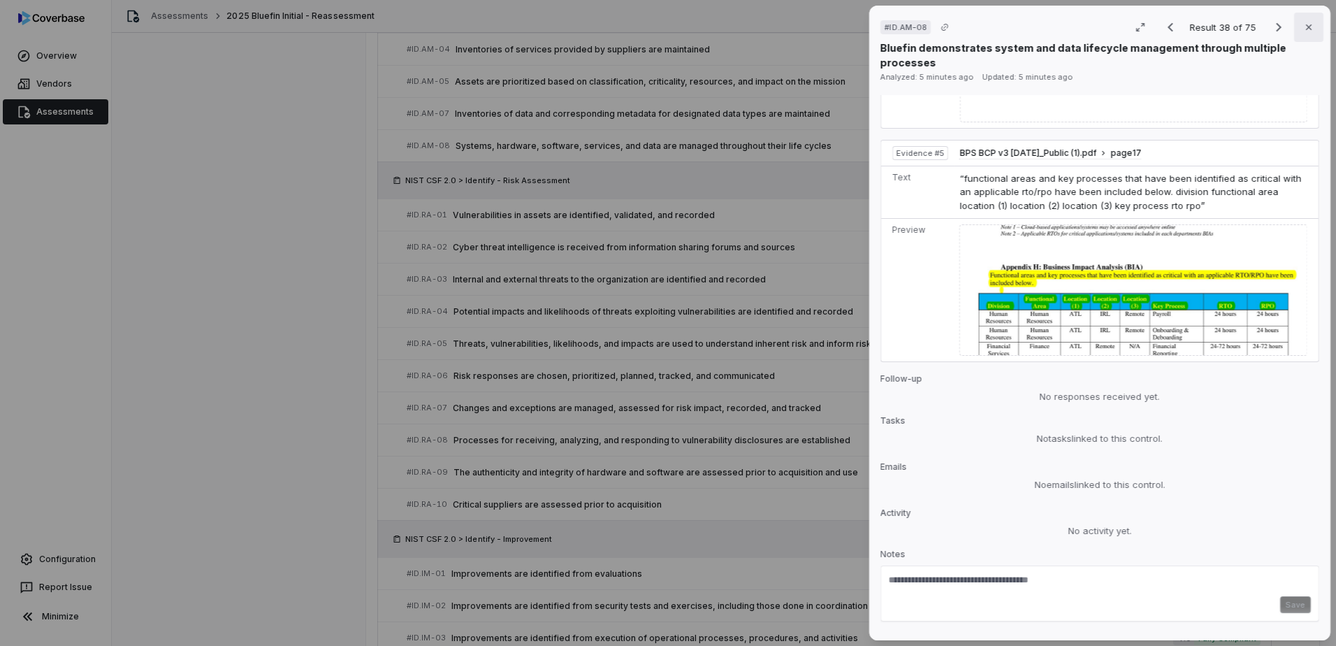
click at [1306, 20] on button "Close" at bounding box center [1308, 27] width 29 height 29
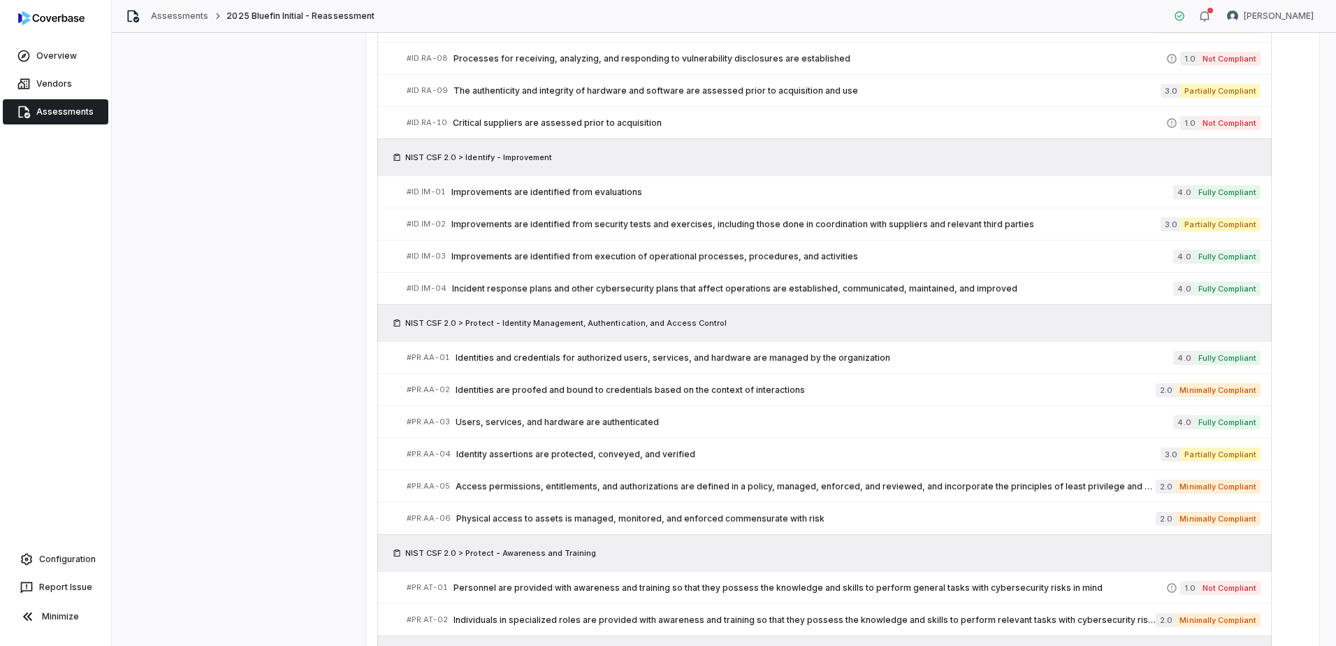
scroll to position [2232, 0]
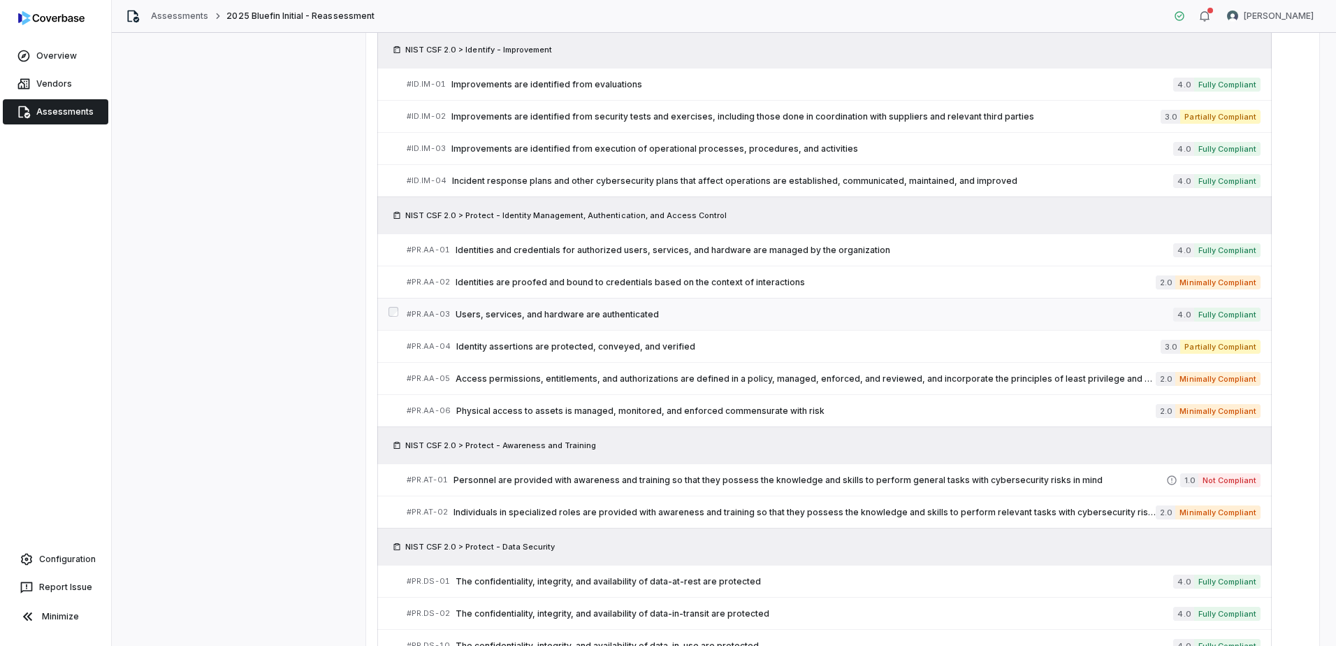
click at [588, 313] on span "Users, services, and hardware are authenticated" at bounding box center [815, 314] width 718 height 11
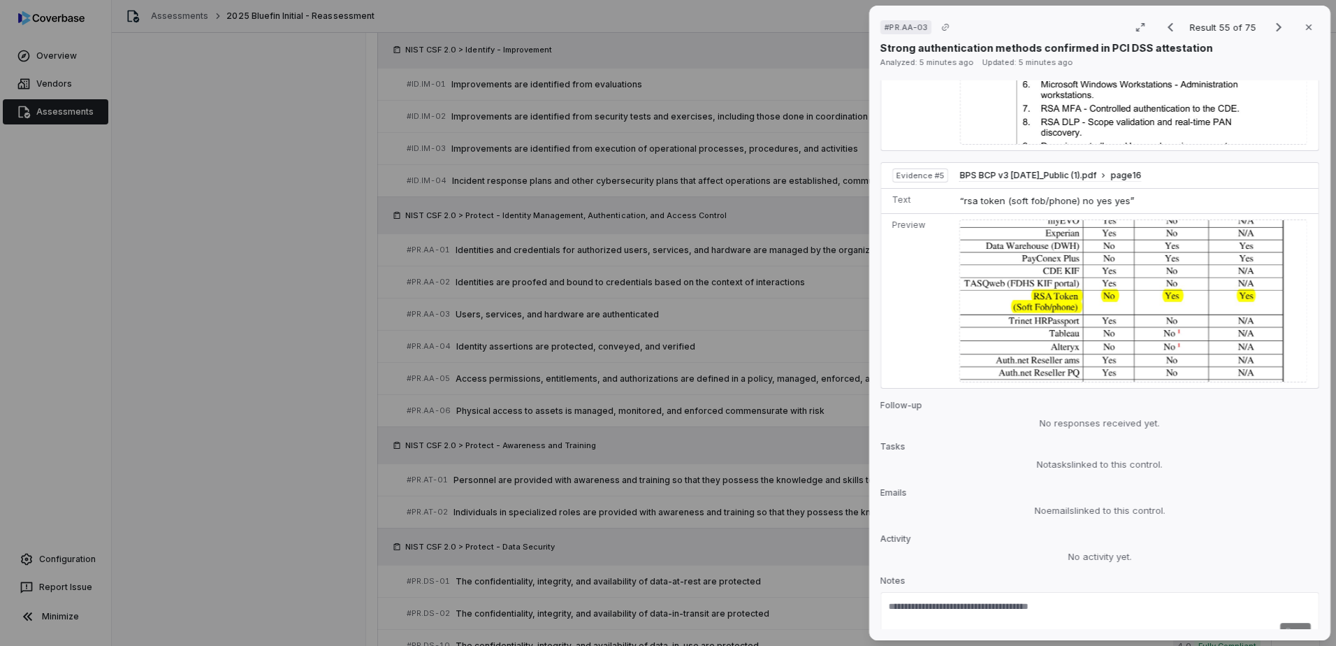
scroll to position [1657, 0]
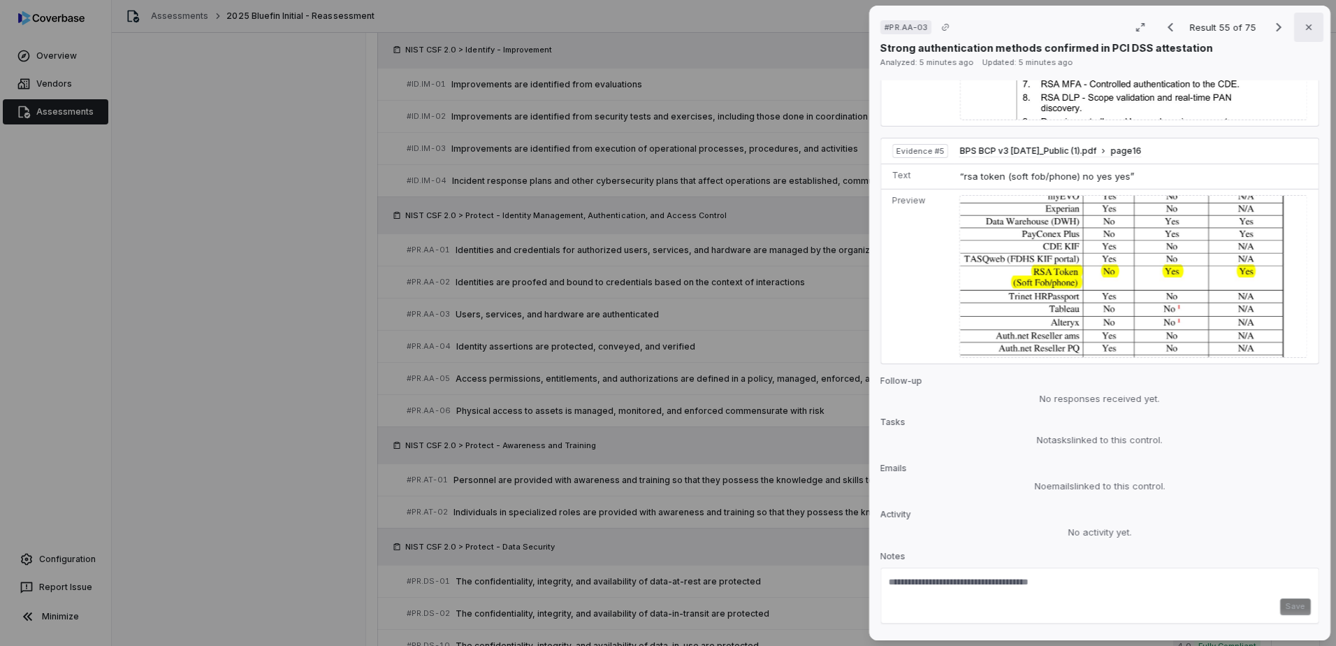
click at [1304, 29] on icon "button" at bounding box center [1308, 27] width 11 height 11
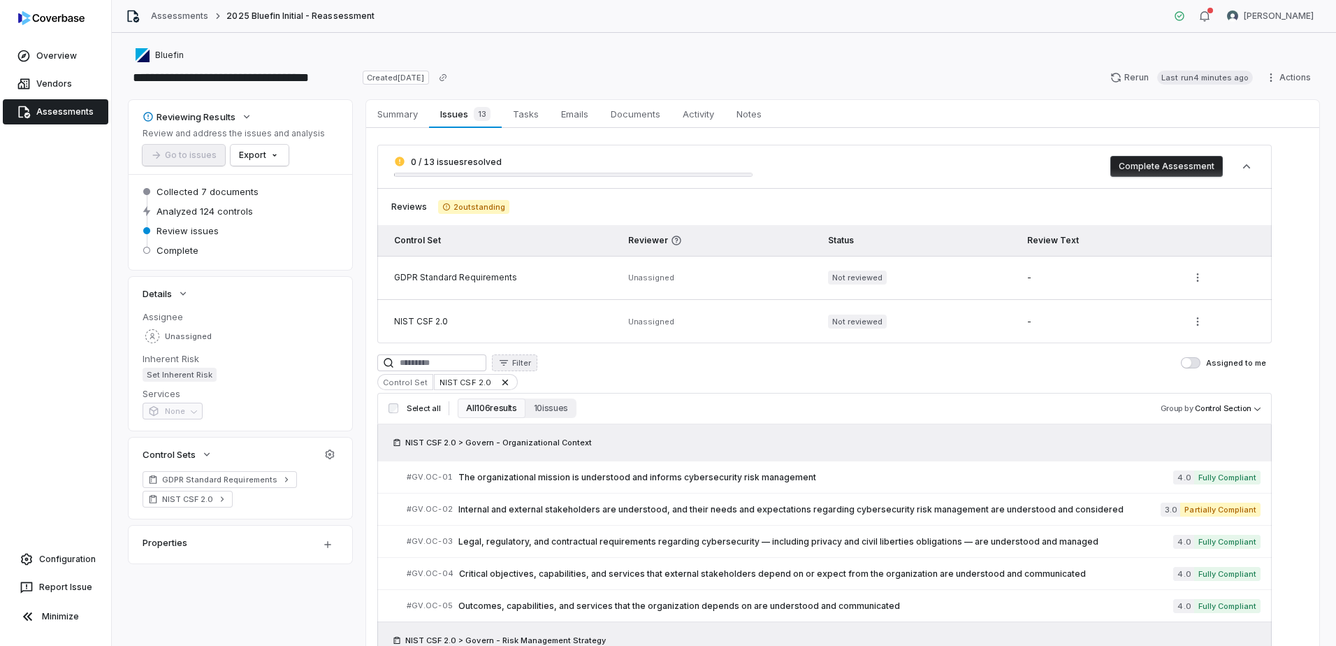
click at [508, 363] on icon "button" at bounding box center [504, 363] width 8 height 6
click at [746, 405] on html "**********" at bounding box center [668, 323] width 1336 height 646
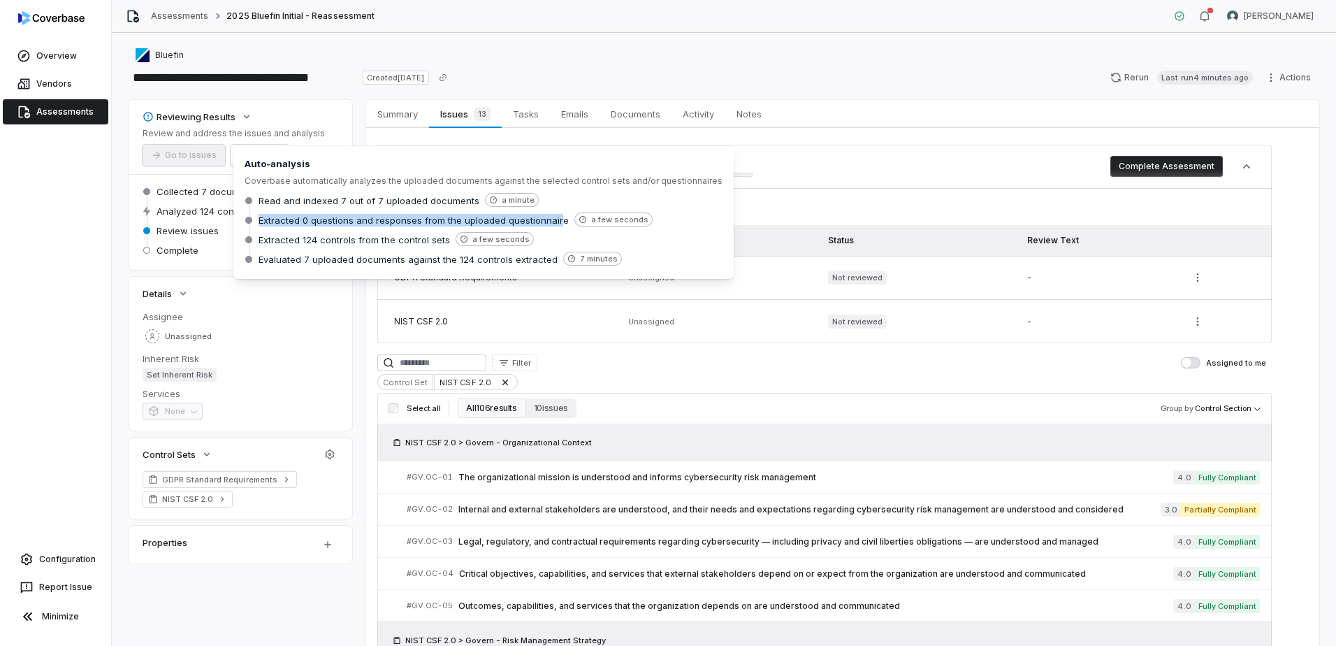
drag, startPoint x: 558, startPoint y: 219, endPoint x: 259, endPoint y: 222, distance: 299.1
click at [259, 222] on span "Extracted 0 questions and responses from the uploaded questionnaire" at bounding box center [414, 220] width 310 height 13
copy span "Extracted 0 questions and responses from the uploaded questionnair"
click at [531, 216] on span "Extracted 0 questions and responses from the uploaded questionnaire" at bounding box center [414, 220] width 310 height 13
drag, startPoint x: 558, startPoint y: 220, endPoint x: 259, endPoint y: 222, distance: 299.0
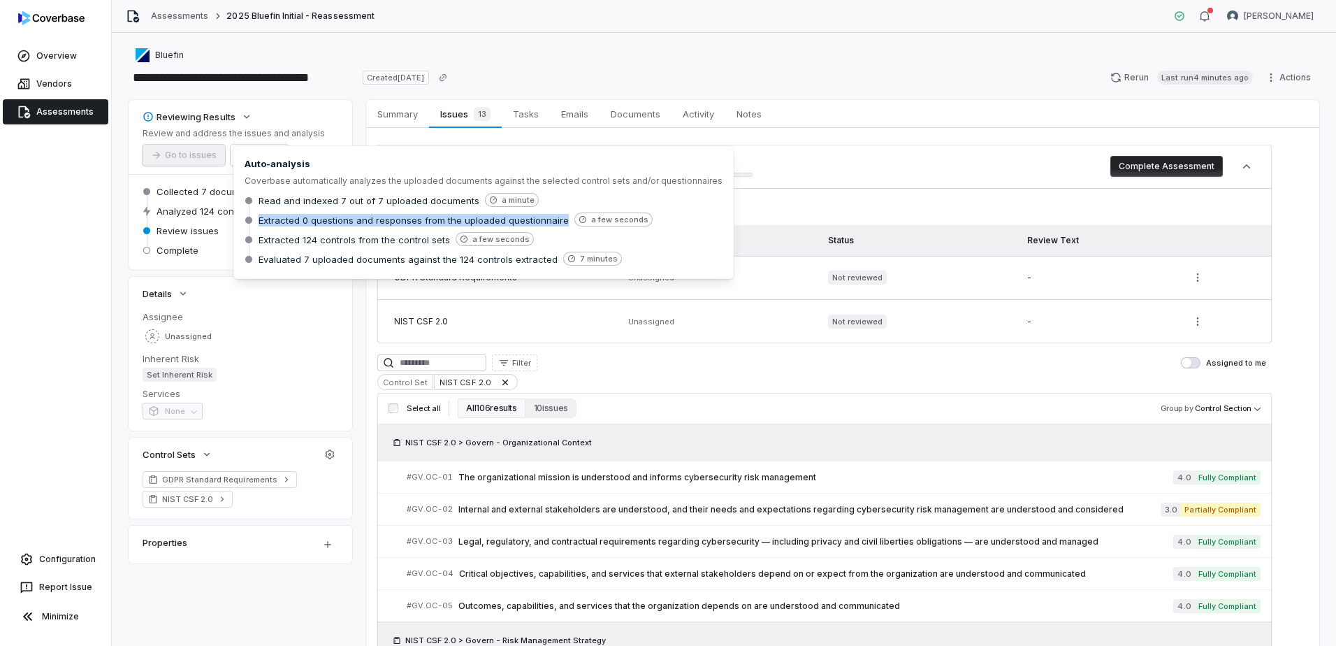
click at [259, 222] on span "Extracted 0 questions and responses from the uploaded questionnaire" at bounding box center [414, 220] width 310 height 13
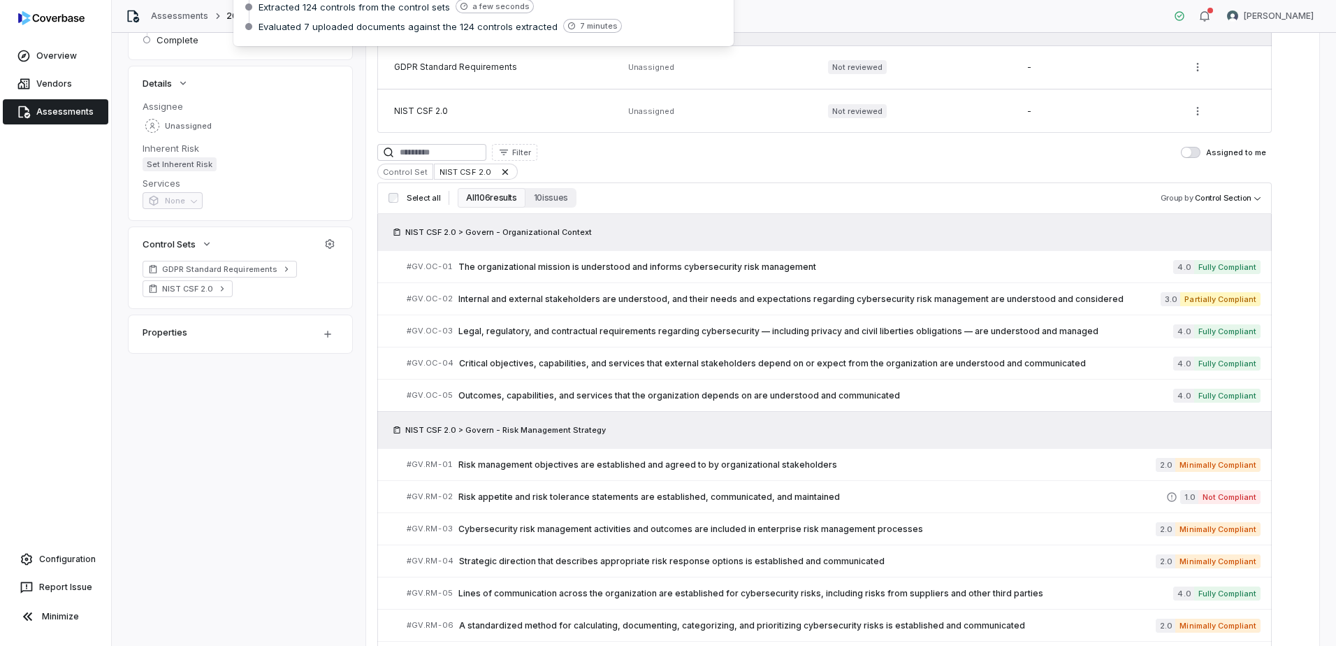
scroll to position [210, 0]
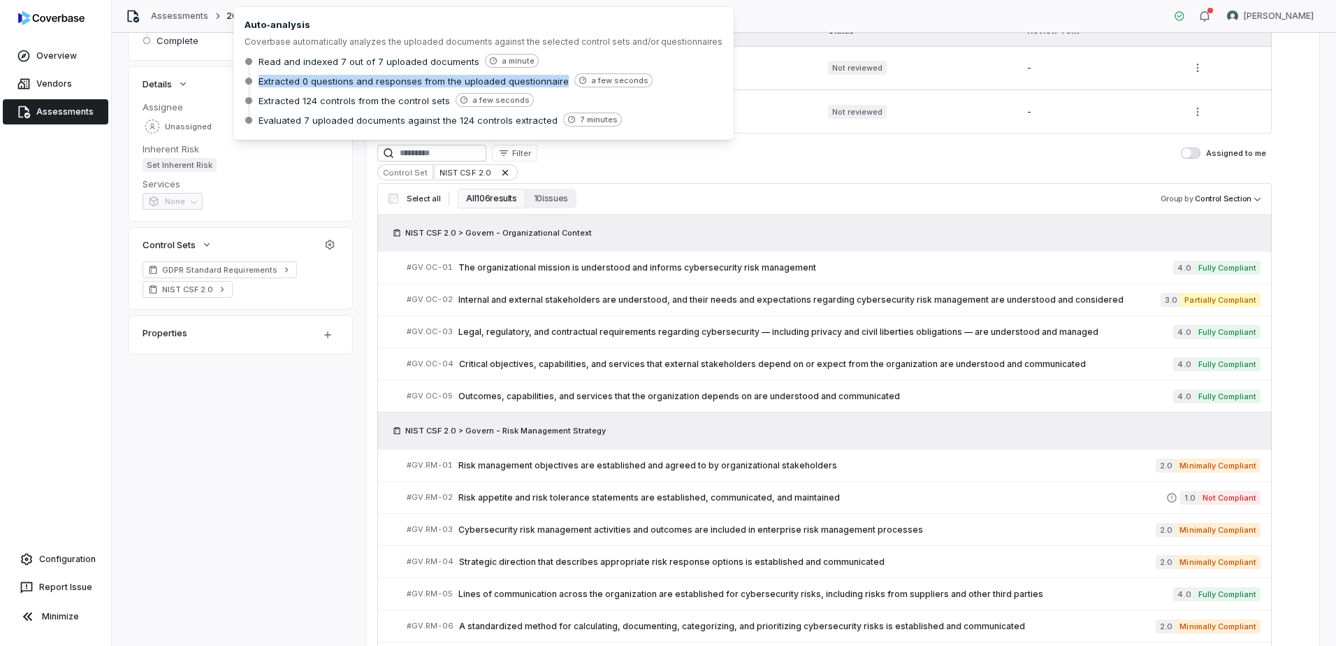
drag, startPoint x: 1251, startPoint y: 188, endPoint x: 1240, endPoint y: 200, distance: 15.8
click at [1251, 188] on div "Select all All 106 results 10 issues Group by Control Section" at bounding box center [824, 198] width 894 height 31
click at [1240, 200] on body "**********" at bounding box center [668, 323] width 1336 height 646
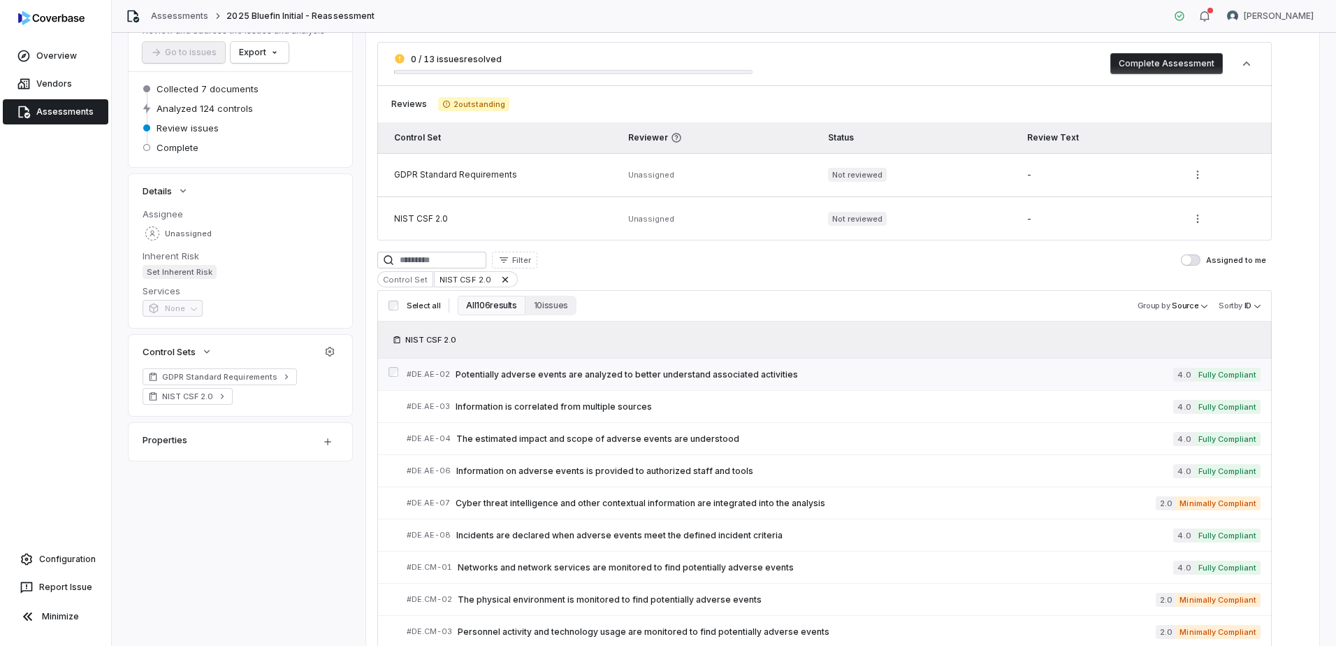
scroll to position [140, 0]
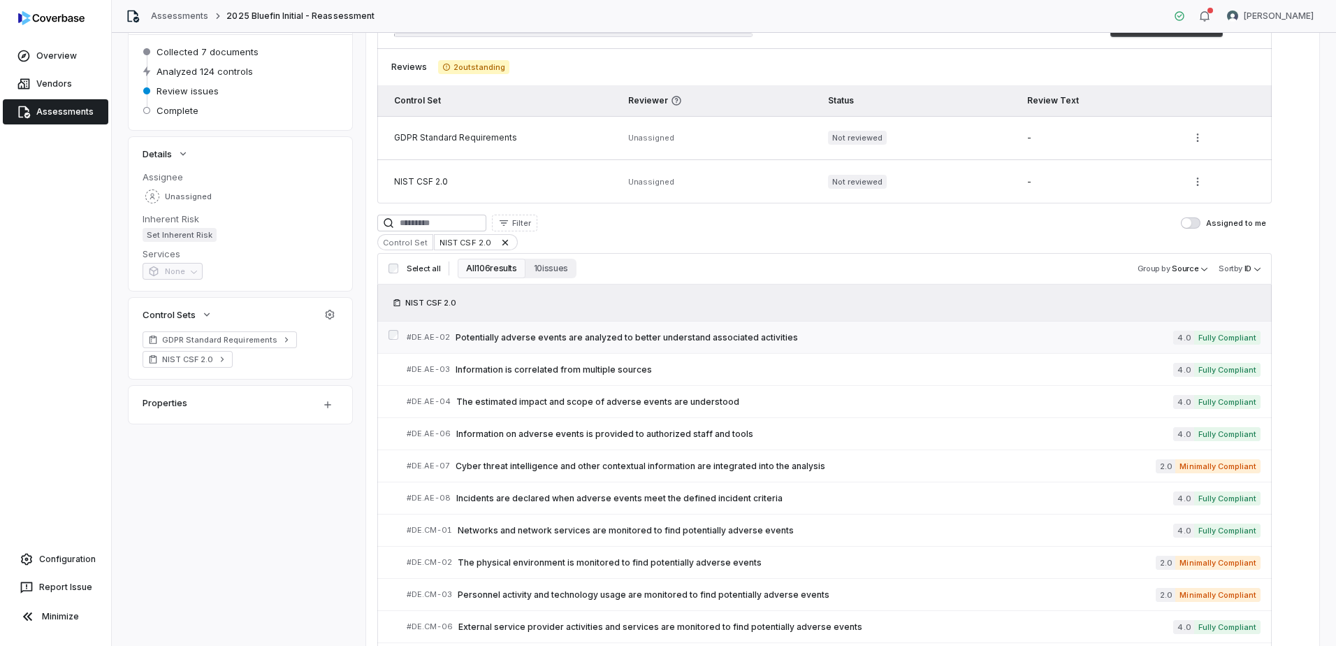
click at [644, 341] on span "Potentially adverse events are analyzed to better understand associated activit…" at bounding box center [815, 337] width 718 height 11
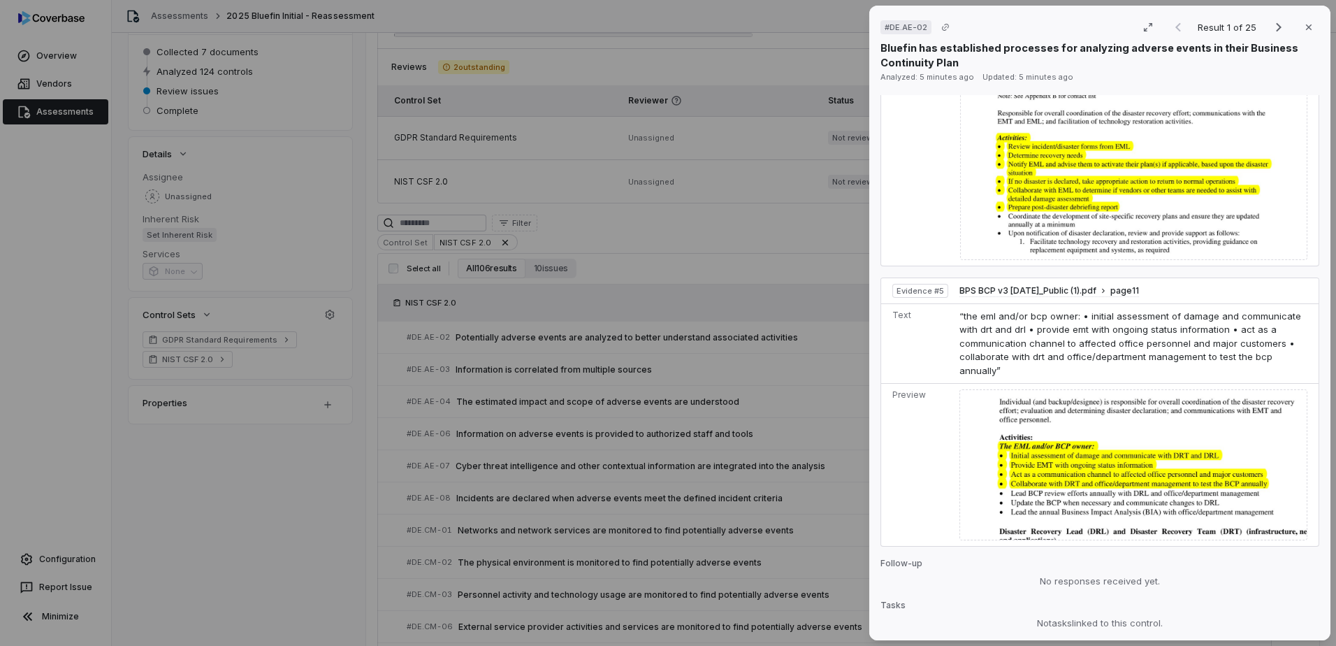
scroll to position [2015, 0]
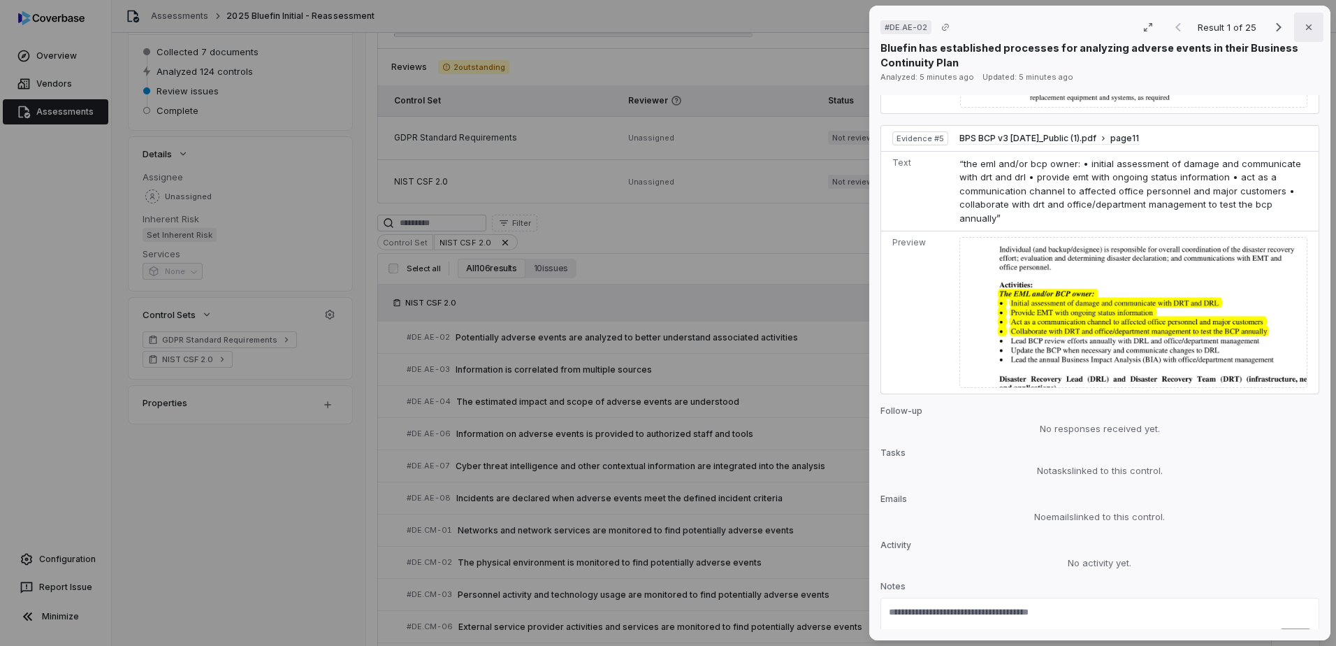
click at [1296, 34] on button "Close" at bounding box center [1308, 27] width 29 height 29
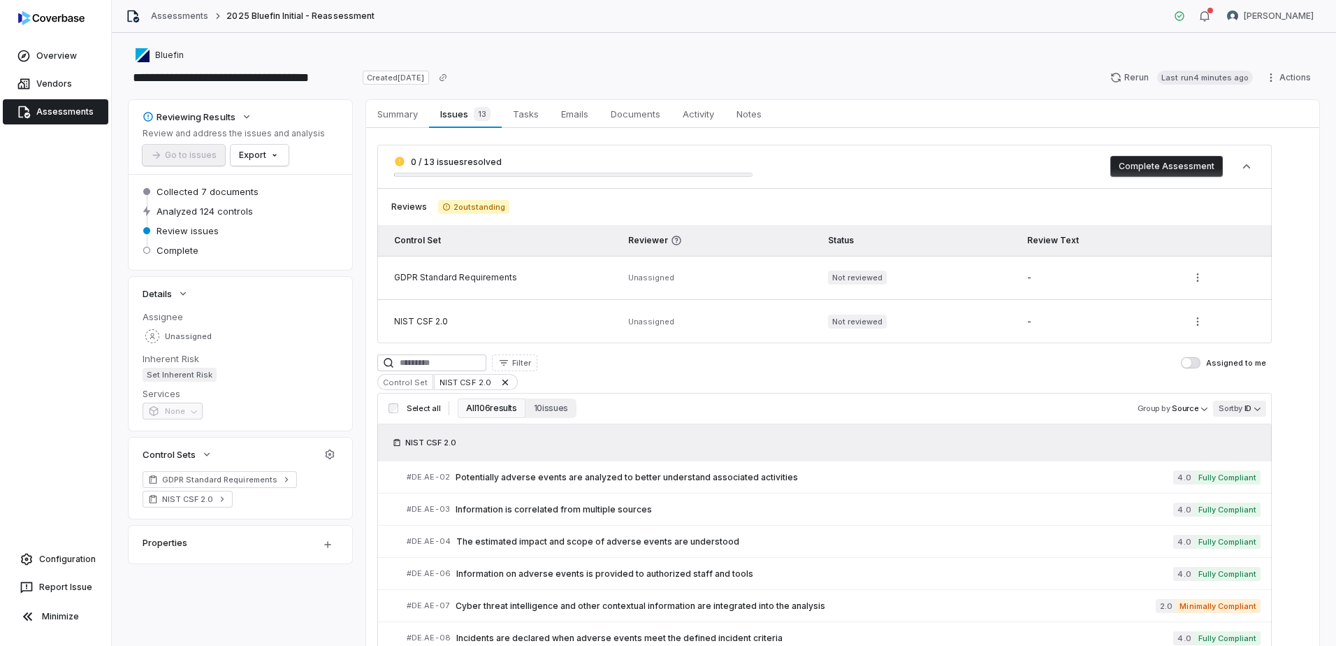
click at [1259, 412] on body "**********" at bounding box center [668, 323] width 1336 height 646
click at [576, 514] on span "Information is correlated from multiple sources" at bounding box center [815, 509] width 718 height 11
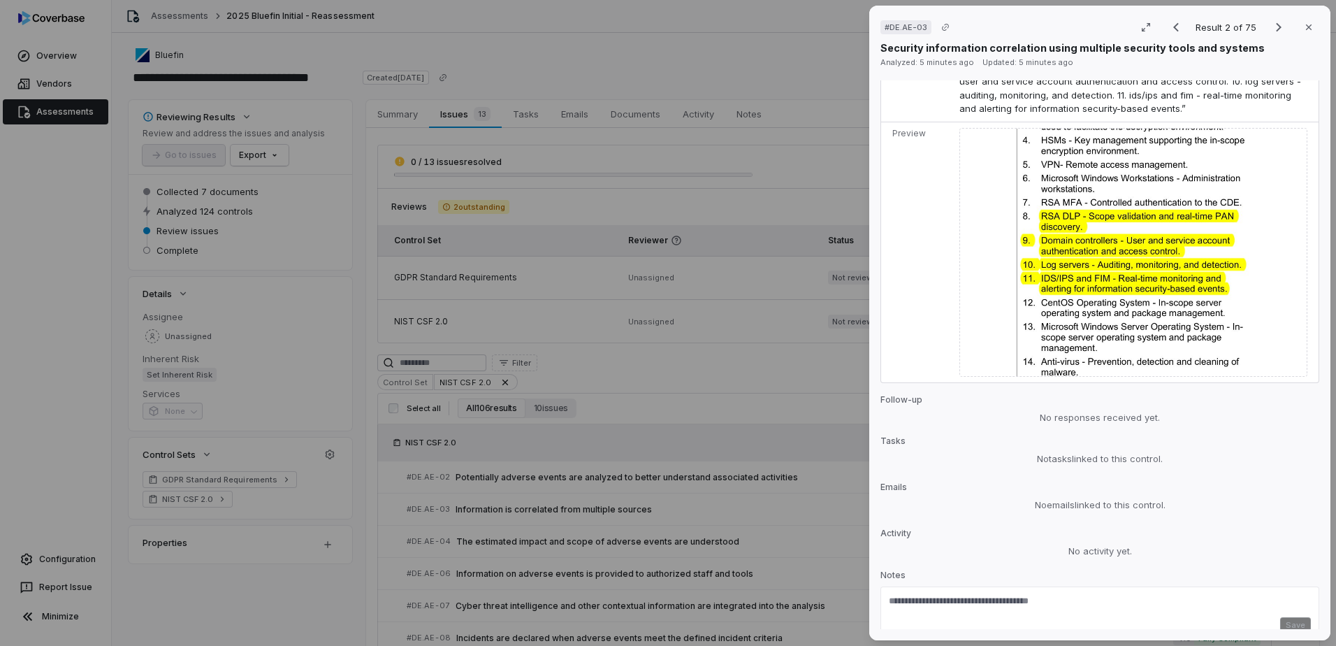
scroll to position [2345, 0]
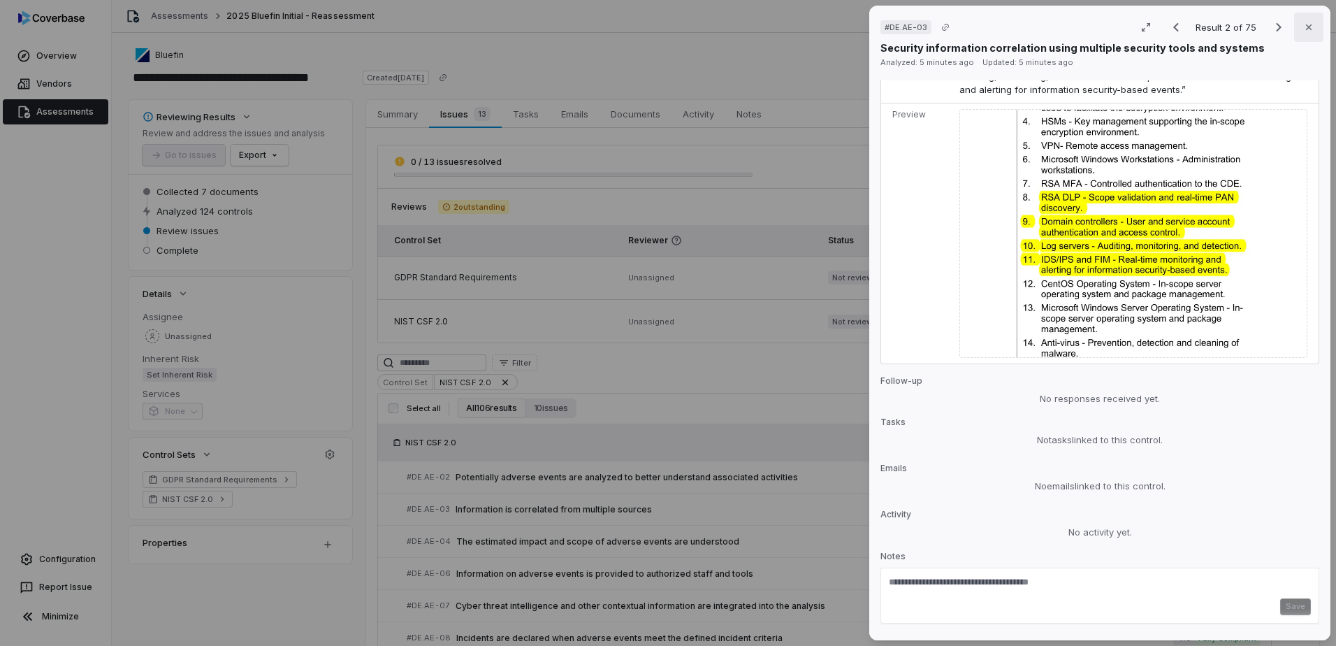
click at [1315, 34] on button "Close" at bounding box center [1308, 27] width 29 height 29
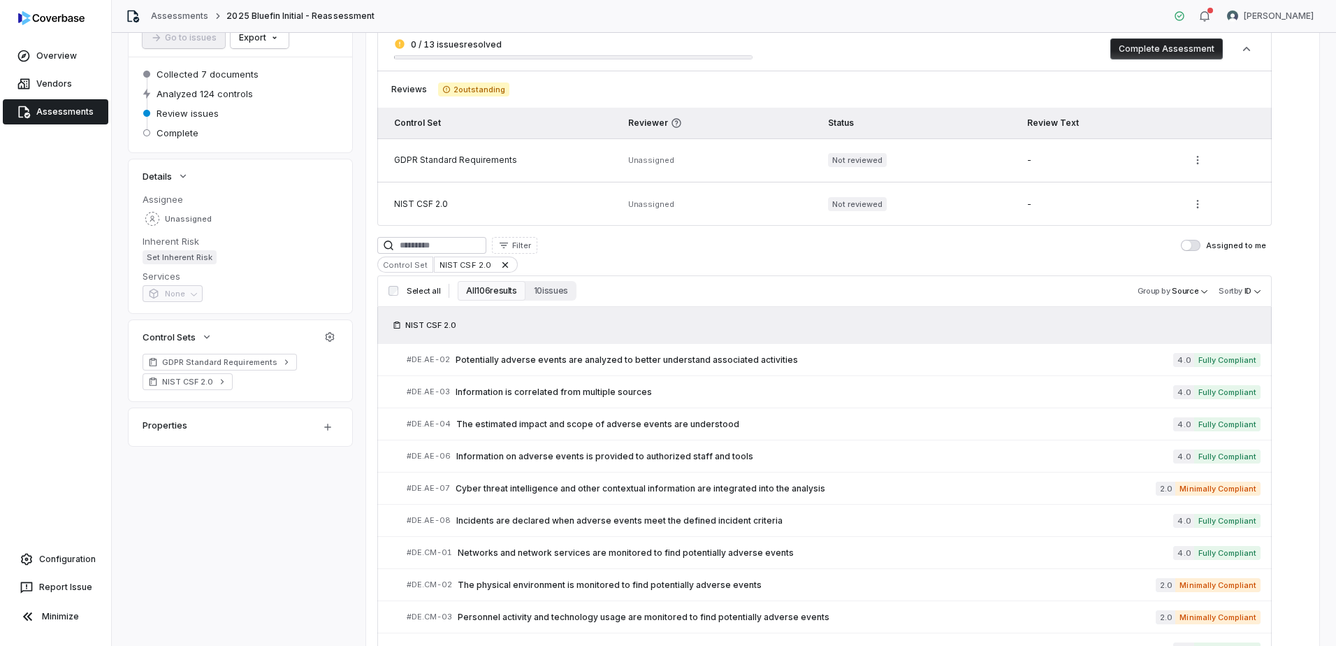
scroll to position [210, 0]
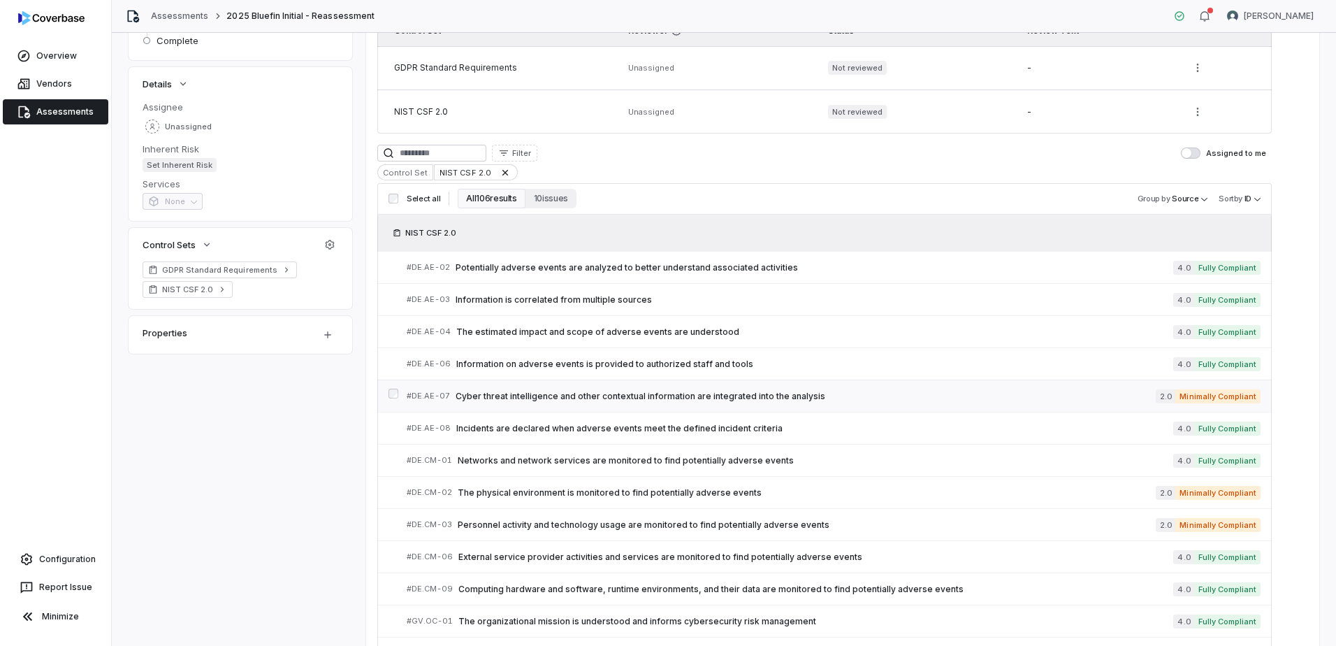
click at [497, 405] on link "# DE.AE-07 Cyber threat intelligence and other contextual information are integ…" at bounding box center [834, 395] width 854 height 31
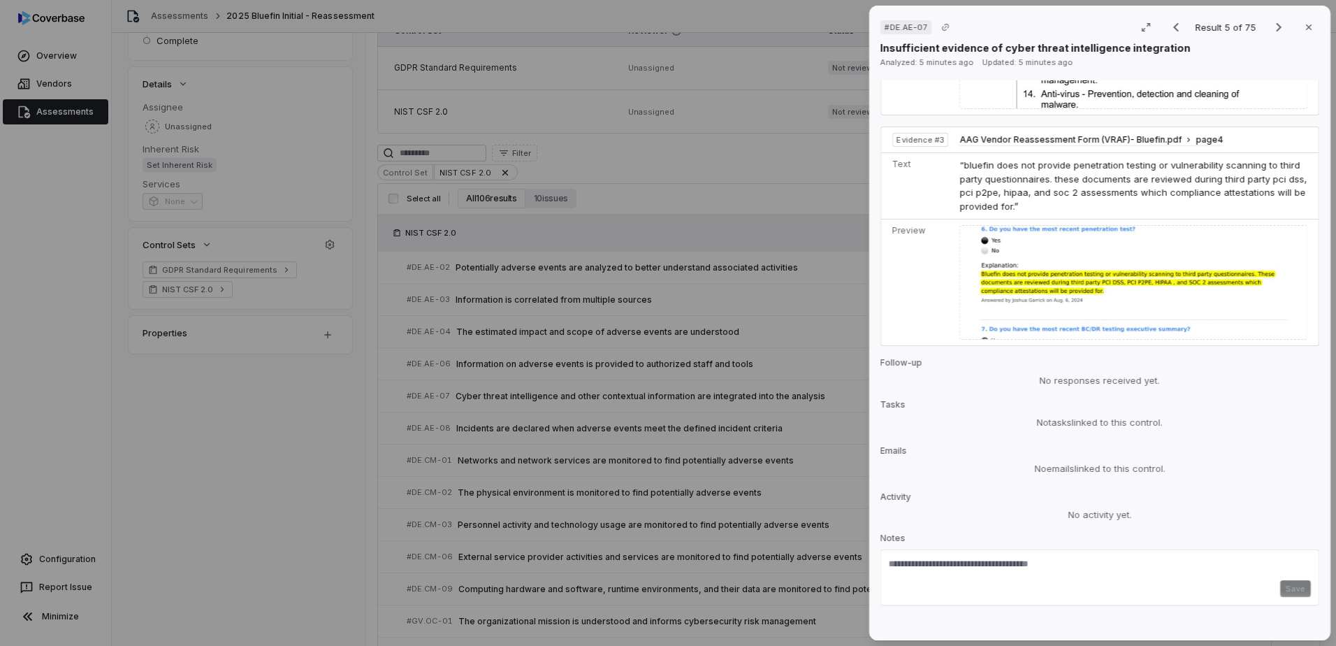
scroll to position [1478, 0]
click at [1303, 27] on icon "button" at bounding box center [1308, 27] width 11 height 11
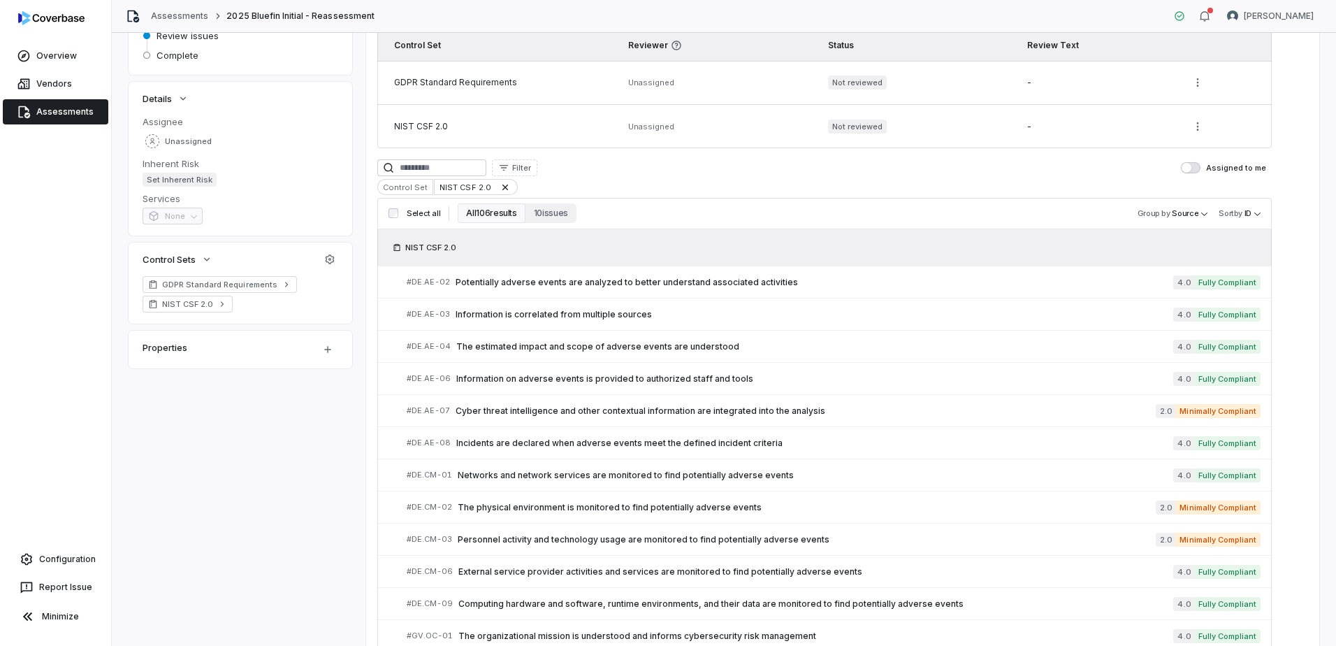
scroll to position [210, 0]
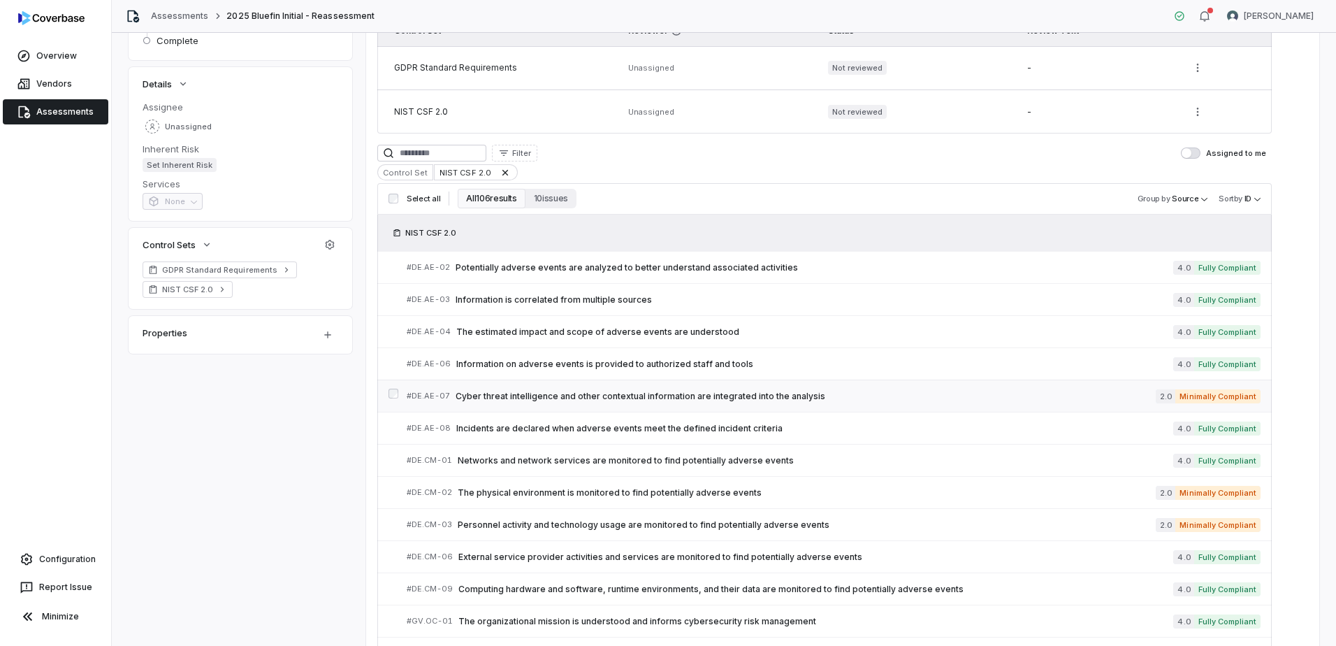
click at [1194, 390] on span "Minimally Compliant" at bounding box center [1217, 396] width 85 height 14
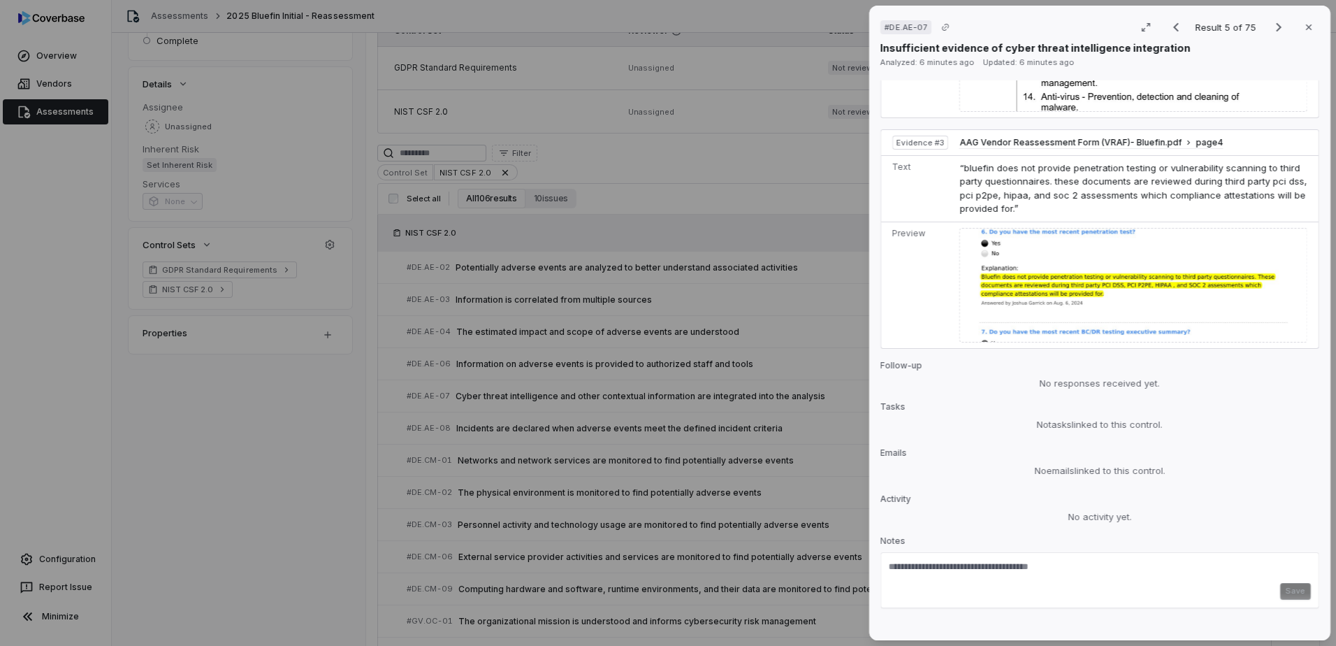
scroll to position [1478, 0]
click at [1303, 26] on icon "button" at bounding box center [1308, 27] width 11 height 11
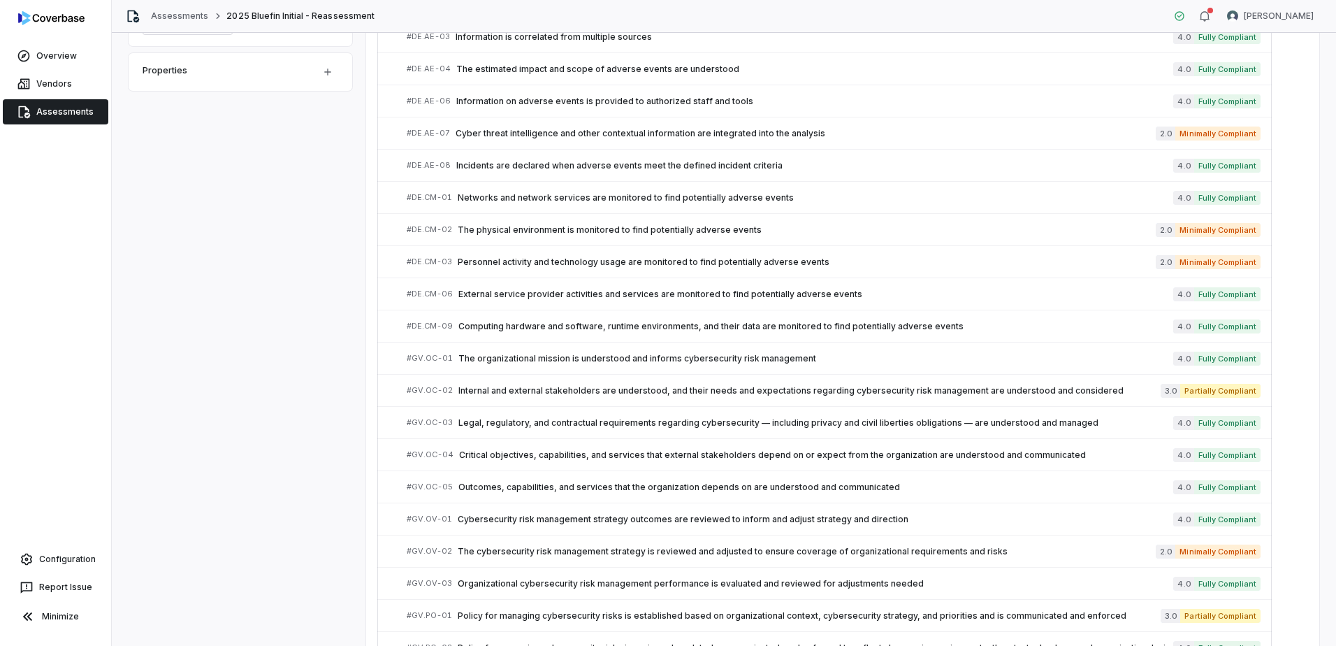
scroll to position [210, 0]
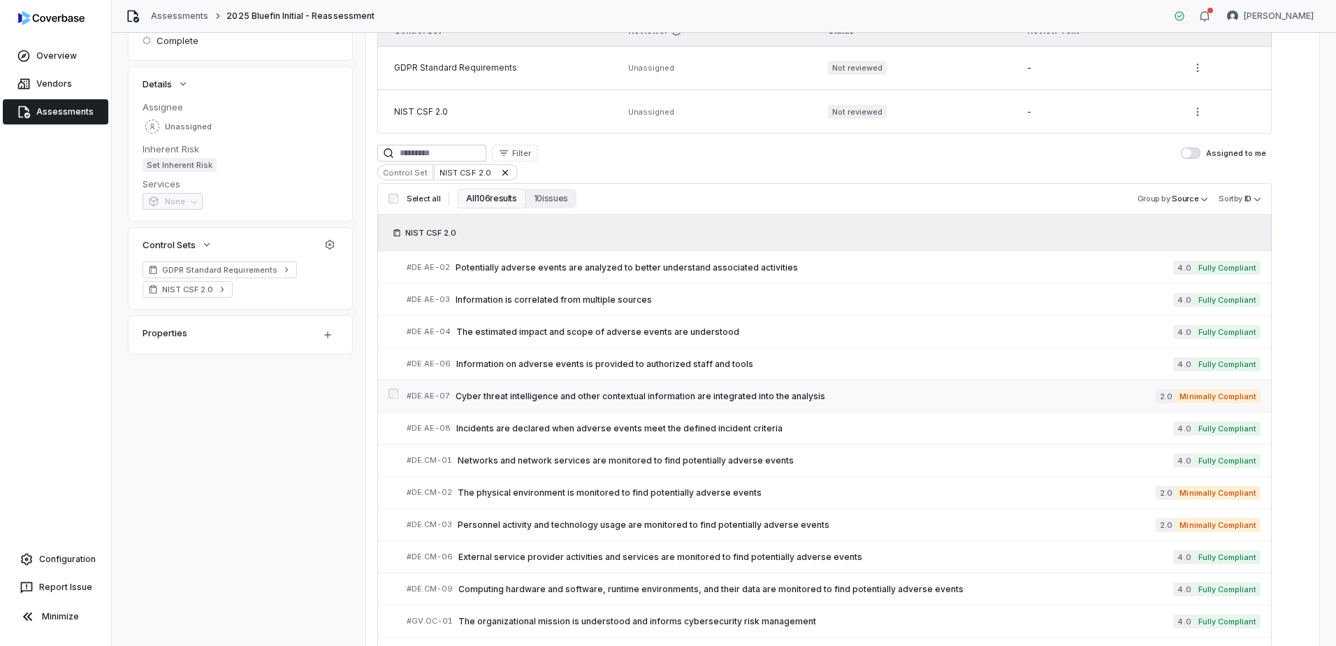
click at [755, 393] on span "Cyber threat intelligence and other contextual information are integrated into …" at bounding box center [806, 396] width 700 height 11
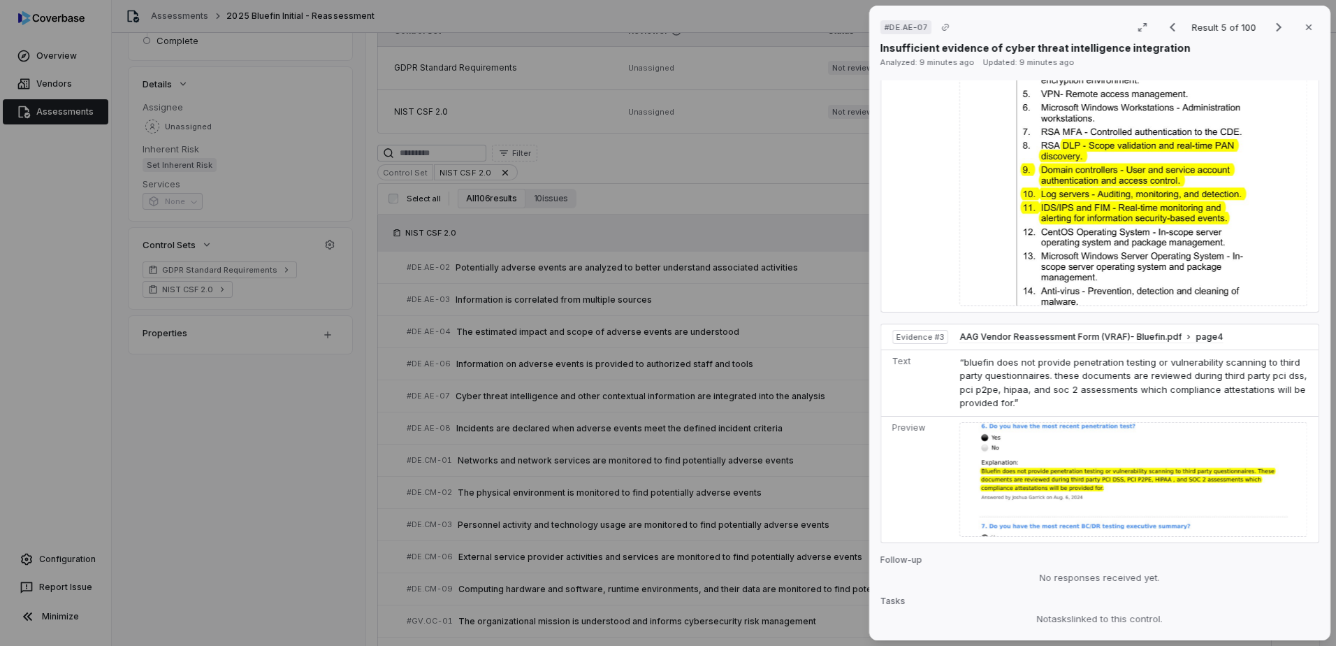
scroll to position [1467, 0]
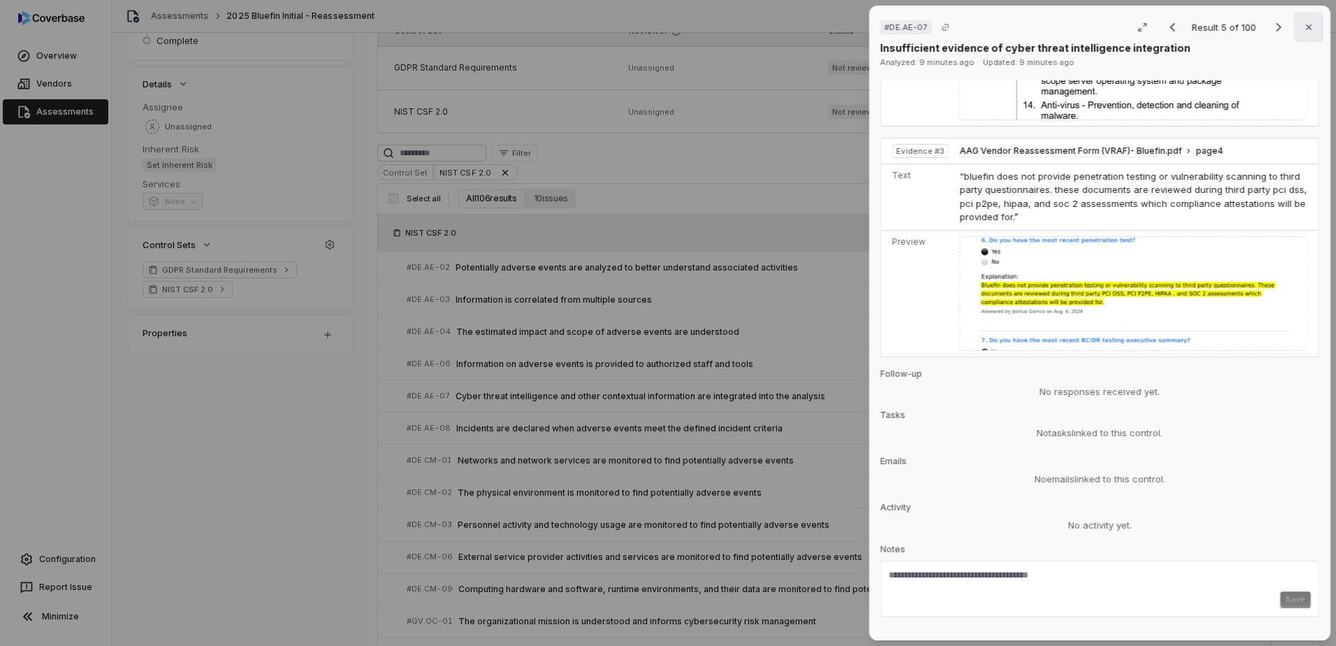
click at [1306, 27] on icon "button" at bounding box center [1308, 27] width 11 height 11
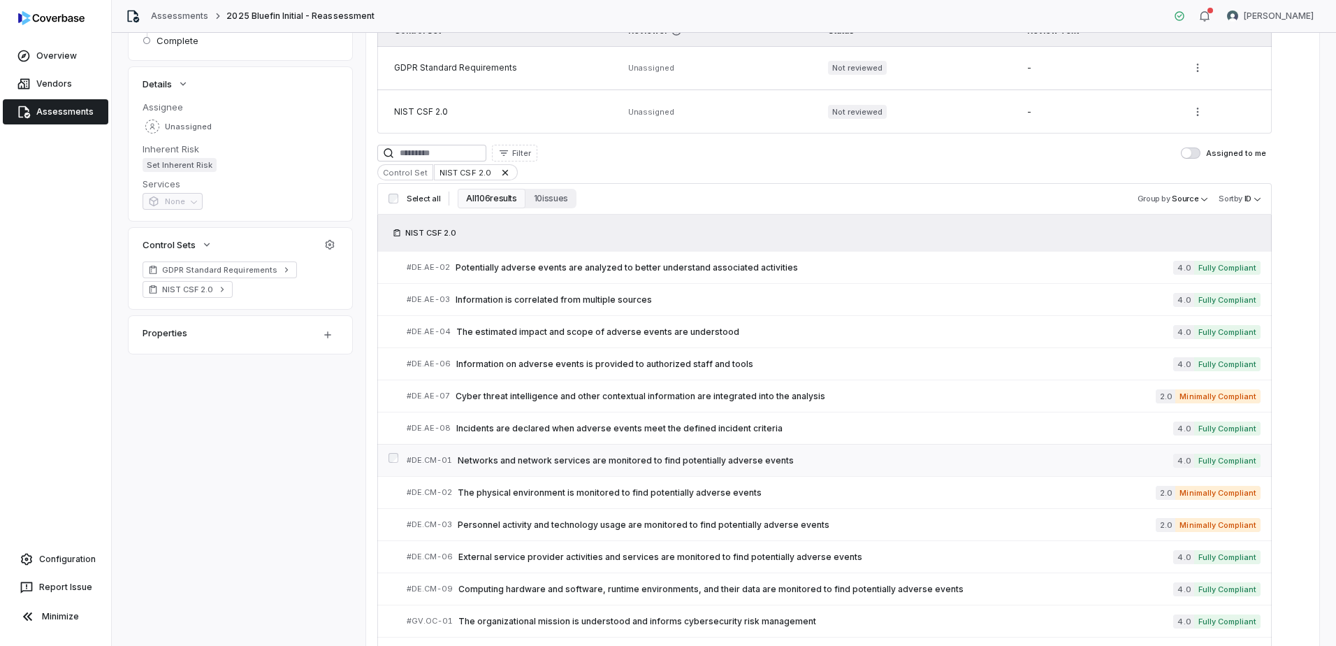
click at [1138, 448] on link "# DE.CM-01 Networks and network services are monitored to find potentially adve…" at bounding box center [834, 459] width 854 height 31
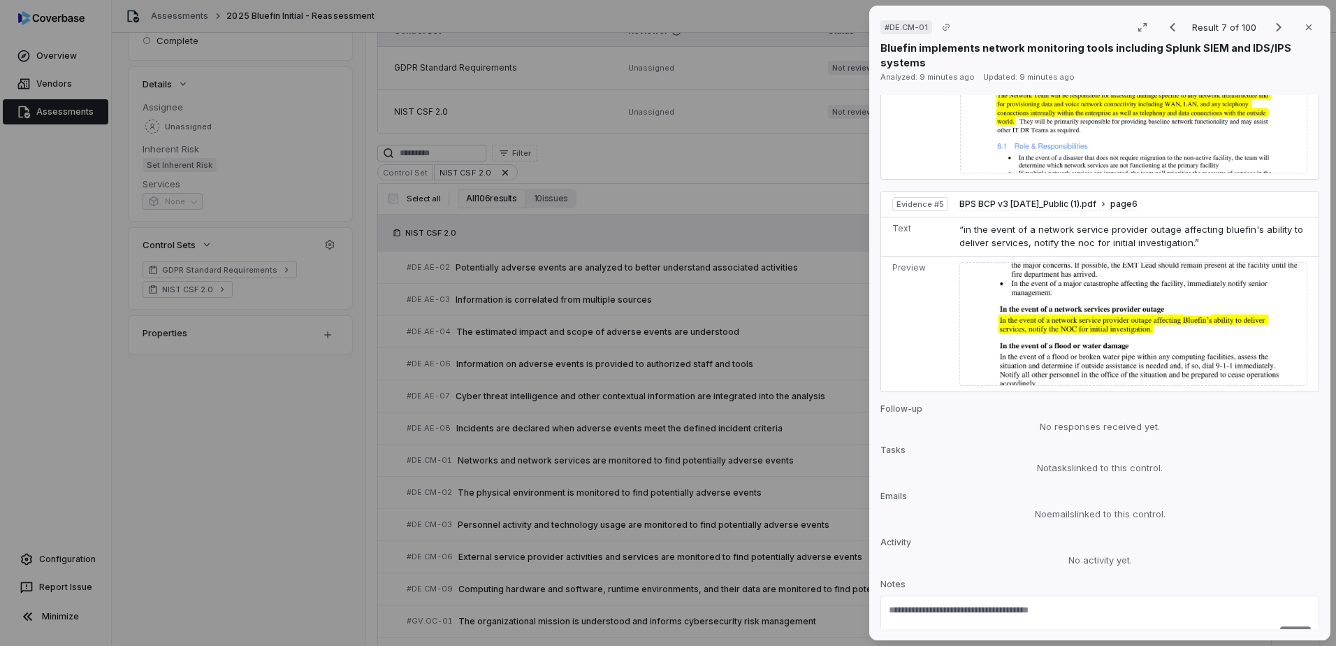
scroll to position [1644, 0]
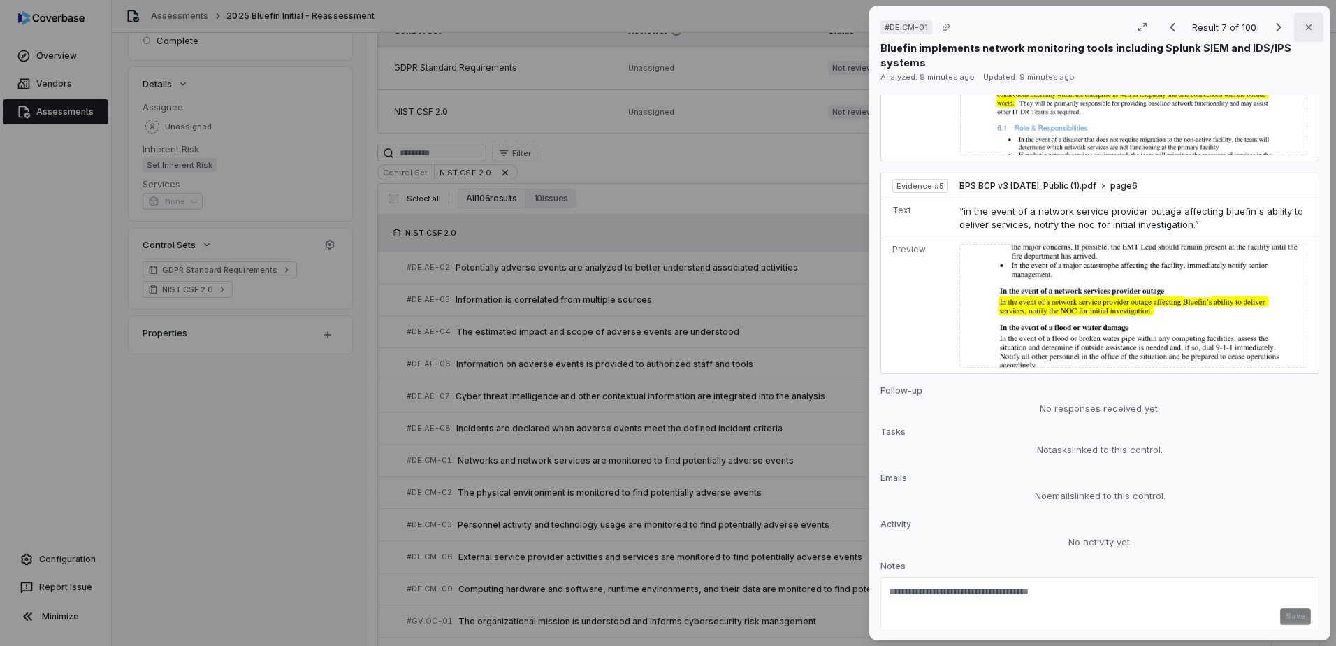
click at [1303, 28] on icon "button" at bounding box center [1308, 27] width 11 height 11
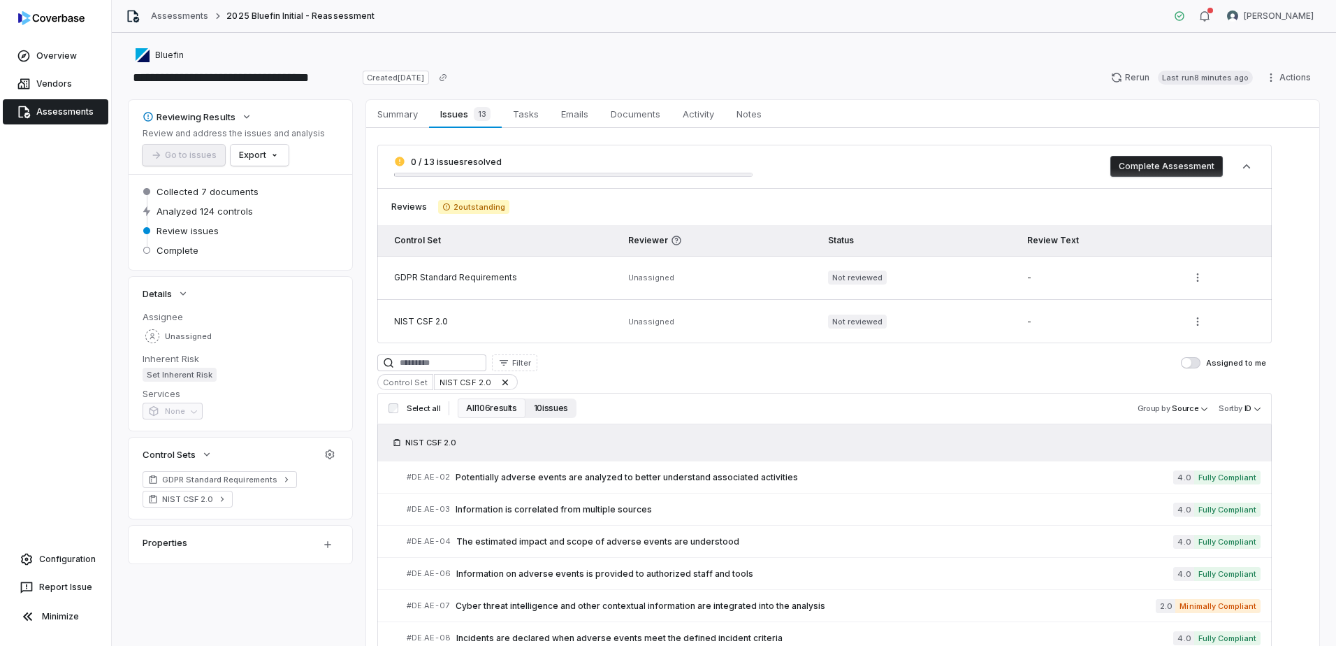
click at [542, 407] on button "10 issues" at bounding box center [550, 408] width 51 height 20
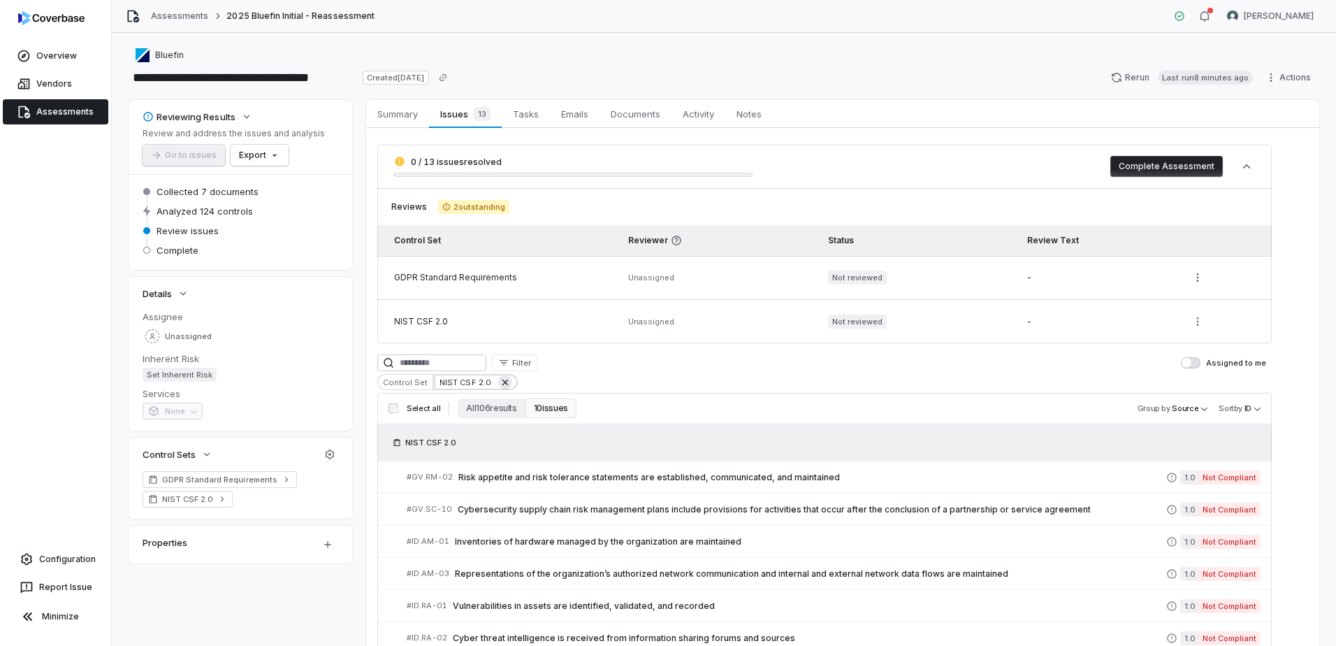
click at [500, 382] on icon at bounding box center [505, 382] width 11 height 11
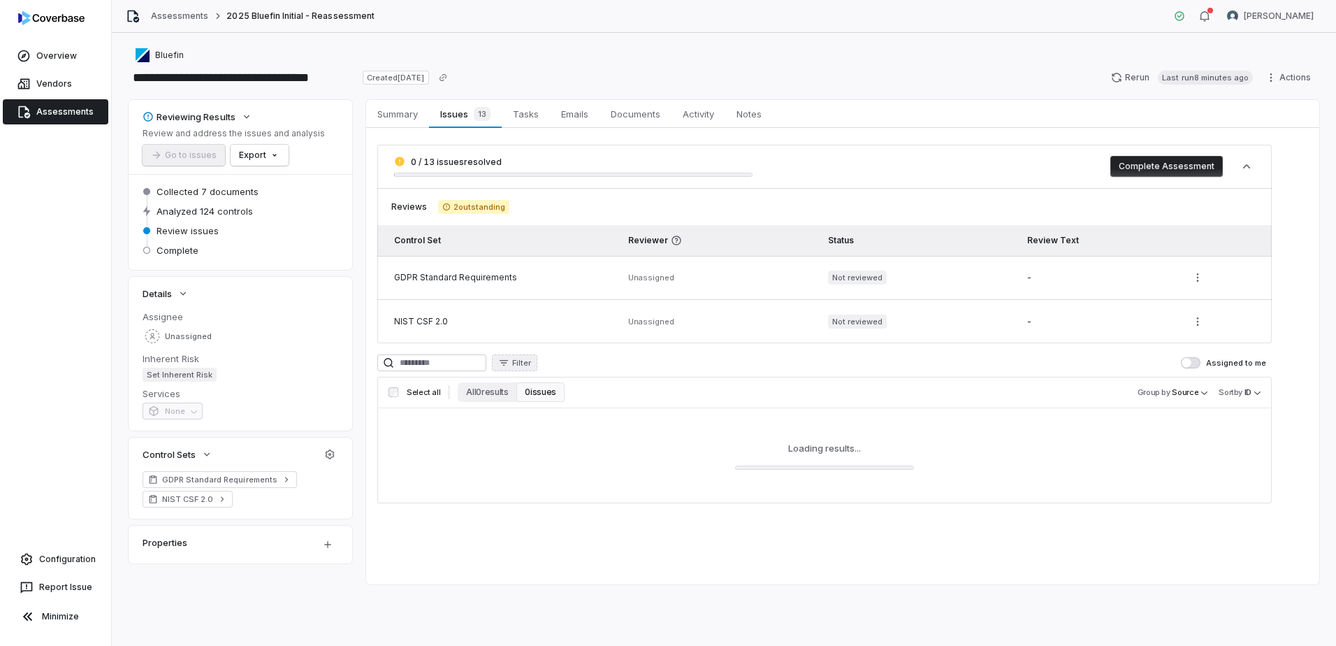
click at [509, 365] on icon "button" at bounding box center [503, 362] width 11 height 11
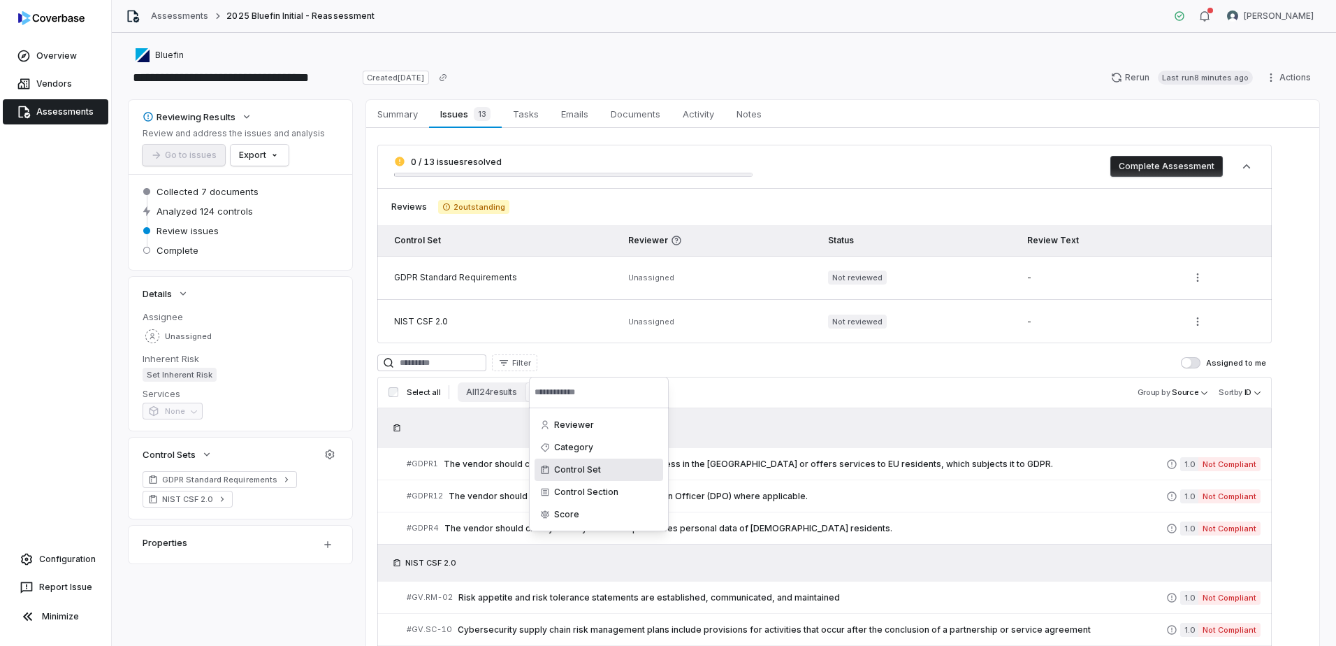
click at [604, 472] on div "Control Set" at bounding box center [598, 469] width 129 height 22
click at [594, 436] on div "GDPR Standard Requirements" at bounding box center [598, 429] width 129 height 31
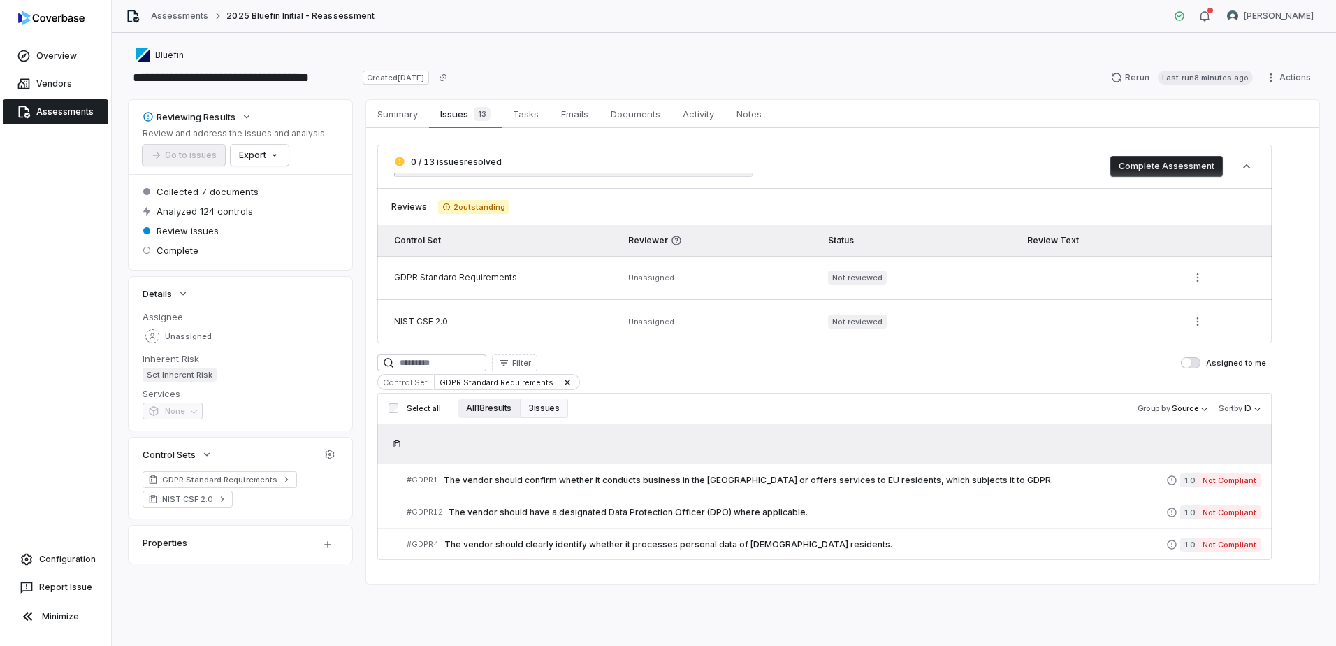
click at [497, 407] on button "All 18 results" at bounding box center [489, 408] width 62 height 20
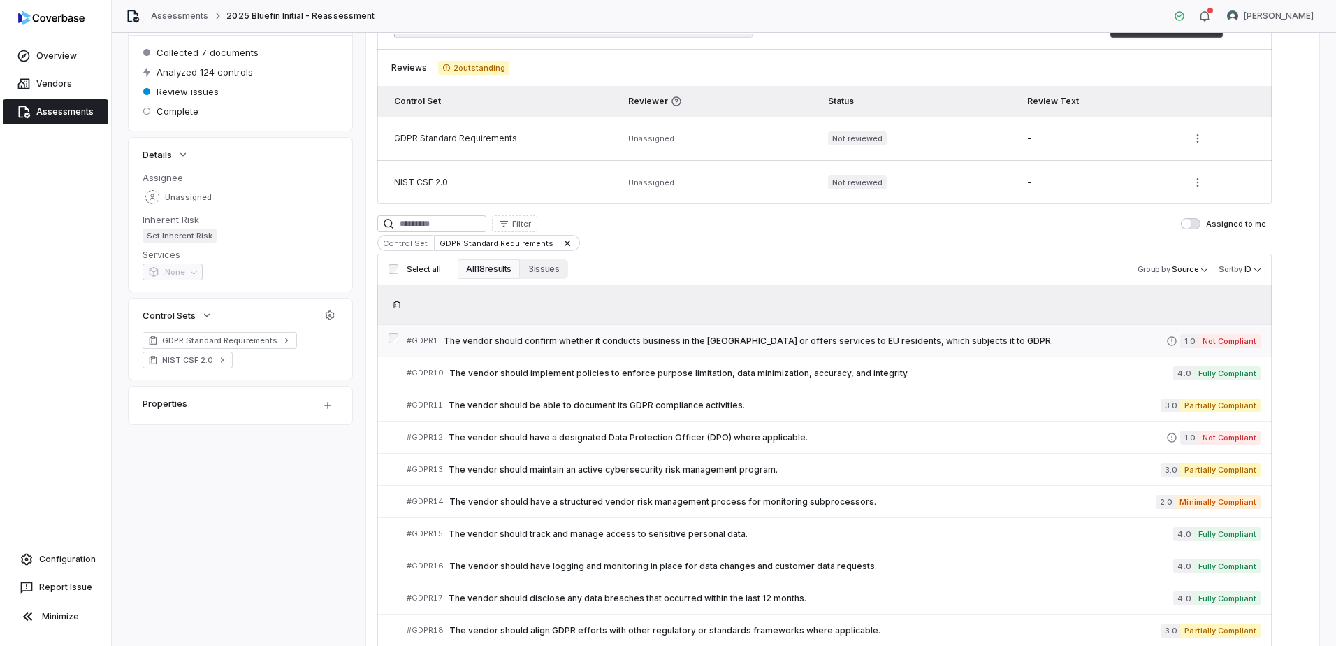
scroll to position [140, 0]
click at [417, 314] on div at bounding box center [824, 303] width 894 height 39
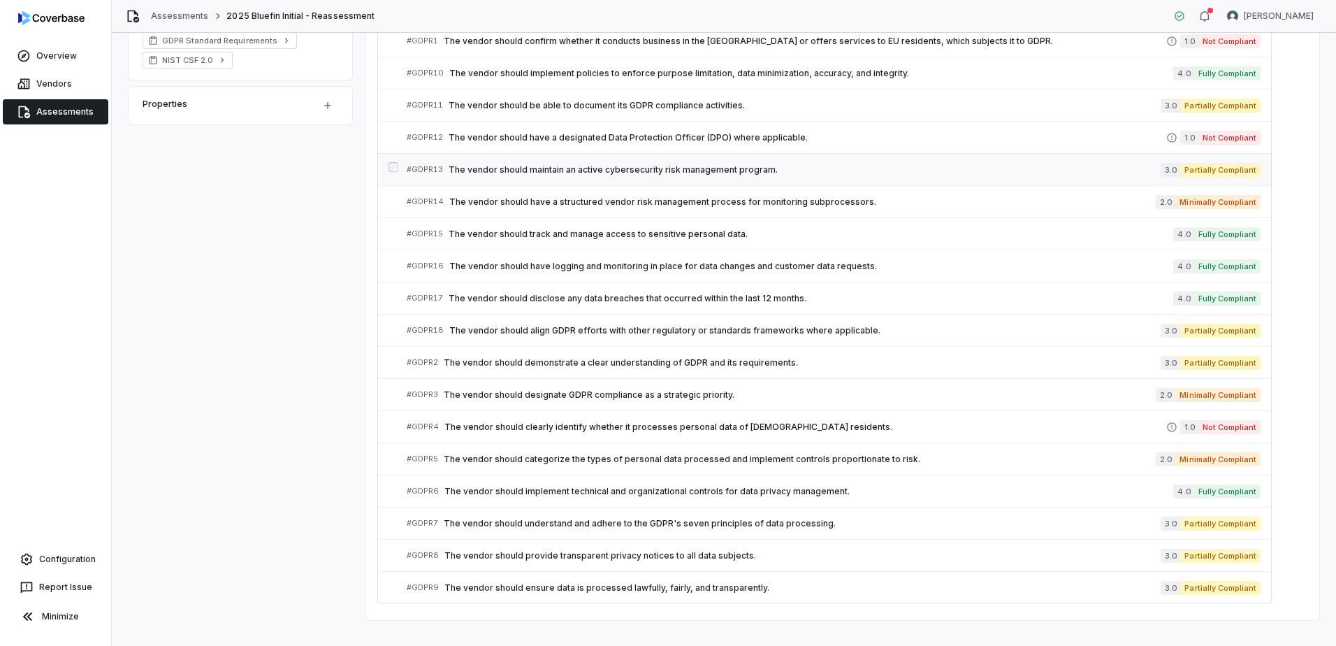
scroll to position [458, 0]
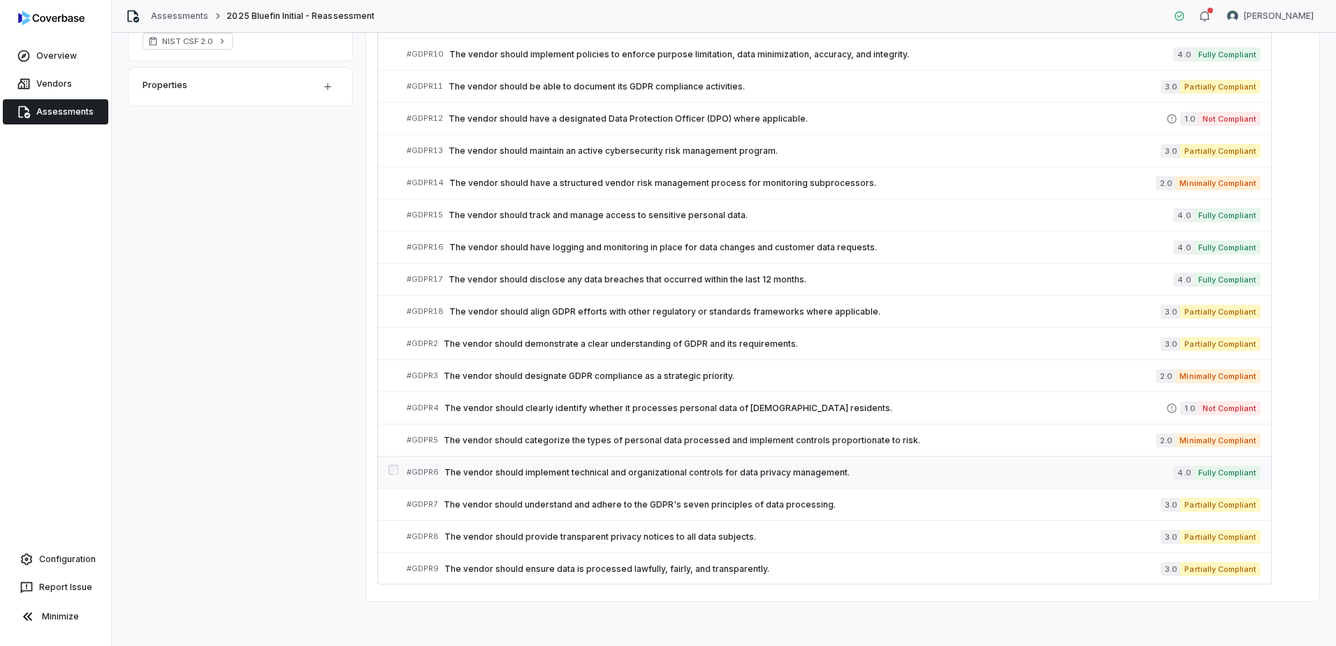
click at [467, 470] on span "The vendor should implement technical and organizational controls for data priv…" at bounding box center [808, 472] width 729 height 11
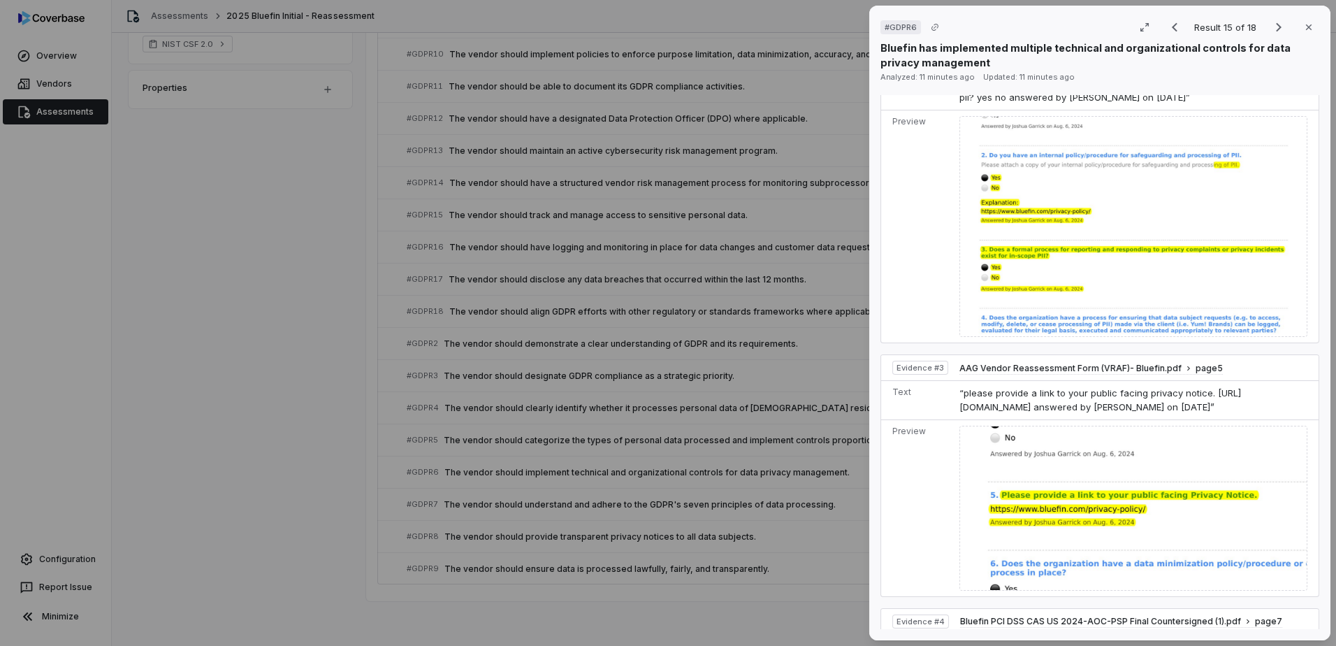
scroll to position [455, 0]
